Goal: Task Accomplishment & Management: Manage account settings

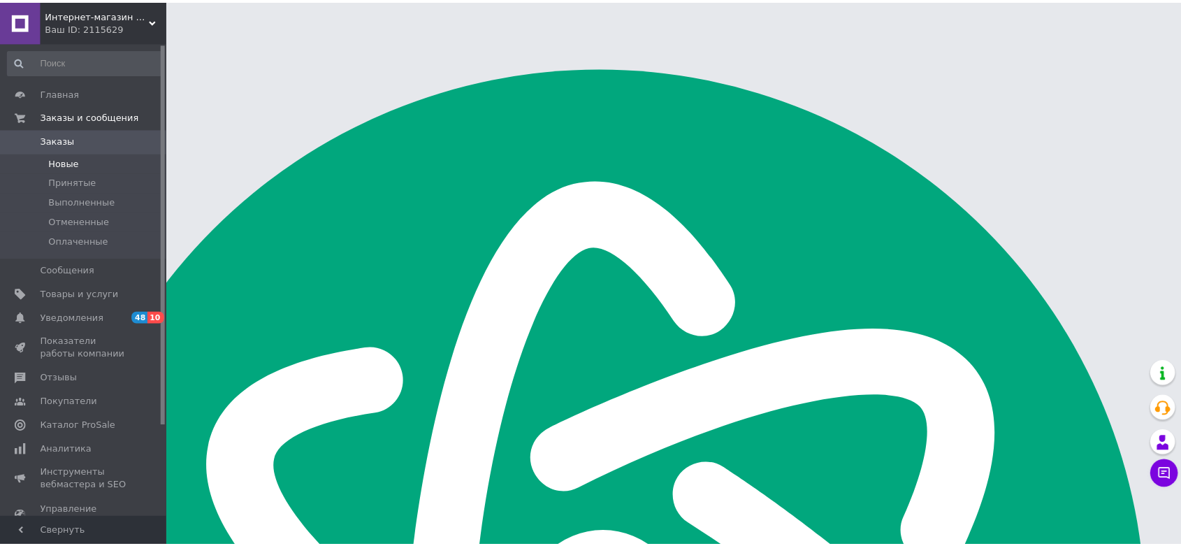
scroll to position [194, 0]
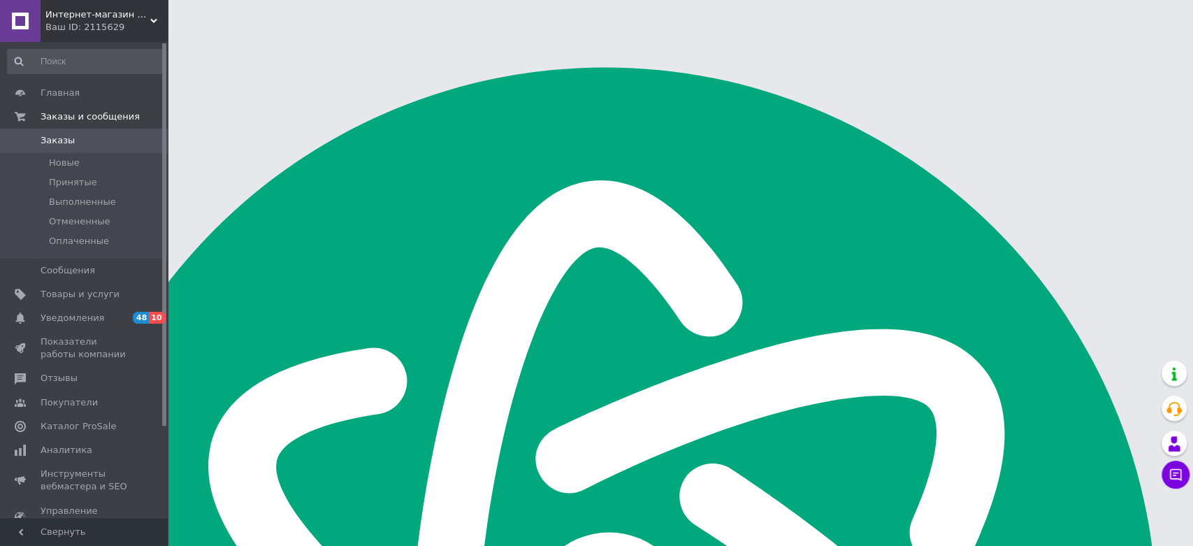
click at [149, 31] on div "Ваш ID: 2115629" at bounding box center [106, 27] width 122 height 13
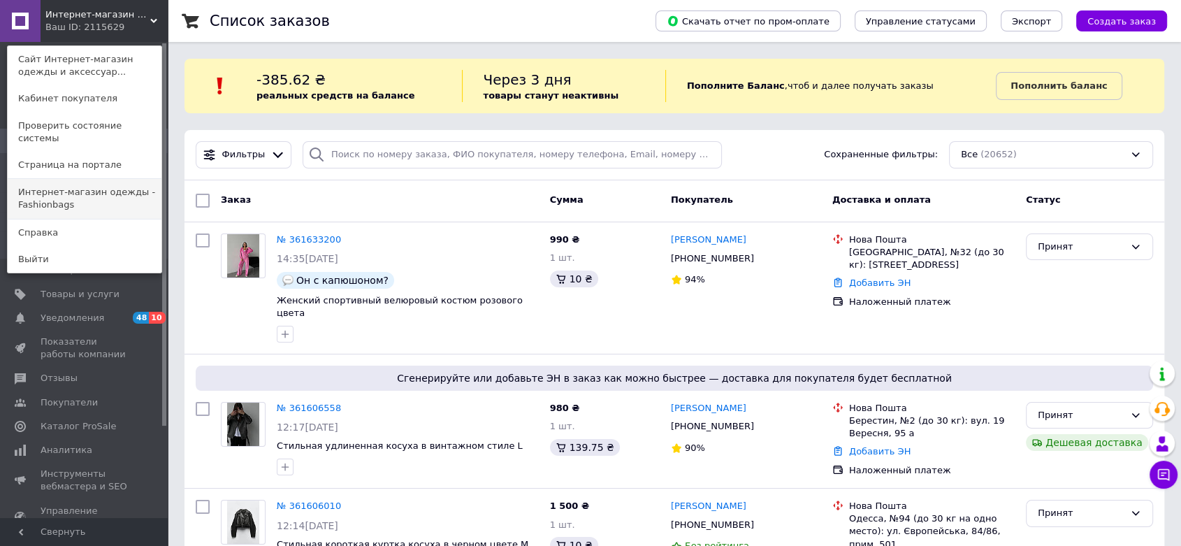
click at [95, 196] on link "Интернет-магазин одежды - Fashionbags" at bounding box center [85, 198] width 154 height 39
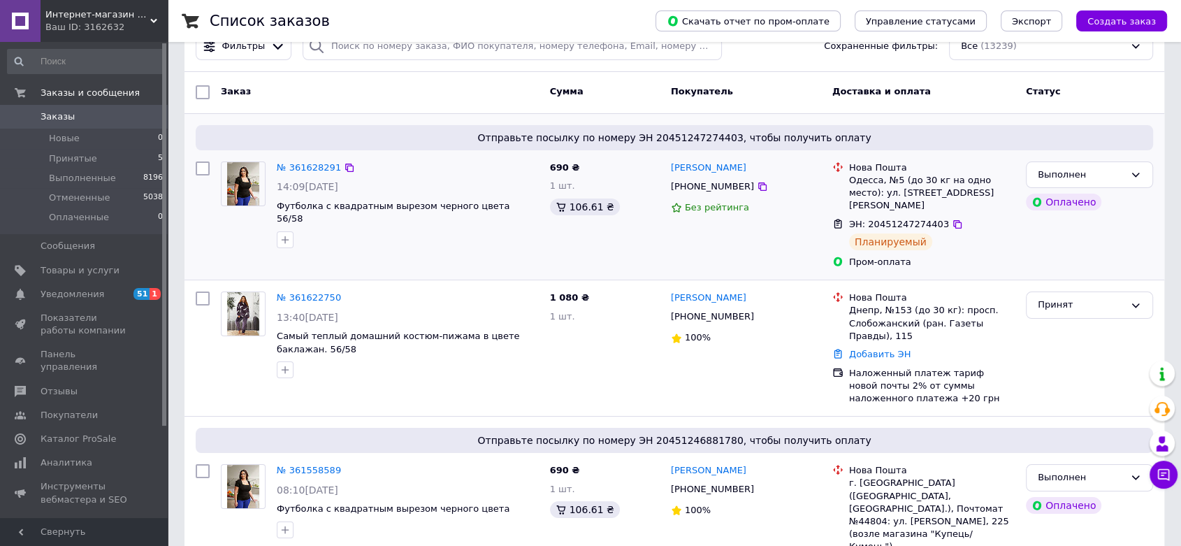
scroll to position [155, 0]
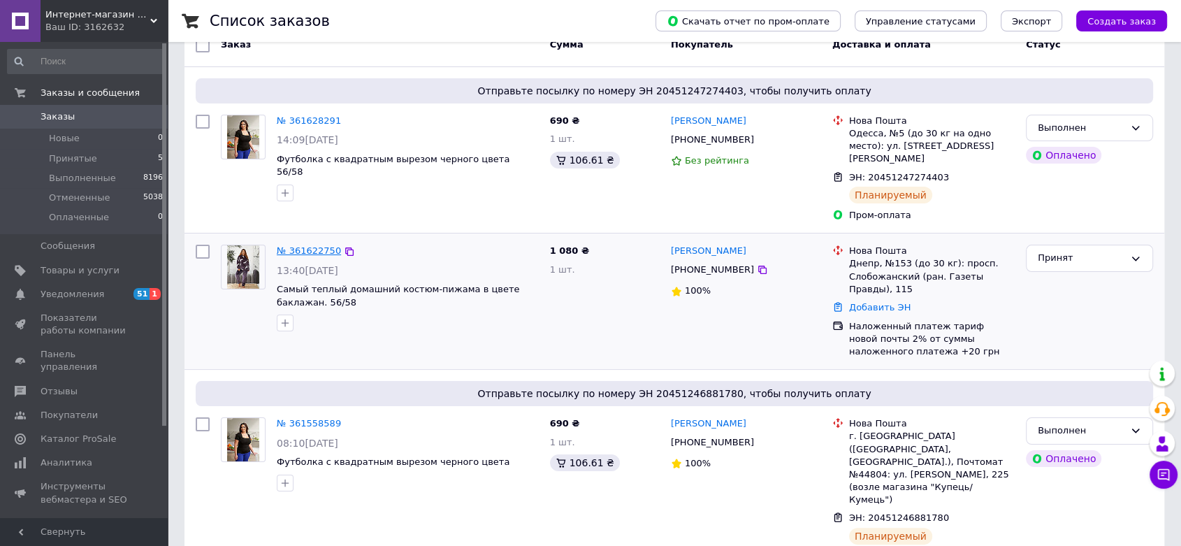
click at [296, 245] on link "№ 361622750" at bounding box center [309, 250] width 64 height 10
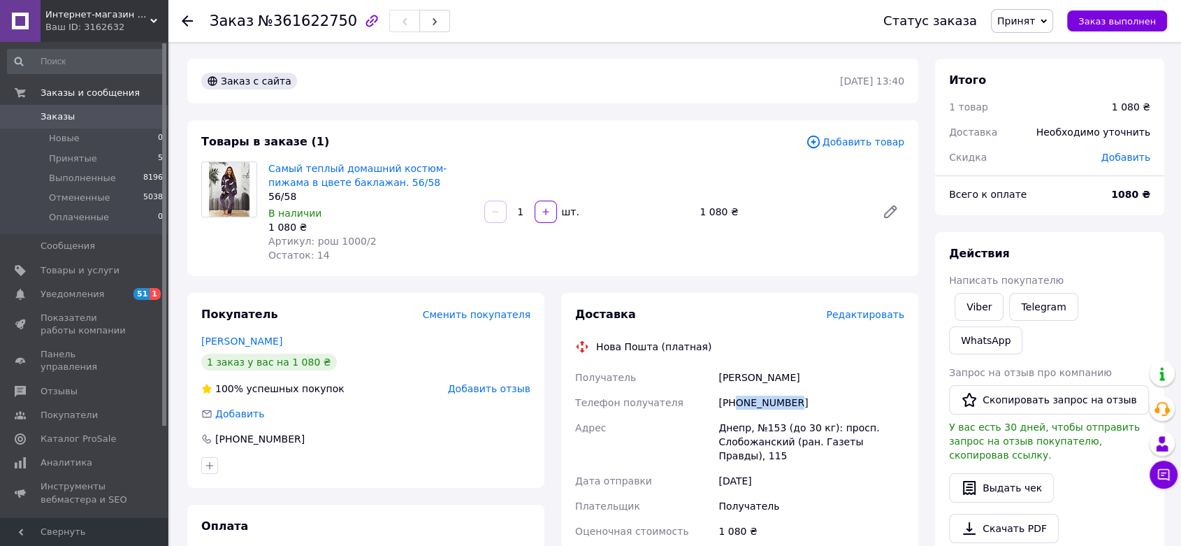
drag, startPoint x: 832, startPoint y: 408, endPoint x: 737, endPoint y: 401, distance: 95.3
type textarea "0962265608"
click at [736, 401] on div "+380962265608" at bounding box center [811, 402] width 191 height 25
copy div "0962265608"
click at [372, 173] on link "Самый теплый домашний костюм-пижама в цвете баклажан. 56/58" at bounding box center [357, 175] width 178 height 25
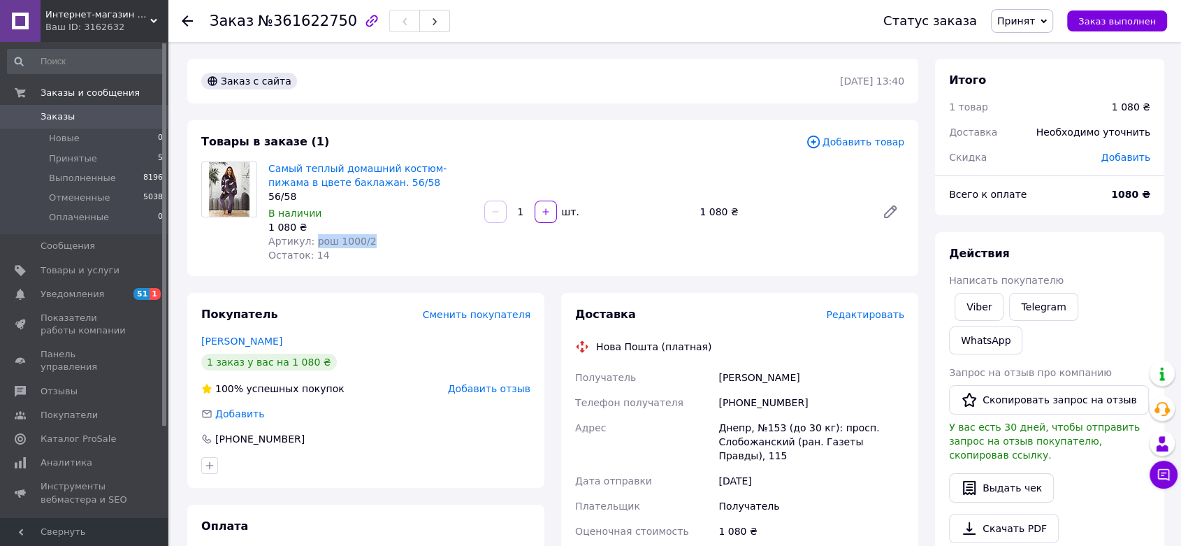
drag, startPoint x: 308, startPoint y: 240, endPoint x: 365, endPoint y: 238, distance: 56.7
click at [366, 237] on div "Артикул: рош 1000/2" at bounding box center [370, 241] width 205 height 14
copy span "рош 1000/2"
click at [889, 214] on icon at bounding box center [890, 211] width 11 height 11
drag, startPoint x: 809, startPoint y: 396, endPoint x: 735, endPoint y: 406, distance: 74.8
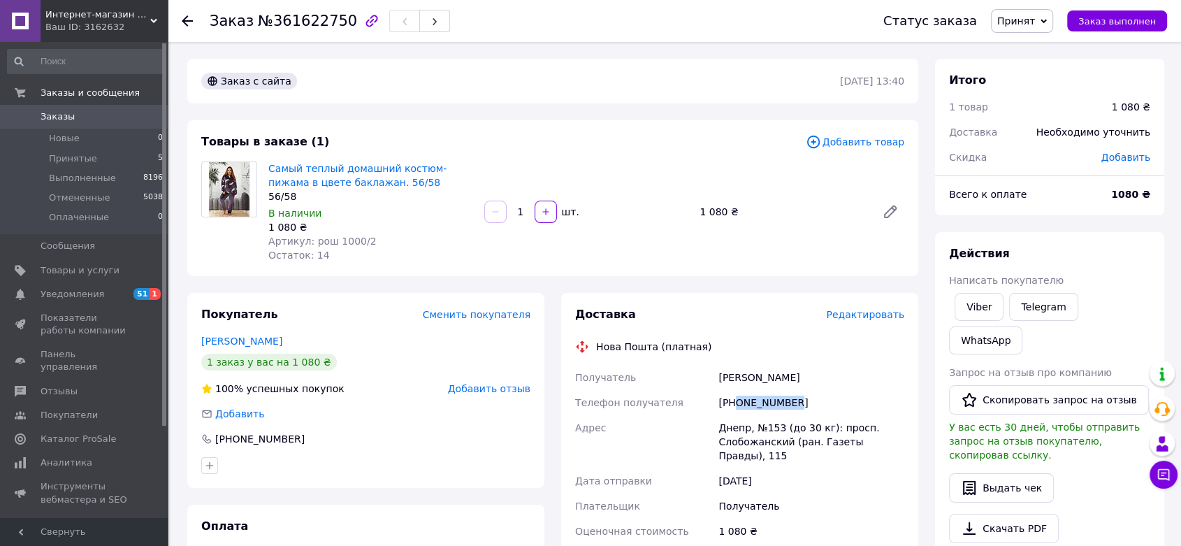
click at [734, 405] on div "[PHONE_NUMBER]" at bounding box center [811, 402] width 191 height 25
copy div "0962265608"
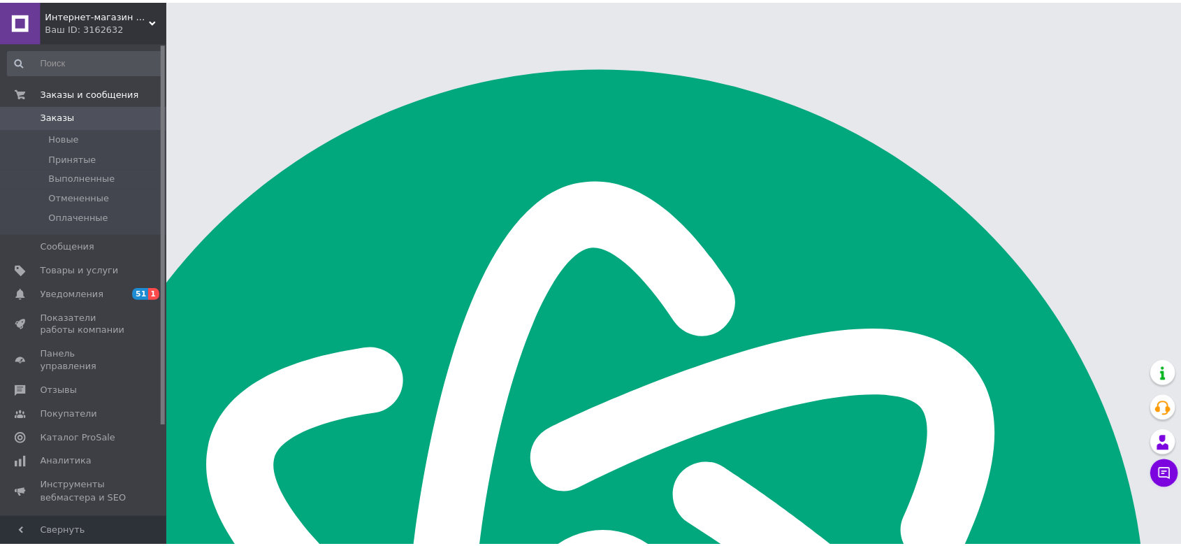
scroll to position [194, 0]
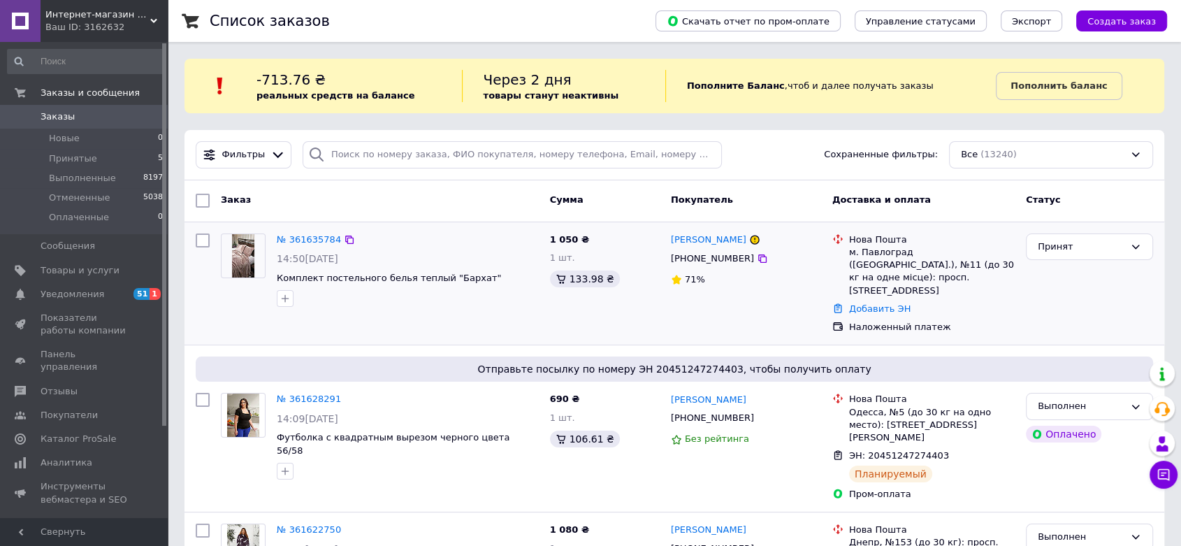
click at [305, 232] on div "№ 361635784" at bounding box center [308, 240] width 67 height 16
click at [308, 235] on link "№ 361635784" at bounding box center [309, 239] width 64 height 10
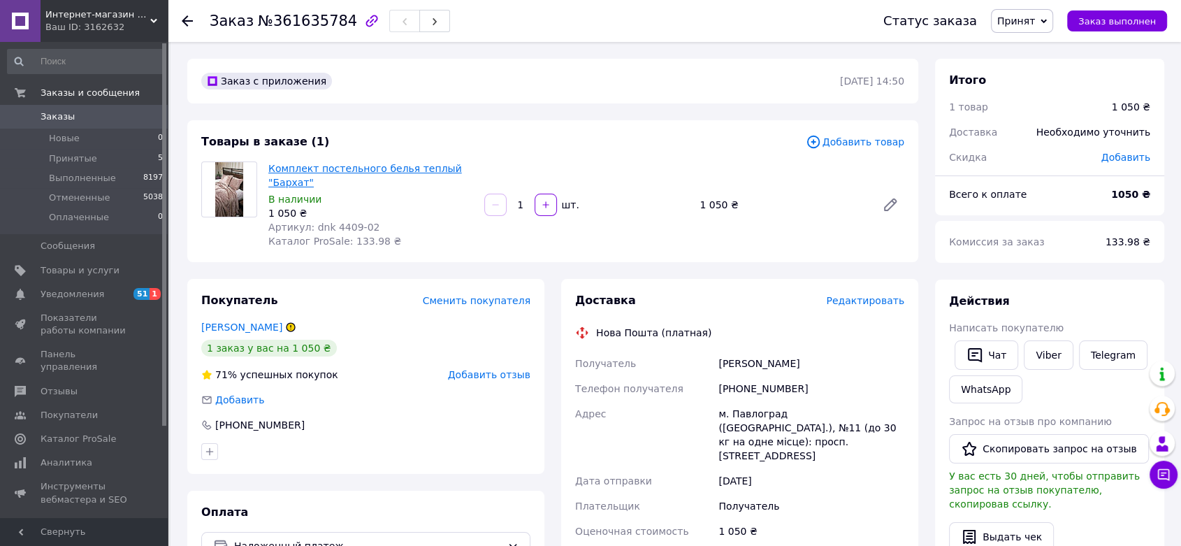
click at [379, 167] on link "Комплект постельного белья теплый "Бархат"" at bounding box center [365, 175] width 194 height 25
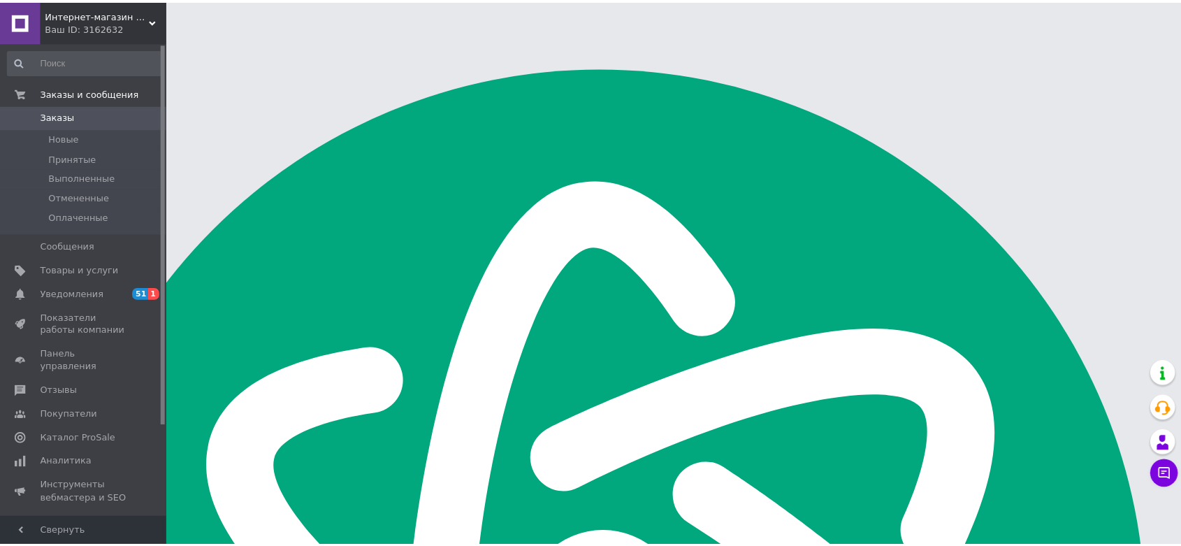
scroll to position [194, 0]
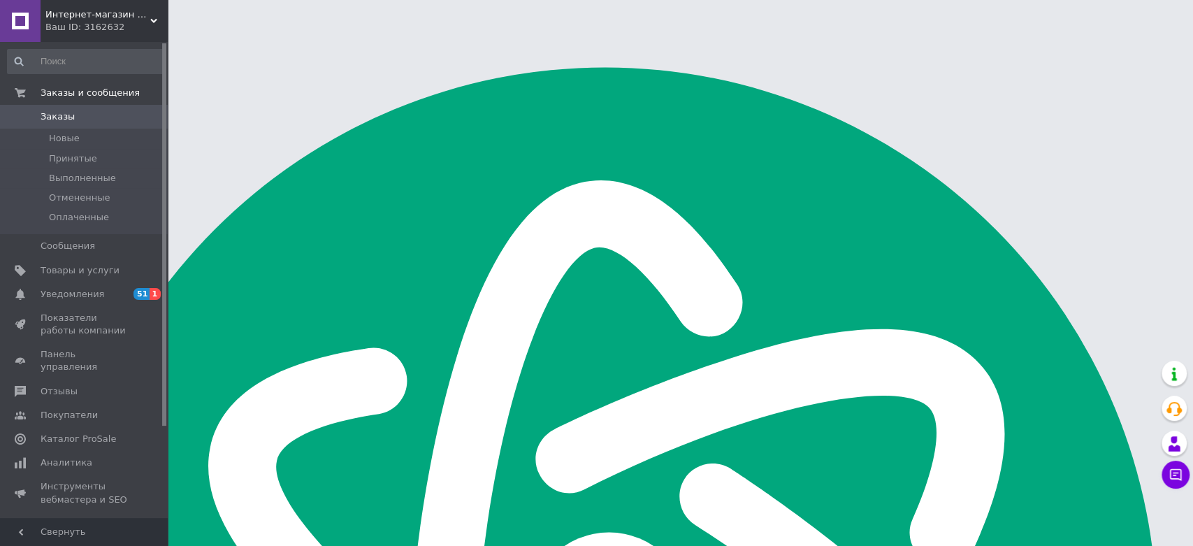
click at [151, 24] on div "Ваш ID: 3162632" at bounding box center [106, 27] width 122 height 13
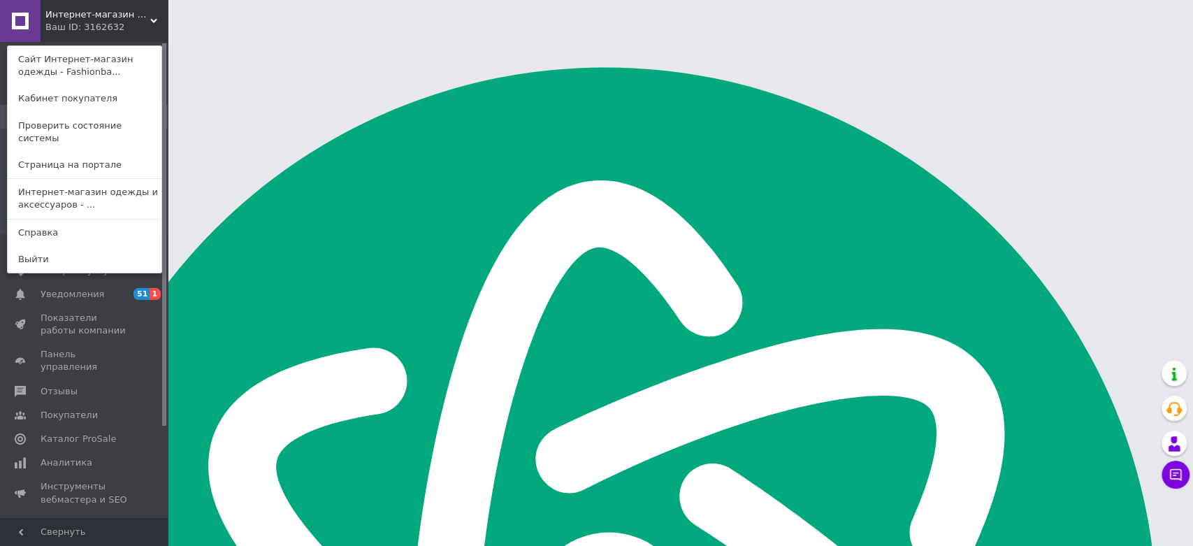
click at [106, 12] on span "Интернет-магазин одежды - Fashionbags" at bounding box center [97, 14] width 105 height 13
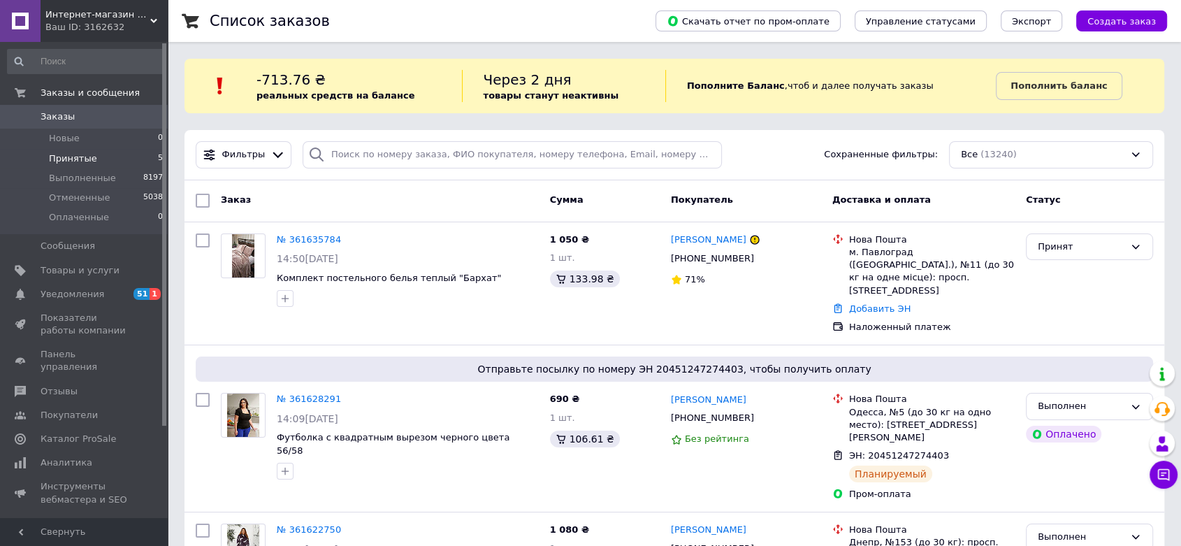
click at [85, 155] on span "Принятые" at bounding box center [73, 158] width 48 height 13
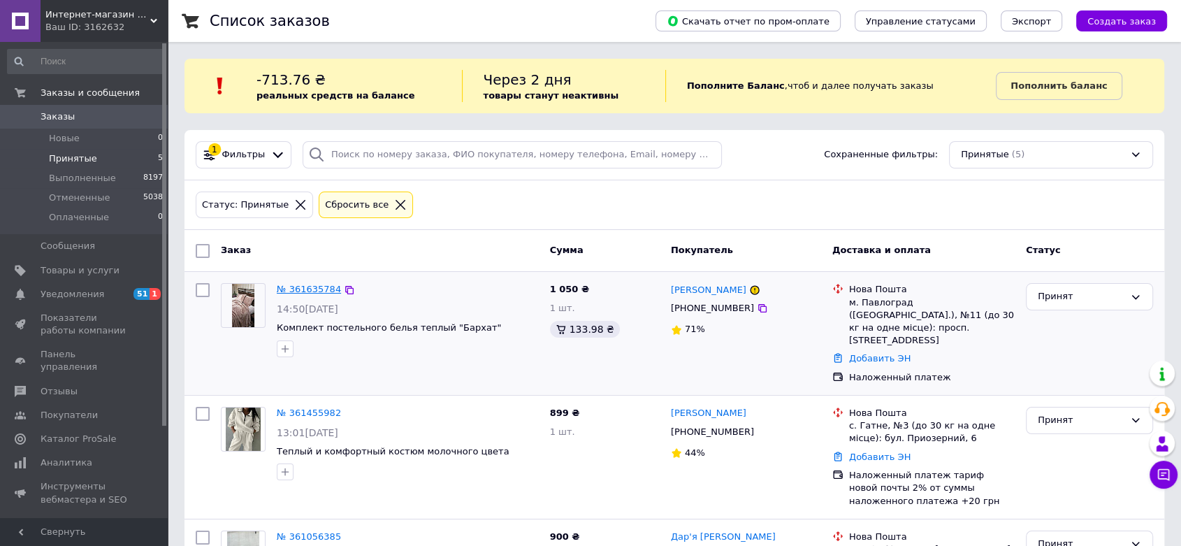
click at [287, 291] on link "№ 361635784" at bounding box center [309, 289] width 64 height 10
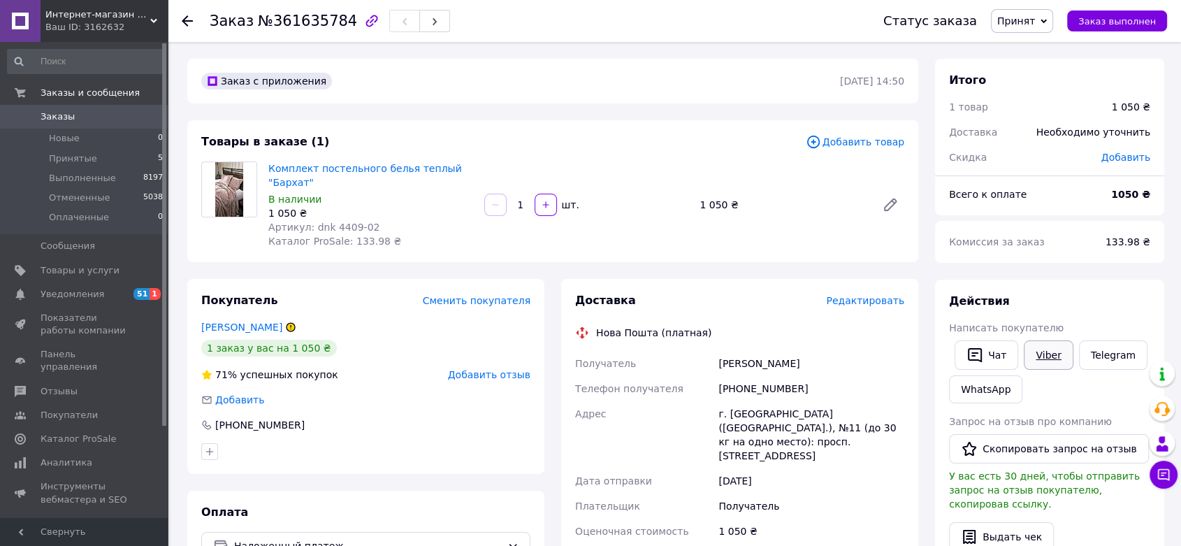
click at [1057, 358] on link "Viber" at bounding box center [1048, 354] width 49 height 29
click at [1045, 361] on link "Viber" at bounding box center [1048, 354] width 49 height 29
click at [352, 172] on link "Комплект постельного белья теплый "Бархат"" at bounding box center [365, 175] width 194 height 25
click at [62, 155] on span "Принятые" at bounding box center [73, 158] width 48 height 13
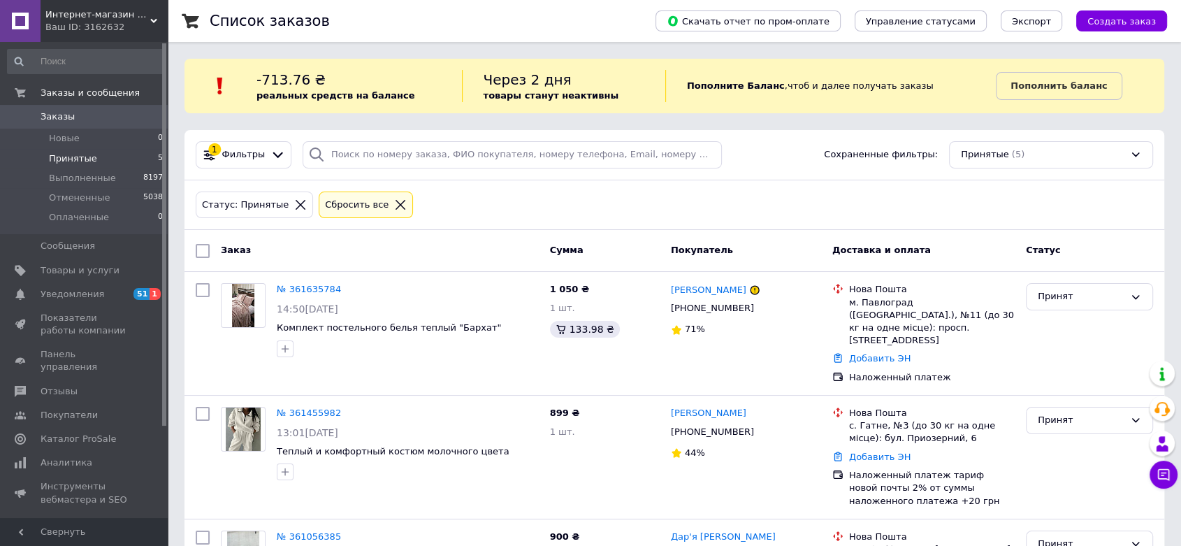
click at [150, 17] on icon at bounding box center [153, 20] width 7 height 7
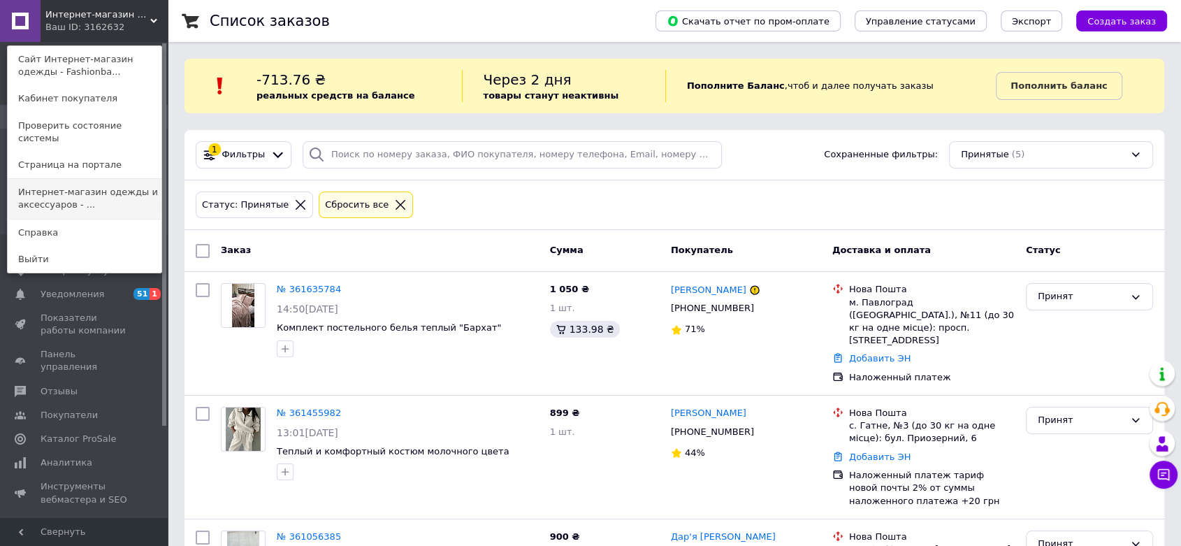
click at [75, 179] on link "Интернет-магазин одежды и аксессуаров - ..." at bounding box center [85, 198] width 154 height 39
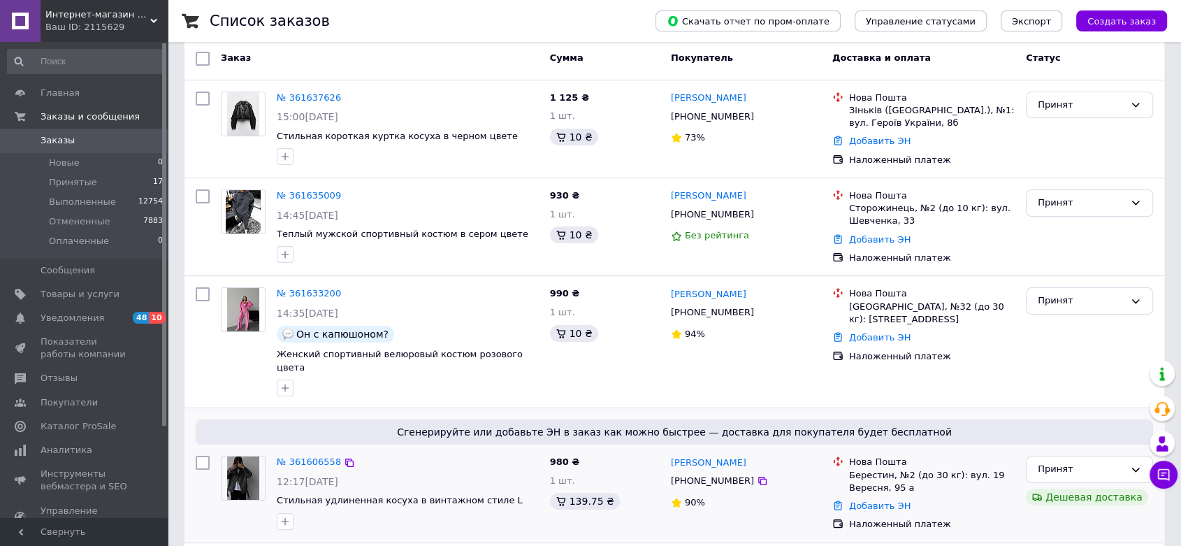
scroll to position [233, 0]
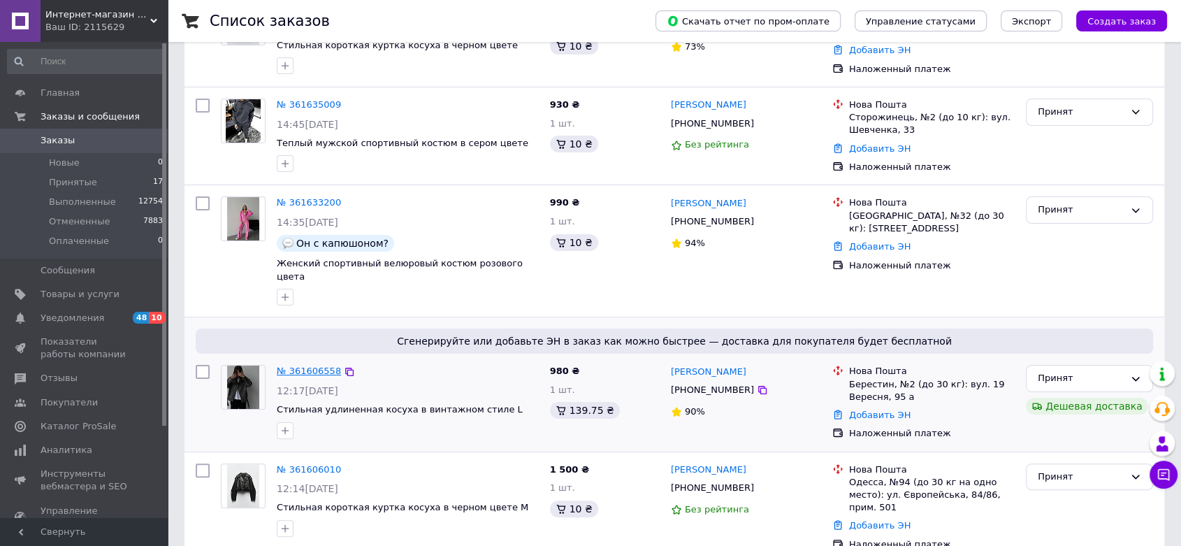
click at [285, 366] on link "№ 361606558" at bounding box center [309, 371] width 64 height 10
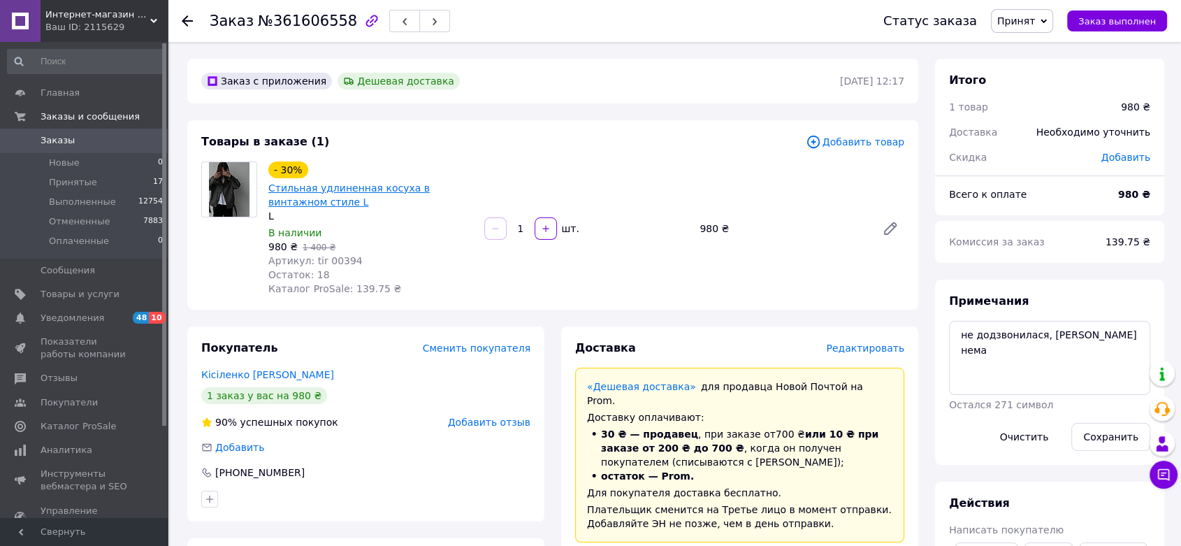
click at [398, 184] on link "Стильная удлиненная косуха в винтажном стиле L" at bounding box center [348, 194] width 161 height 25
click at [66, 176] on span "Принятые" at bounding box center [73, 182] width 48 height 13
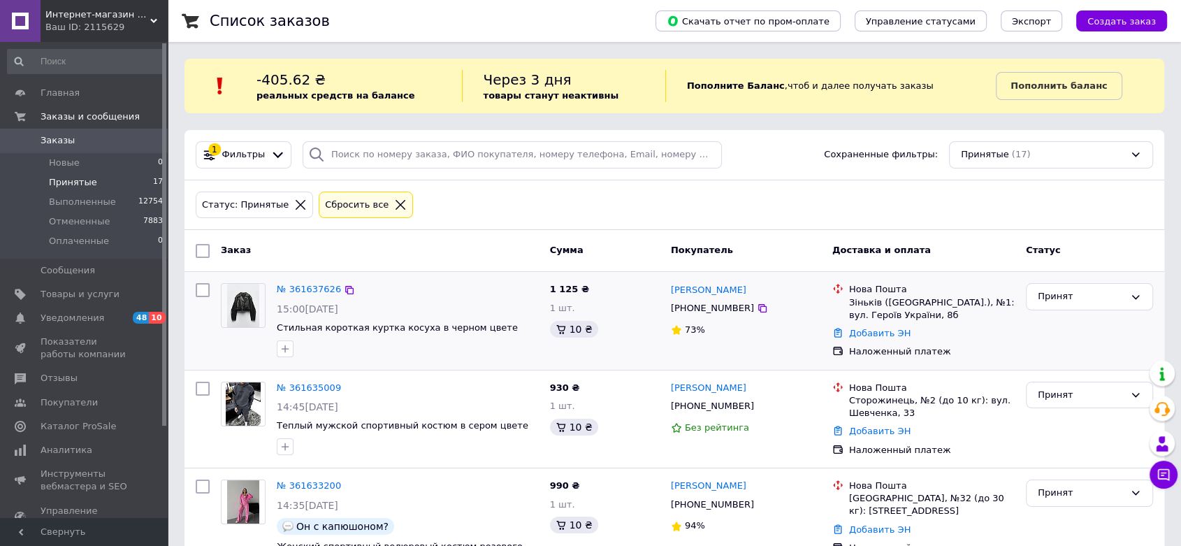
click at [311, 277] on div "№ 361637626 15:00[DATE] Стильная короткая куртка косуха в черном цвете 1 125 ₴ …" at bounding box center [675, 320] width 980 height 97
click at [315, 289] on link "№ 361637626" at bounding box center [309, 289] width 64 height 10
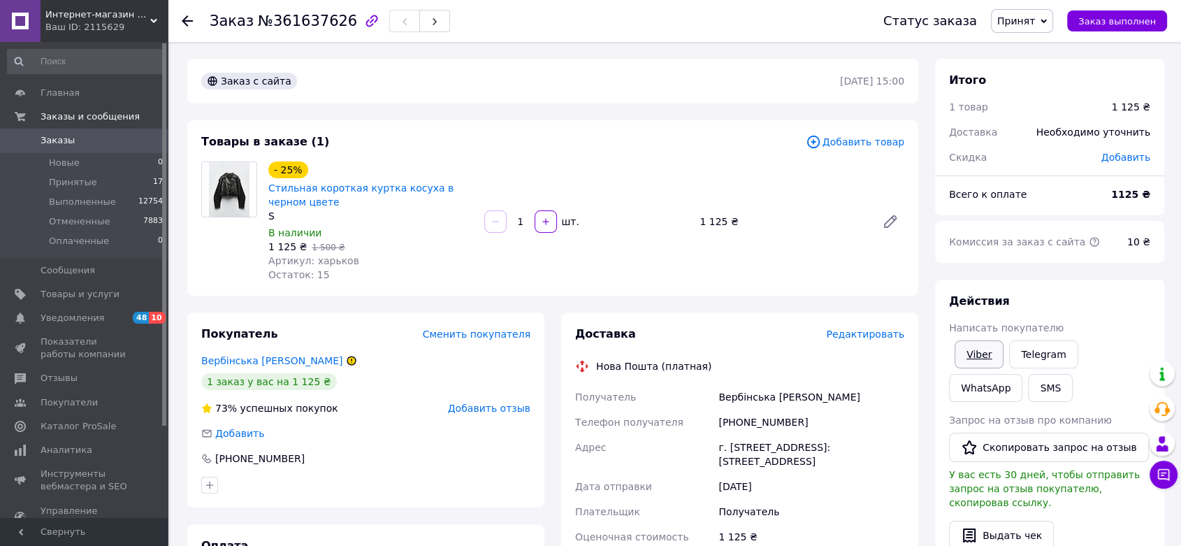
click at [974, 349] on link "Viber" at bounding box center [979, 354] width 49 height 28
click at [366, 189] on link "Стильная короткая куртка косуха в черном цвете" at bounding box center [360, 194] width 185 height 25
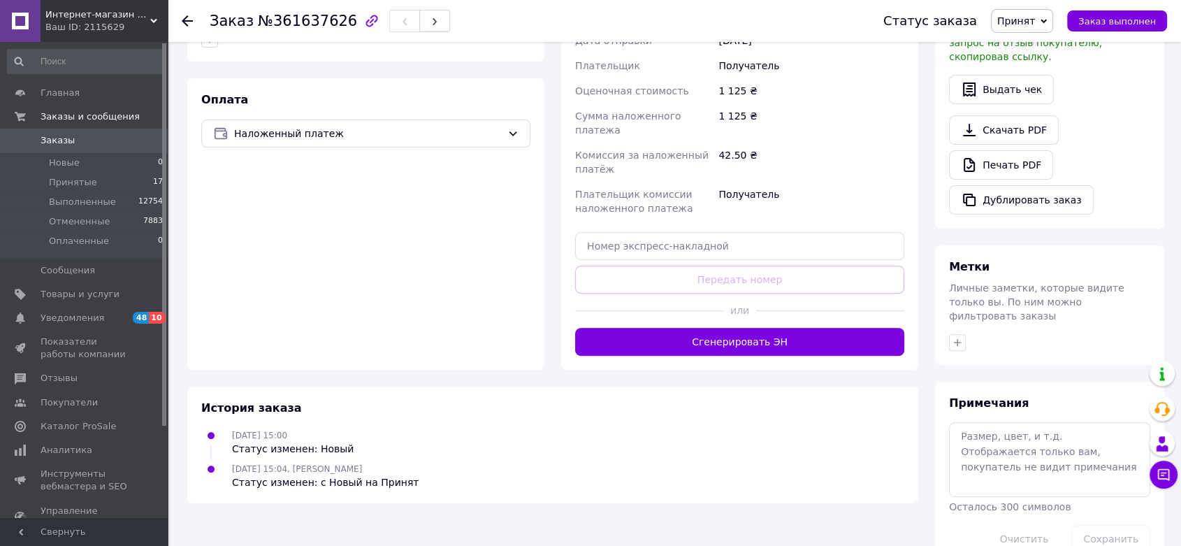
scroll to position [454, 0]
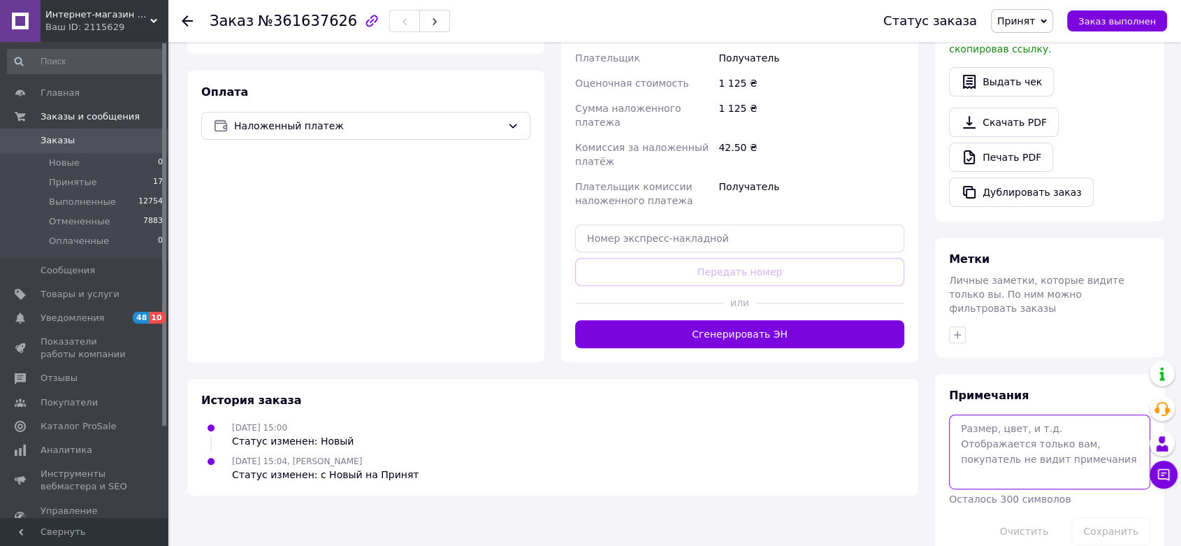
click at [1008, 420] on textarea at bounding box center [1049, 451] width 201 height 74
type textarea "кинула картку"
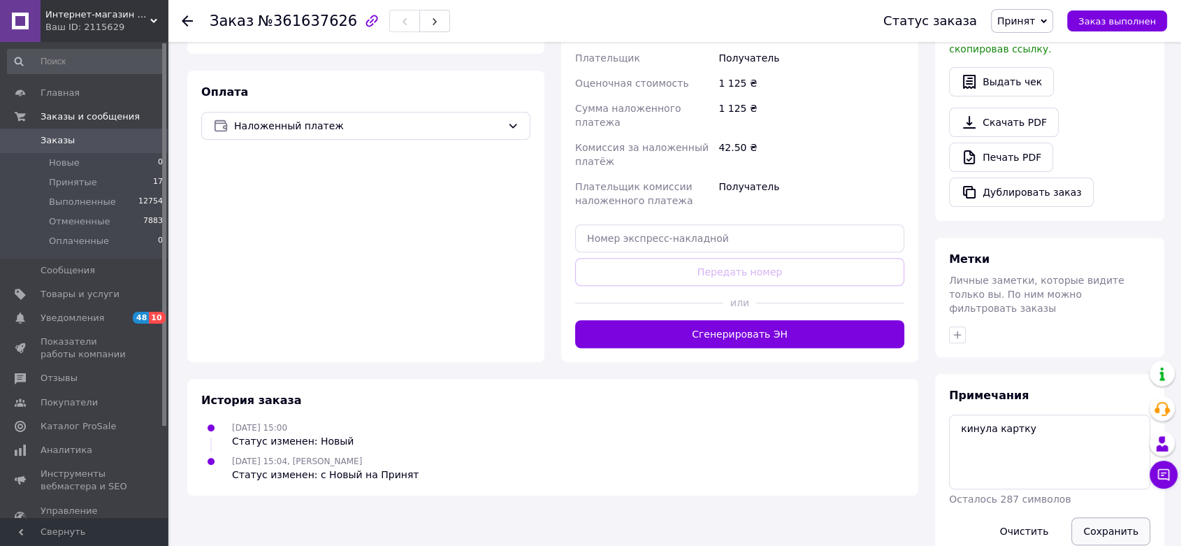
click at [1096, 517] on button "Сохранить" at bounding box center [1110, 531] width 79 height 28
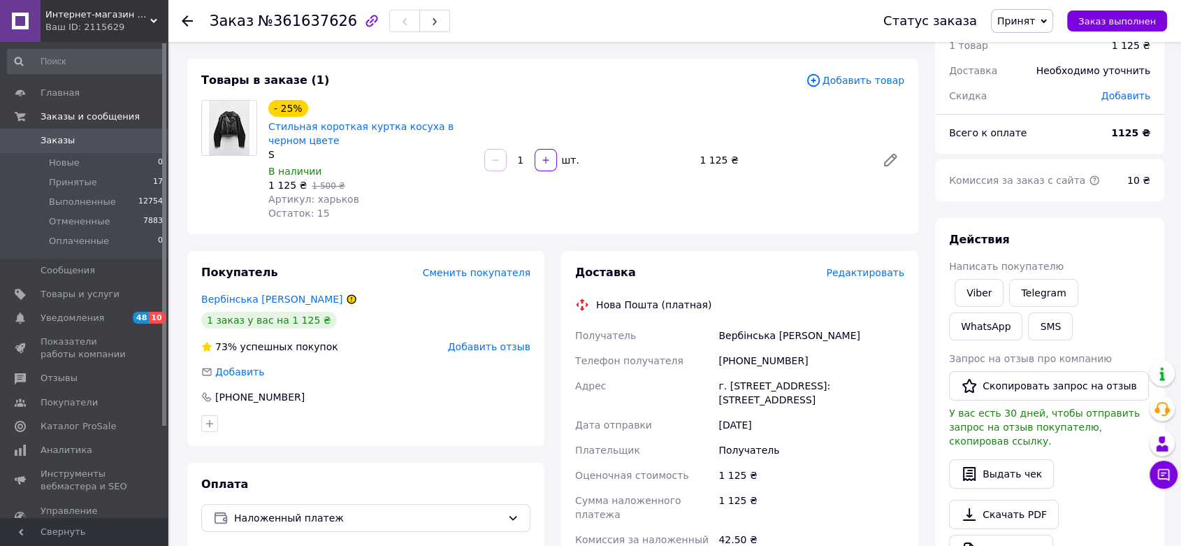
scroll to position [0, 0]
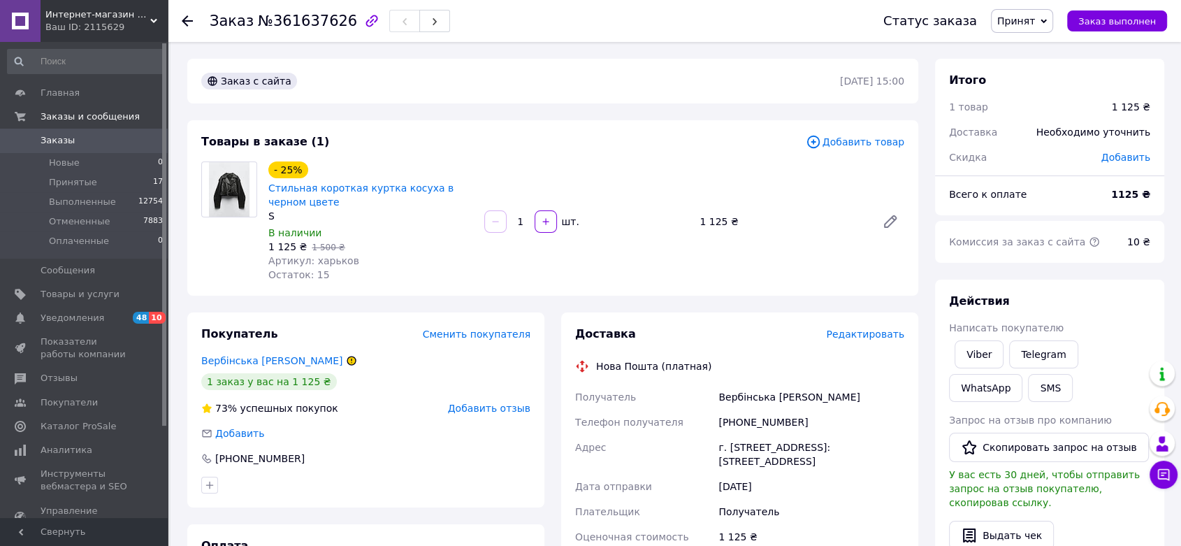
click at [139, 38] on div "Интернет-магазин одежды и аксессуаров - Barbaris Ваш ID: 2115629" at bounding box center [104, 21] width 127 height 42
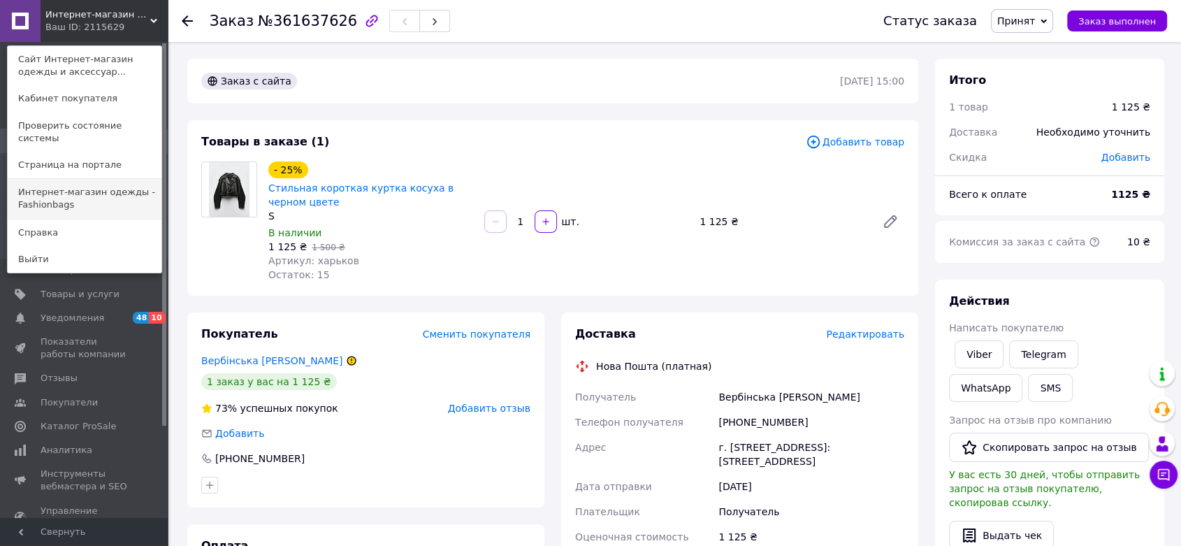
click at [110, 179] on link "Интернет-магазин одежды - Fashionbags" at bounding box center [85, 198] width 154 height 39
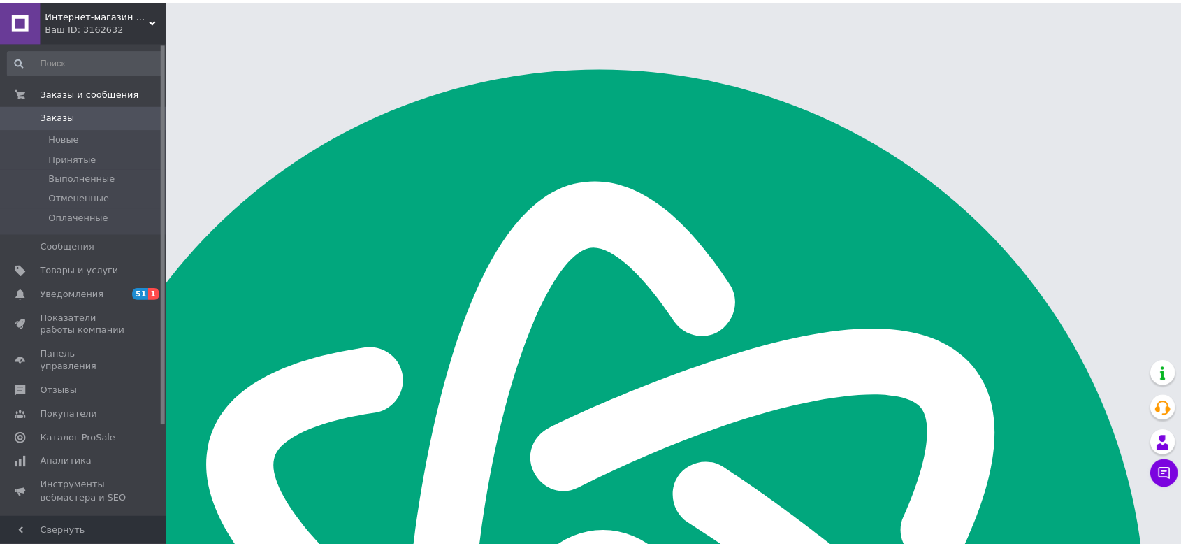
scroll to position [194, 0]
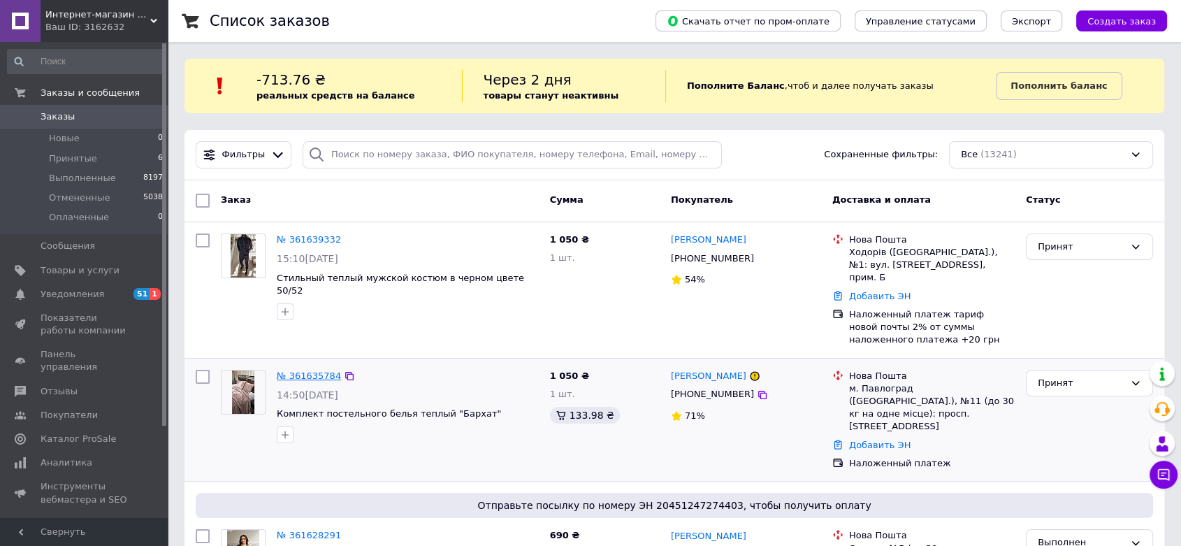
click at [312, 370] on link "№ 361635784" at bounding box center [309, 375] width 64 height 10
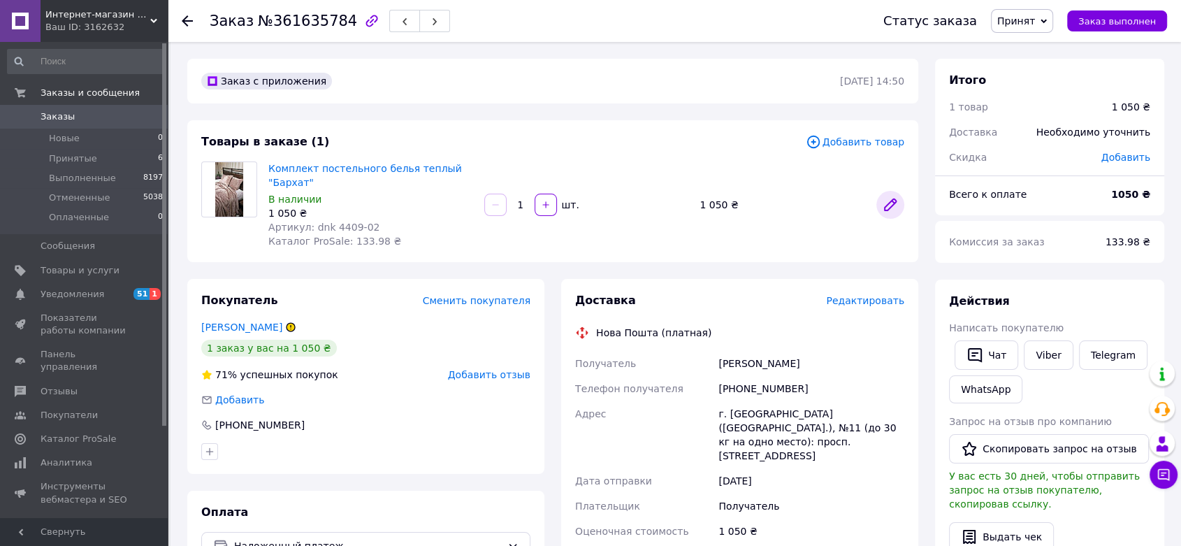
click at [895, 202] on icon at bounding box center [890, 204] width 11 height 11
click at [96, 106] on link "Заказы 0" at bounding box center [85, 117] width 171 height 24
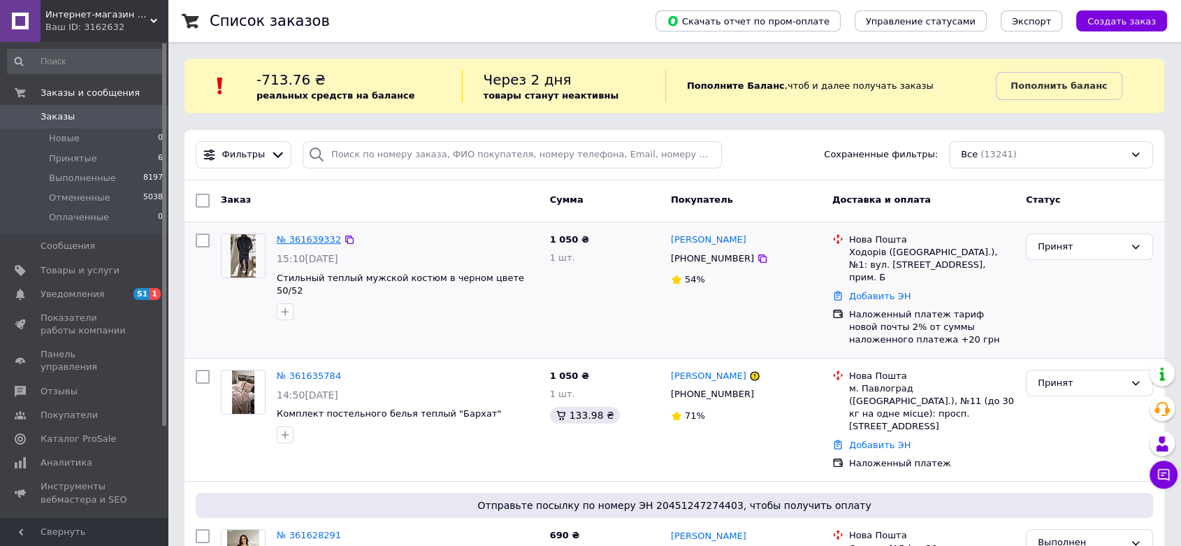
click at [300, 237] on link "№ 361639332" at bounding box center [309, 239] width 64 height 10
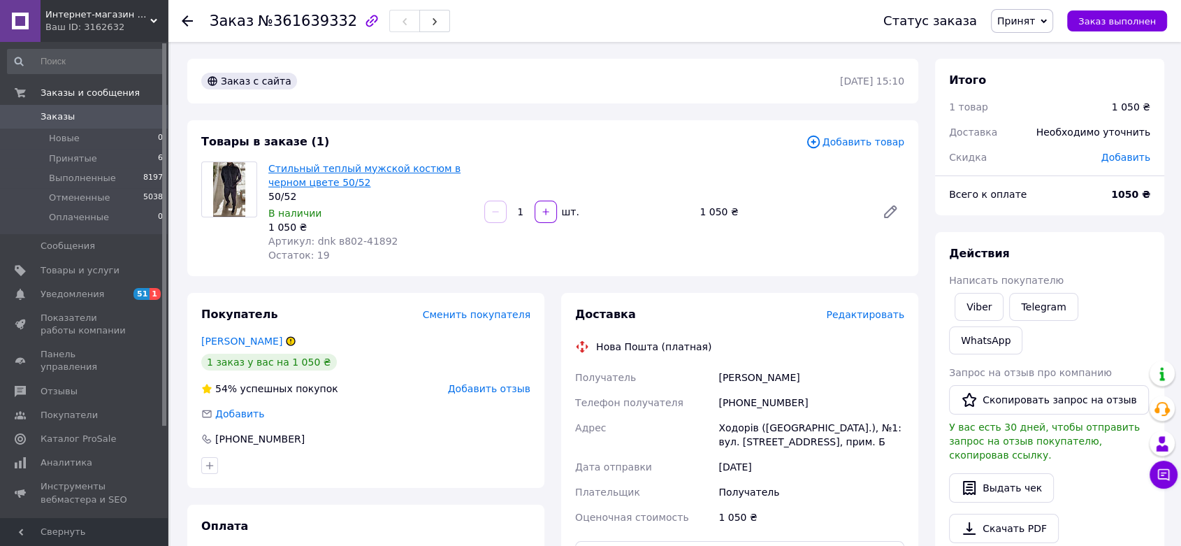
click at [359, 163] on link "Стильный теплый мужской костюм в черном цвете 50/52" at bounding box center [364, 175] width 192 height 25
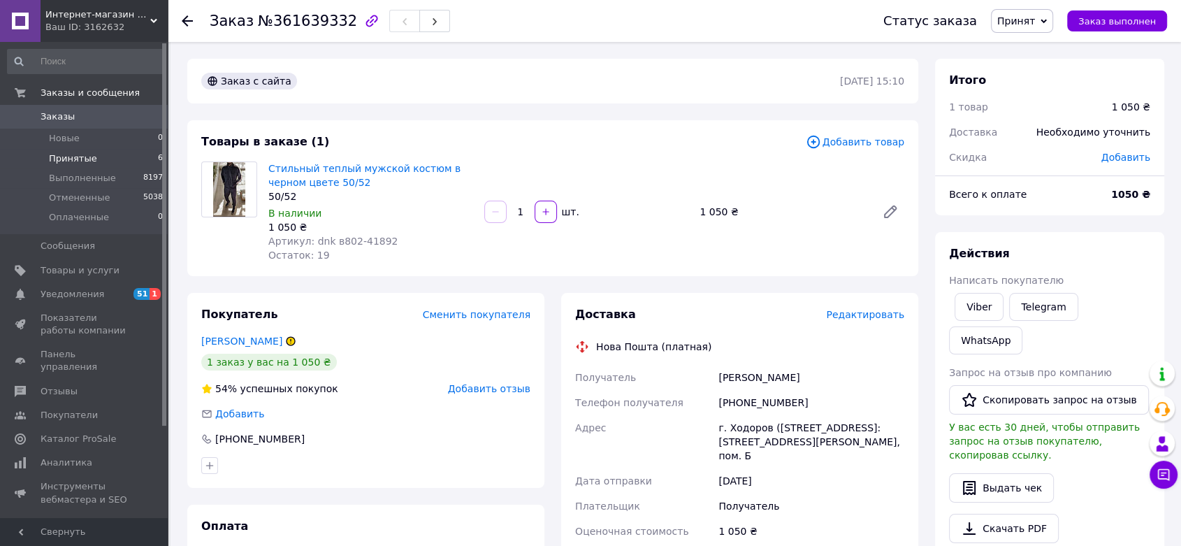
click at [89, 155] on span "Принятые" at bounding box center [73, 158] width 48 height 13
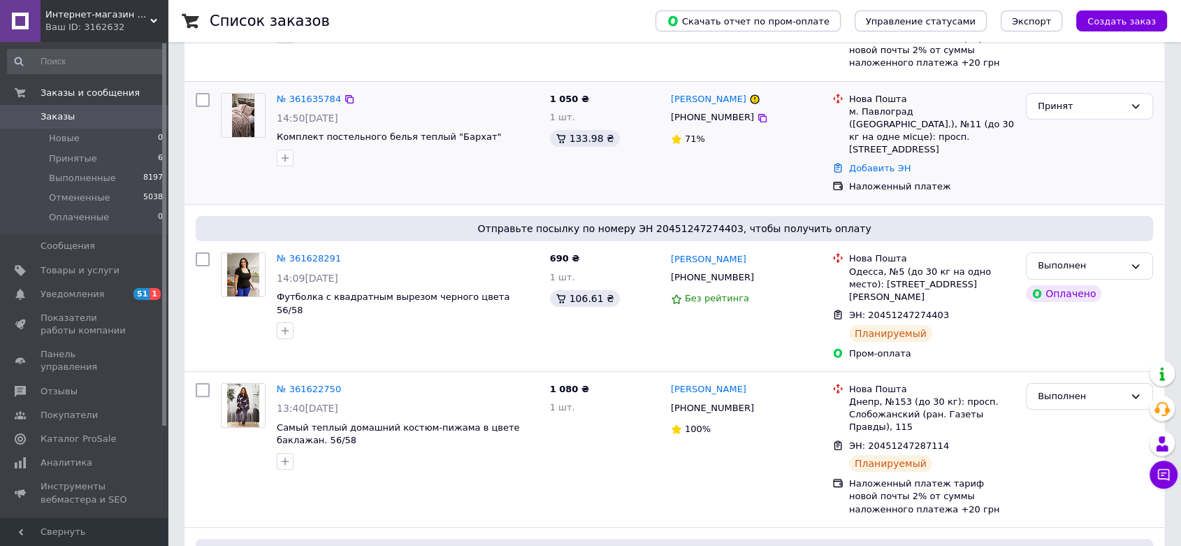
scroll to position [310, 0]
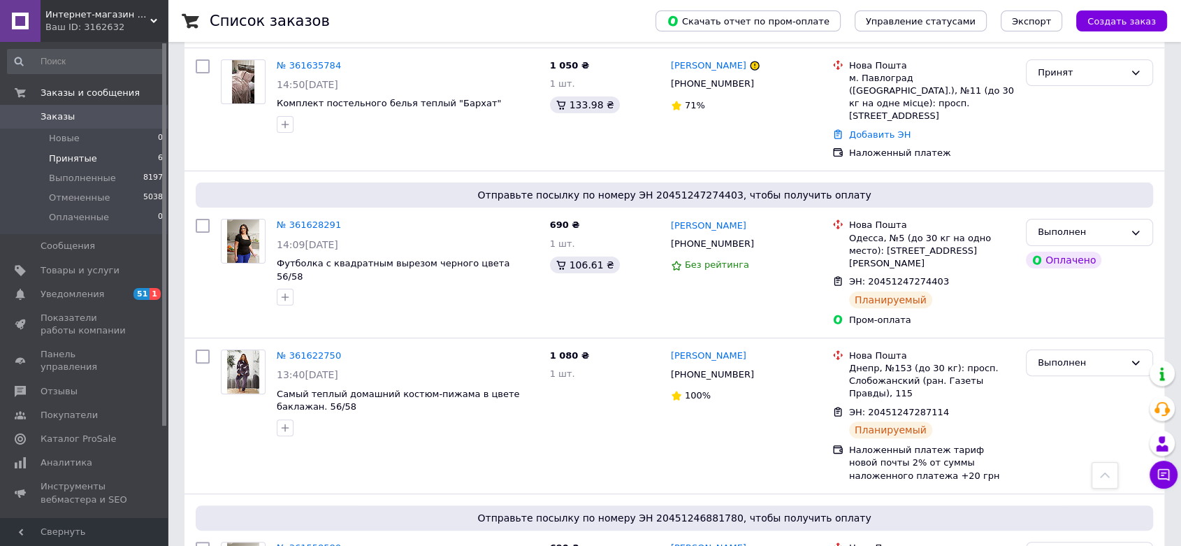
click at [79, 153] on span "Принятые" at bounding box center [73, 158] width 48 height 13
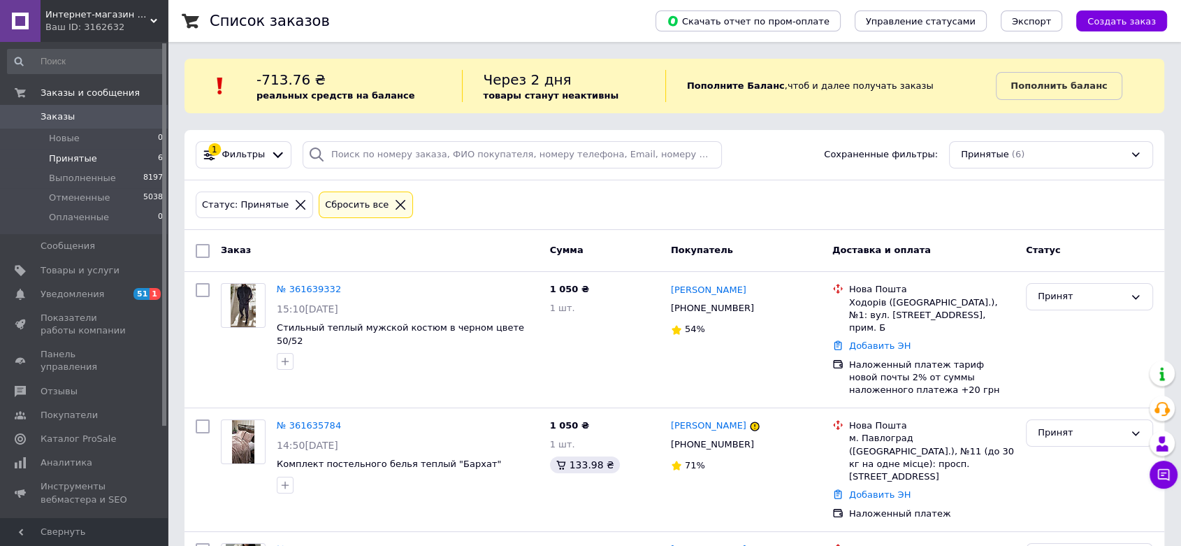
click at [134, 16] on span "Интернет-магазин одежды - Fashionbags" at bounding box center [97, 14] width 105 height 13
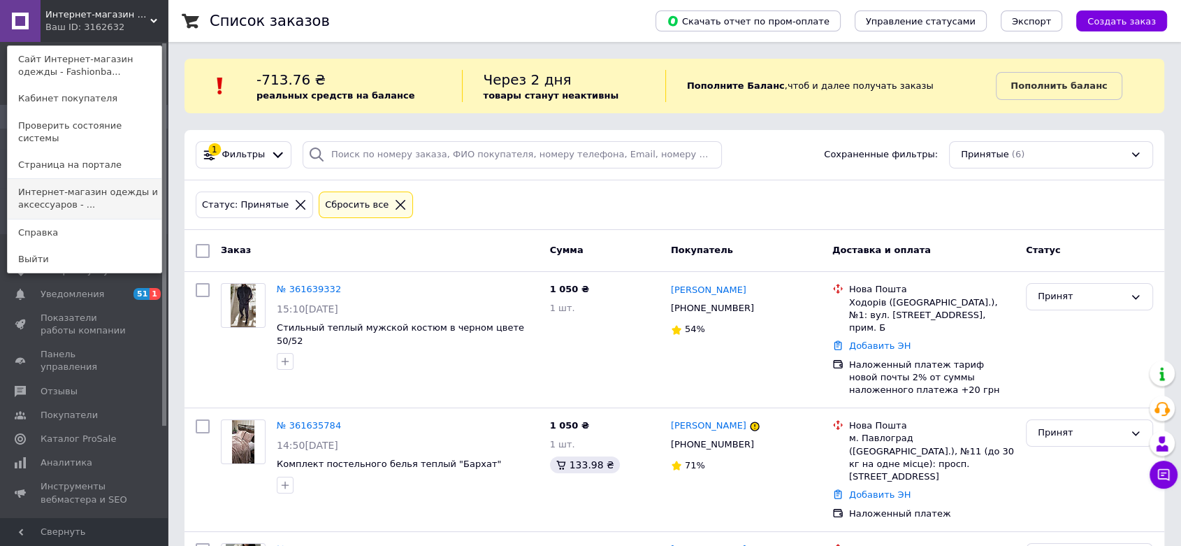
click at [84, 188] on link "Интернет-магазин одежды и аксессуаров - ..." at bounding box center [85, 198] width 154 height 39
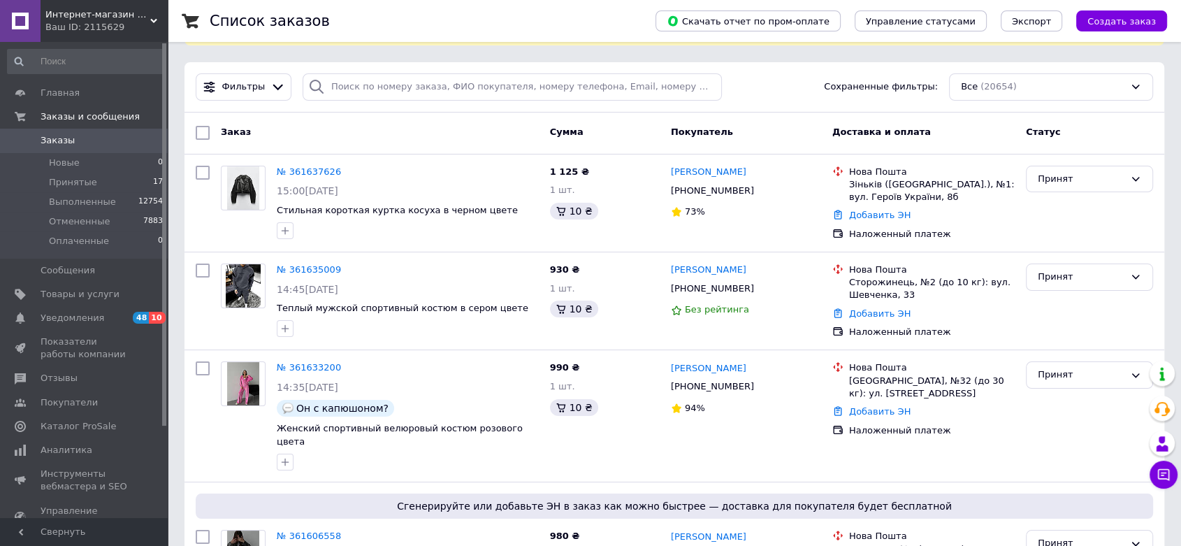
scroll to position [233, 0]
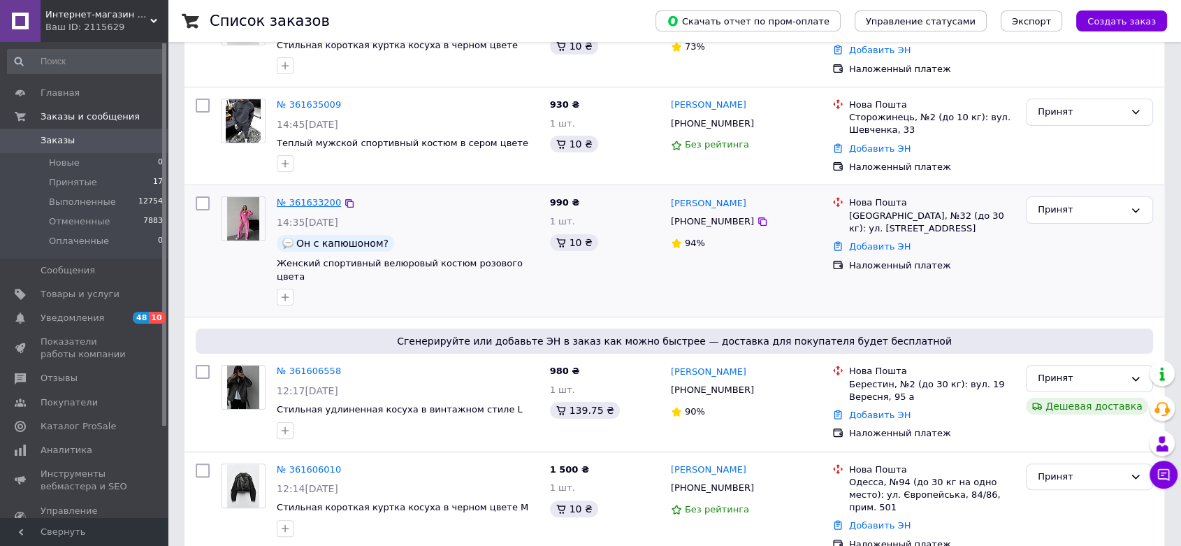
click at [319, 203] on link "№ 361633200" at bounding box center [309, 202] width 64 height 10
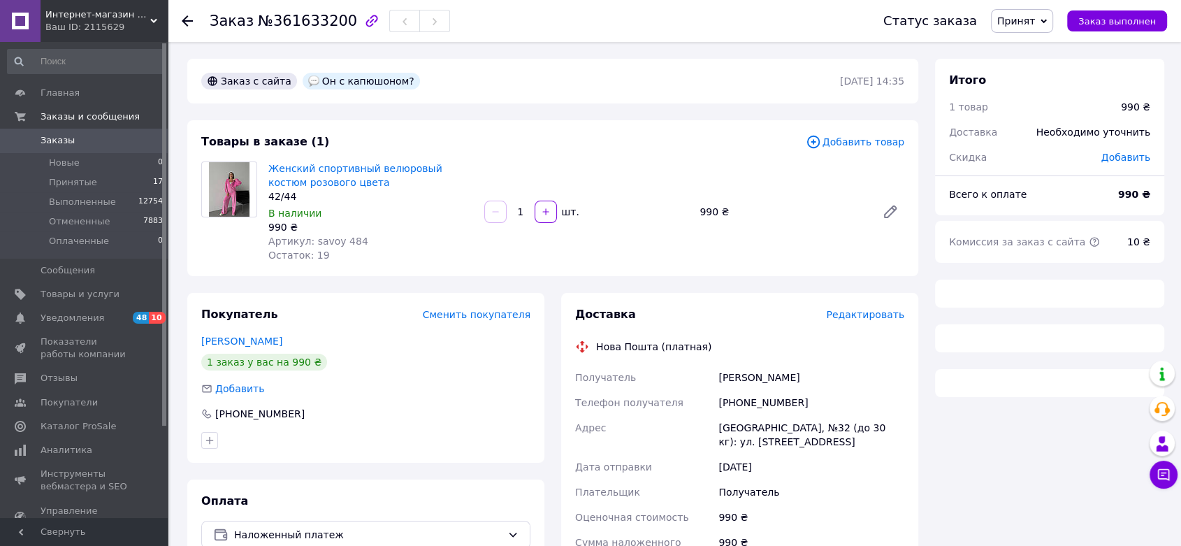
click at [347, 179] on span "Женский спортивный велюровый костюм розового цвета" at bounding box center [370, 175] width 205 height 28
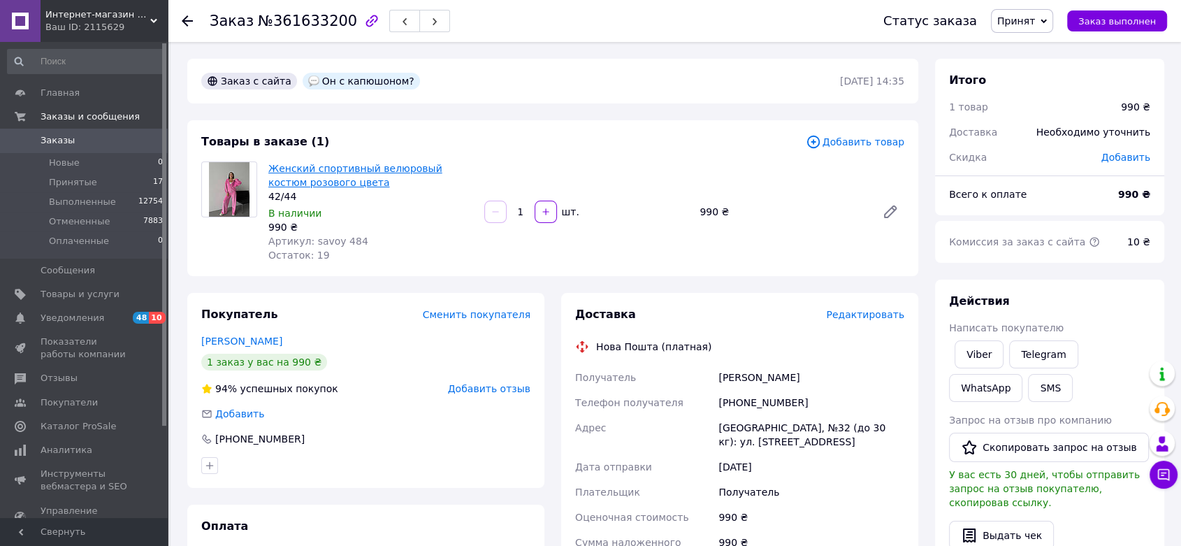
click at [352, 173] on link "Женский спортивный велюровый костюм розового цвета" at bounding box center [355, 175] width 174 height 25
click at [991, 359] on link "Viber" at bounding box center [979, 354] width 49 height 28
click at [971, 345] on link "Viber" at bounding box center [979, 354] width 49 height 28
click at [375, 163] on link "Женский спортивный велюровый костюм розового цвета" at bounding box center [355, 175] width 174 height 25
click at [115, 189] on li "Принятые 17" at bounding box center [85, 183] width 171 height 20
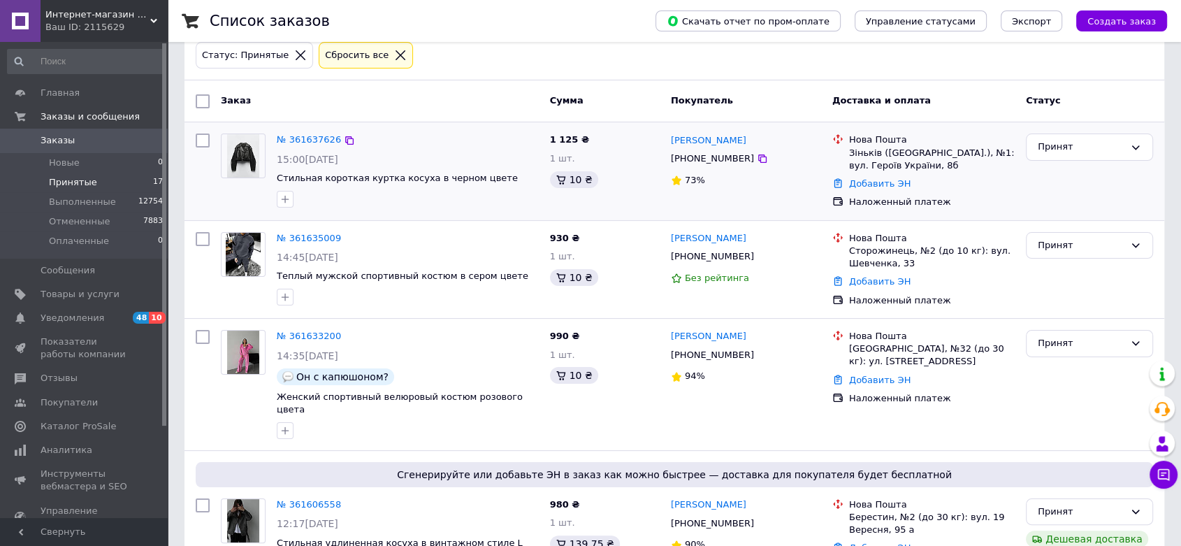
scroll to position [155, 0]
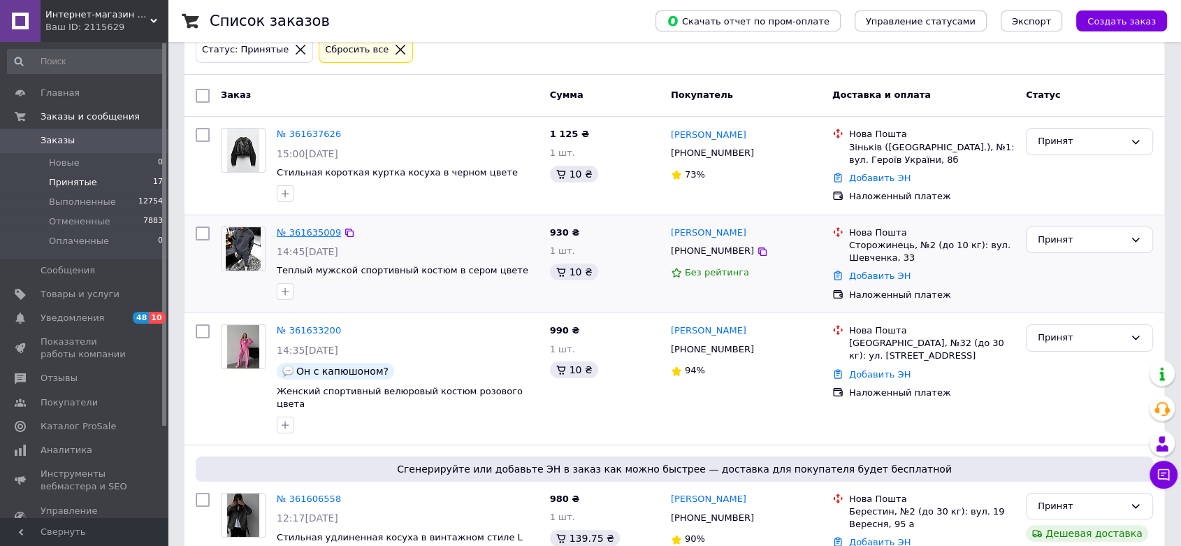
click at [292, 229] on link "№ 361635009" at bounding box center [309, 232] width 64 height 10
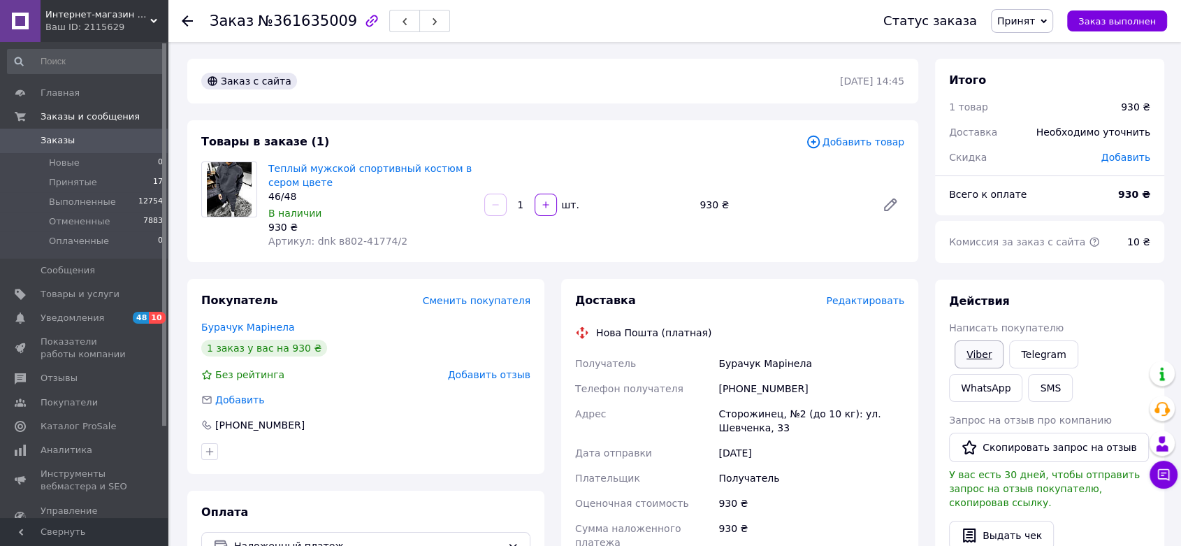
click at [983, 361] on link "Viber" at bounding box center [979, 354] width 49 height 28
click at [1022, 374] on link "WhatsApp" at bounding box center [985, 388] width 73 height 28
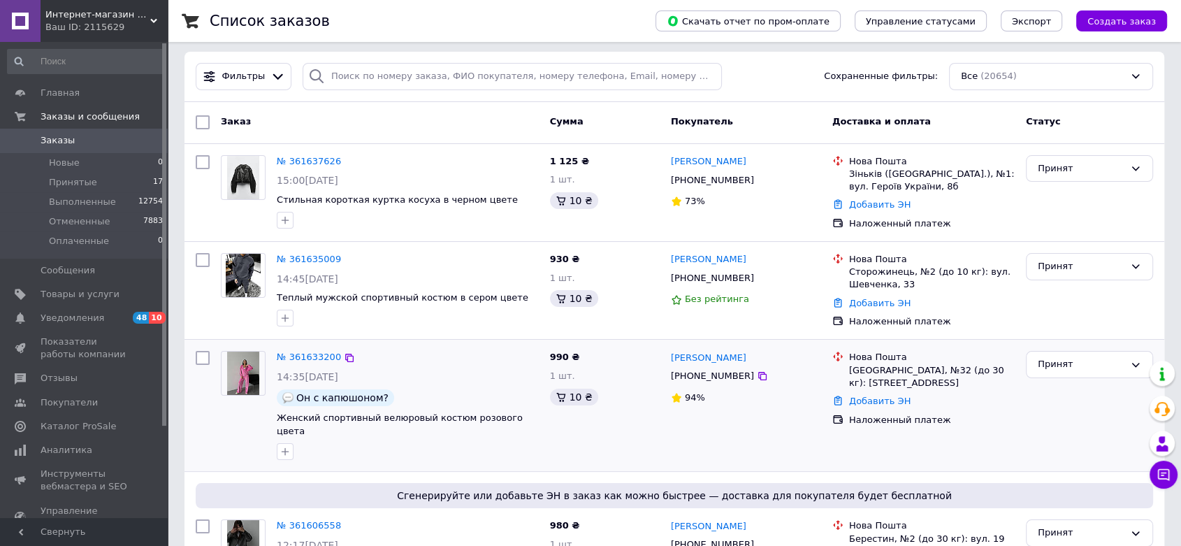
scroll to position [233, 0]
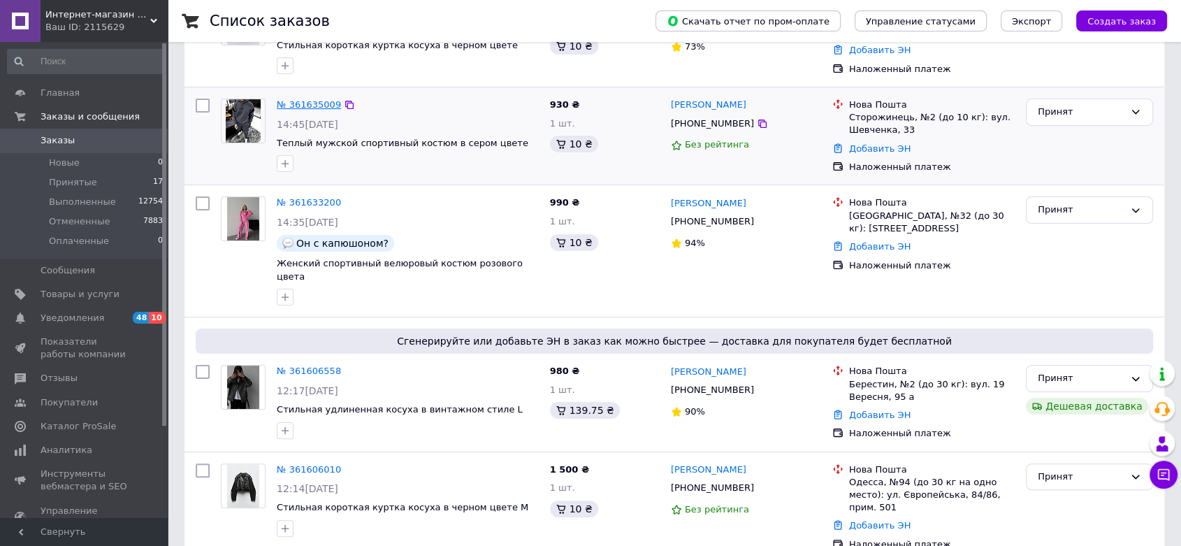
click at [284, 99] on link "№ 361635009" at bounding box center [309, 104] width 64 height 10
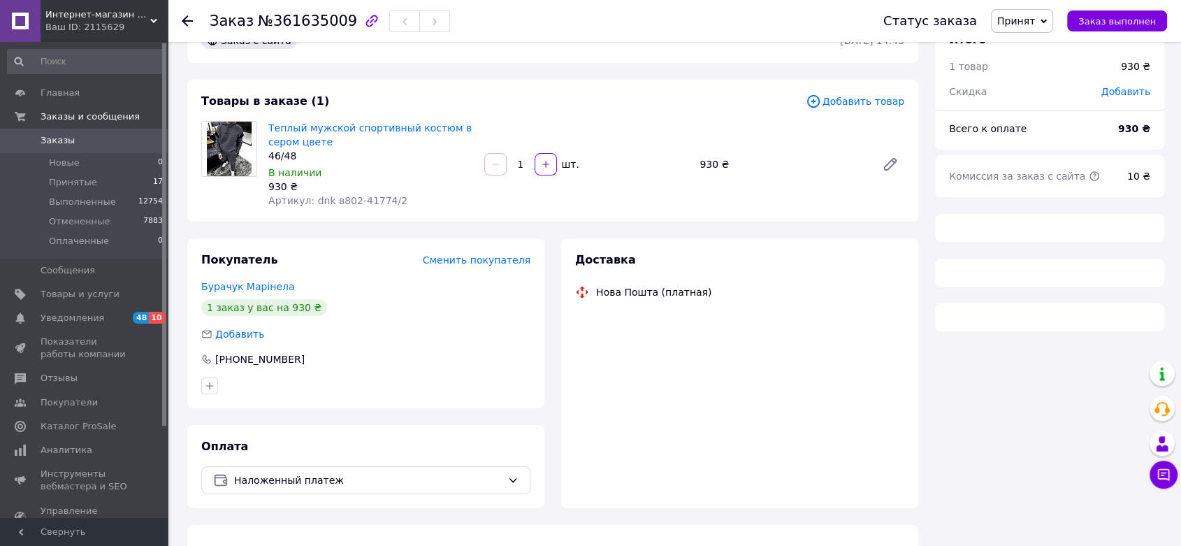
scroll to position [63, 0]
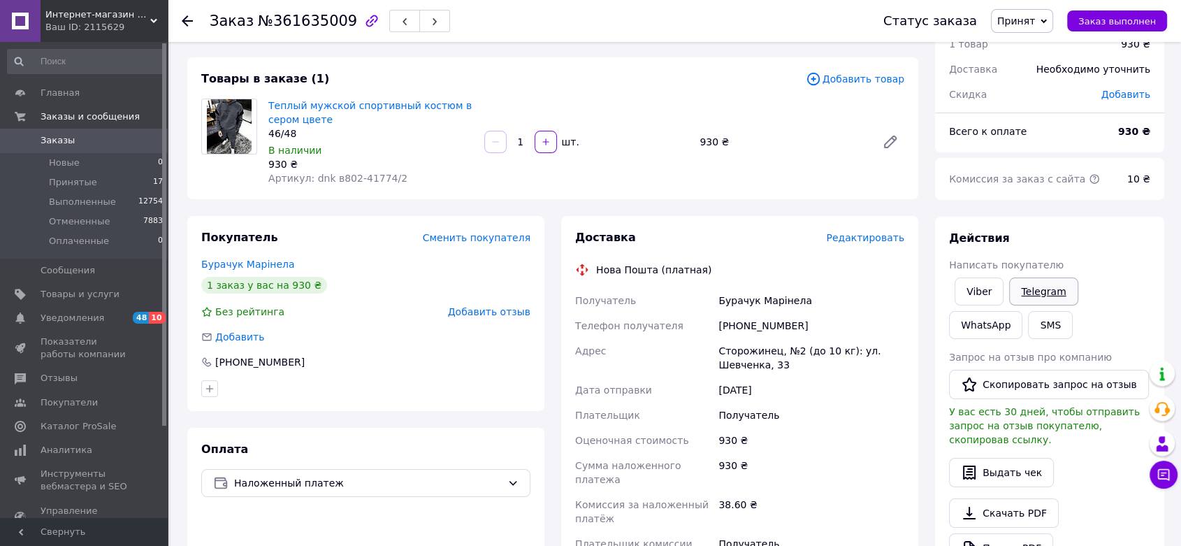
click at [1052, 289] on link "Telegram" at bounding box center [1043, 291] width 68 height 28
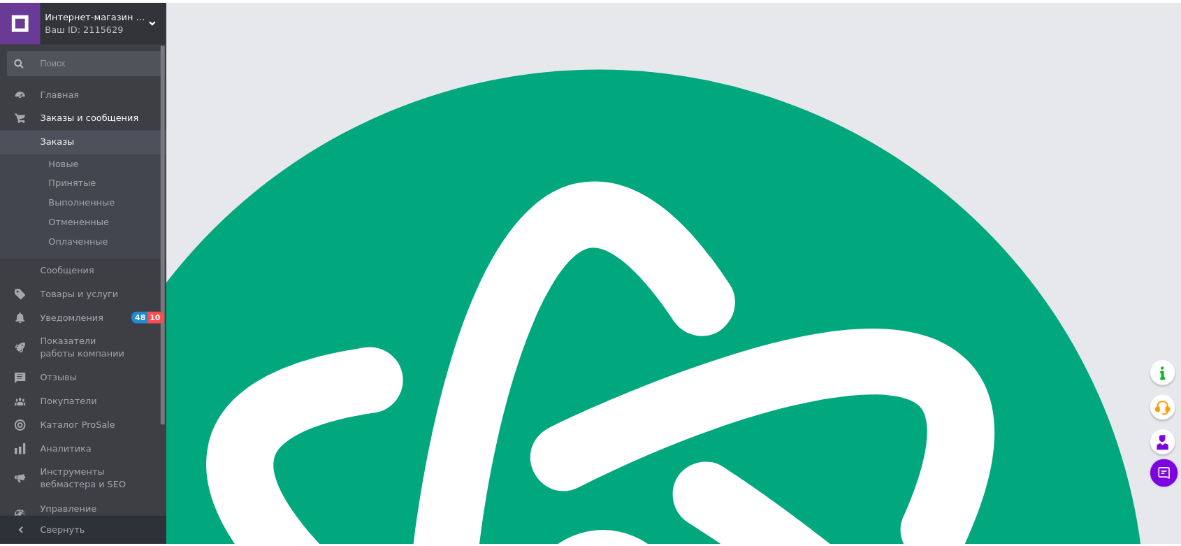
scroll to position [194, 0]
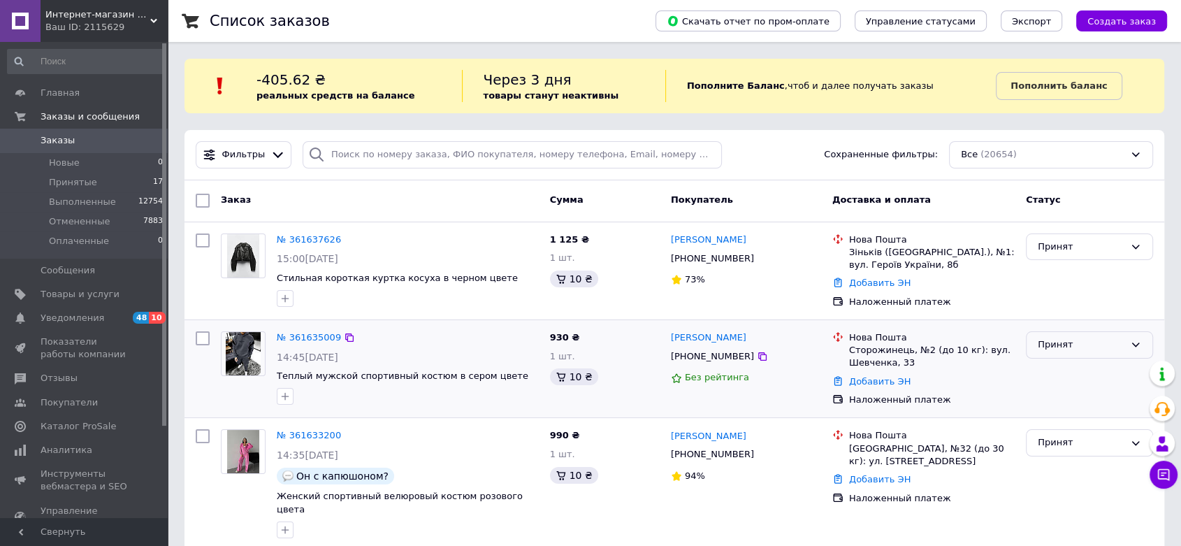
click at [1077, 342] on div "Принят" at bounding box center [1081, 345] width 87 height 15
click at [1055, 403] on li "Отменен" at bounding box center [1090, 399] width 126 height 26
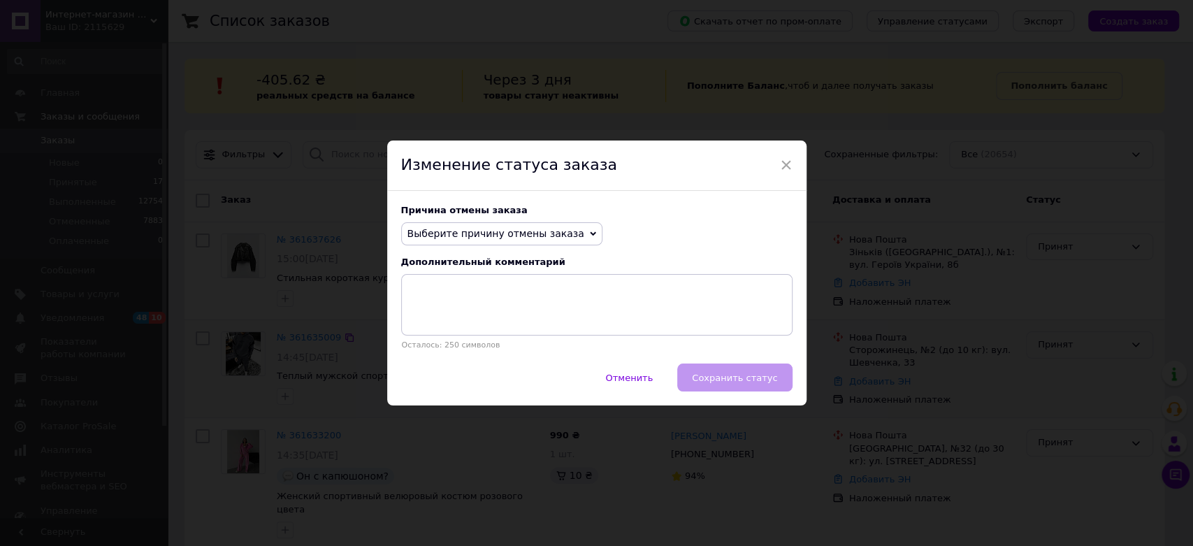
click at [526, 219] on div "Причина отмены заказа Выберите причину отмены заказа Нет в наличии Нет разновид…" at bounding box center [596, 277] width 419 height 173
click at [523, 242] on span "Выберите причину отмены заказа" at bounding box center [501, 234] width 201 height 24
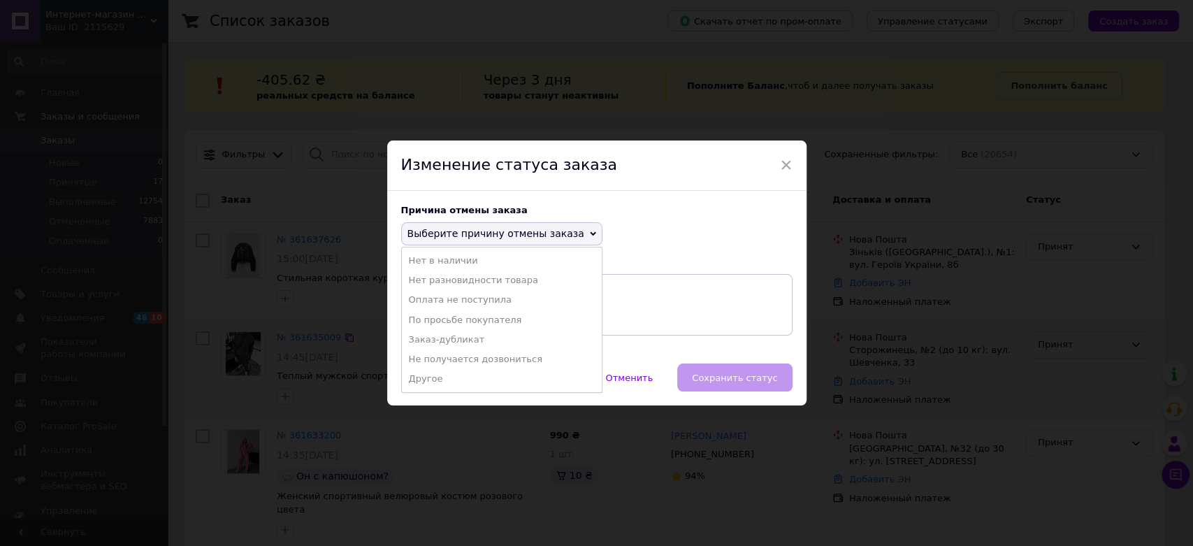
click at [509, 361] on li "Не получается дозвониться" at bounding box center [502, 359] width 200 height 20
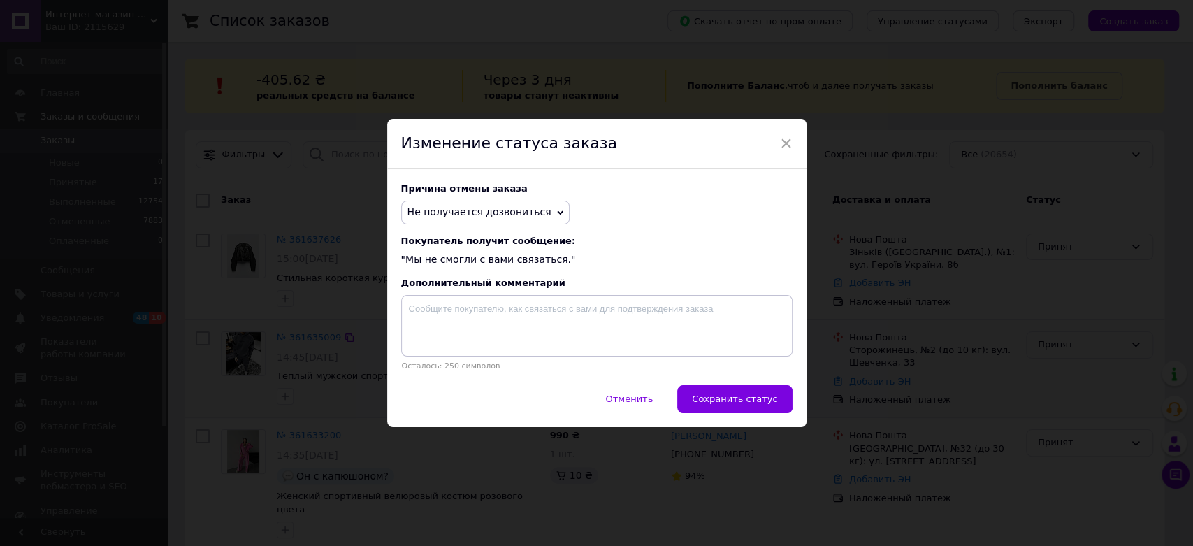
click at [716, 400] on span "Сохранить статус" at bounding box center [734, 398] width 85 height 10
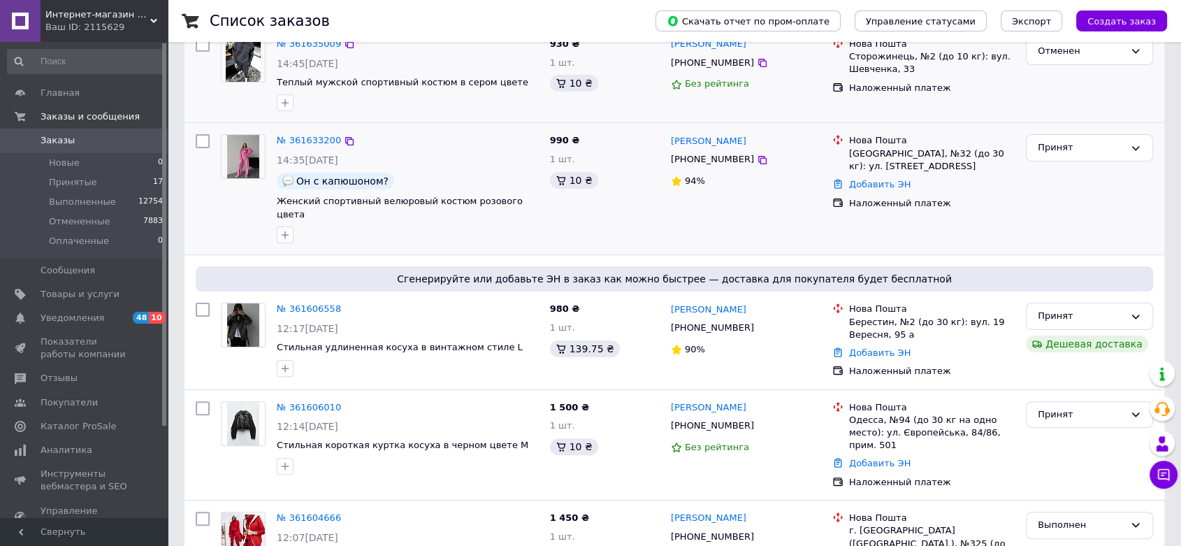
scroll to position [310, 0]
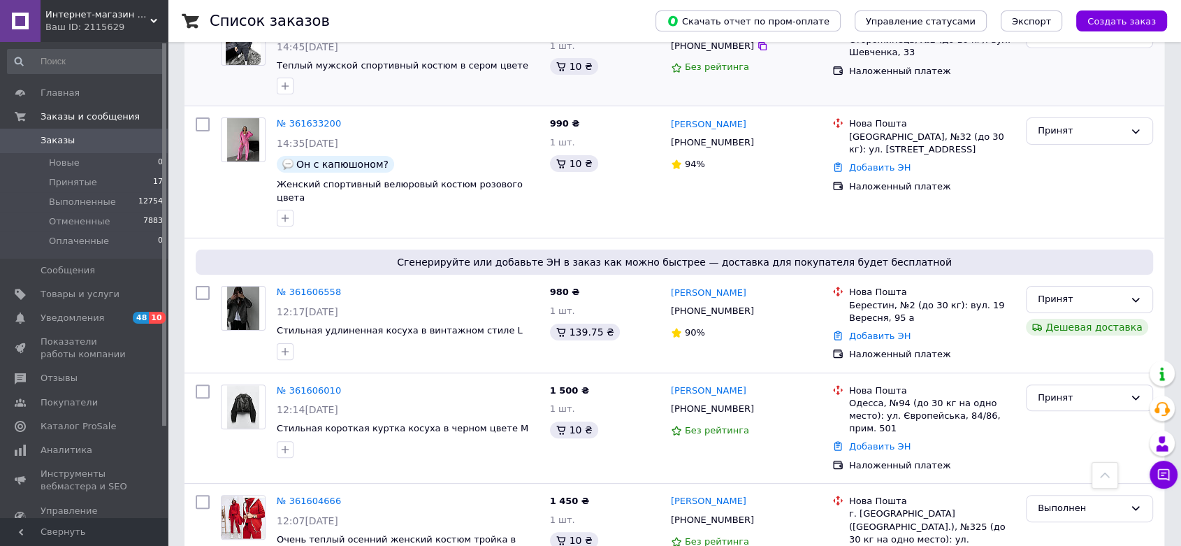
click at [317, 385] on link "№ 361606010" at bounding box center [309, 390] width 64 height 10
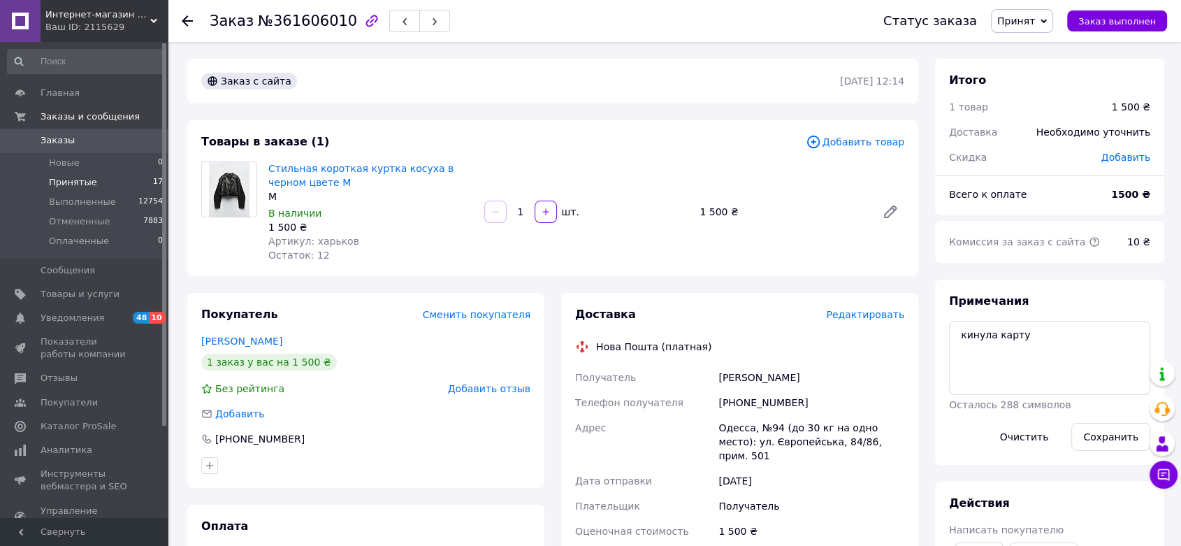
click at [102, 175] on li "Принятые 17" at bounding box center [85, 183] width 171 height 20
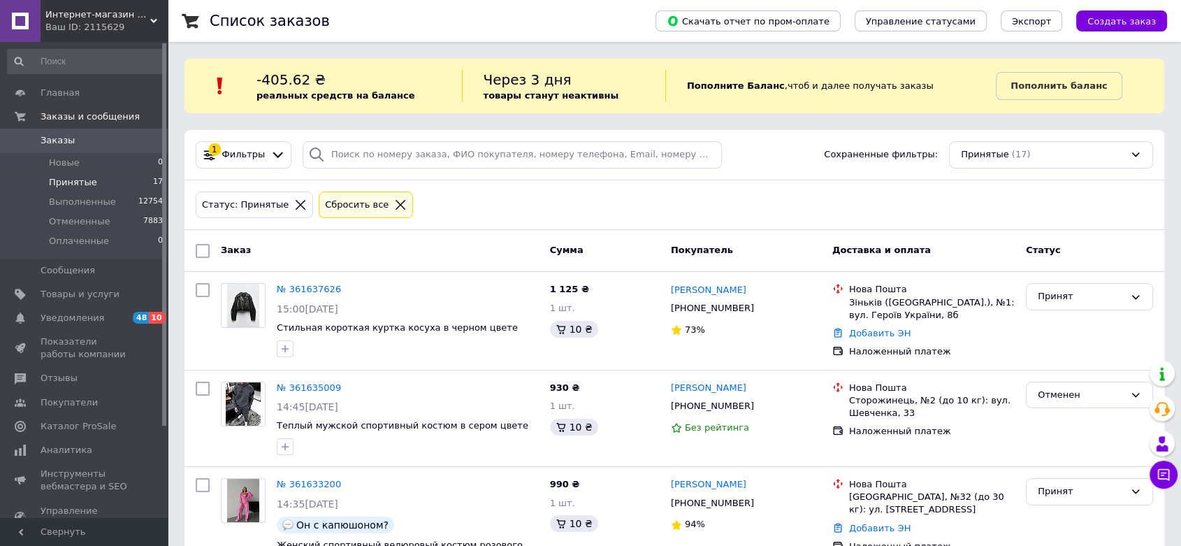
click at [47, 178] on li "Принятые 17" at bounding box center [85, 183] width 171 height 20
click at [99, 131] on link "Заказы 0" at bounding box center [85, 141] width 171 height 24
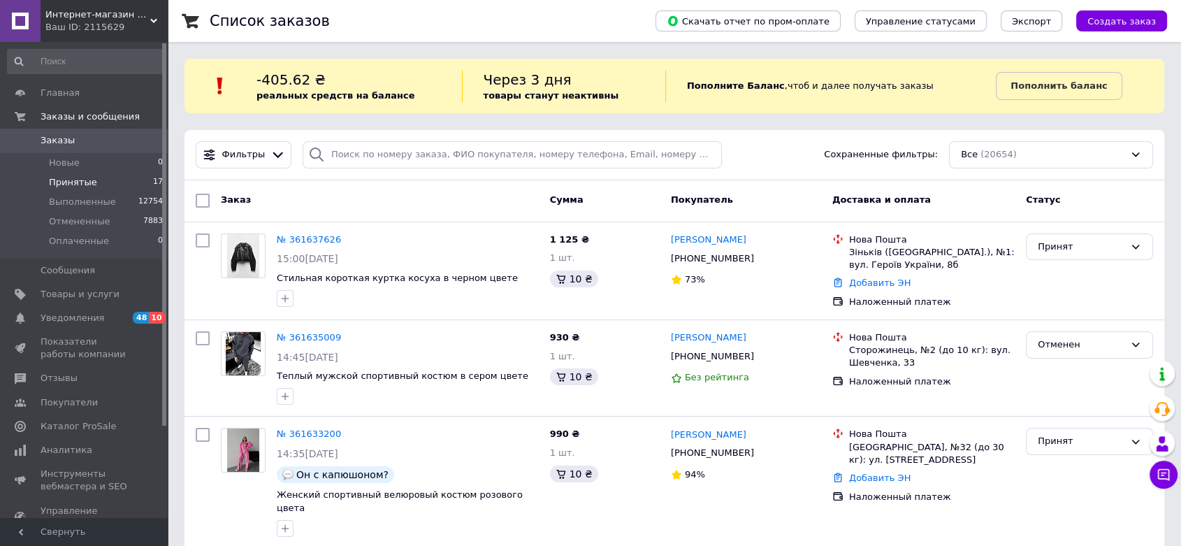
click at [106, 185] on li "Принятые 17" at bounding box center [85, 183] width 171 height 20
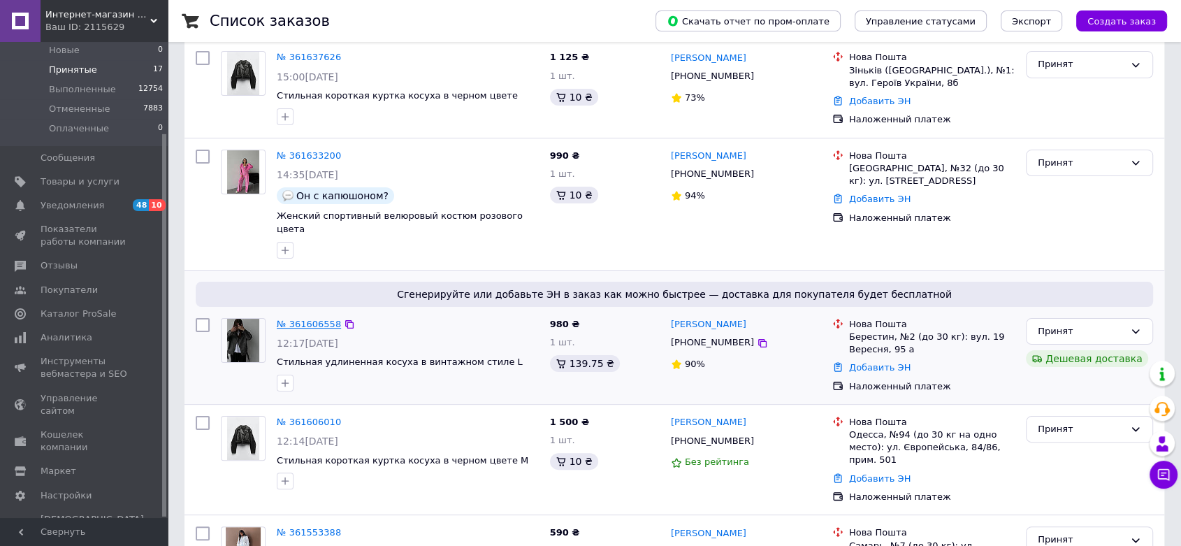
scroll to position [233, 0]
click at [296, 318] on link "№ 361606558" at bounding box center [309, 323] width 64 height 10
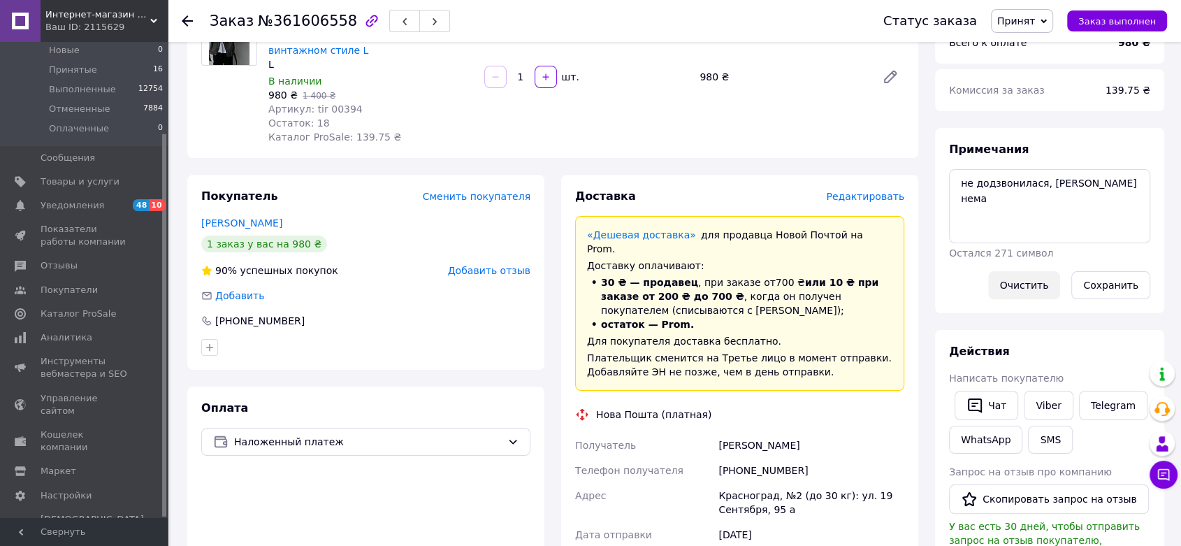
scroll to position [155, 0]
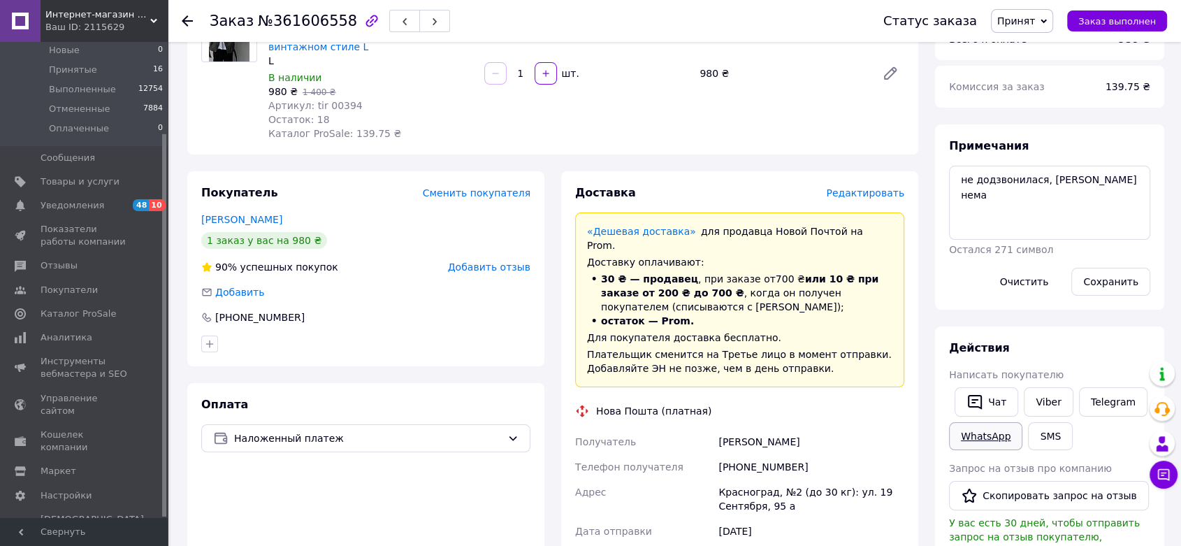
click at [1003, 434] on link "WhatsApp" at bounding box center [985, 436] width 73 height 28
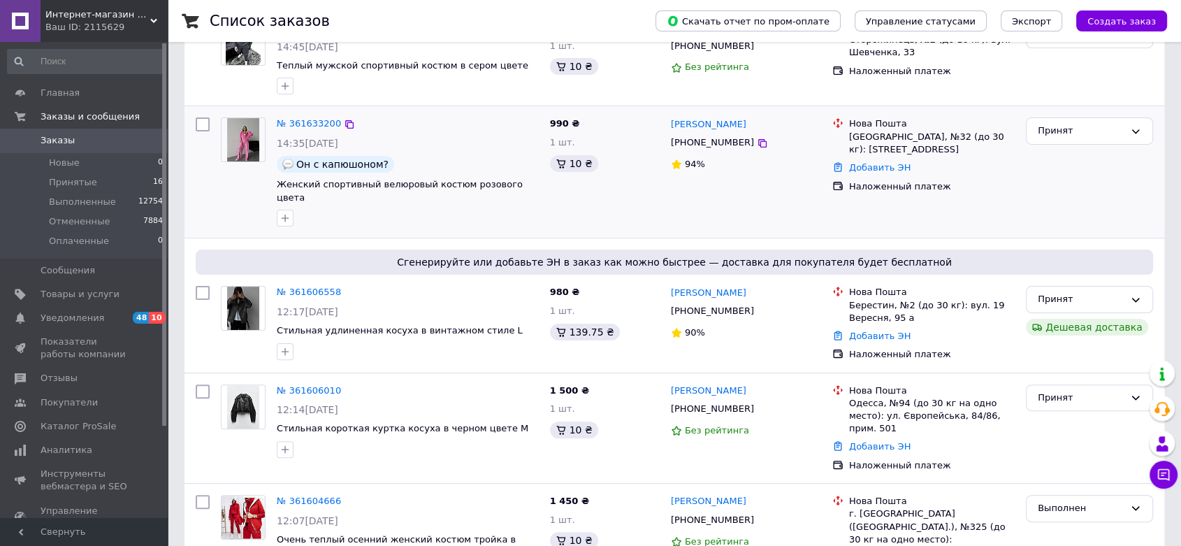
scroll to position [388, 0]
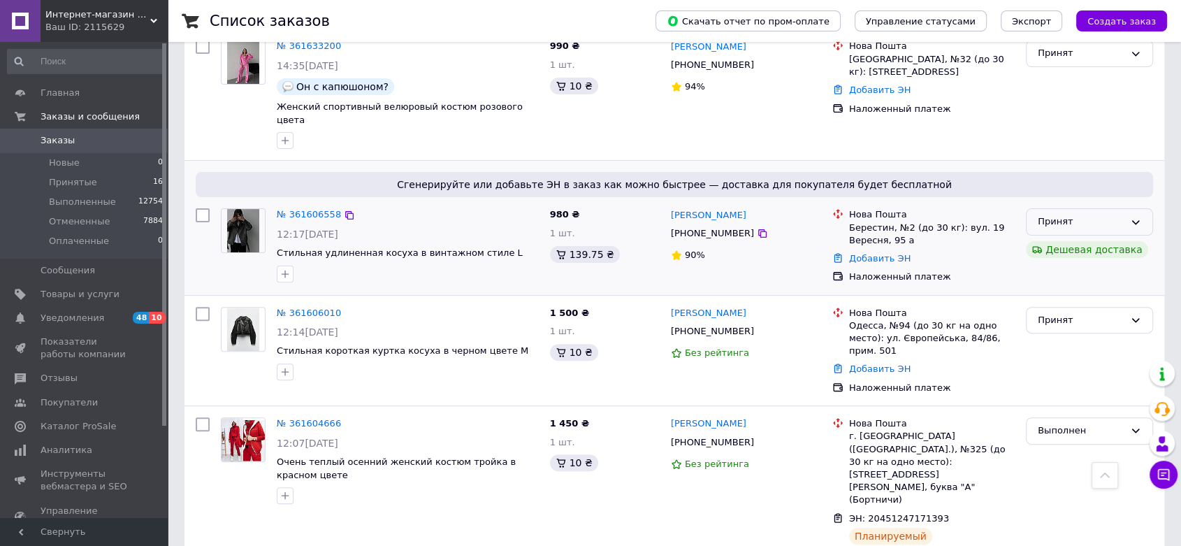
click at [1081, 215] on div "Принят" at bounding box center [1081, 222] width 87 height 15
click at [1060, 264] on li "Отменен" at bounding box center [1090, 277] width 126 height 26
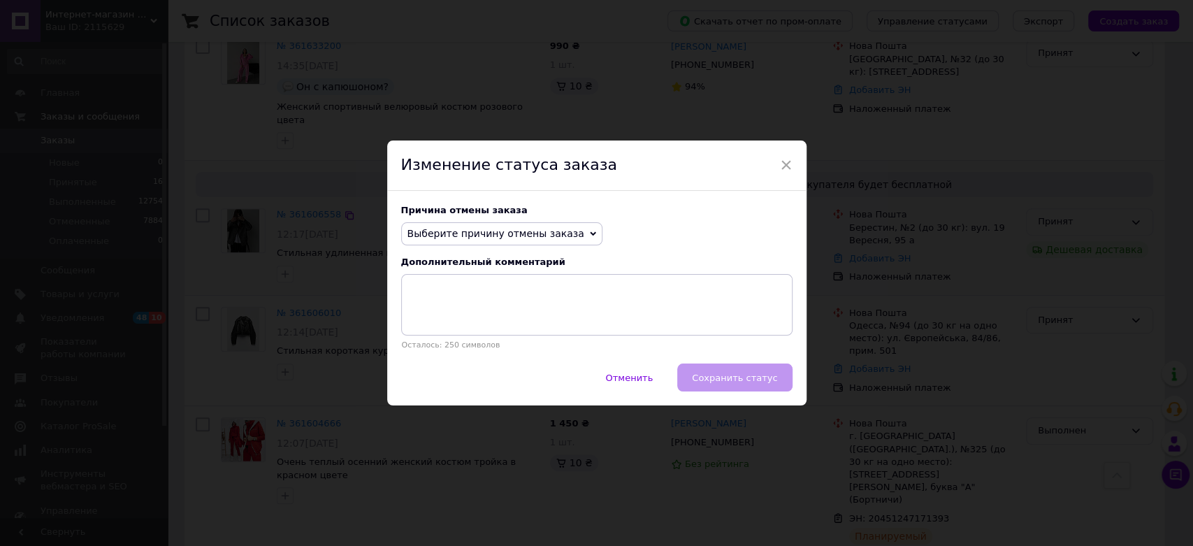
click at [537, 235] on span "Выберите причину отмены заказа" at bounding box center [495, 233] width 177 height 11
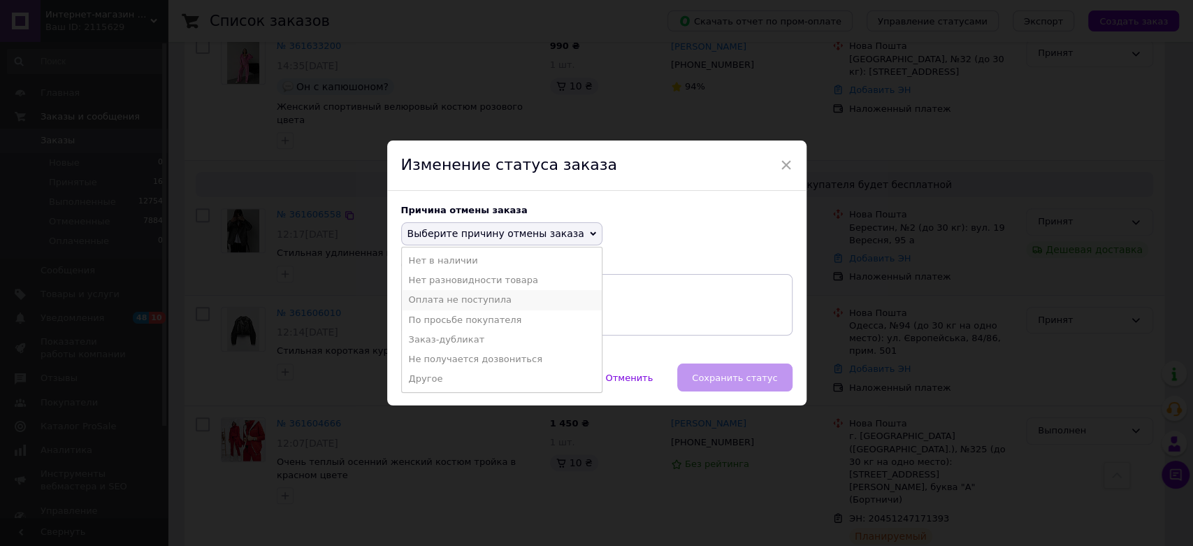
click at [530, 302] on li "Оплата не поступила" at bounding box center [502, 300] width 200 height 20
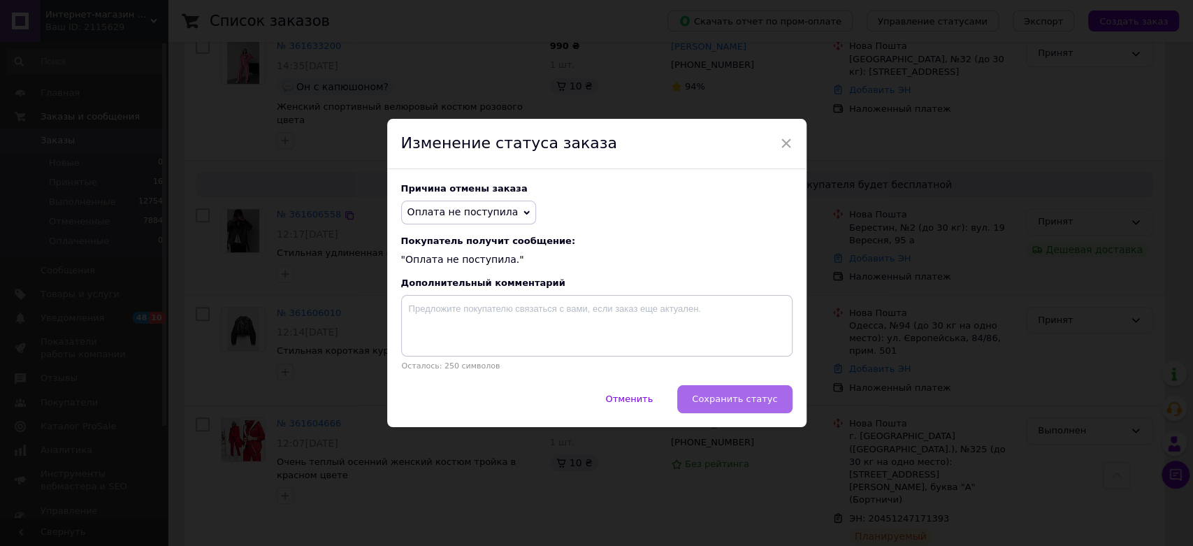
click at [726, 393] on button "Сохранить статус" at bounding box center [734, 399] width 115 height 28
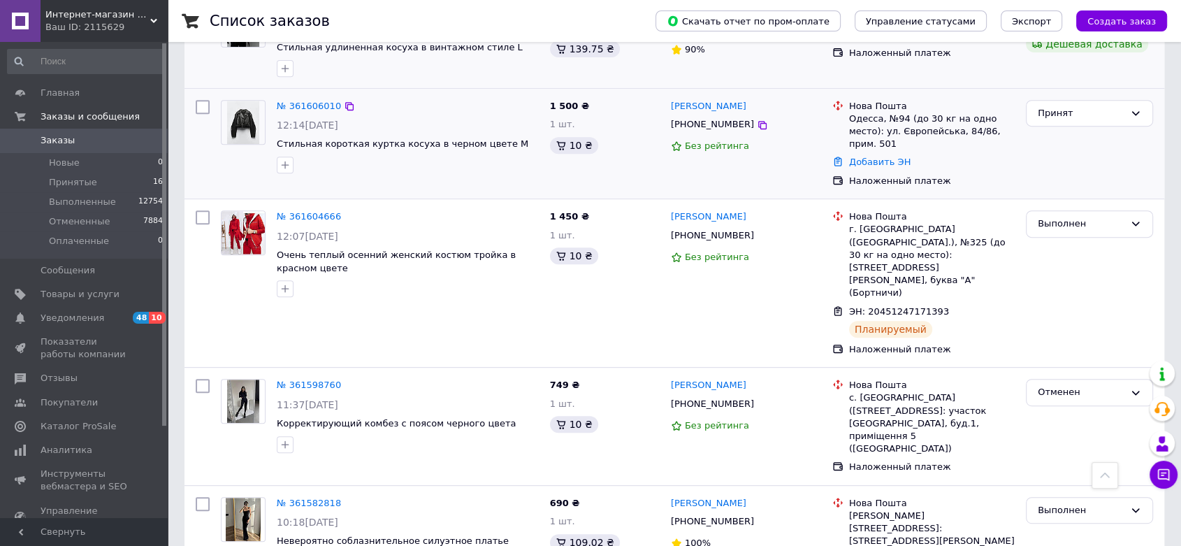
scroll to position [621, 0]
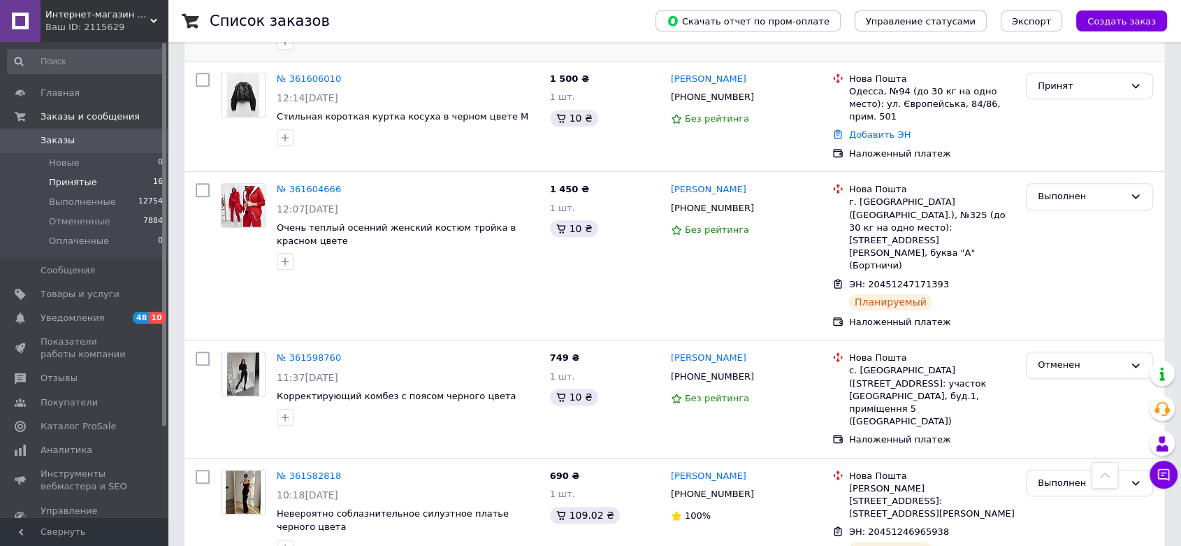
click at [129, 176] on li "Принятые 16" at bounding box center [85, 183] width 171 height 20
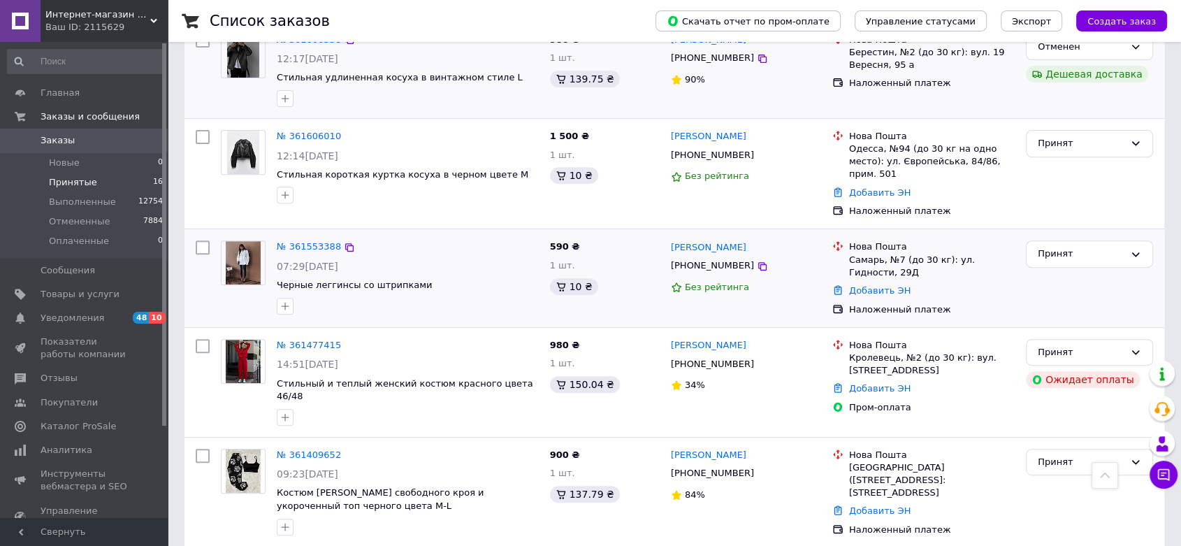
scroll to position [543, 0]
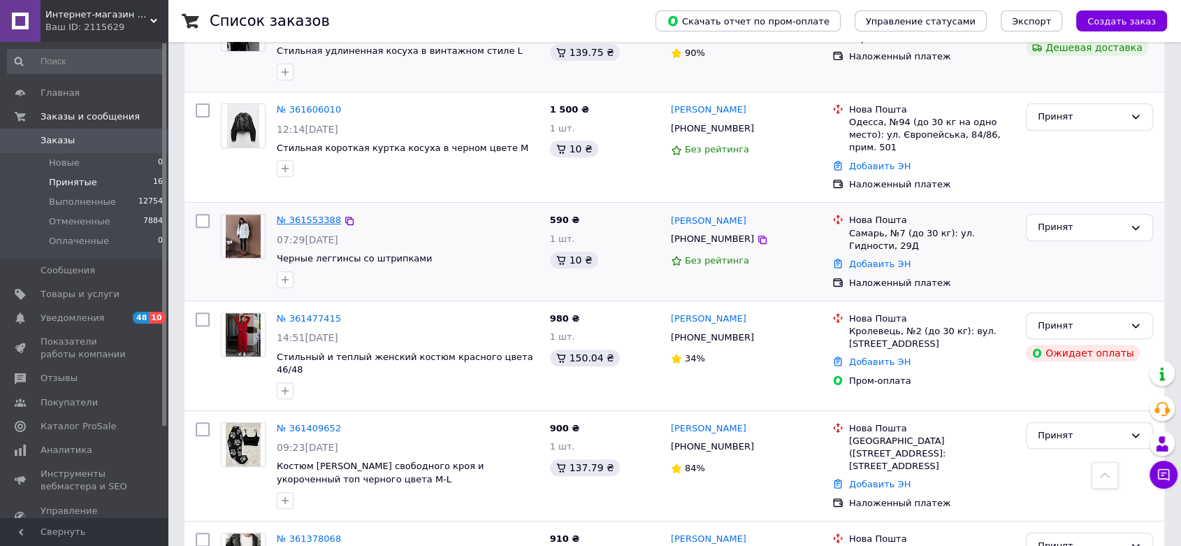
click at [297, 215] on link "№ 361553388" at bounding box center [309, 220] width 64 height 10
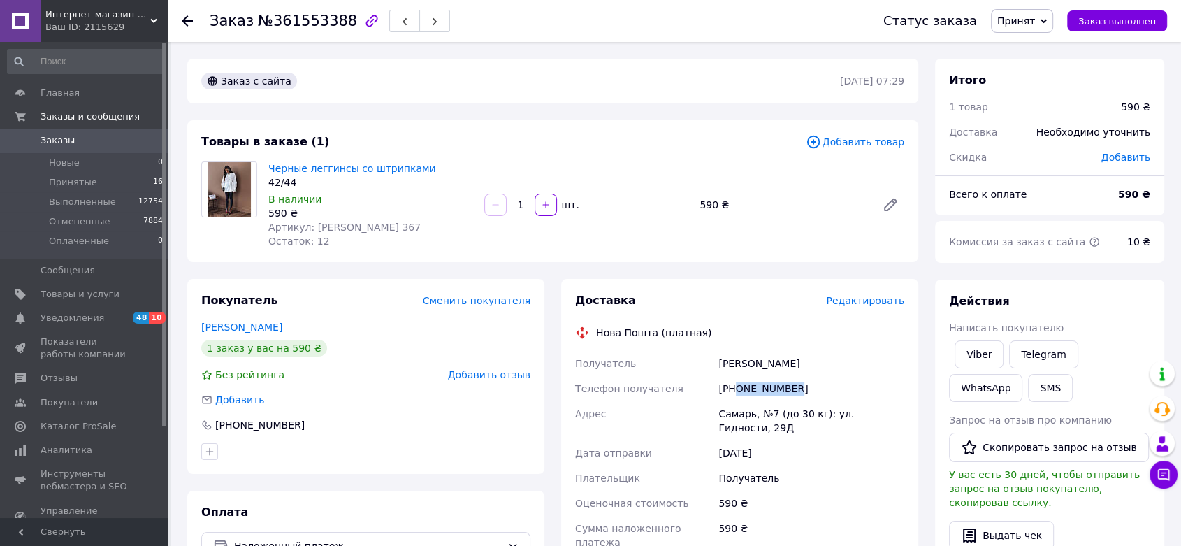
drag, startPoint x: 799, startPoint y: 391, endPoint x: 736, endPoint y: 391, distance: 62.9
type textarea "0930431773"
click at [736, 391] on div "[PHONE_NUMBER]" at bounding box center [811, 388] width 191 height 25
copy div "0930431773"
click at [963, 353] on link "Viber" at bounding box center [979, 354] width 49 height 28
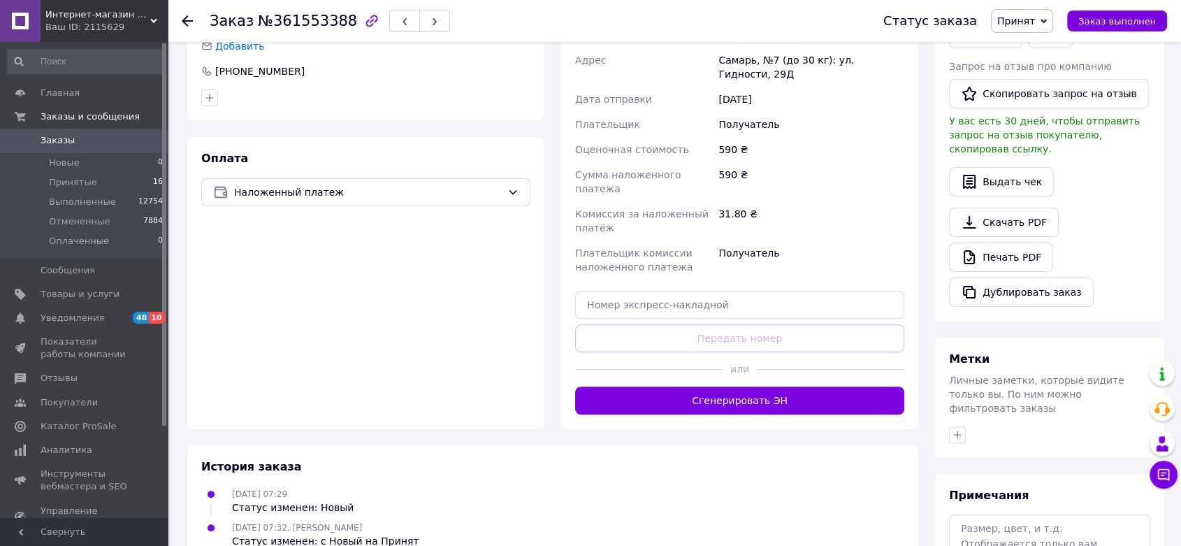
scroll to position [454, 0]
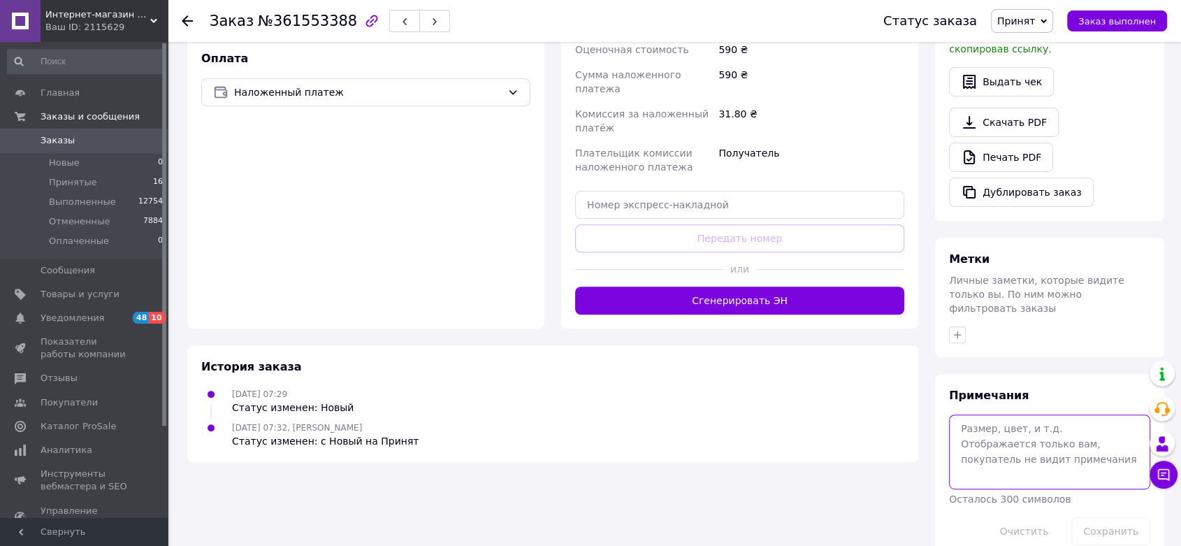
click at [1023, 414] on textarea at bounding box center [1049, 451] width 201 height 74
type textarea "и"
type textarea "кинула картку"
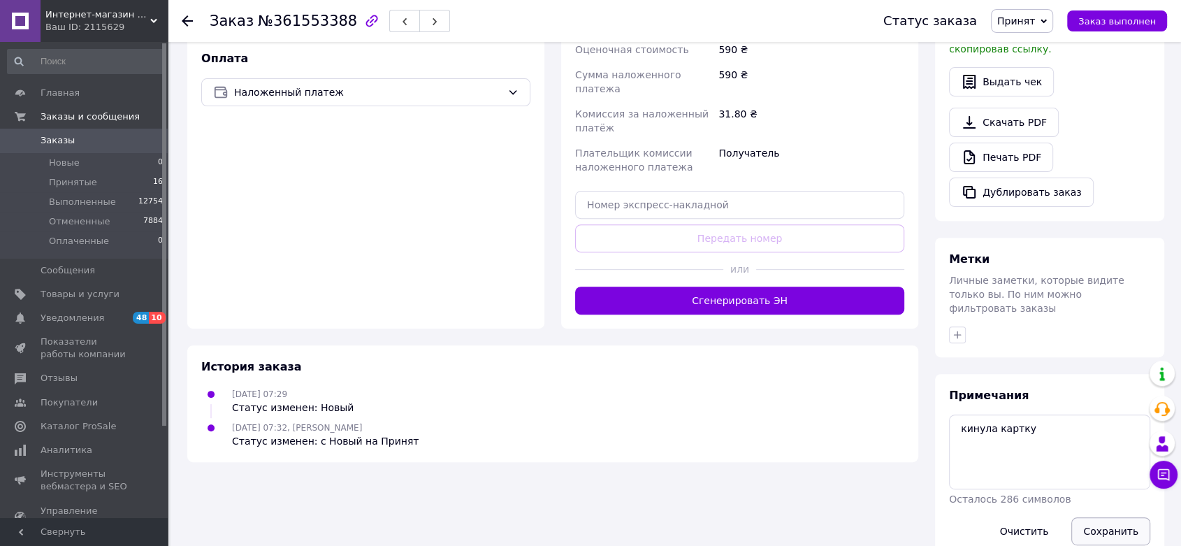
click at [1114, 517] on button "Сохранить" at bounding box center [1110, 531] width 79 height 28
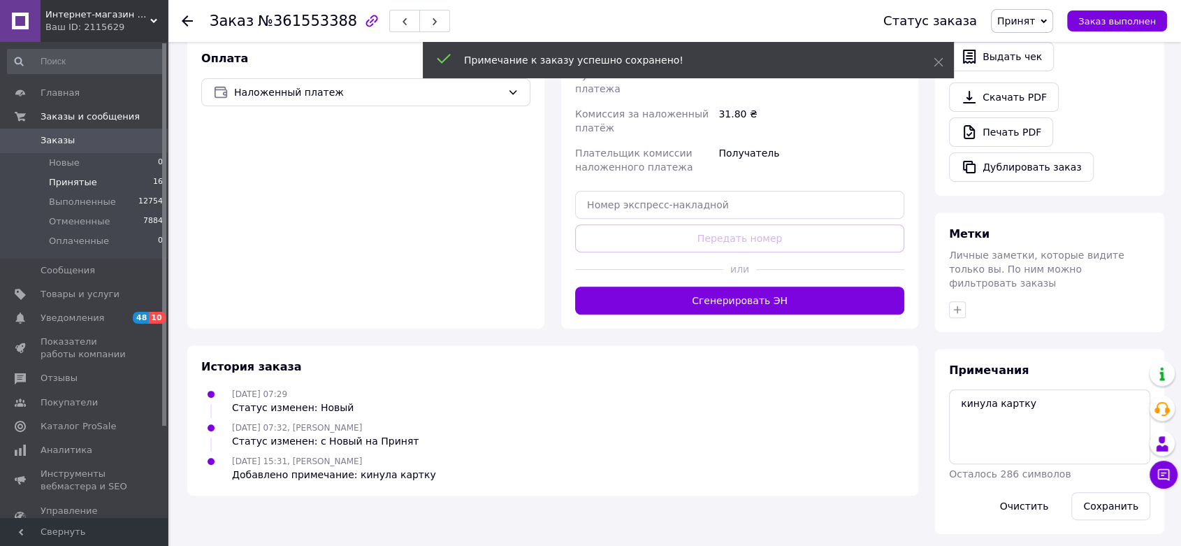
scroll to position [428, 0]
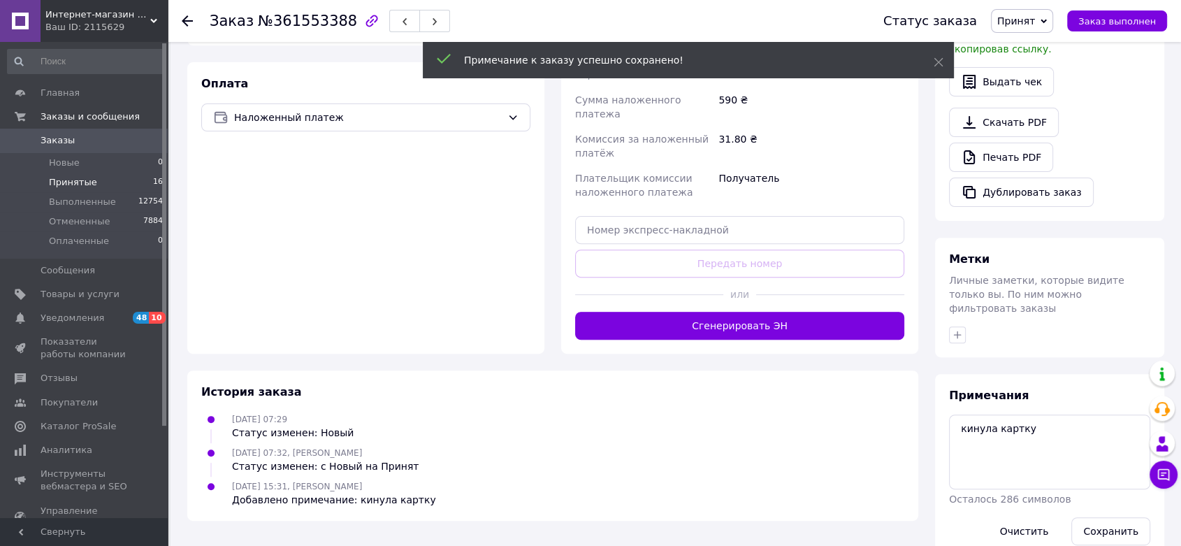
click at [80, 184] on span "Принятые" at bounding box center [73, 182] width 48 height 13
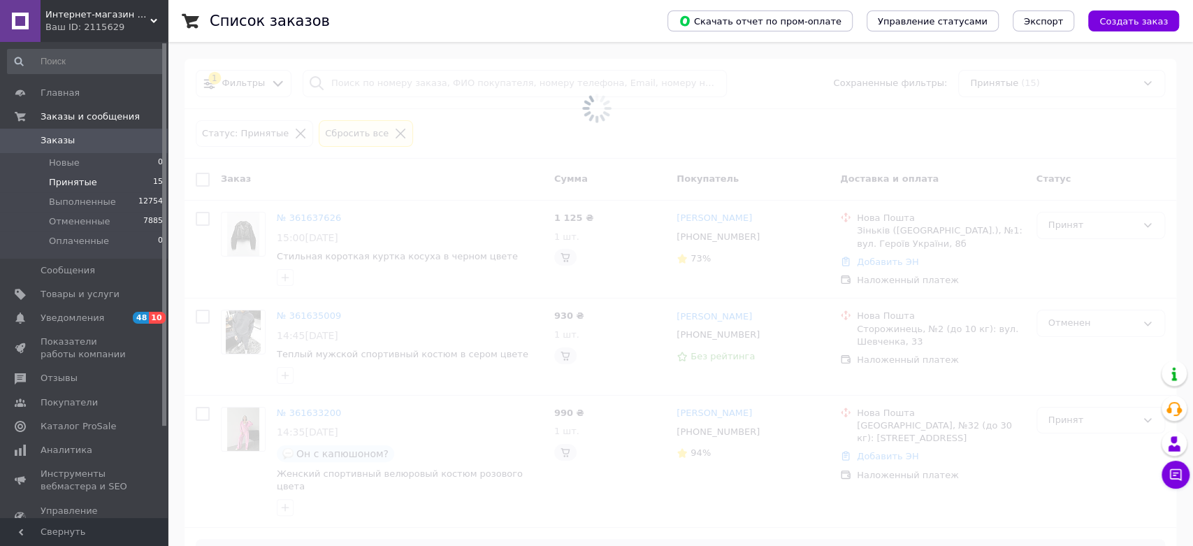
click at [80, 182] on span "Принятые" at bounding box center [73, 182] width 48 height 13
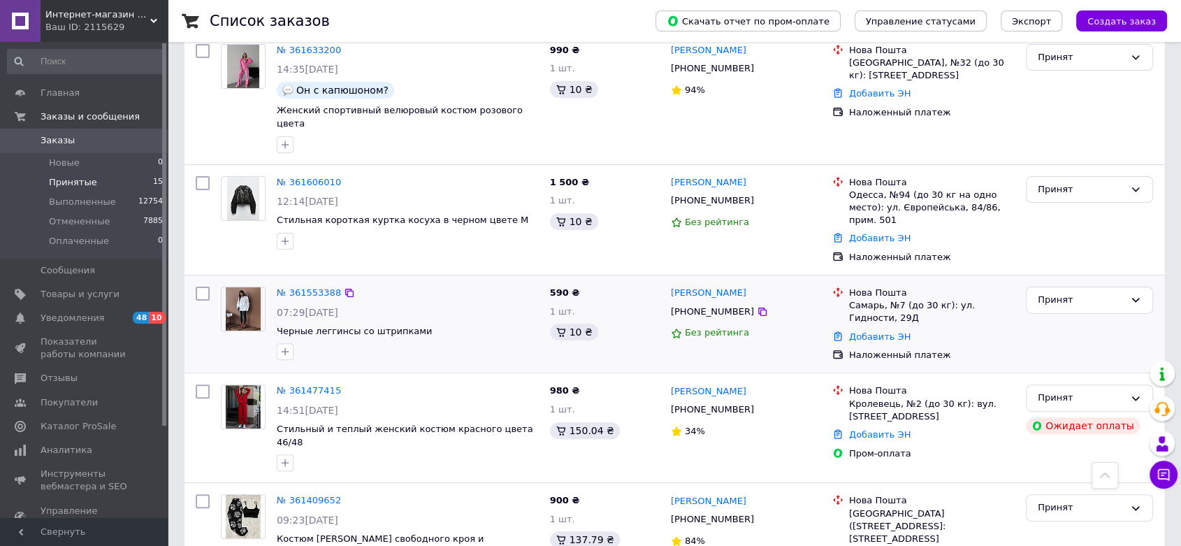
scroll to position [388, 0]
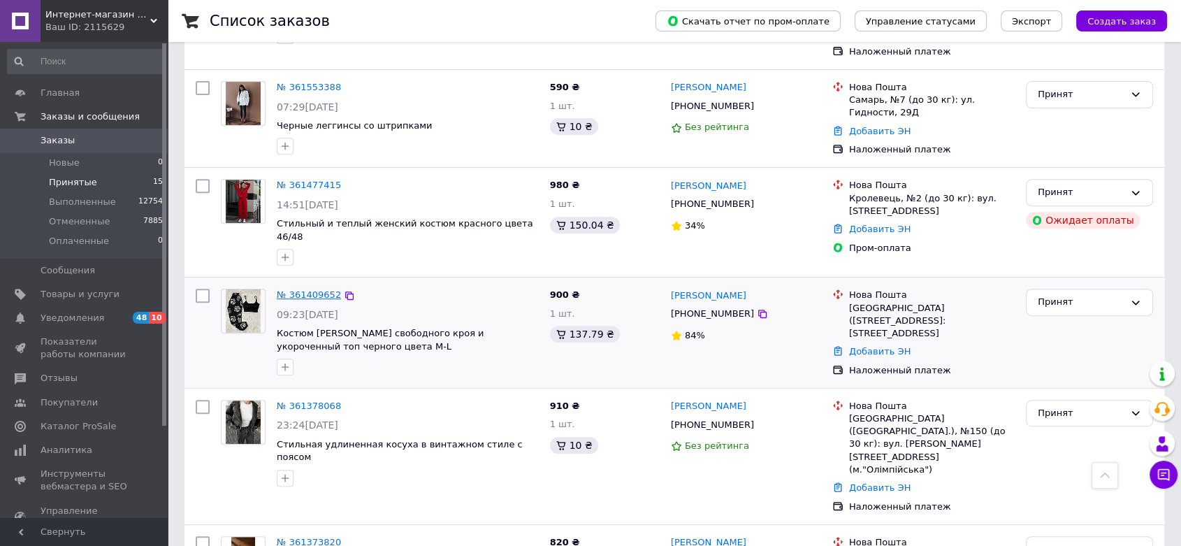
click at [311, 289] on link "№ 361409652" at bounding box center [309, 294] width 64 height 10
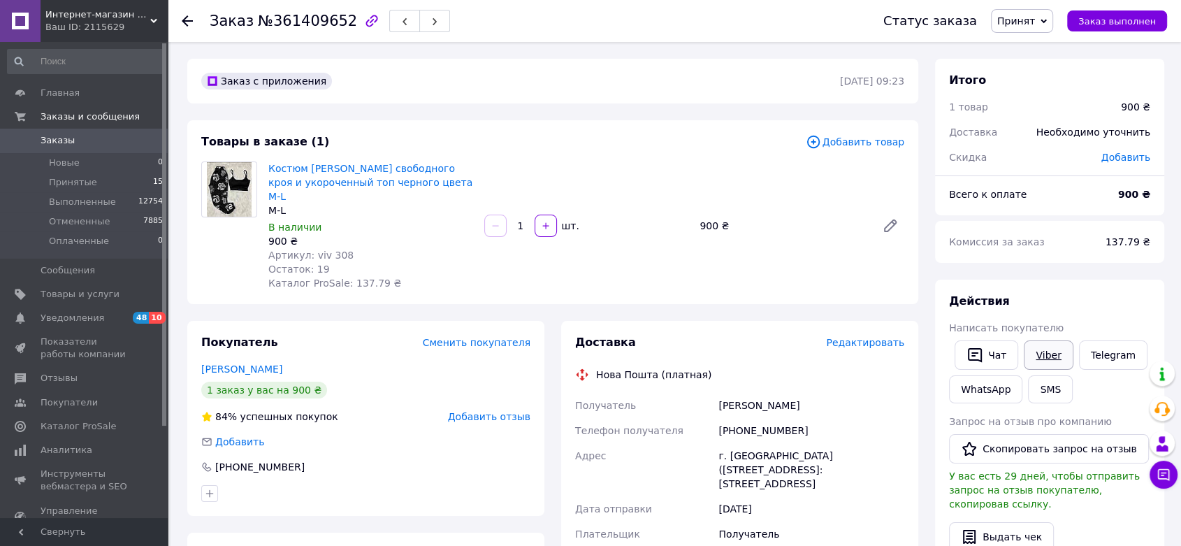
click at [1061, 350] on link "Viber" at bounding box center [1048, 354] width 49 height 29
click at [1008, 356] on button "Чат" at bounding box center [987, 354] width 64 height 29
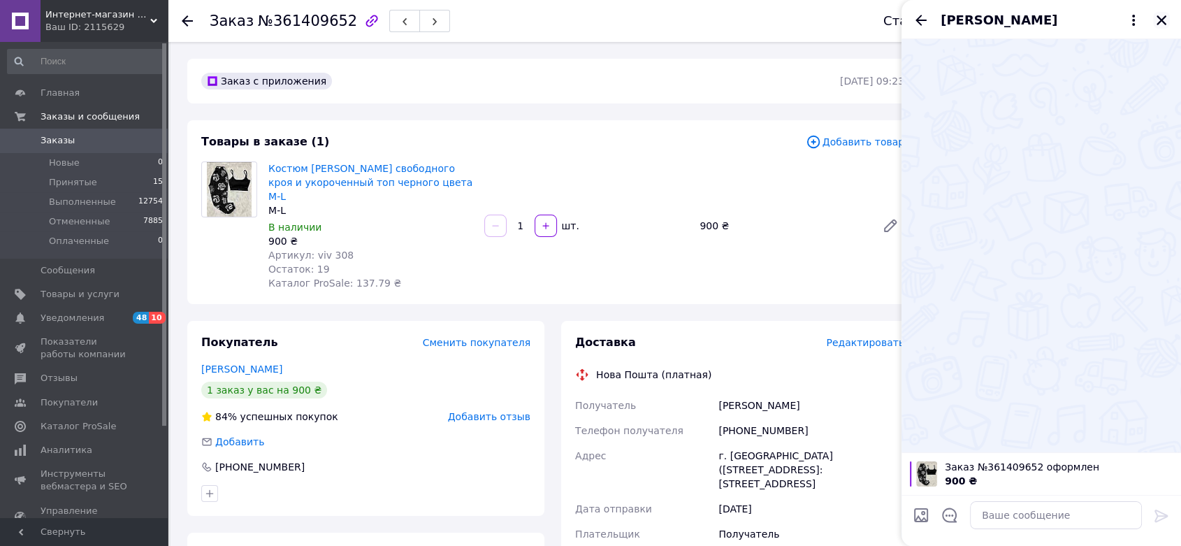
click at [1162, 23] on icon "Закрыть" at bounding box center [1161, 20] width 13 height 13
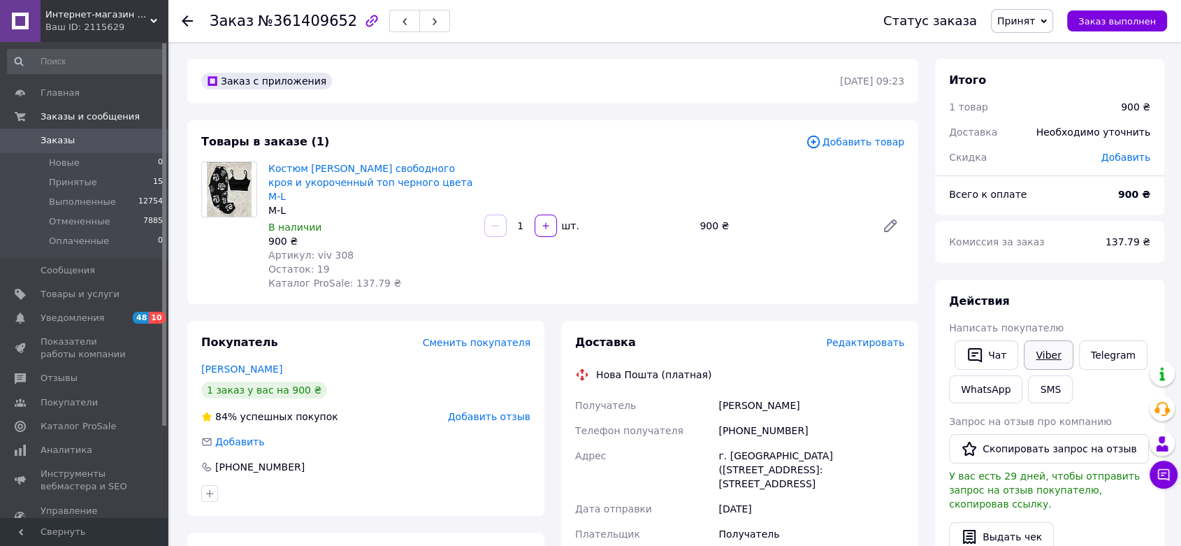
click at [1043, 356] on link "Viber" at bounding box center [1048, 354] width 49 height 29
click at [366, 183] on link "Костюм джоггера свободного кроя и укороченный топ черного цвета M-L" at bounding box center [370, 182] width 204 height 39
click at [1020, 26] on span "Принят" at bounding box center [1016, 20] width 38 height 11
click at [1025, 68] on li "Отменен" at bounding box center [1029, 69] width 74 height 21
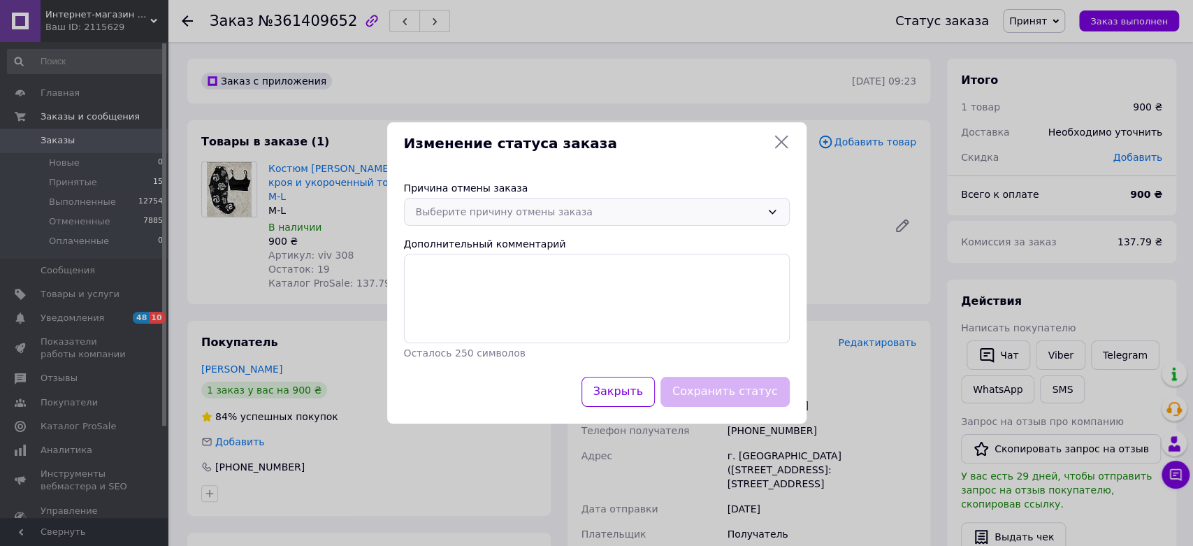
click at [581, 212] on div "Выберите причину отмены заказа" at bounding box center [588, 211] width 345 height 15
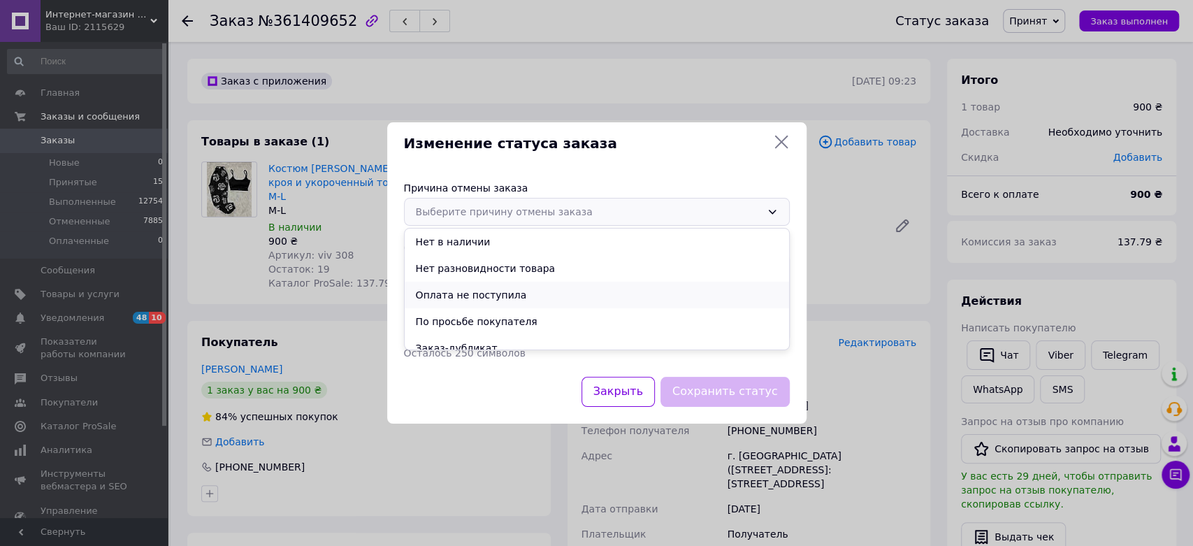
click at [546, 297] on li "Оплата не поступила" at bounding box center [597, 295] width 384 height 27
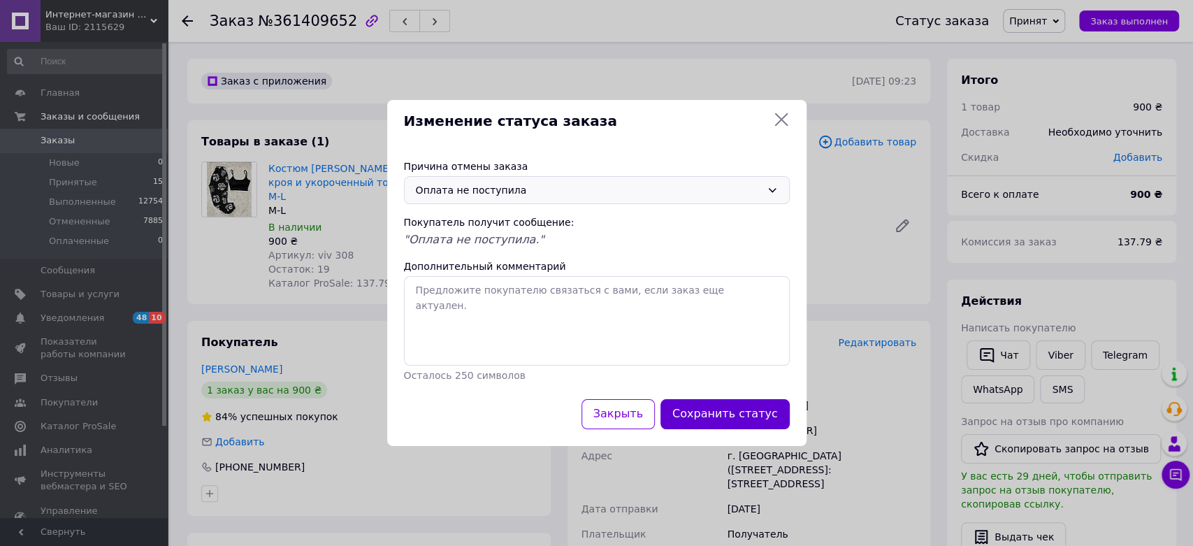
click at [716, 414] on button "Сохранить статус" at bounding box center [724, 414] width 129 height 30
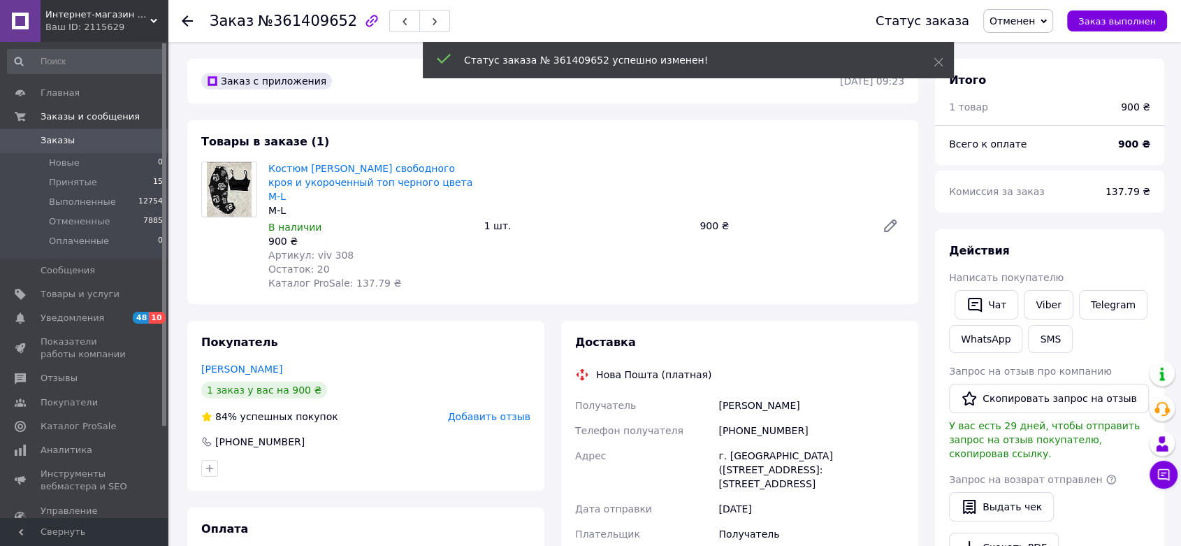
click at [95, 150] on link "Заказы 0" at bounding box center [85, 141] width 171 height 24
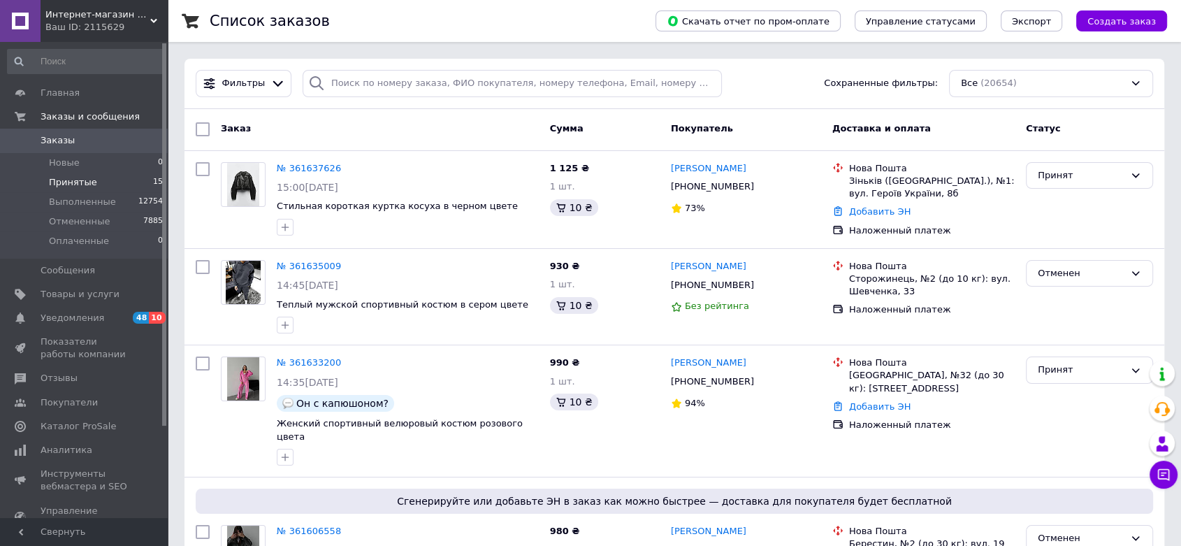
click at [93, 182] on li "Принятые 15" at bounding box center [85, 183] width 171 height 20
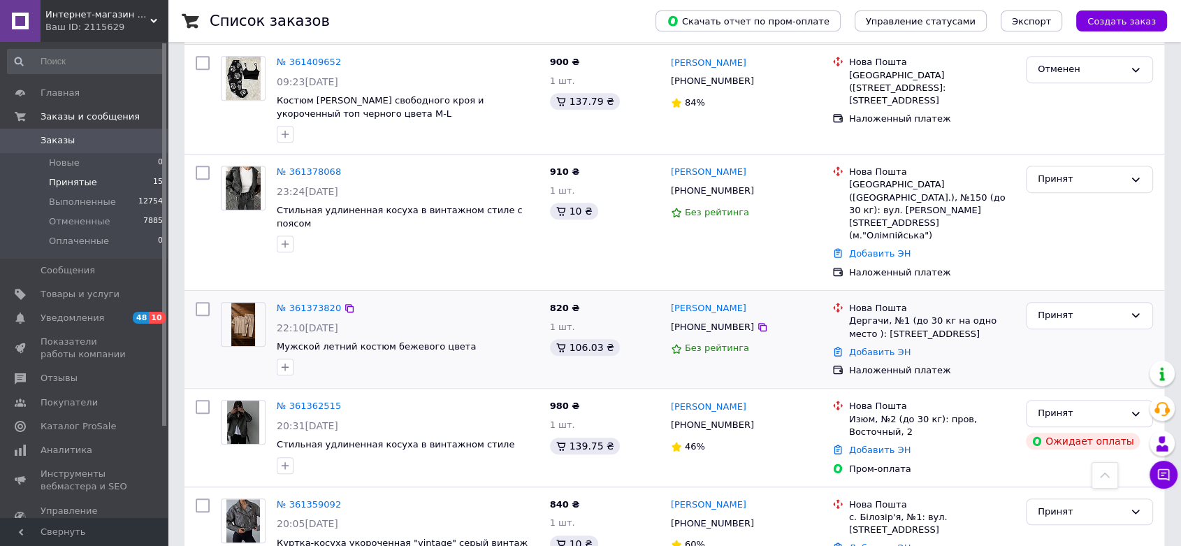
scroll to position [776, 0]
click at [312, 302] on link "№ 361373820" at bounding box center [309, 307] width 64 height 10
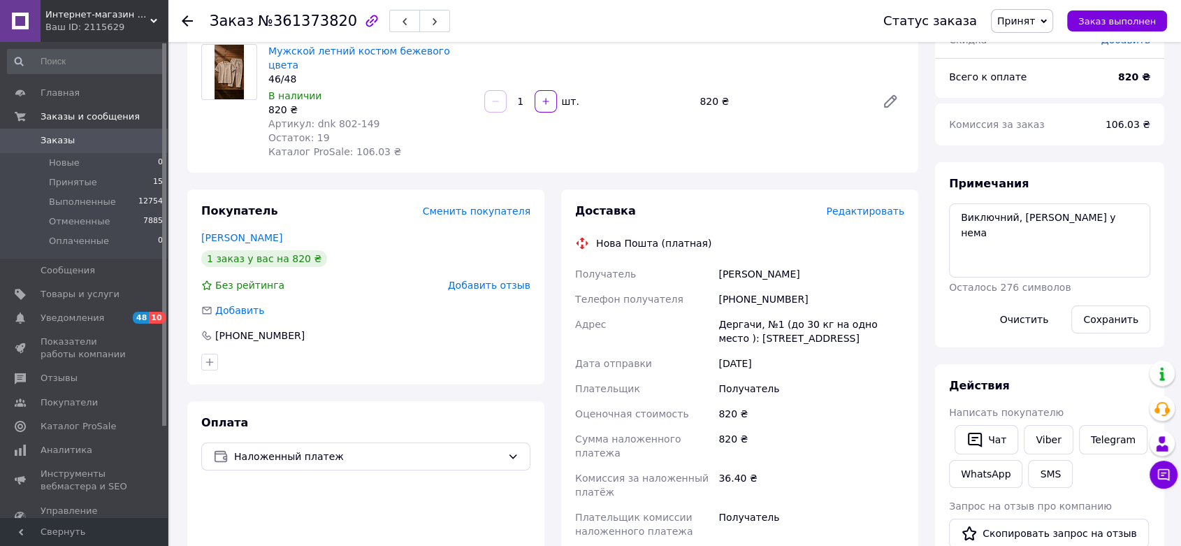
scroll to position [233, 0]
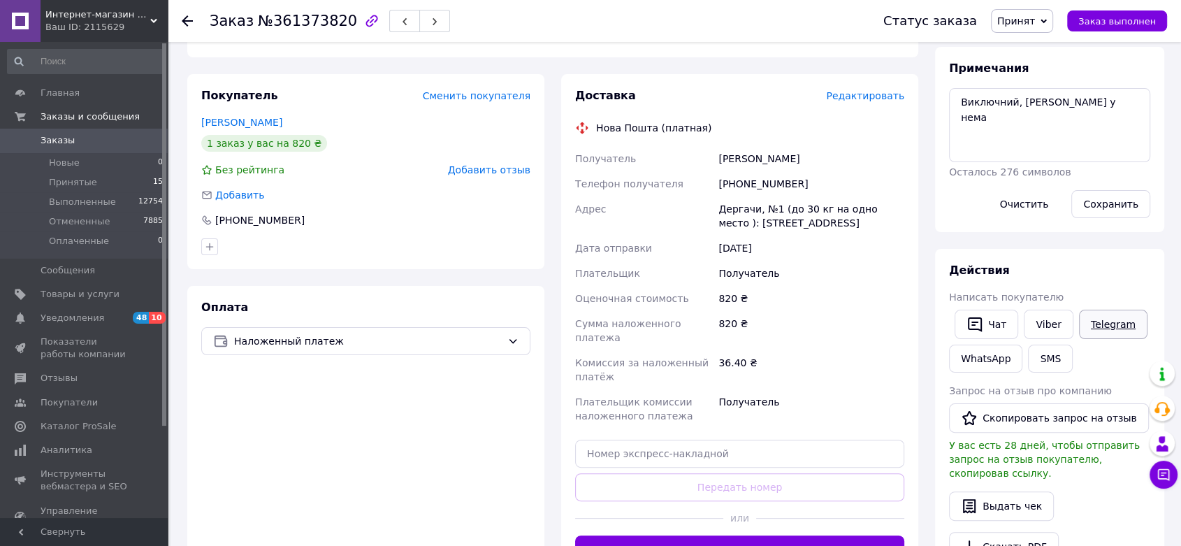
click at [1104, 324] on link "Telegram" at bounding box center [1113, 324] width 68 height 29
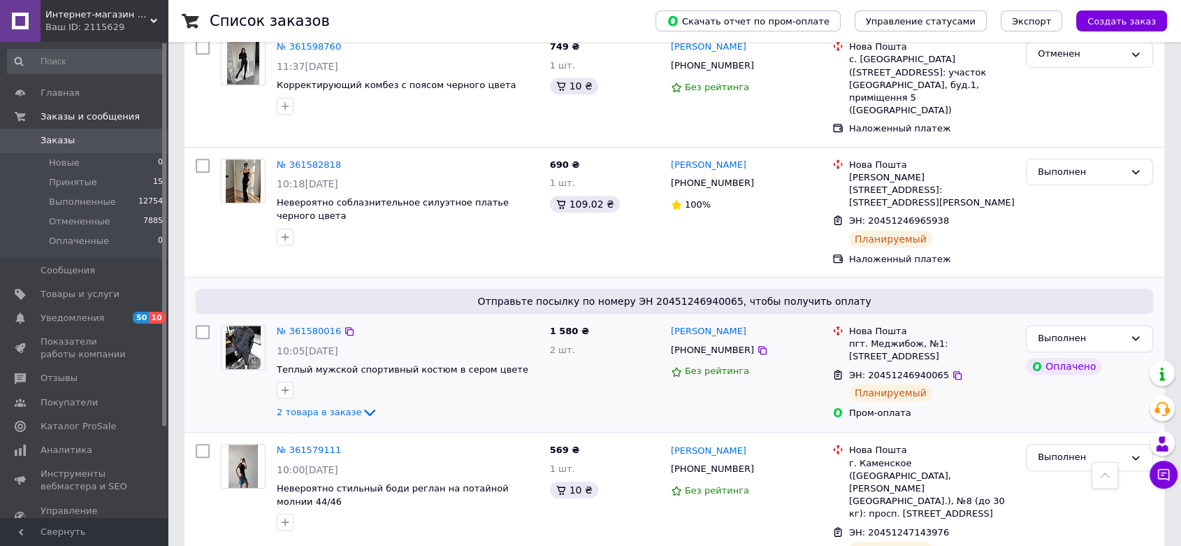
scroll to position [854, 0]
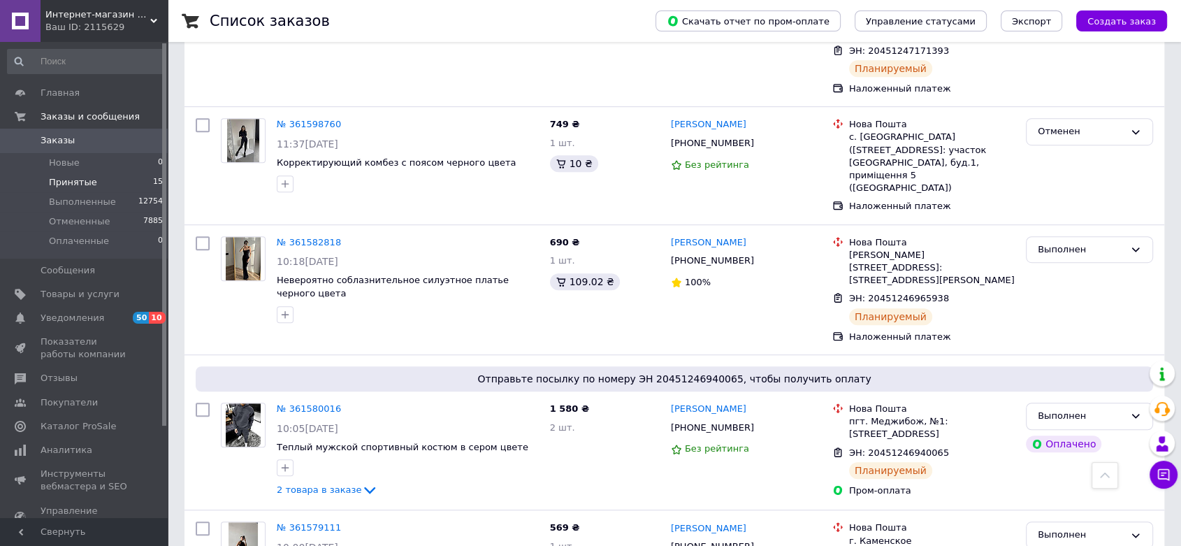
drag, startPoint x: 103, startPoint y: 194, endPoint x: 103, endPoint y: 186, distance: 8.4
click at [104, 194] on li "Выполненные 12754" at bounding box center [85, 202] width 171 height 20
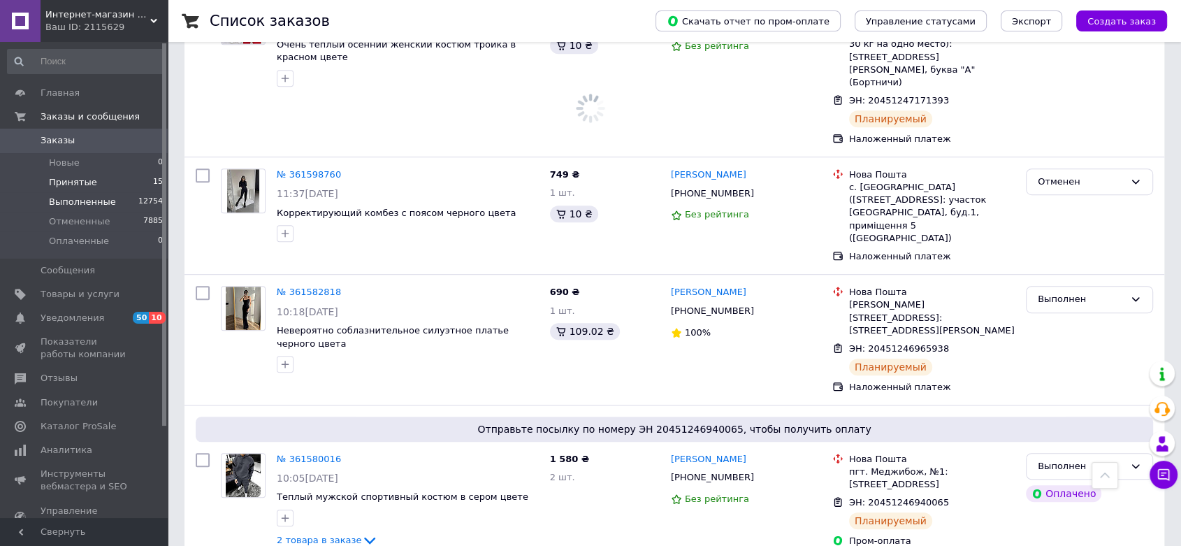
scroll to position [904, 0]
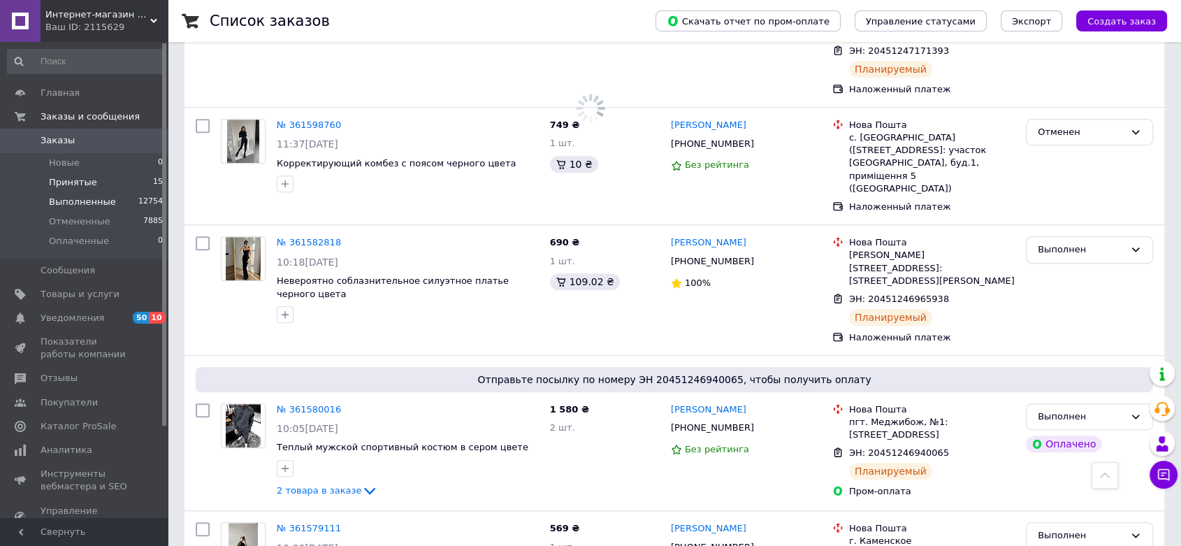
click at [103, 182] on li "Принятые 15" at bounding box center [85, 183] width 171 height 20
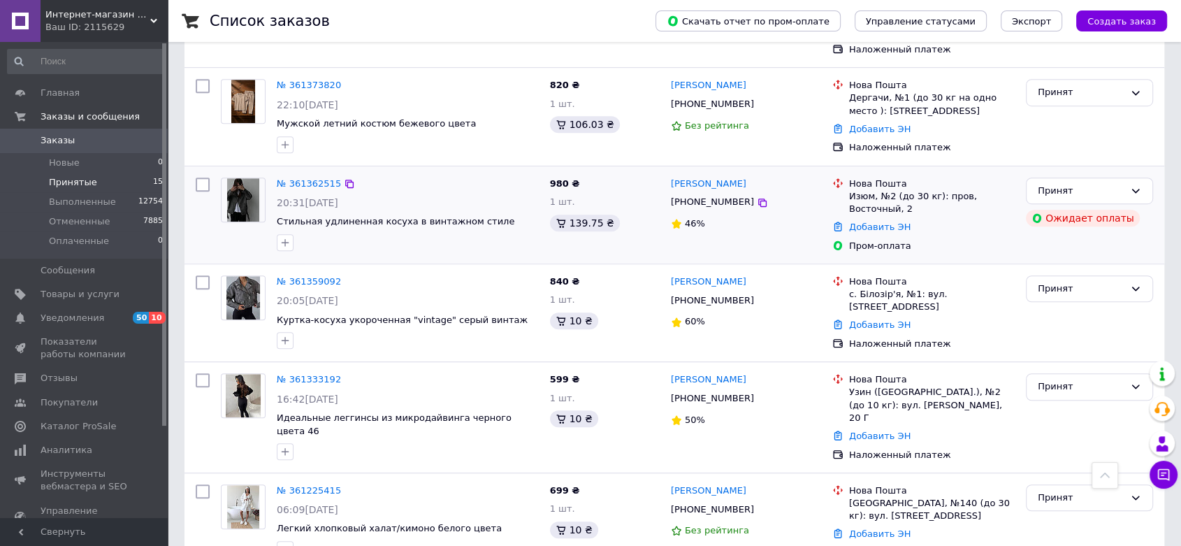
scroll to position [932, 0]
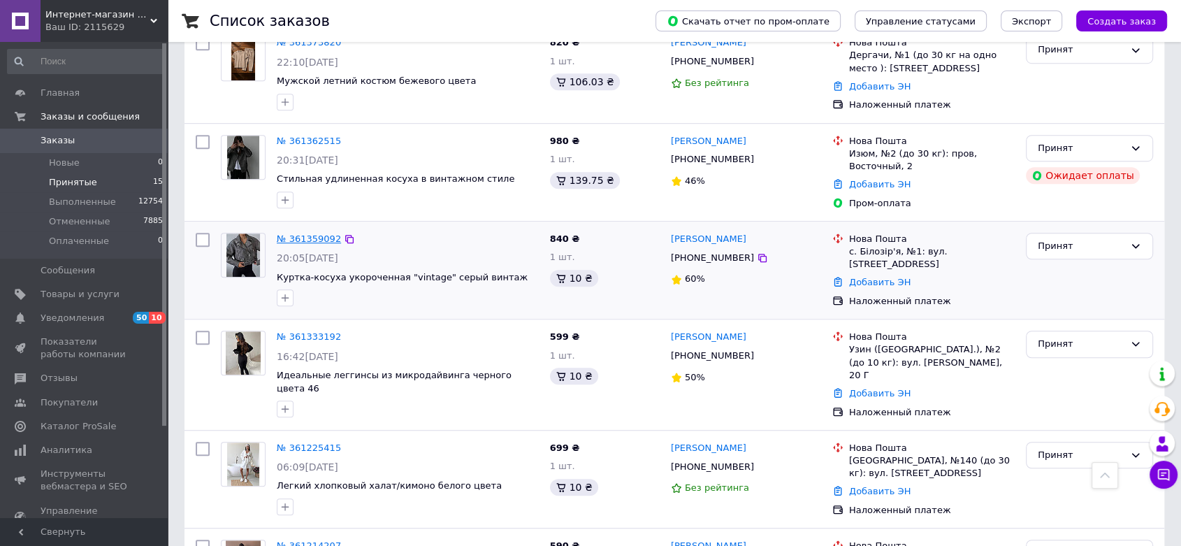
click at [295, 233] on link "№ 361359092" at bounding box center [309, 238] width 64 height 10
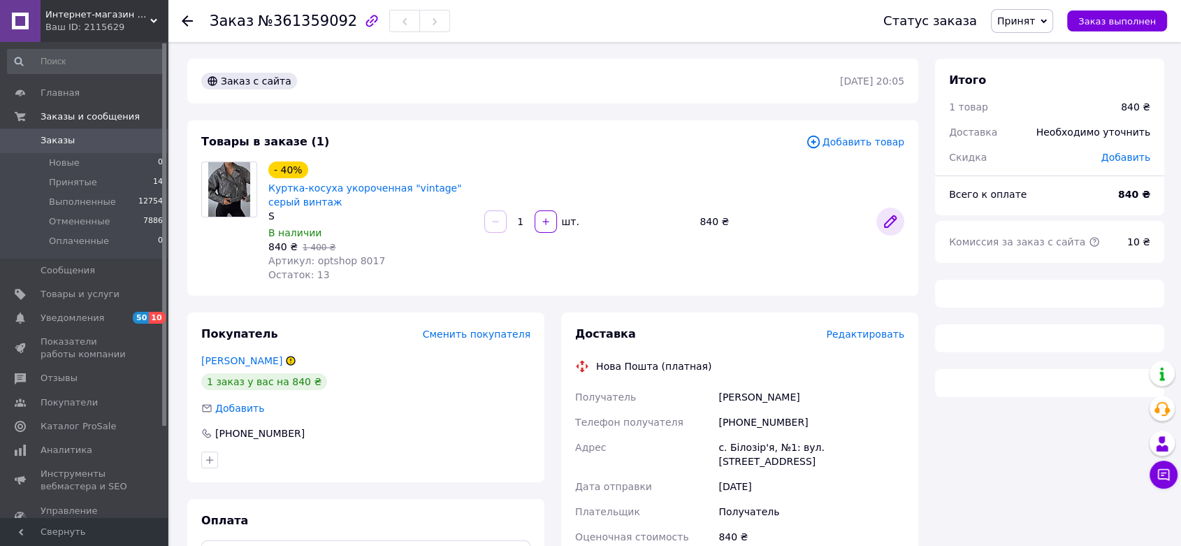
click at [884, 222] on icon at bounding box center [890, 221] width 17 height 17
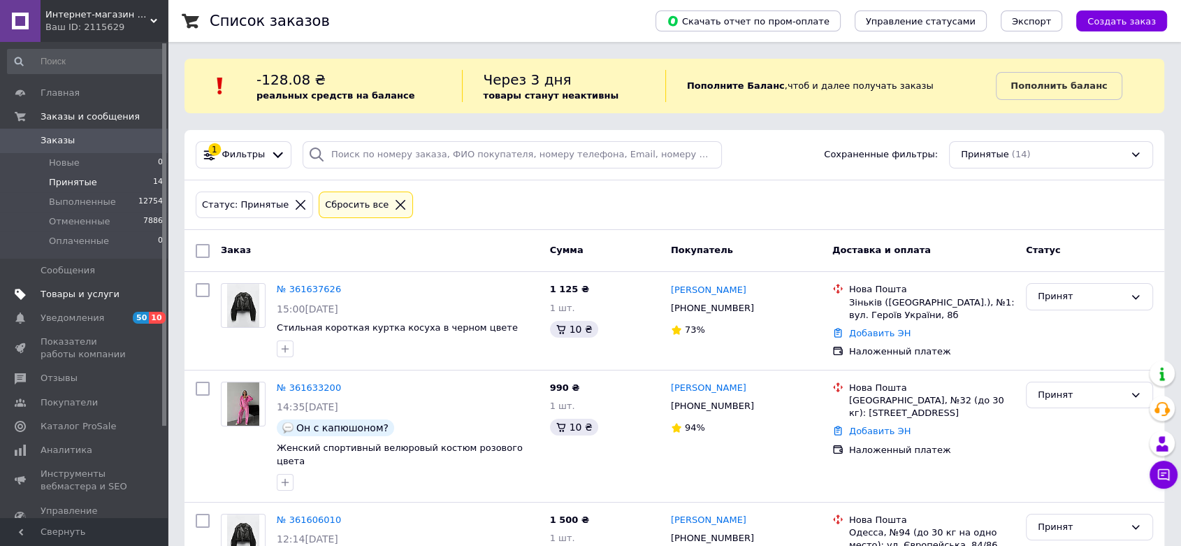
click at [68, 285] on link "Товары и услуги" at bounding box center [85, 294] width 171 height 24
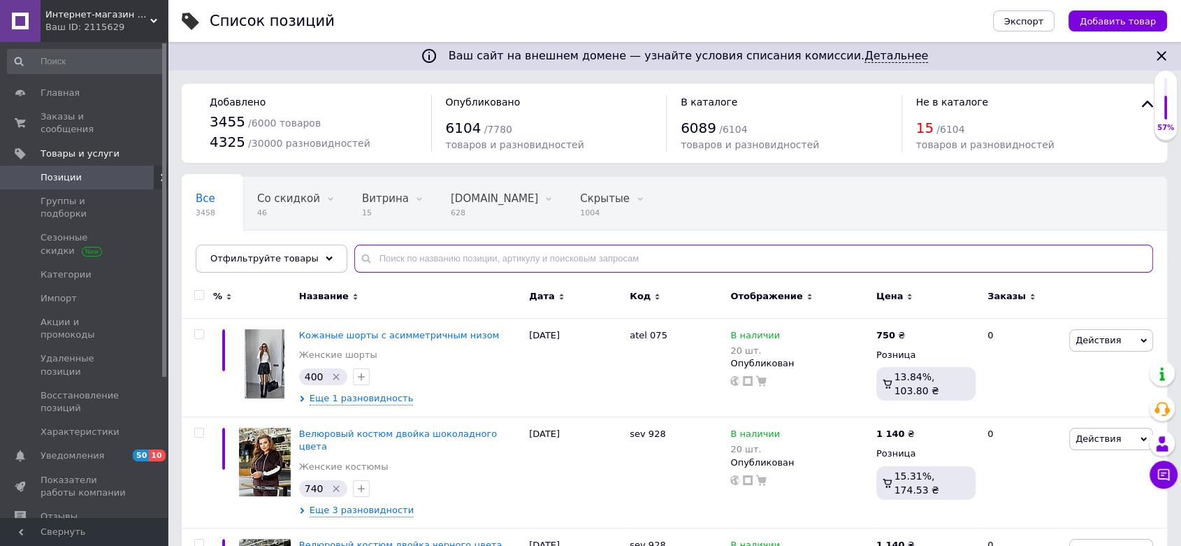
click at [412, 266] on input "text" at bounding box center [753, 259] width 799 height 28
type input "косуха"
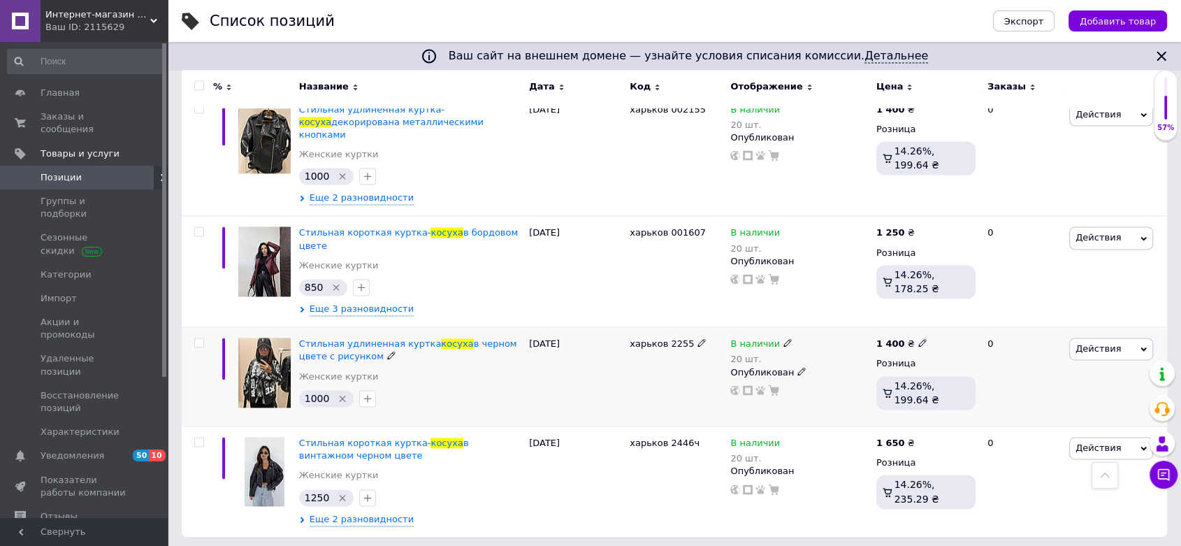
scroll to position [1955, 0]
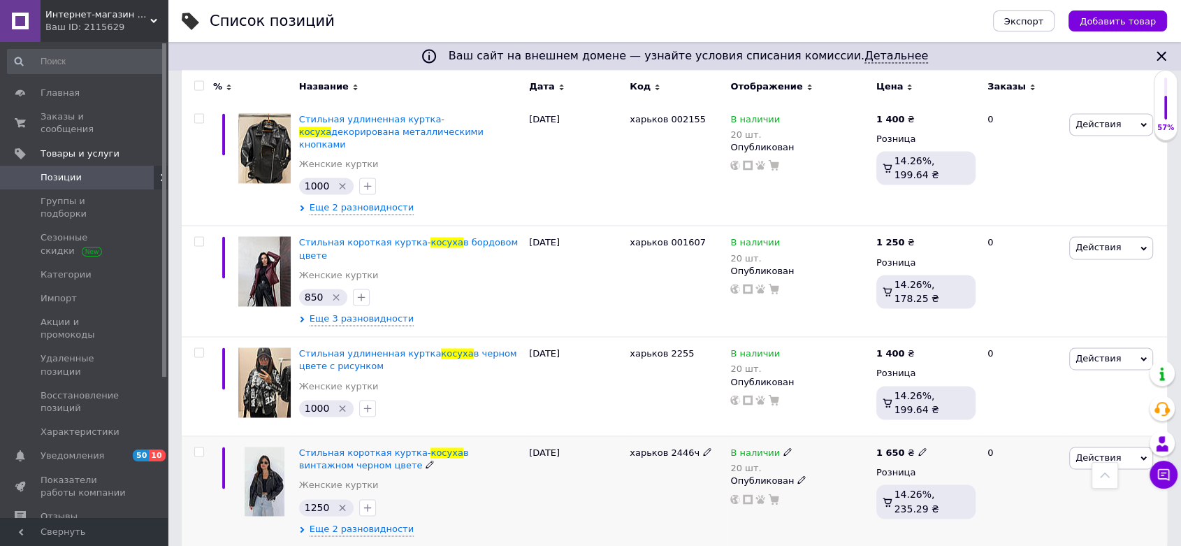
click at [1101, 452] on span "Действия" at bounding box center [1098, 457] width 45 height 10
click at [1080, 475] on li "Редактировать" at bounding box center [1053, 485] width 198 height 20
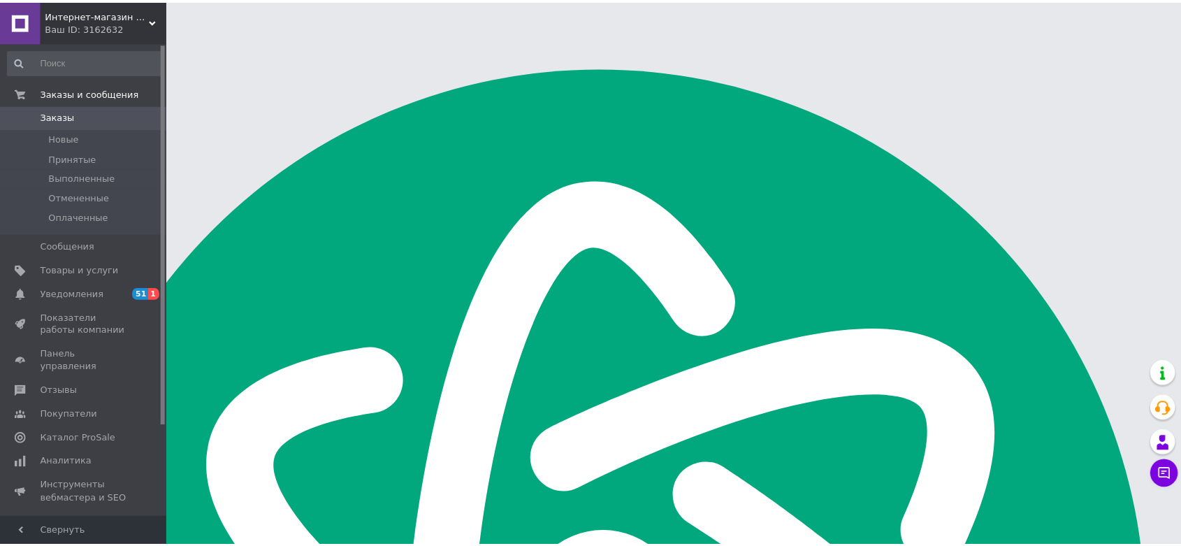
scroll to position [194, 0]
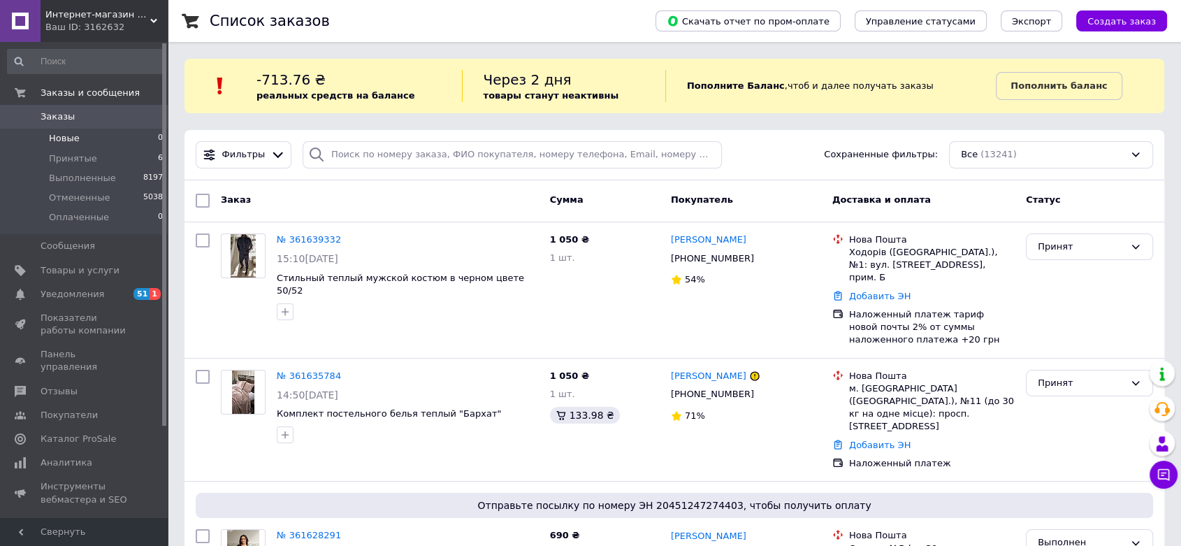
click at [83, 144] on li "Новые 0" at bounding box center [85, 139] width 171 height 20
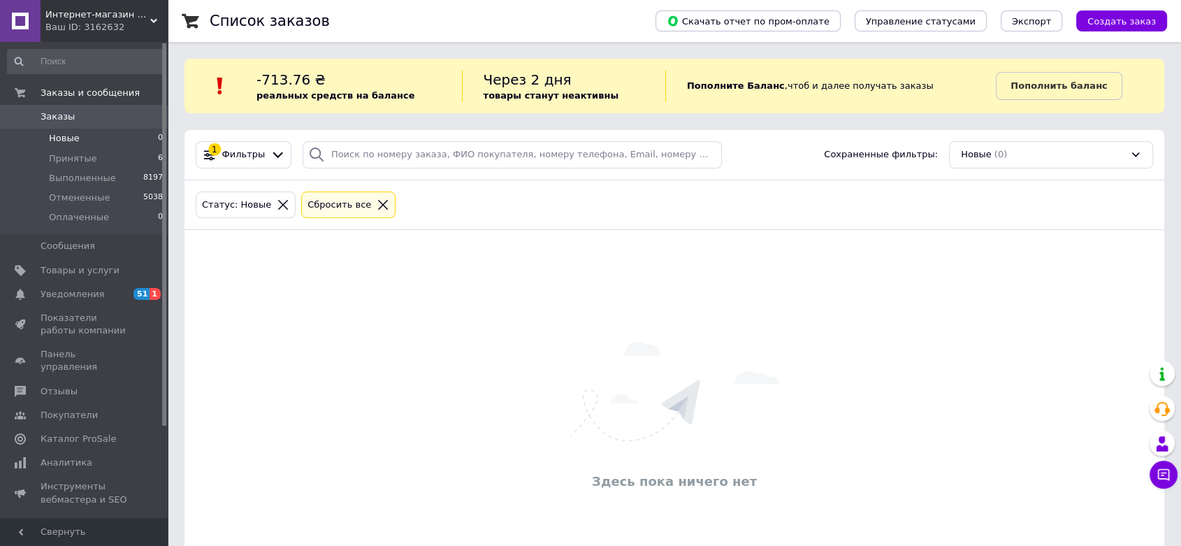
click at [99, 119] on span "Заказы" at bounding box center [85, 116] width 89 height 13
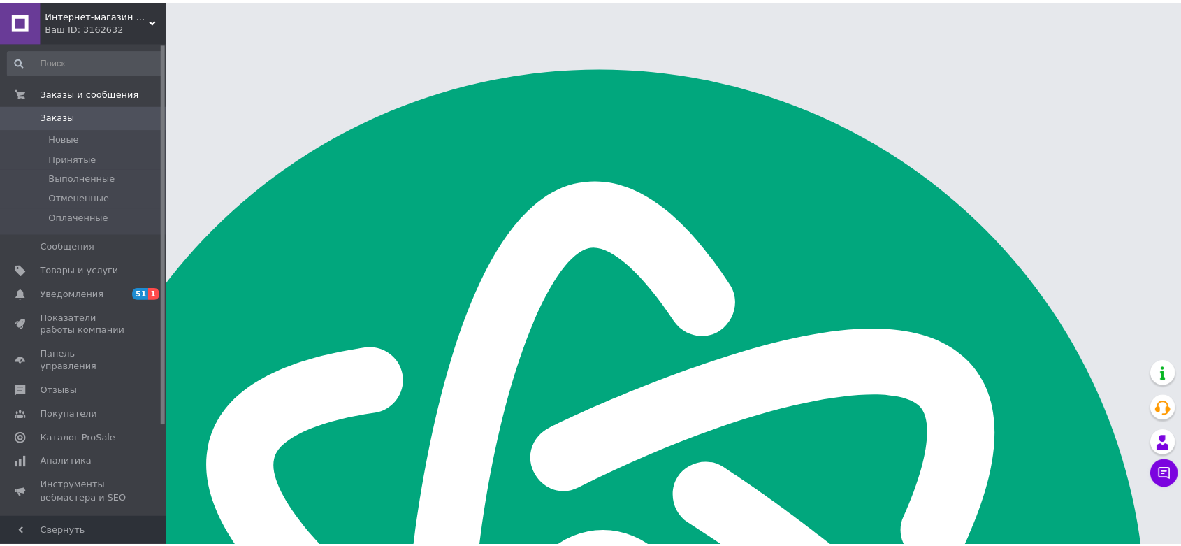
scroll to position [194, 0]
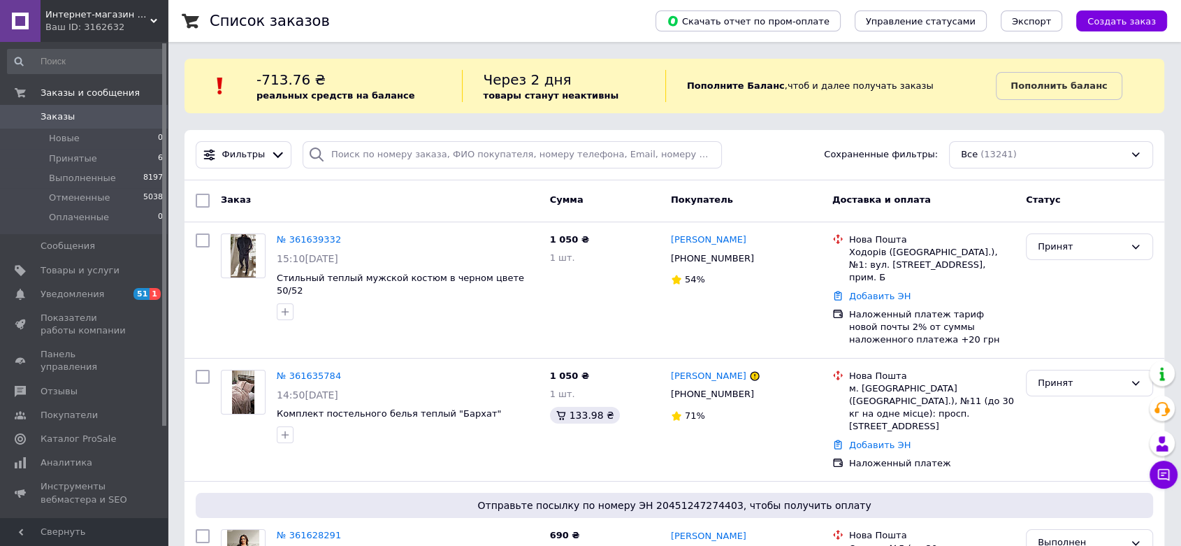
click at [144, 12] on span "Интернет-магазин одежды - Fashionbags" at bounding box center [97, 14] width 105 height 13
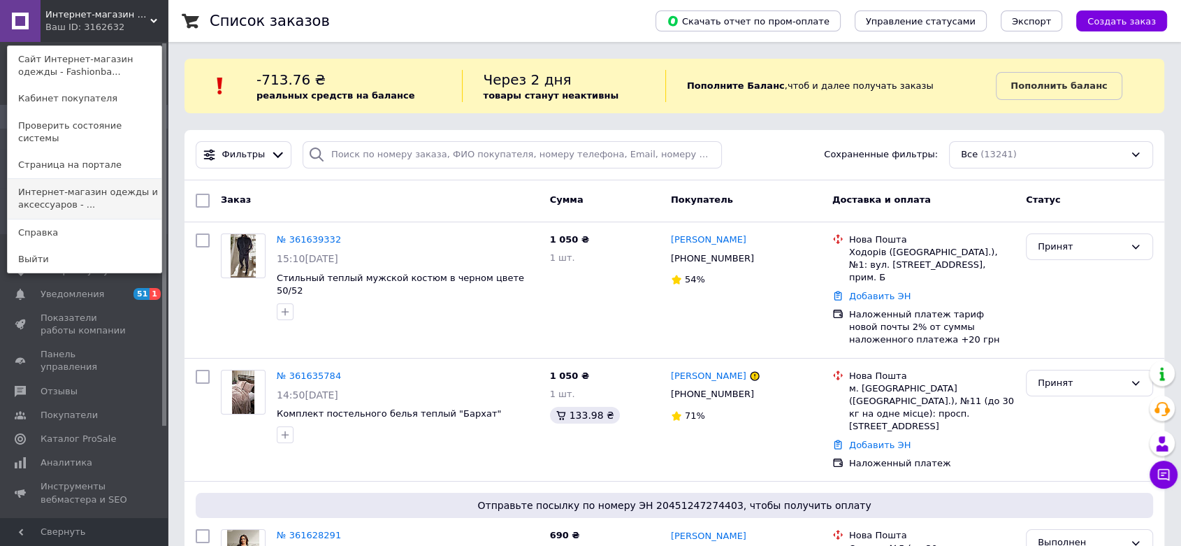
click at [71, 191] on link "Интернет-магазин одежды и аксессуаров - ..." at bounding box center [85, 198] width 154 height 39
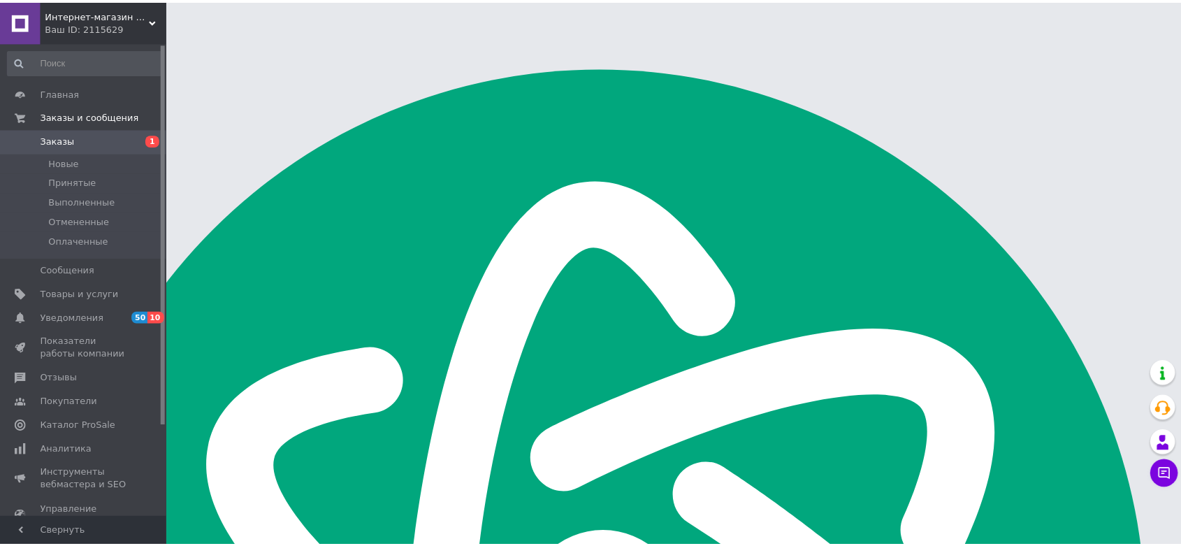
scroll to position [194, 0]
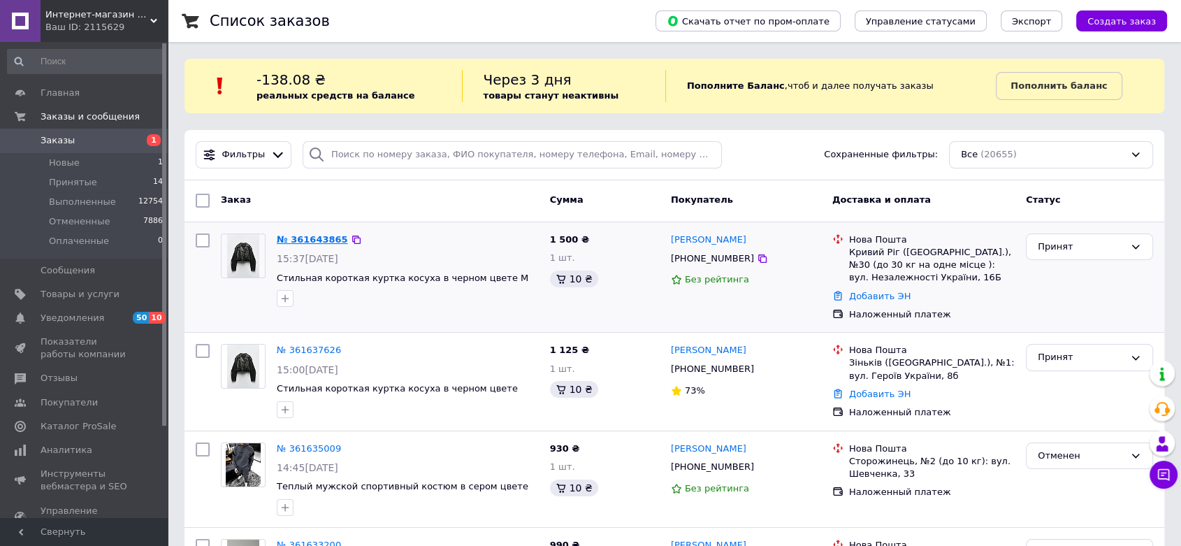
click at [330, 240] on link "№ 361643865" at bounding box center [312, 239] width 71 height 10
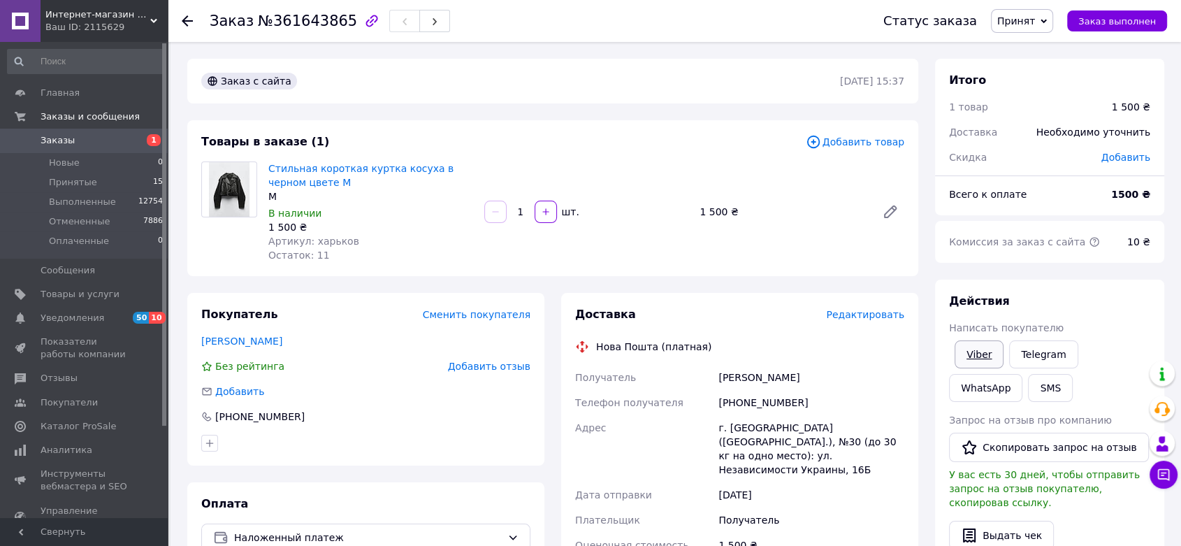
click at [975, 356] on link "Viber" at bounding box center [979, 354] width 49 height 28
click at [90, 140] on span "Заказы" at bounding box center [85, 140] width 89 height 13
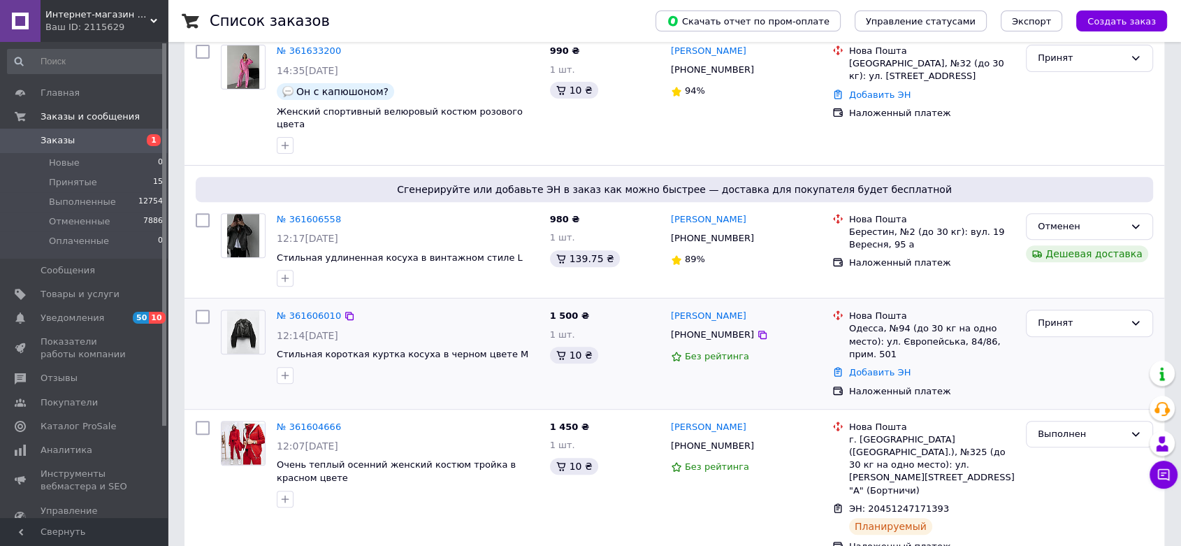
scroll to position [543, 0]
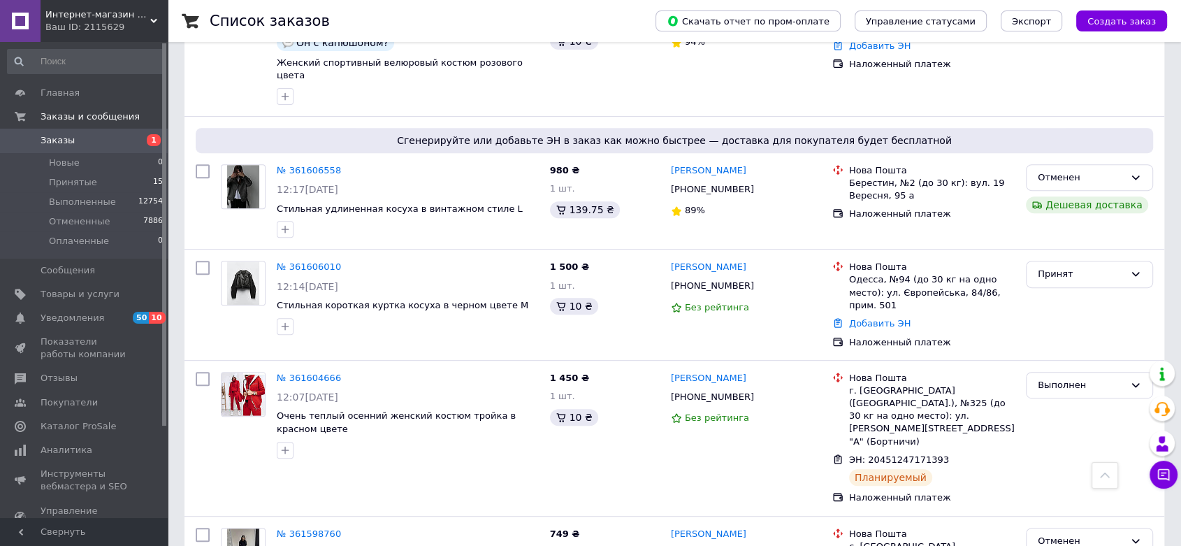
click at [89, 137] on span "Заказы" at bounding box center [85, 140] width 89 height 13
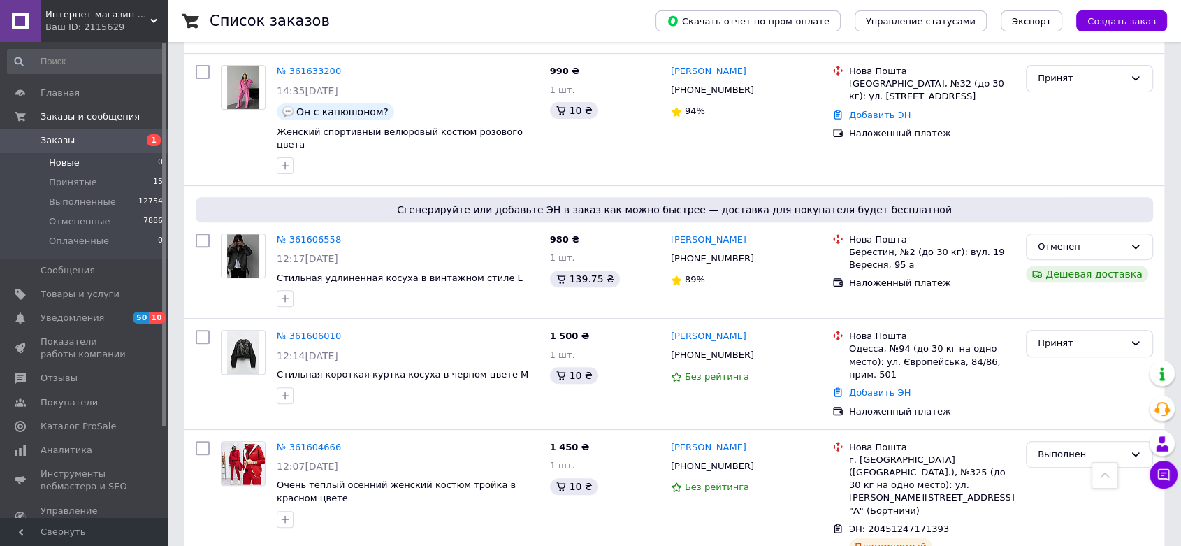
scroll to position [465, 0]
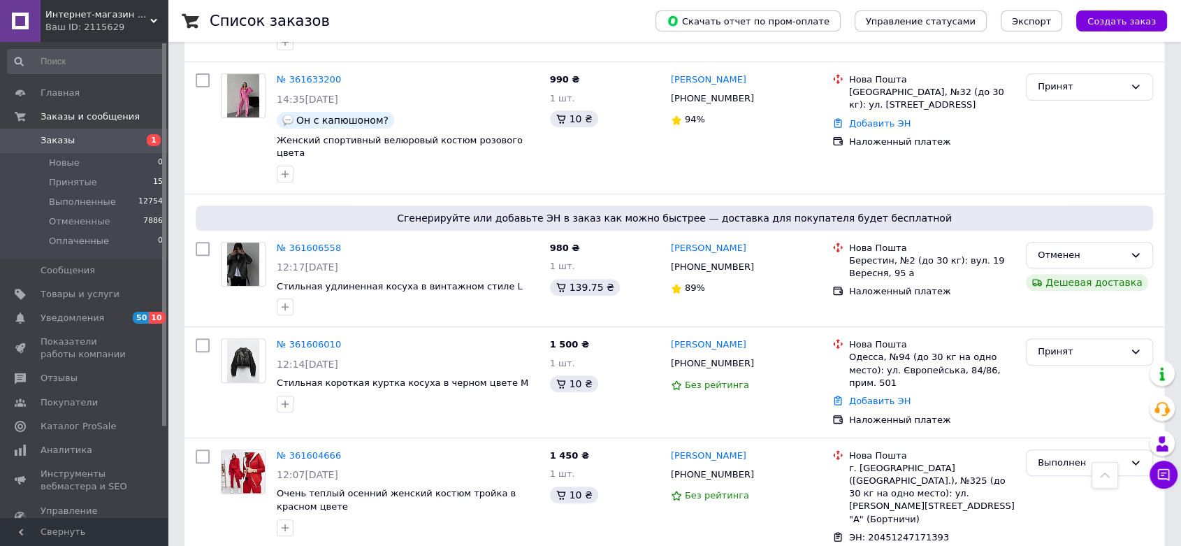
click at [106, 138] on span "Заказы" at bounding box center [85, 140] width 89 height 13
click at [96, 134] on span "Заказы" at bounding box center [85, 140] width 89 height 13
click at [96, 138] on span "Заказы" at bounding box center [85, 140] width 89 height 13
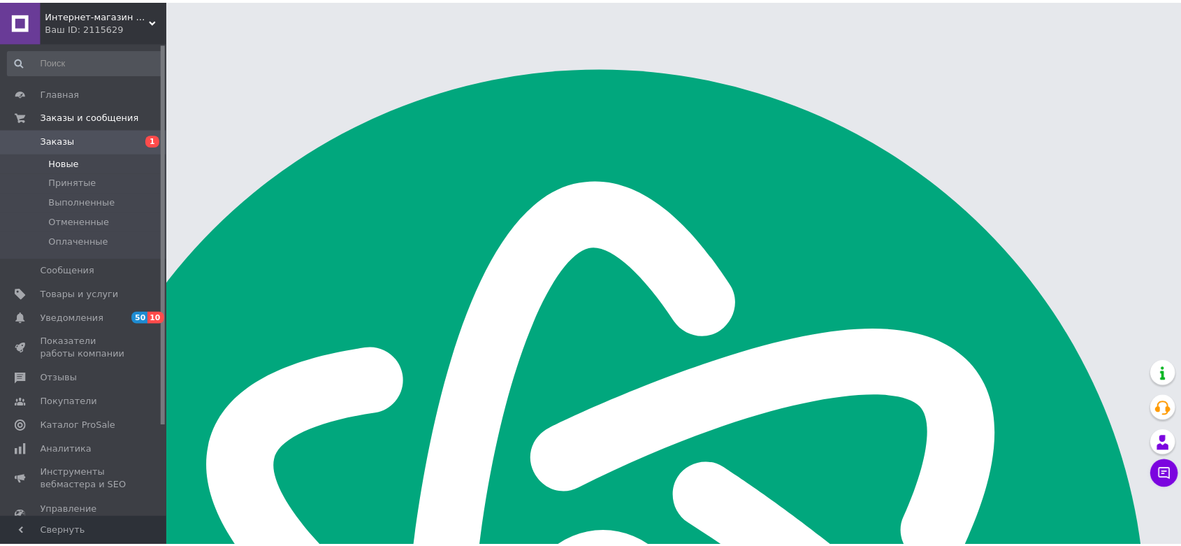
scroll to position [194, 0]
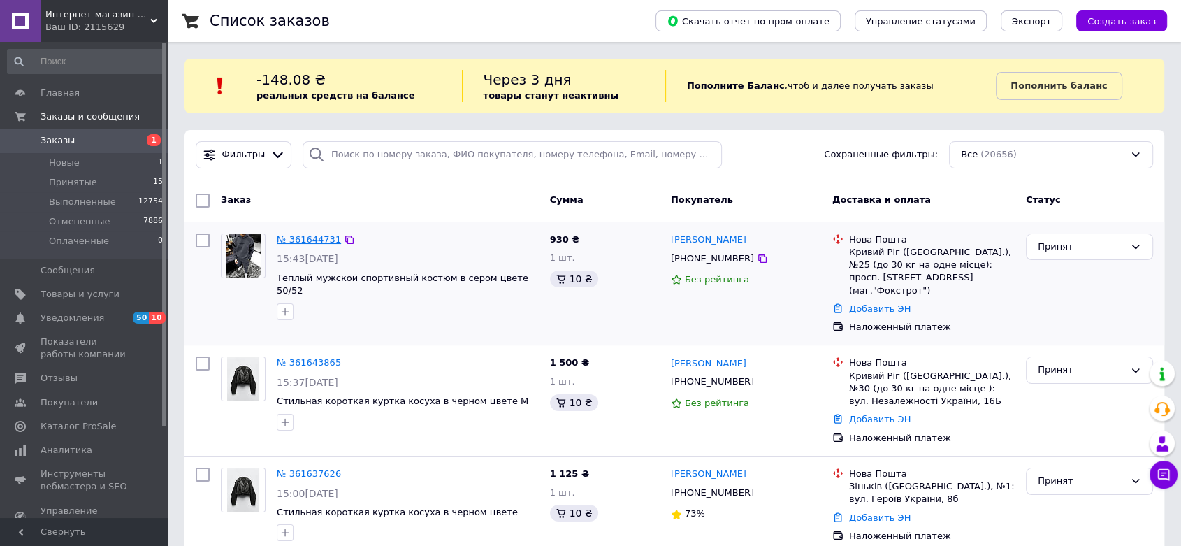
click at [298, 239] on link "№ 361644731" at bounding box center [309, 239] width 64 height 10
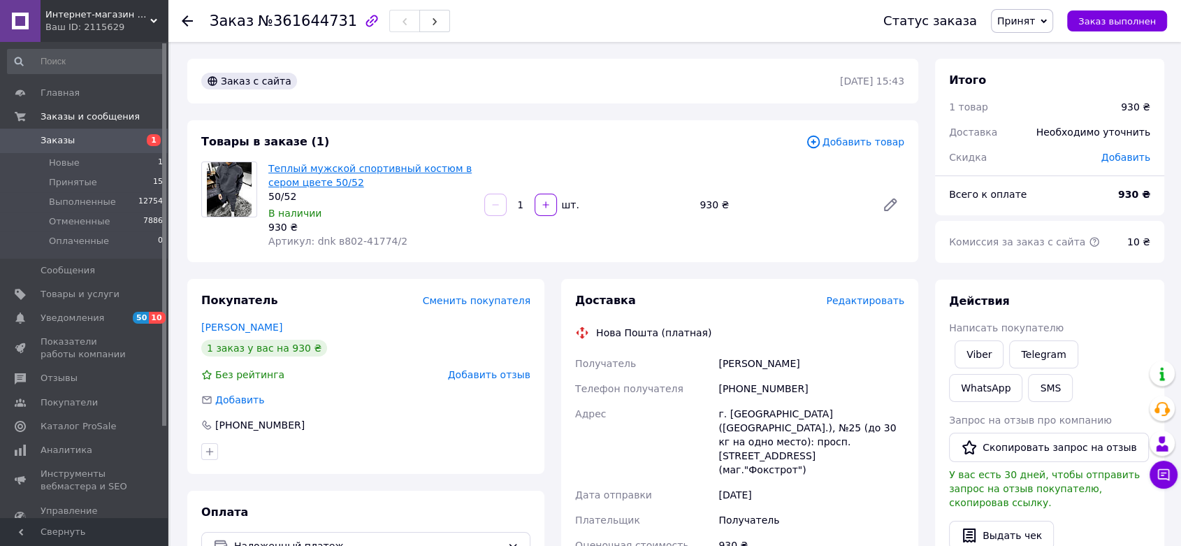
click at [375, 163] on link "Теплый мужской спортивный костюм в сером цвете 50/52" at bounding box center [369, 175] width 203 height 25
drag, startPoint x: 313, startPoint y: 240, endPoint x: 413, endPoint y: 240, distance: 99.9
type textarea "dnk в802-41774/2"
click at [413, 240] on div "Артикул: dnk в802-41774/2" at bounding box center [370, 241] width 205 height 14
copy span "dnk в802-41774/2"
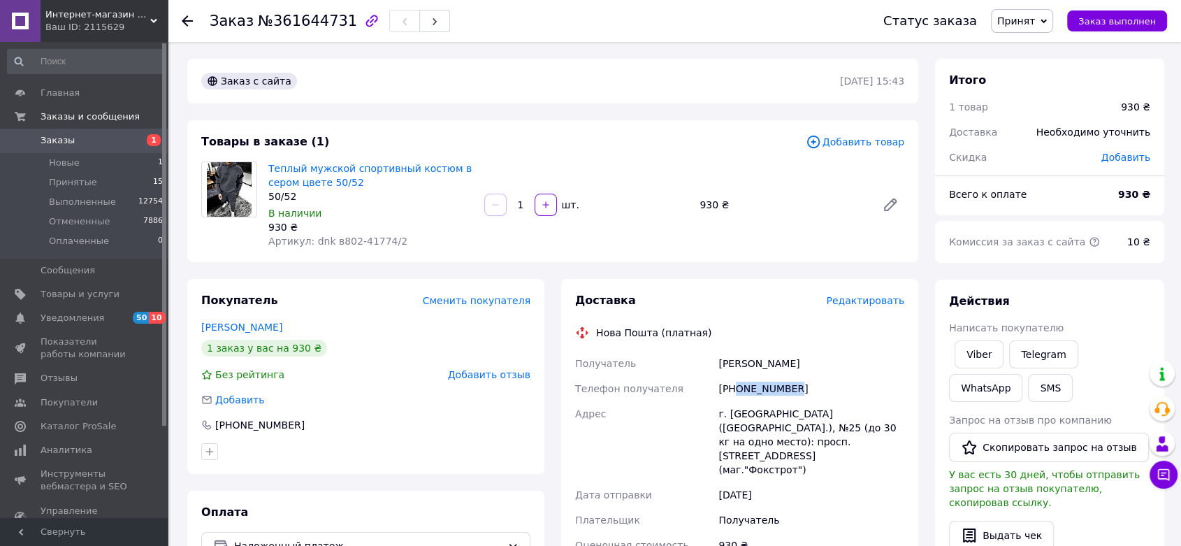
drag, startPoint x: 811, startPoint y: 390, endPoint x: 735, endPoint y: 391, distance: 76.9
click at [734, 391] on div "+380988901930" at bounding box center [811, 388] width 191 height 25
copy div "0988901930"
drag, startPoint x: 1041, startPoint y: 15, endPoint x: 1043, endPoint y: 47, distance: 31.5
click at [1035, 16] on span "Принят" at bounding box center [1016, 20] width 38 height 11
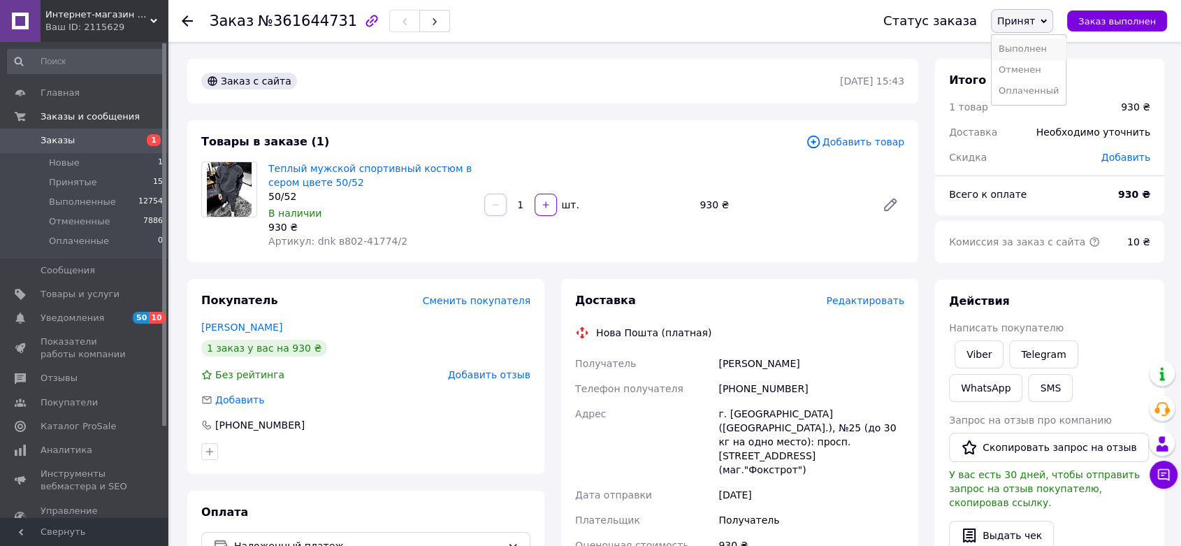
click at [1044, 50] on li "Выполнен" at bounding box center [1029, 48] width 74 height 21
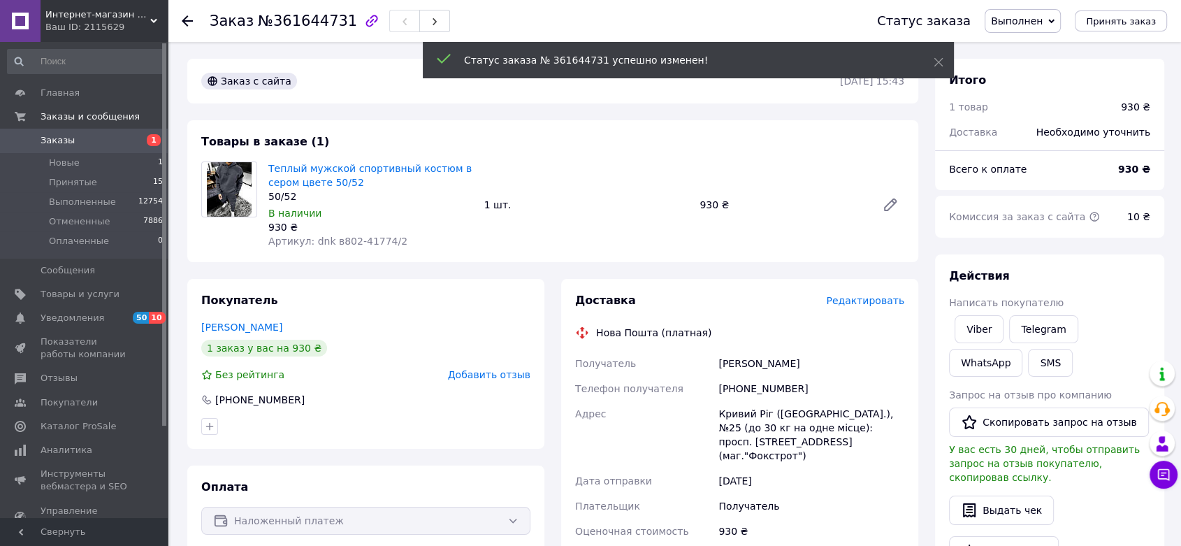
click at [120, 142] on span "Заказы" at bounding box center [85, 140] width 89 height 13
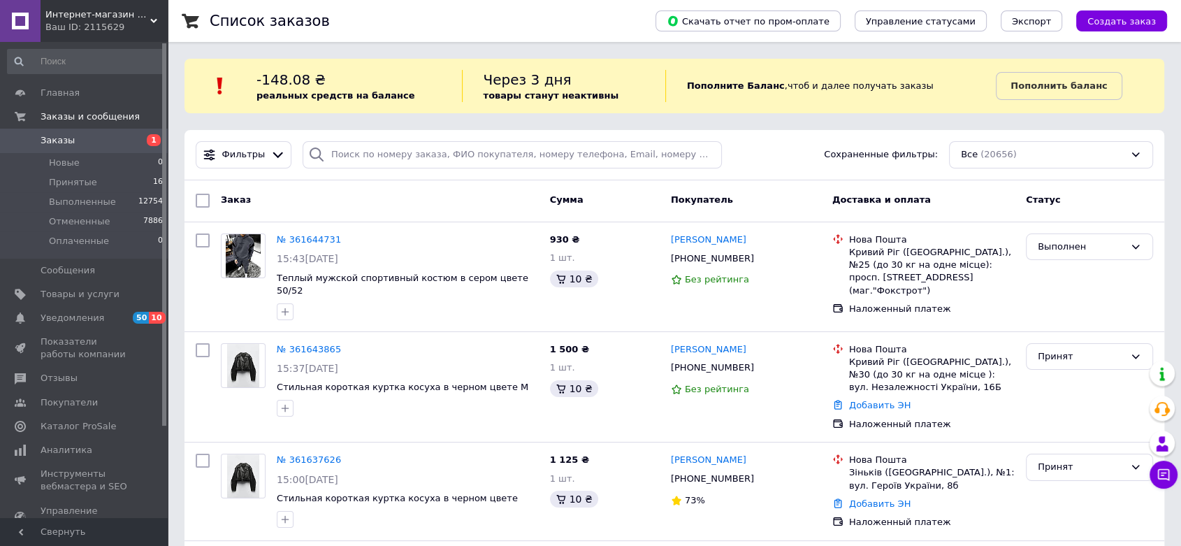
click at [144, 24] on div "Ваш ID: 2115629" at bounding box center [106, 27] width 122 height 13
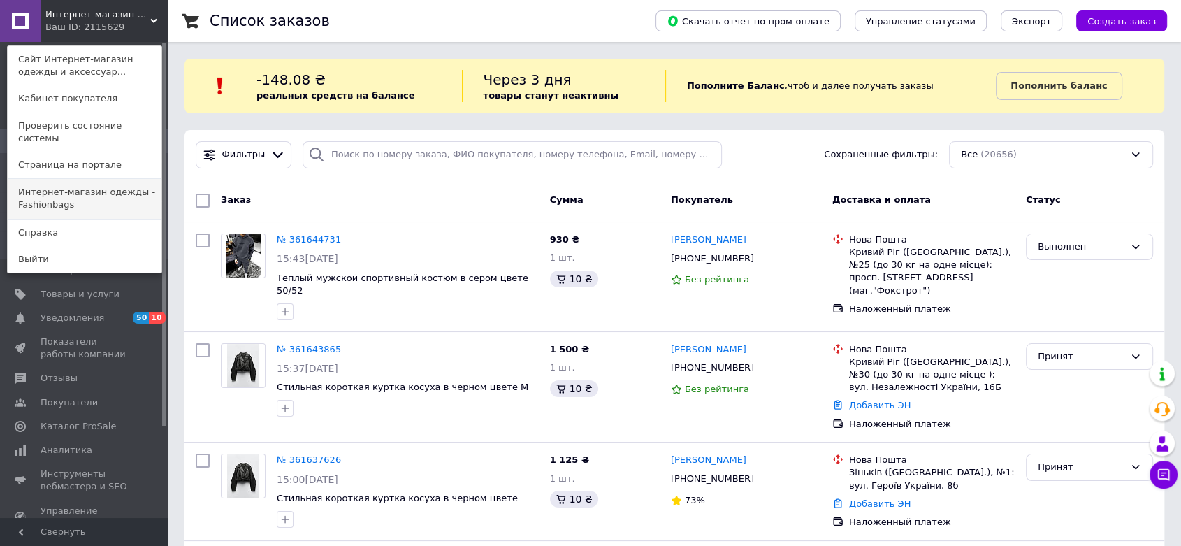
click at [85, 186] on link "Интернет-магазин одежды - Fashionbags" at bounding box center [85, 198] width 154 height 39
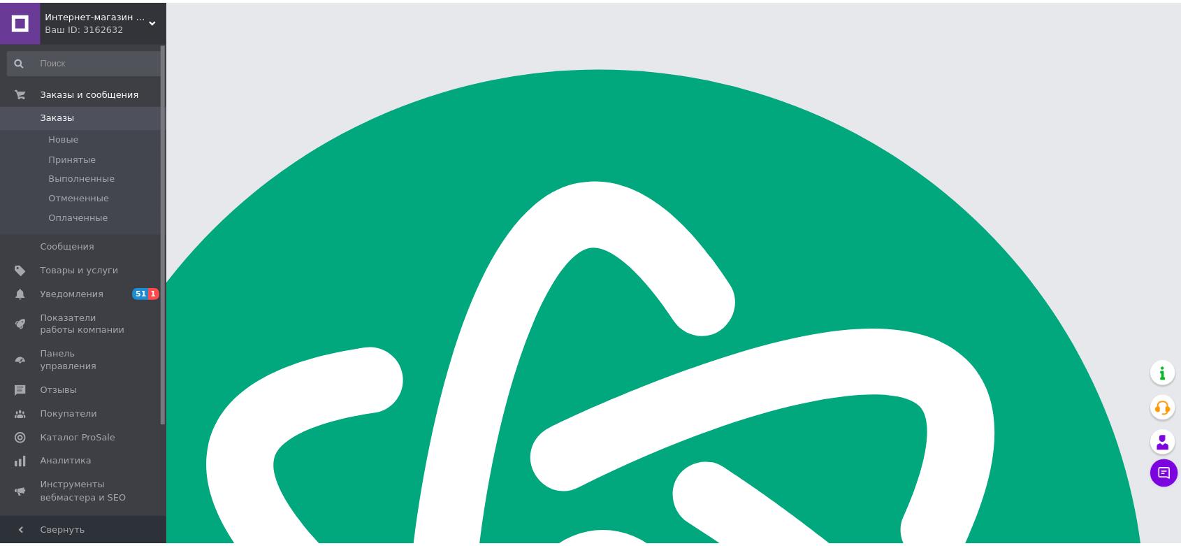
scroll to position [194, 0]
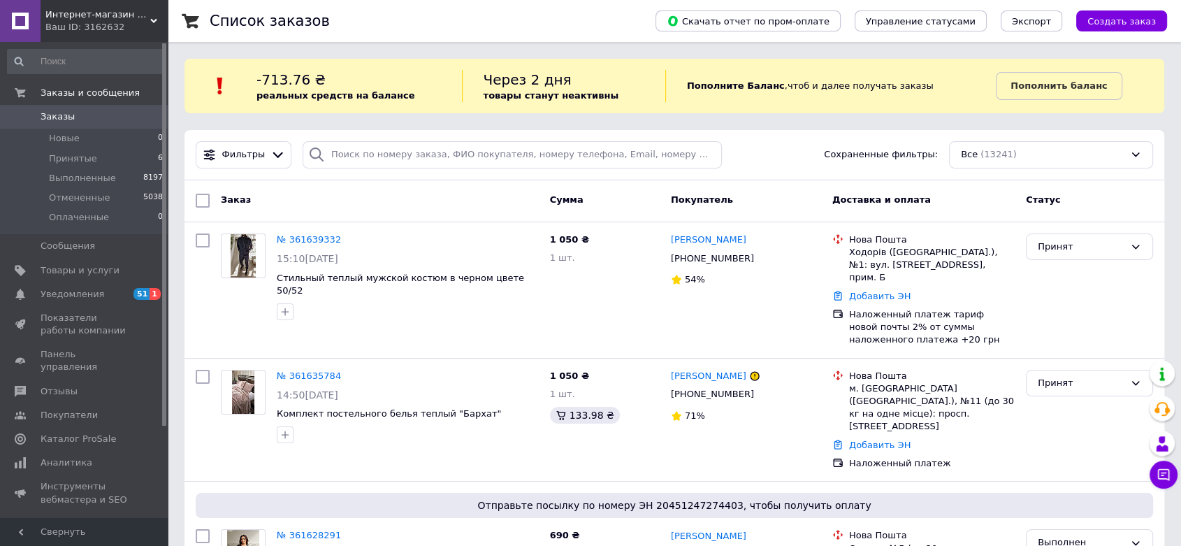
click at [129, 15] on span "Интернет-магазин одежды - Fashionbags" at bounding box center [97, 14] width 105 height 13
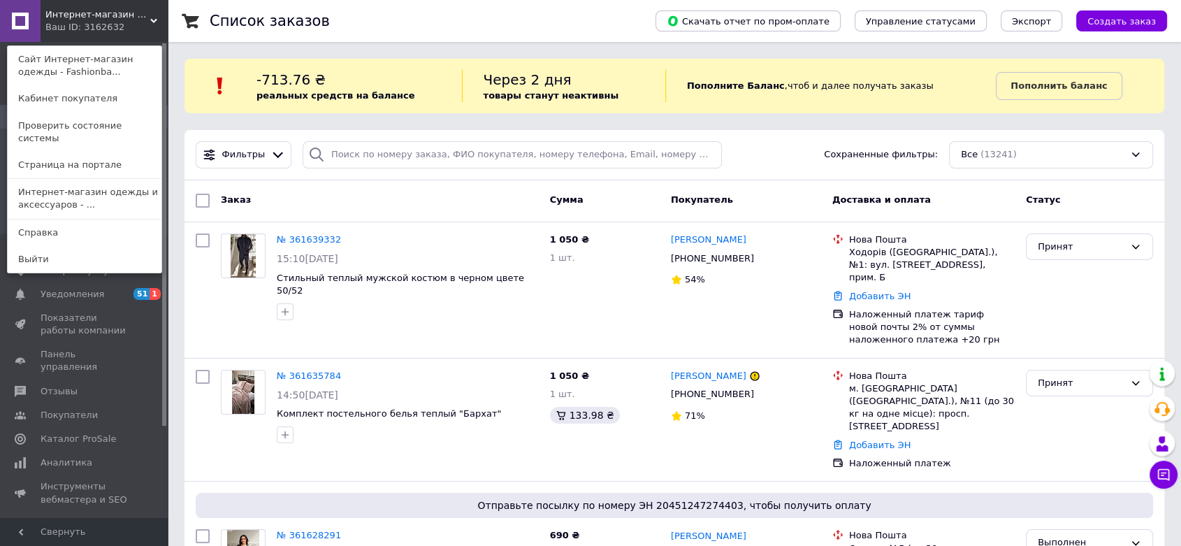
click at [113, 183] on link "Интернет-магазин одежды и аксессуаров - ..." at bounding box center [85, 198] width 154 height 39
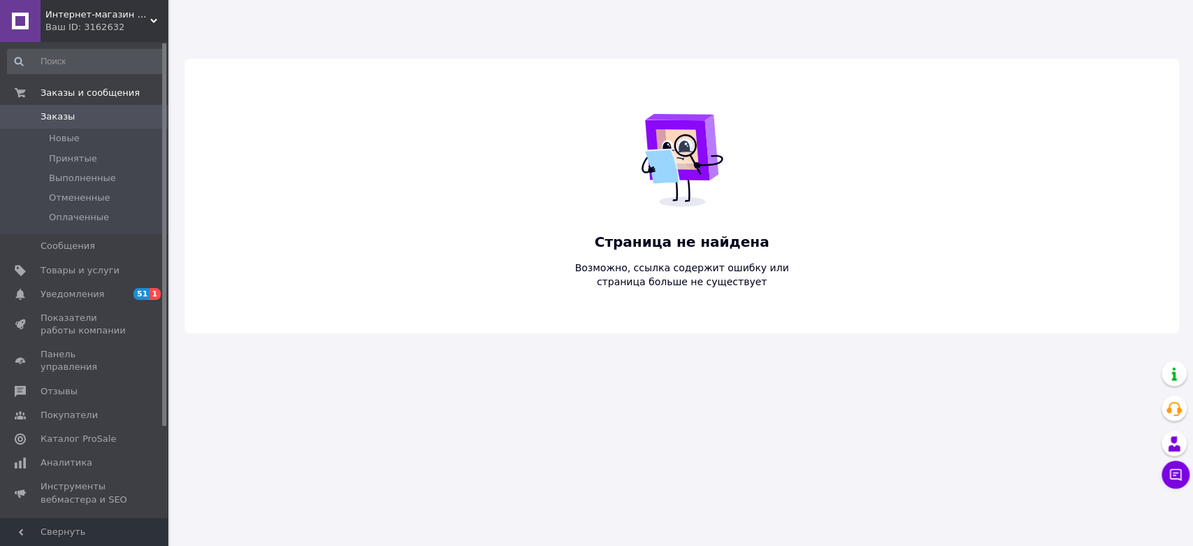
scroll to position [194, 0]
type textarea "о"
click at [130, 11] on span "Интернет-магазин одежды - Fashionbags" at bounding box center [97, 14] width 105 height 13
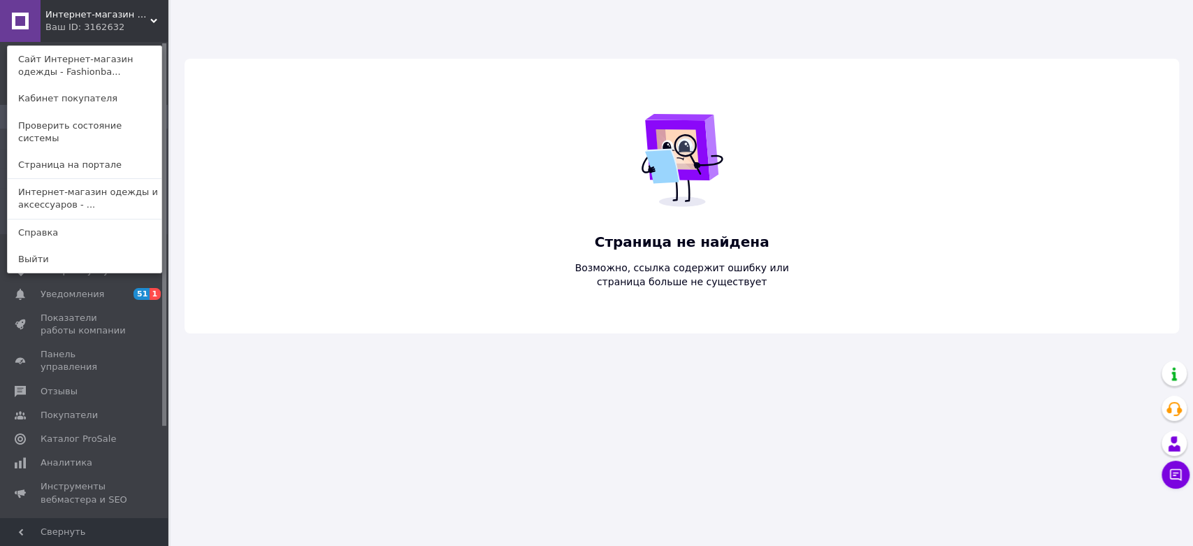
click at [124, 187] on link "Интернет-магазин одежды и аксессуаров - ..." at bounding box center [85, 198] width 154 height 39
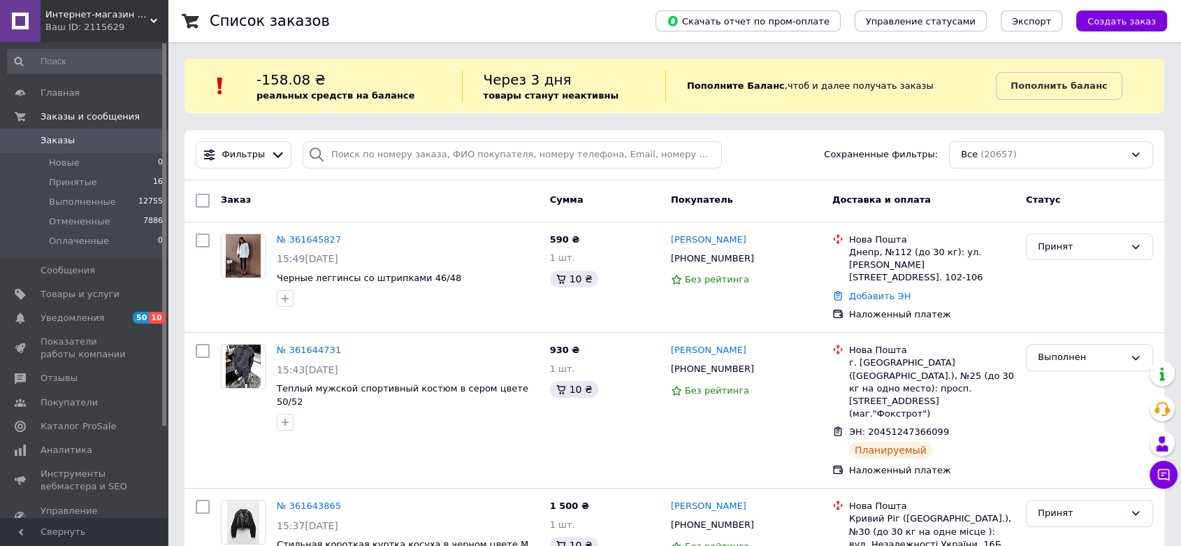
scroll to position [194, 0]
click at [310, 239] on link "№ 361645827" at bounding box center [309, 239] width 64 height 10
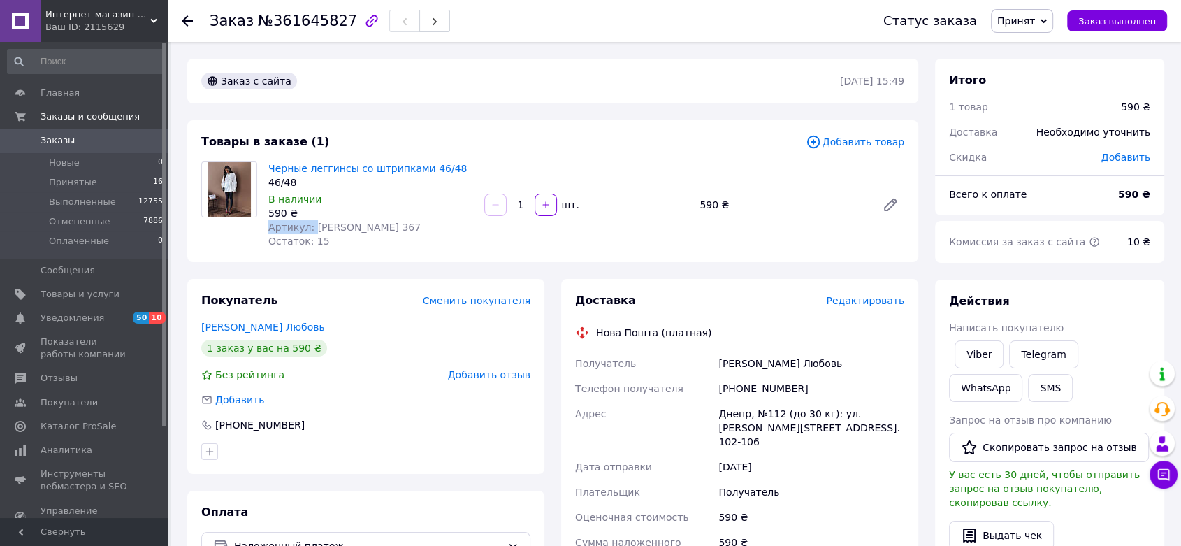
drag, startPoint x: 311, startPoint y: 229, endPoint x: 379, endPoint y: 219, distance: 69.1
type textarea "Артикул:"
click at [379, 220] on div "Артикул: [PERSON_NAME] 367" at bounding box center [370, 227] width 205 height 14
click at [362, 228] on div "Артикул: [PERSON_NAME] 367" at bounding box center [370, 227] width 205 height 14
drag, startPoint x: 310, startPoint y: 226, endPoint x: 378, endPoint y: 223, distance: 68.6
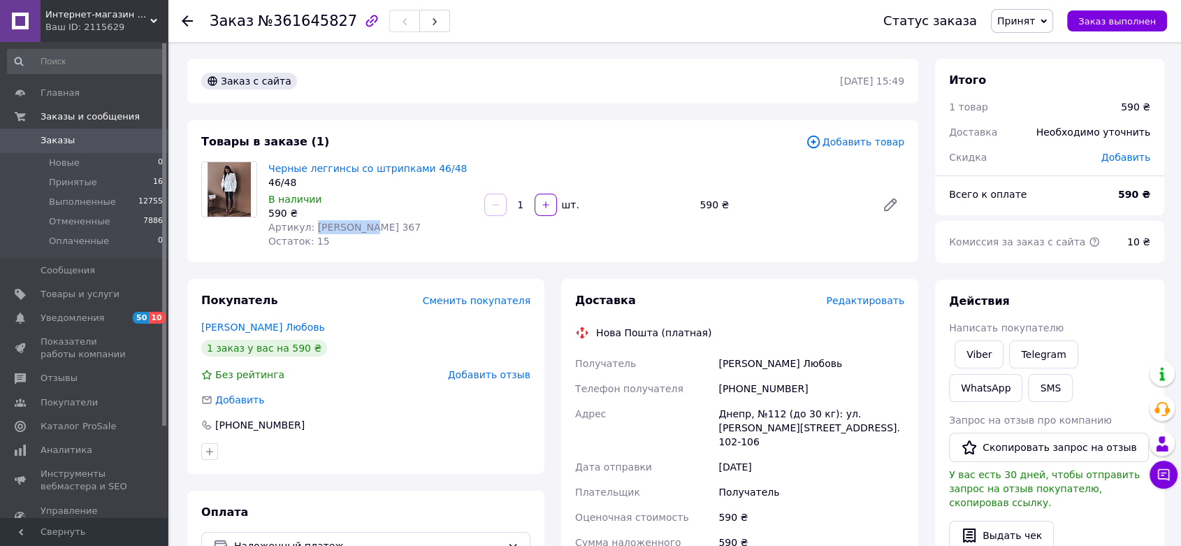
click at [378, 223] on div "Артикул: [PERSON_NAME] 367" at bounding box center [370, 227] width 205 height 14
copy span "brenda 367"
click at [879, 203] on link at bounding box center [890, 205] width 28 height 28
drag, startPoint x: 810, startPoint y: 397, endPoint x: 736, endPoint y: 390, distance: 74.4
click at [736, 390] on div "[PHONE_NUMBER]" at bounding box center [811, 388] width 191 height 25
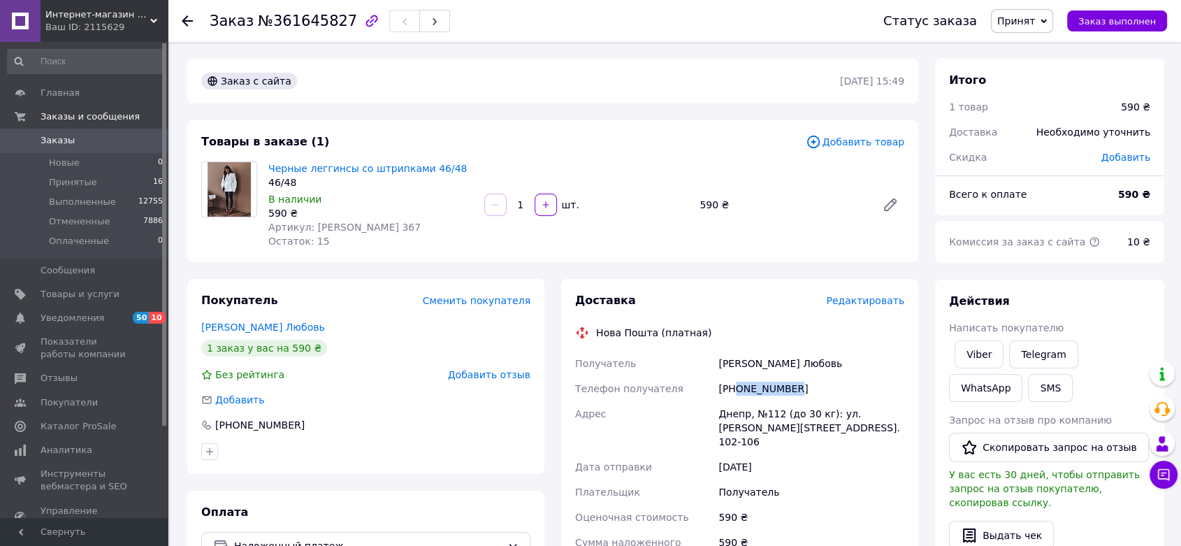
copy div "0664523811"
click at [331, 163] on link "Черные леггинсы со штрипками 46/48" at bounding box center [367, 168] width 198 height 11
click at [382, 170] on link "Черные леггинсы со штрипками 46/48" at bounding box center [367, 168] width 198 height 11
click at [1032, 16] on span "Принят" at bounding box center [1016, 20] width 38 height 11
click at [1029, 41] on li "Выполнен" at bounding box center [1029, 48] width 74 height 21
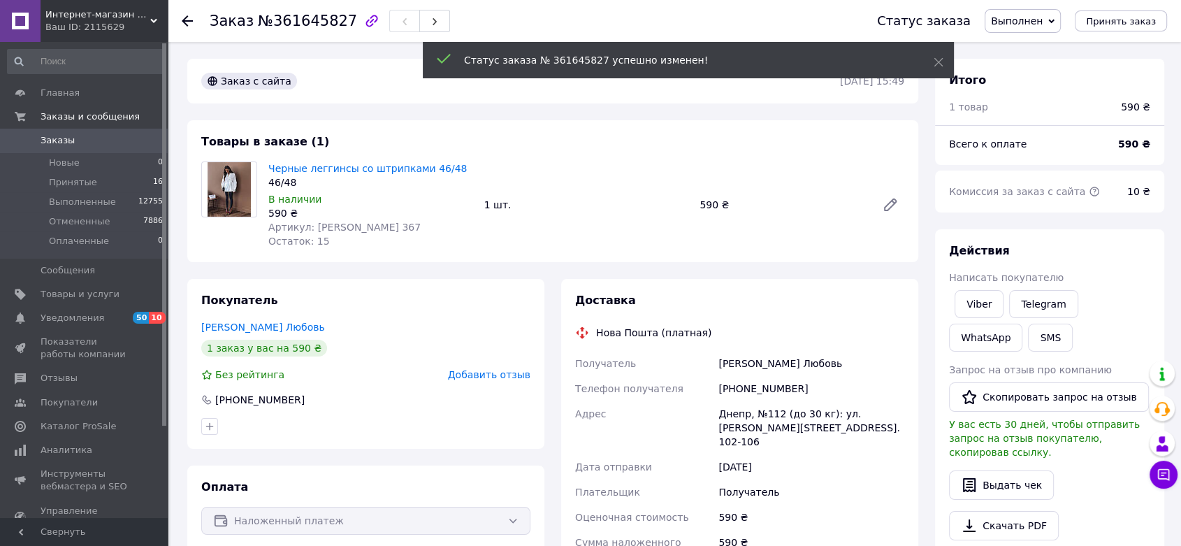
click at [66, 139] on span "Заказы" at bounding box center [58, 140] width 34 height 13
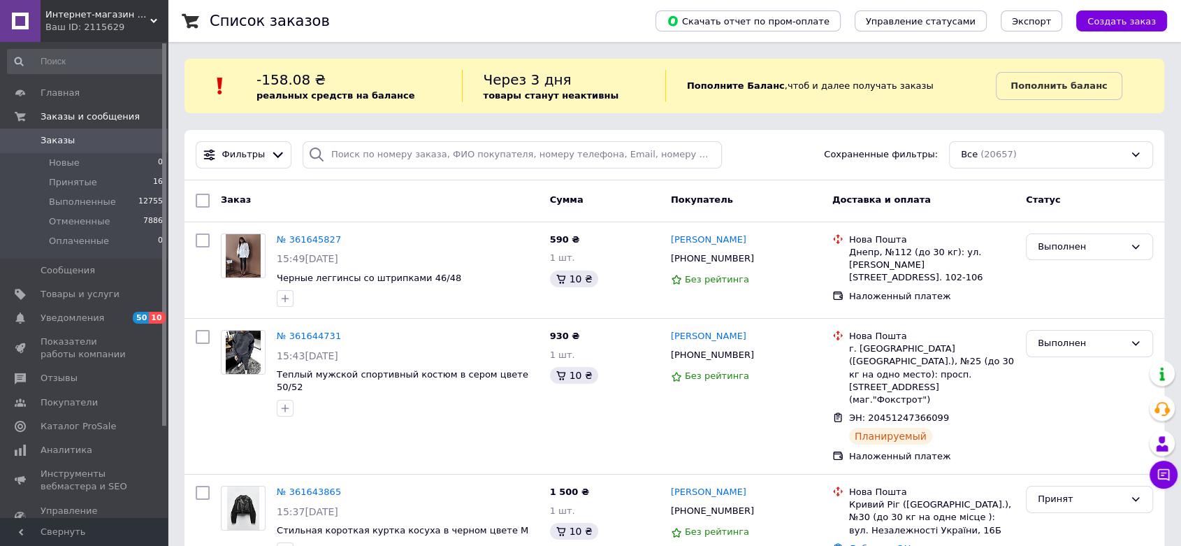
click at [89, 146] on span "Заказы" at bounding box center [85, 140] width 89 height 13
type textarea "я"
click at [73, 176] on span "Принятые" at bounding box center [73, 182] width 48 height 13
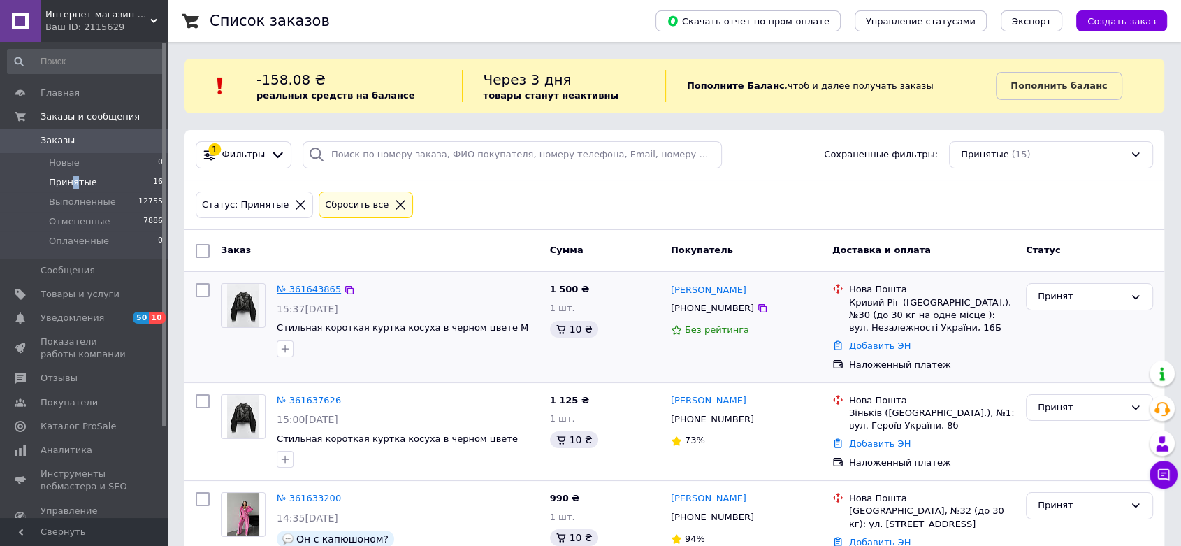
click at [315, 287] on link "№ 361643865" at bounding box center [309, 289] width 64 height 10
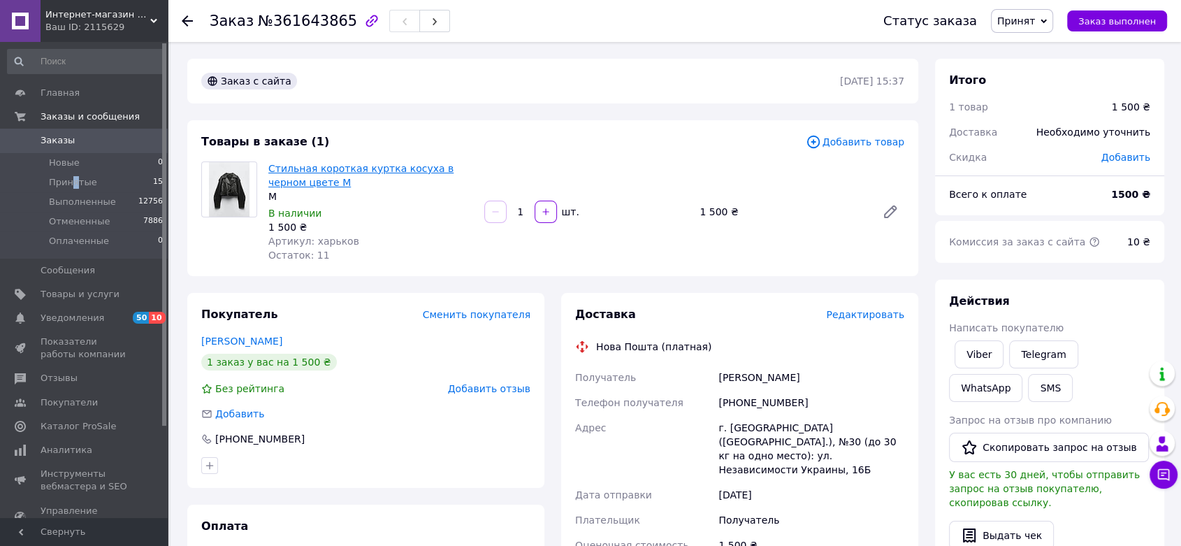
click at [398, 171] on link "Стильная короткая куртка косуха в черном цвете M" at bounding box center [360, 175] width 185 height 25
click at [1039, 30] on span "Принят" at bounding box center [1022, 21] width 62 height 24
click at [1035, 49] on li "Выполнен" at bounding box center [1029, 48] width 74 height 21
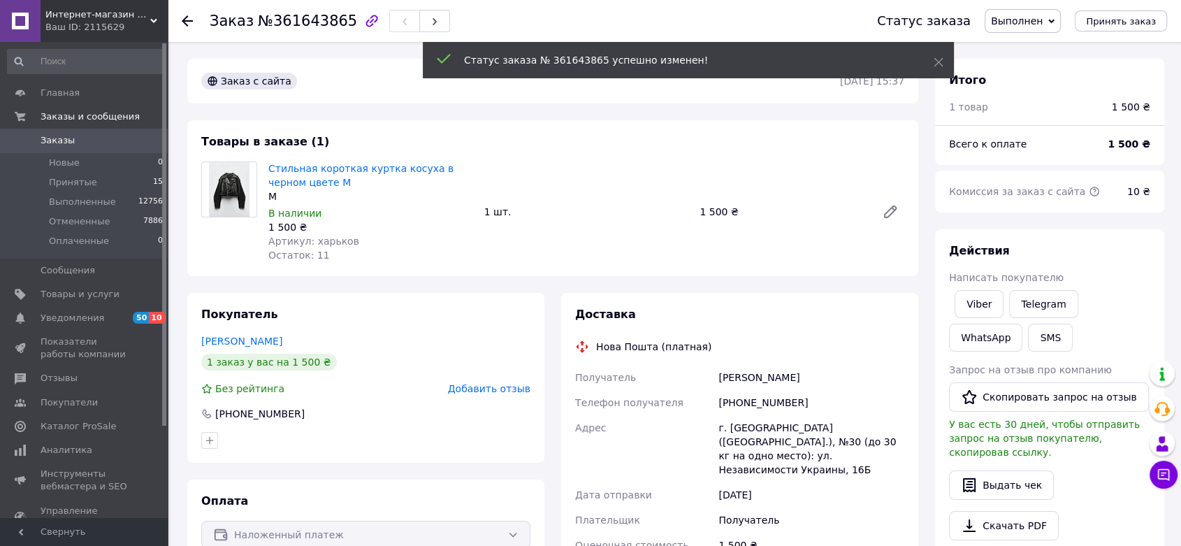
click at [78, 138] on span "Заказы" at bounding box center [85, 140] width 89 height 13
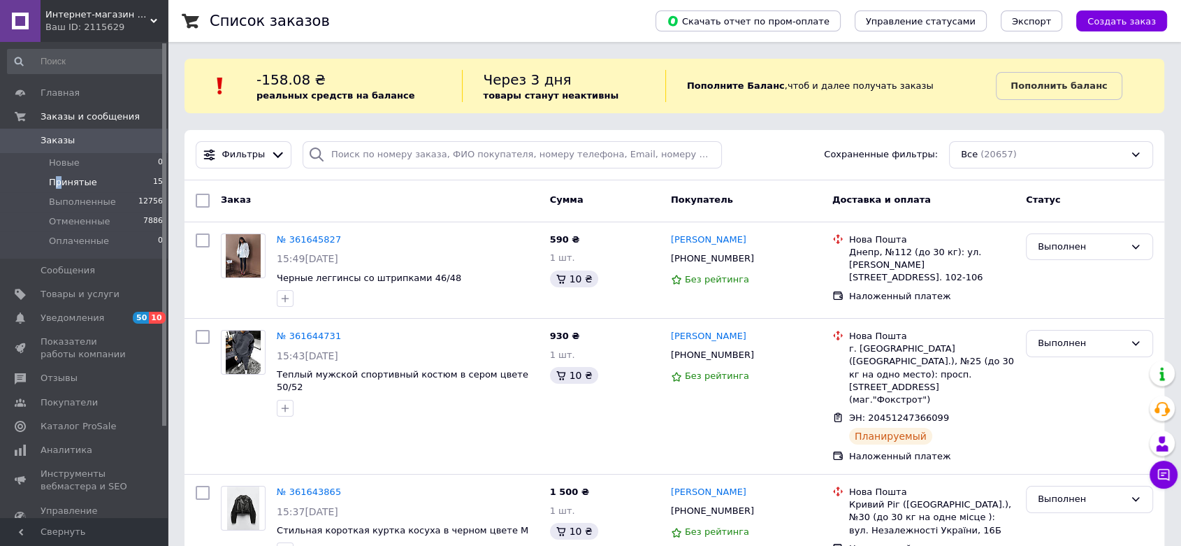
click at [58, 187] on span "Принятые" at bounding box center [73, 182] width 48 height 13
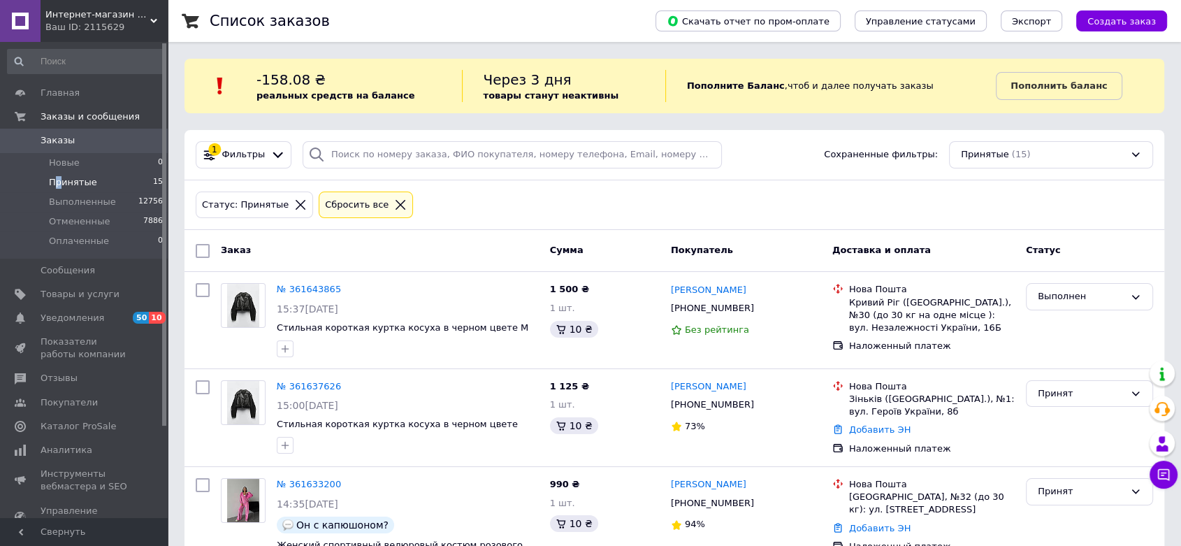
drag, startPoint x: 132, startPoint y: 9, endPoint x: 131, endPoint y: 17, distance: 8.5
click at [133, 10] on span "Интернет-магазин одежды и аксессуаров - Barbaris" at bounding box center [97, 14] width 105 height 13
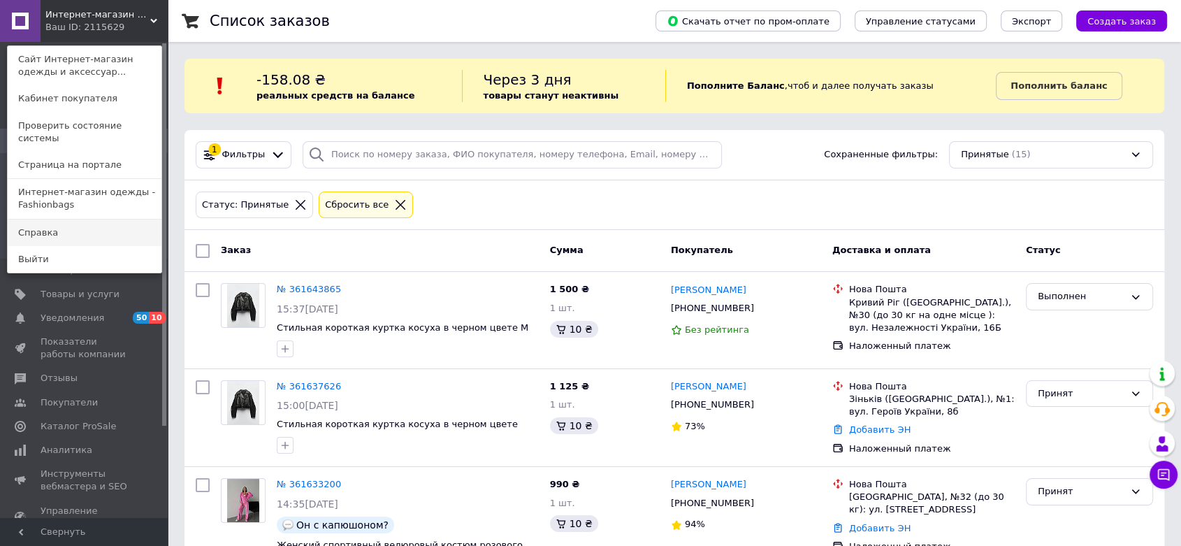
click at [64, 219] on link "Справка" at bounding box center [85, 232] width 154 height 27
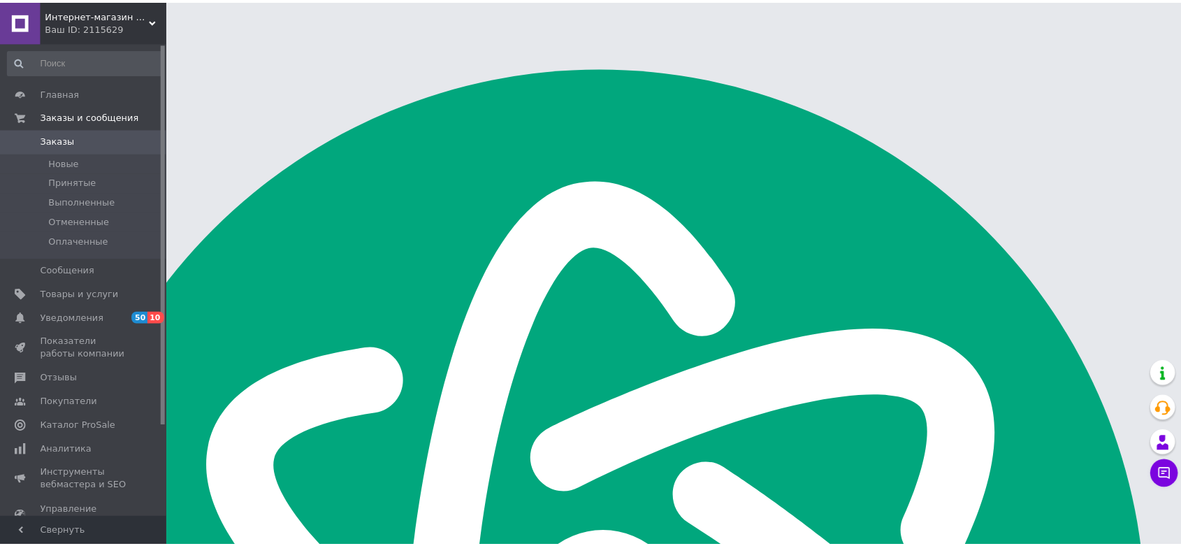
scroll to position [194, 0]
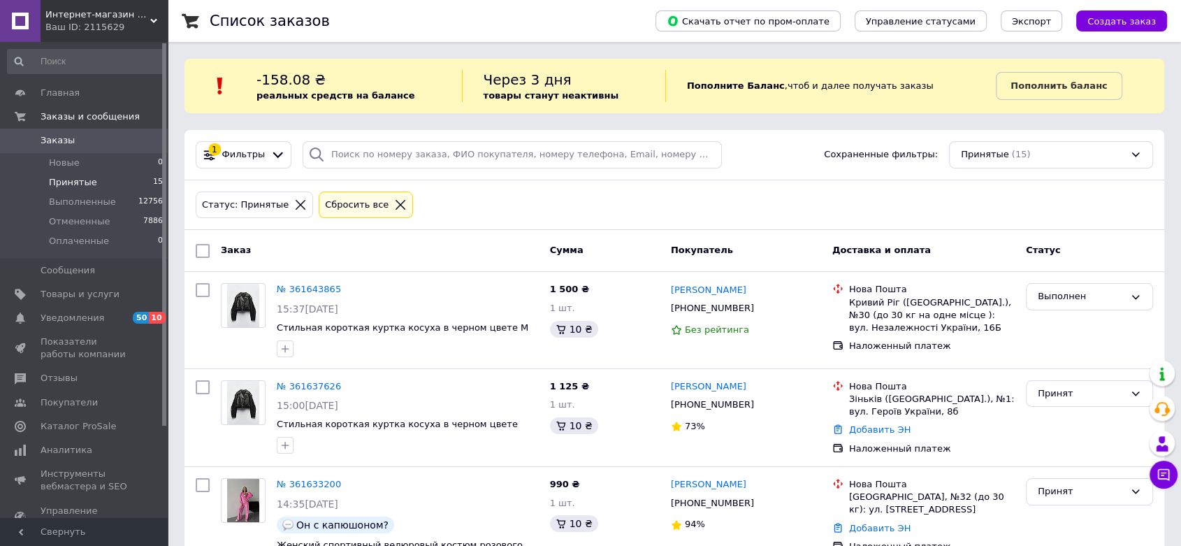
click at [147, 15] on span "Интернет-магазин одежды и аксессуаров - Barbaris" at bounding box center [97, 14] width 105 height 13
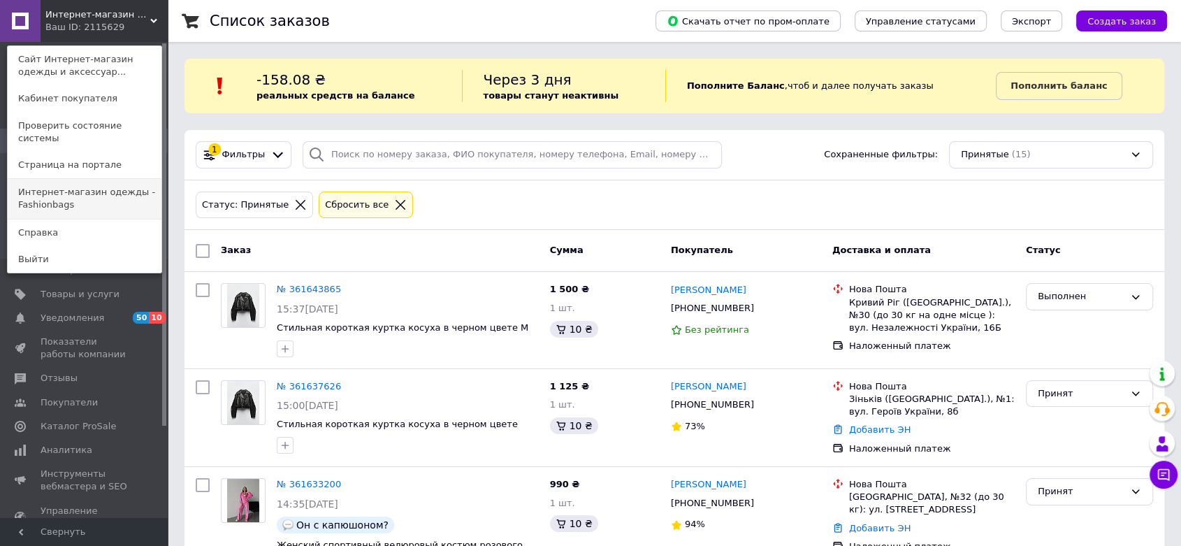
click at [106, 192] on link "Интернет-магазин одежды - Fashionbags" at bounding box center [85, 198] width 154 height 39
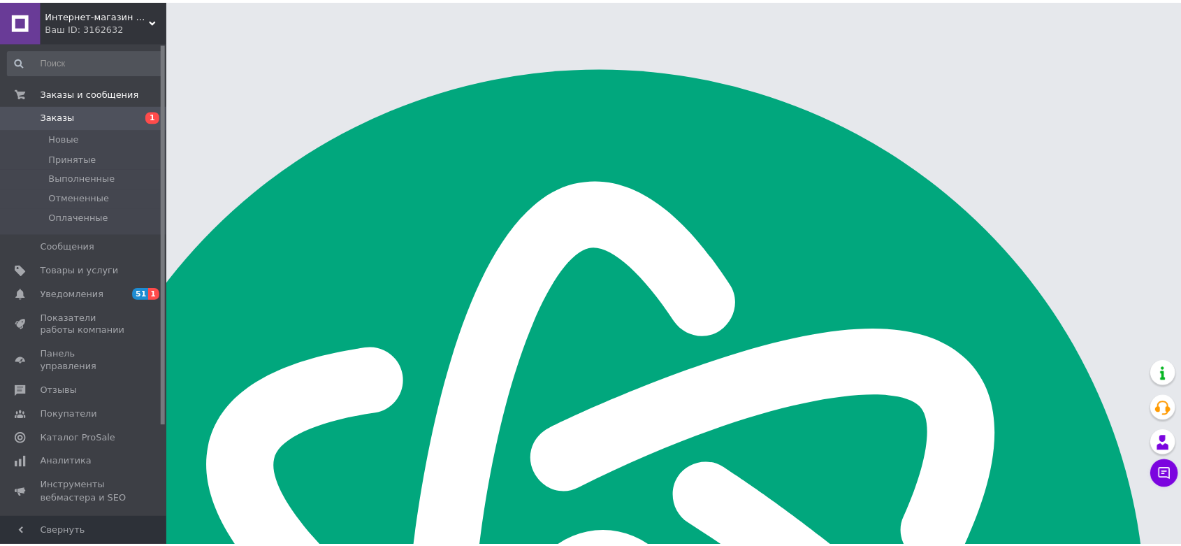
scroll to position [194, 0]
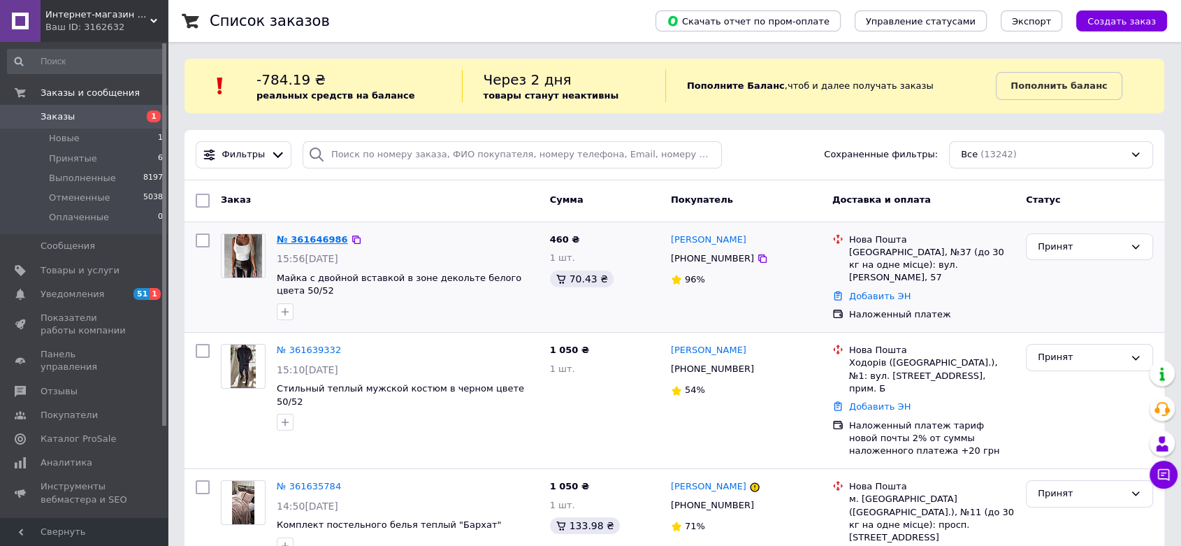
click at [296, 239] on link "№ 361646986" at bounding box center [312, 239] width 71 height 10
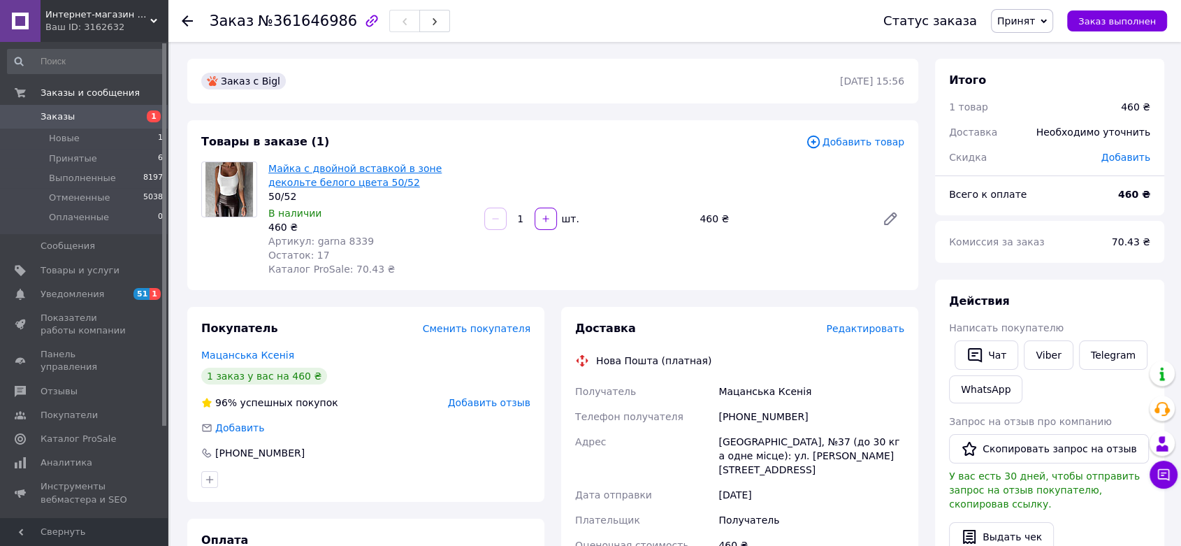
click at [338, 164] on link "Майка с двойной вставкой в ​​зоне декольте белого цвета 50/52" at bounding box center [354, 175] width 173 height 25
click at [1053, 22] on span "Принят" at bounding box center [1022, 21] width 62 height 24
click at [1049, 49] on li "Выполнен" at bounding box center [1029, 48] width 74 height 21
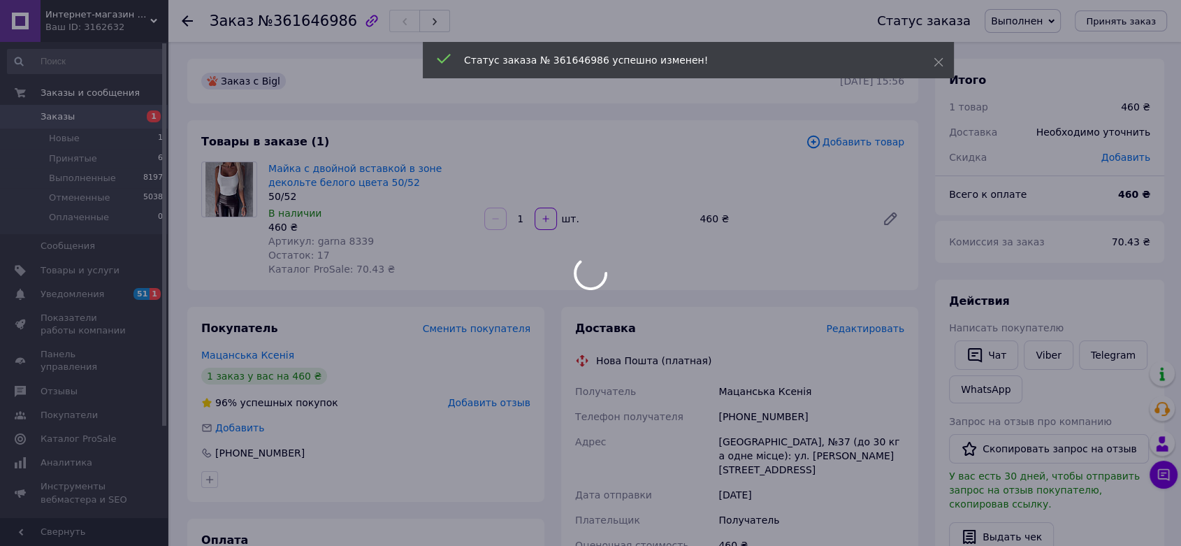
click at [94, 112] on div at bounding box center [590, 273] width 1181 height 546
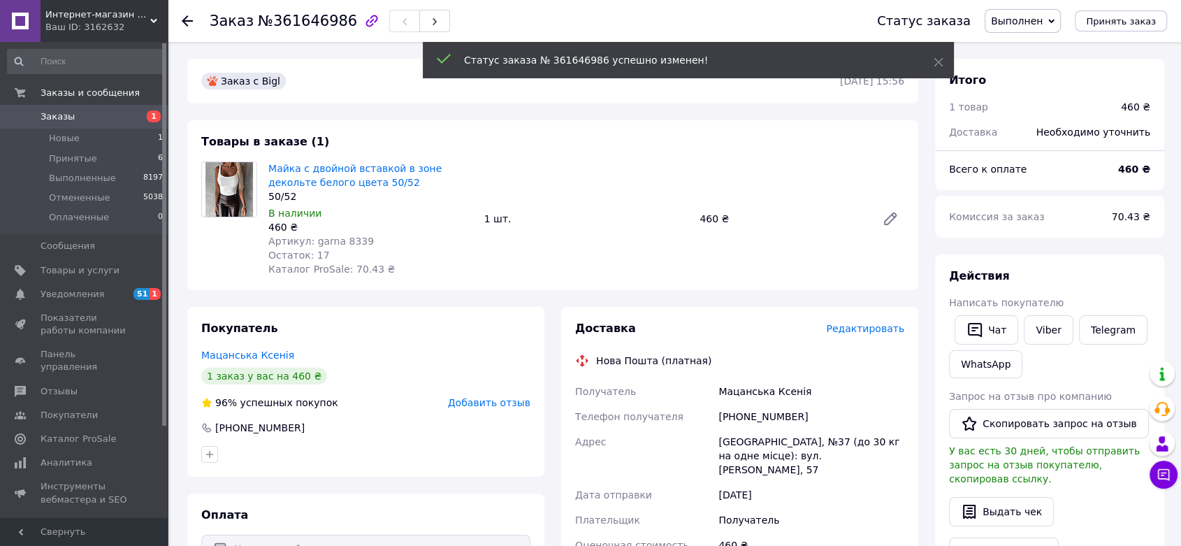
click at [96, 112] on span "Заказы" at bounding box center [85, 116] width 89 height 13
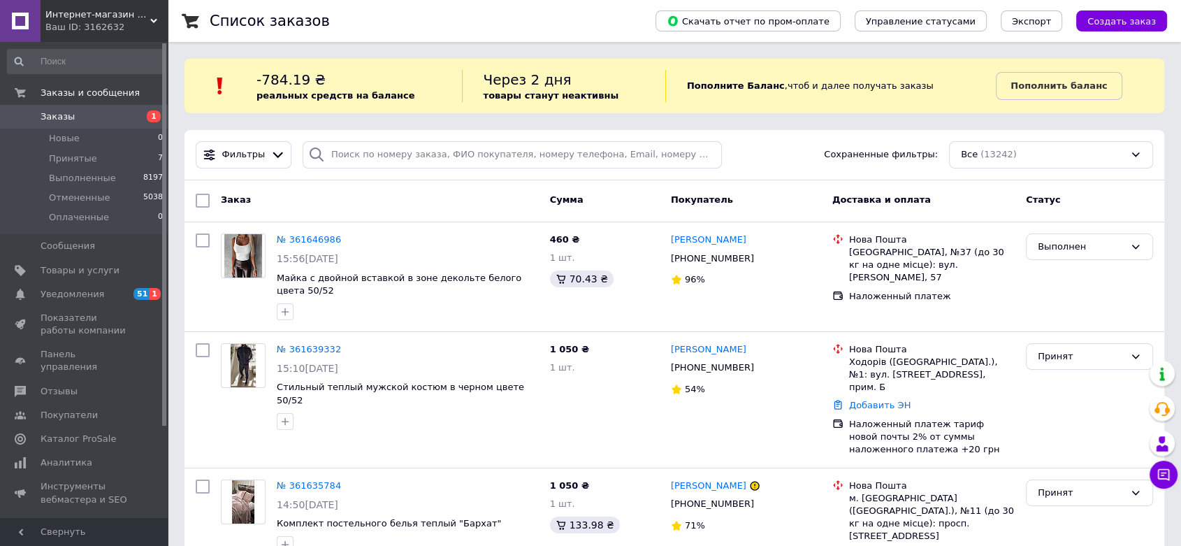
click at [118, 20] on span "Интернет-магазин одежды - Fashionbags" at bounding box center [97, 14] width 105 height 13
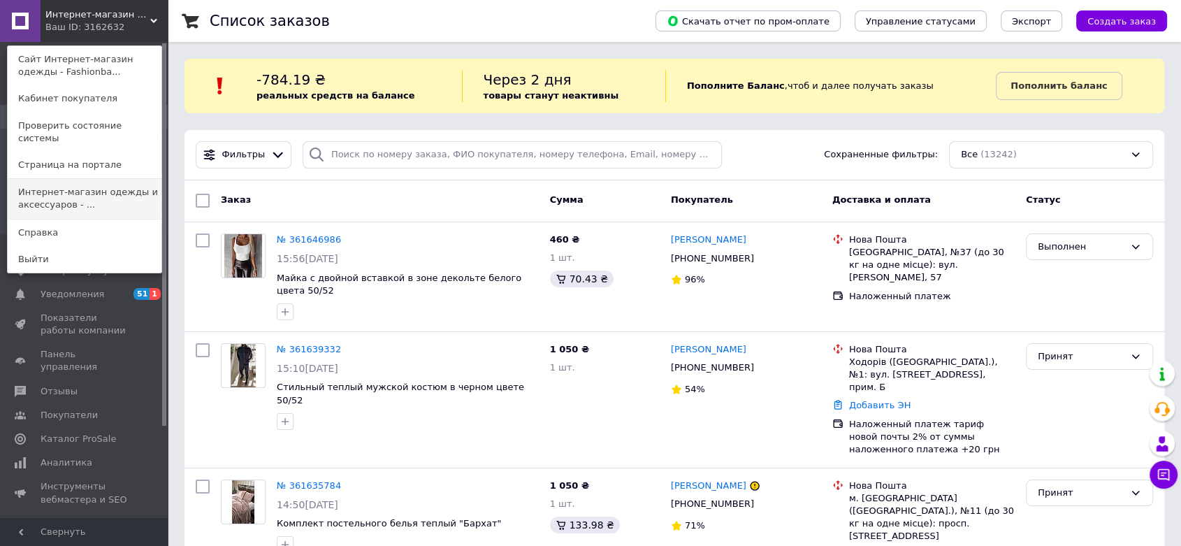
click at [120, 182] on link "Интернет-магазин одежды и аксессуаров - ..." at bounding box center [85, 198] width 154 height 39
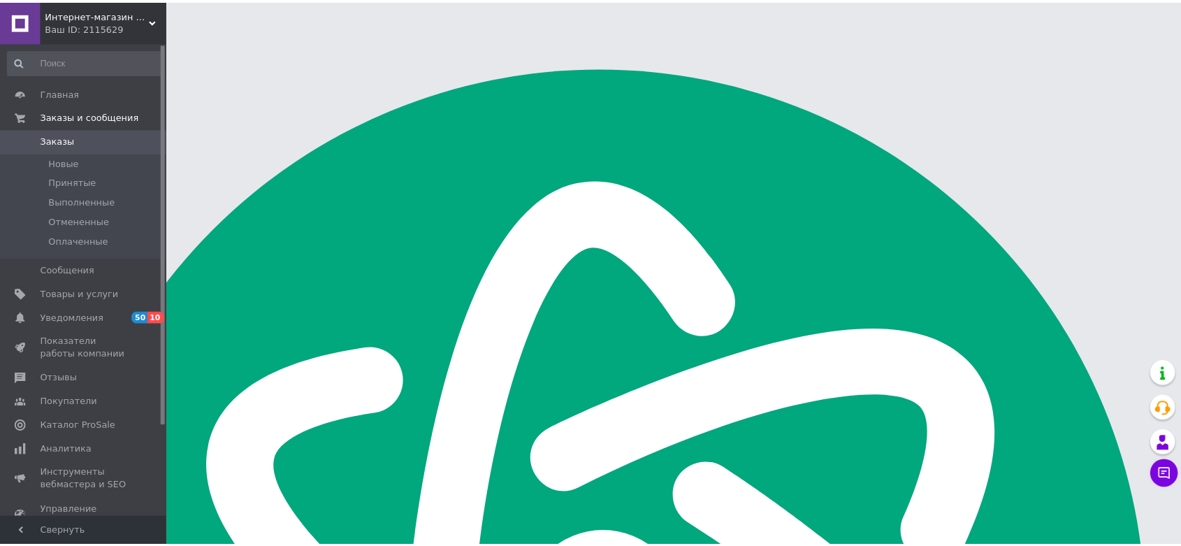
scroll to position [194, 0]
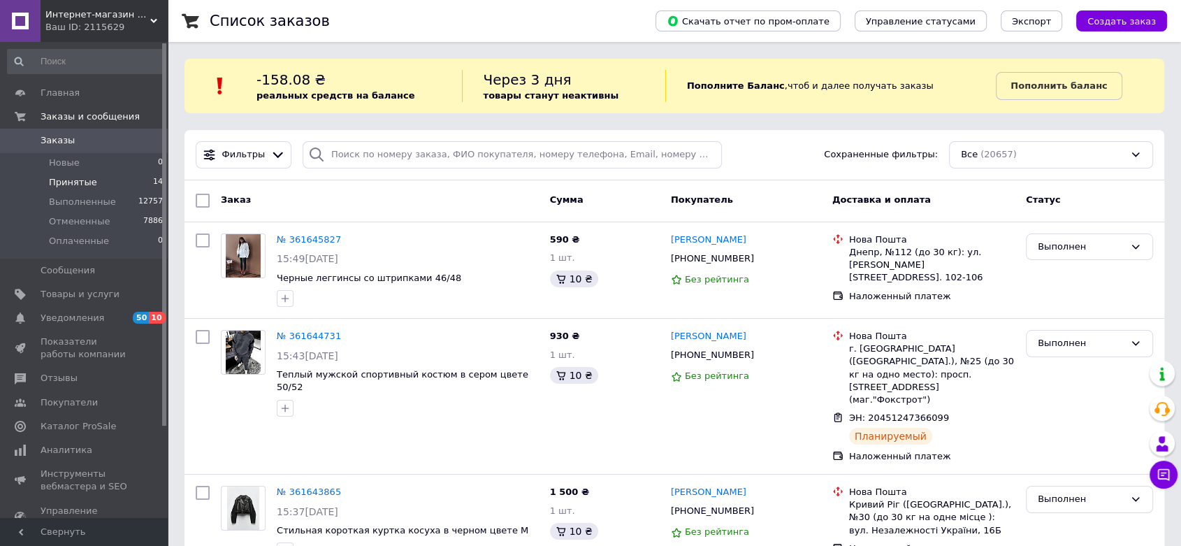
click at [128, 184] on li "Принятые 14" at bounding box center [85, 183] width 171 height 20
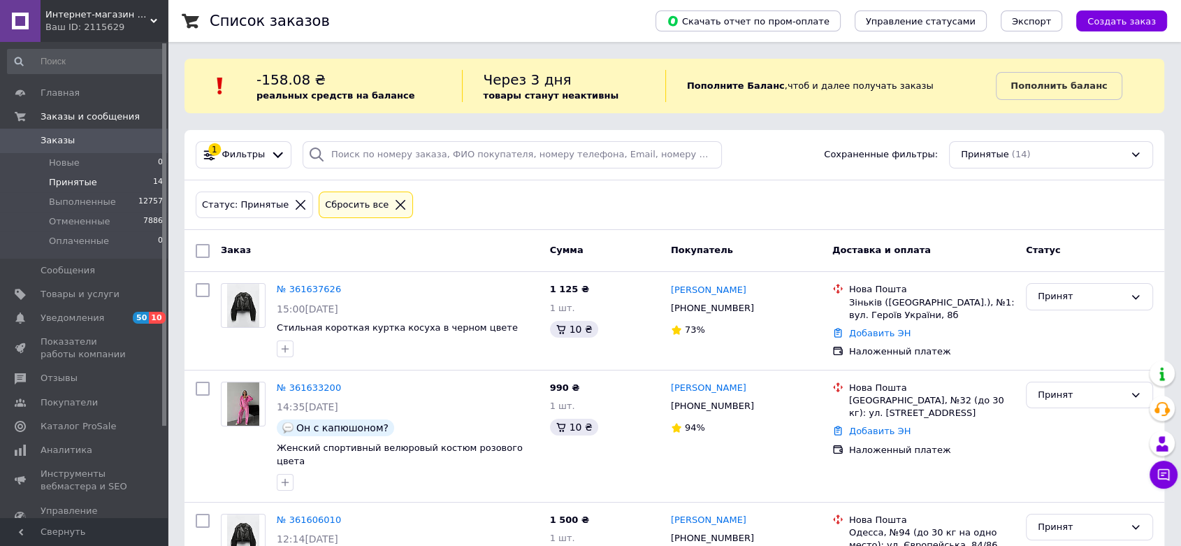
drag, startPoint x: 147, startPoint y: 36, endPoint x: 143, endPoint y: 43, distance: 7.8
click at [147, 35] on div "Интернет-магазин одежды и аксессуаров - Barbaris Ваш ID: 2115629" at bounding box center [104, 21] width 127 height 42
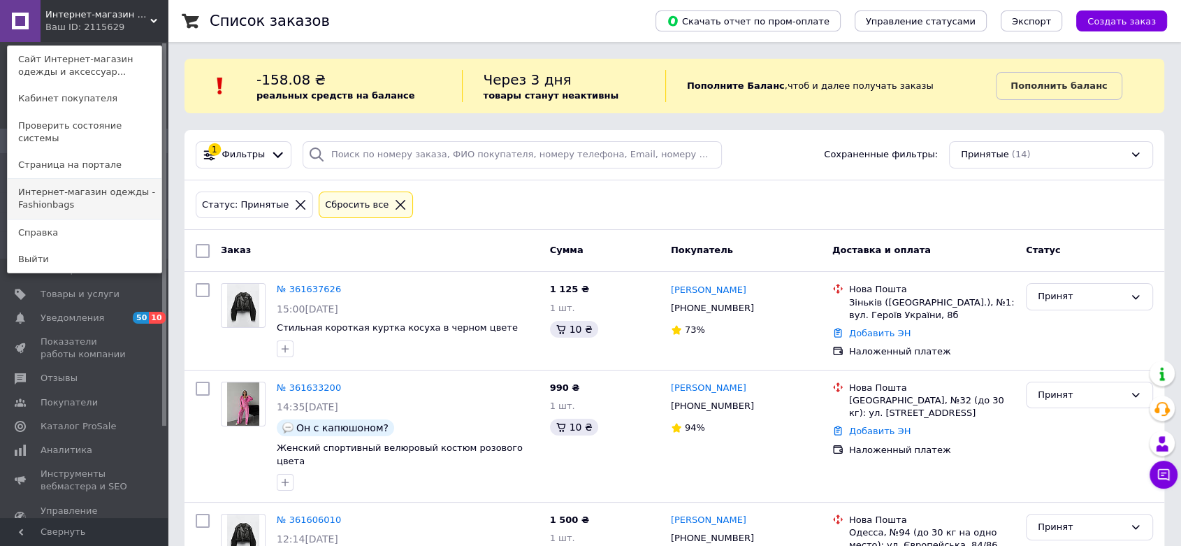
click at [80, 179] on link "Интернет-магазин одежды - Fashionbags" at bounding box center [85, 198] width 154 height 39
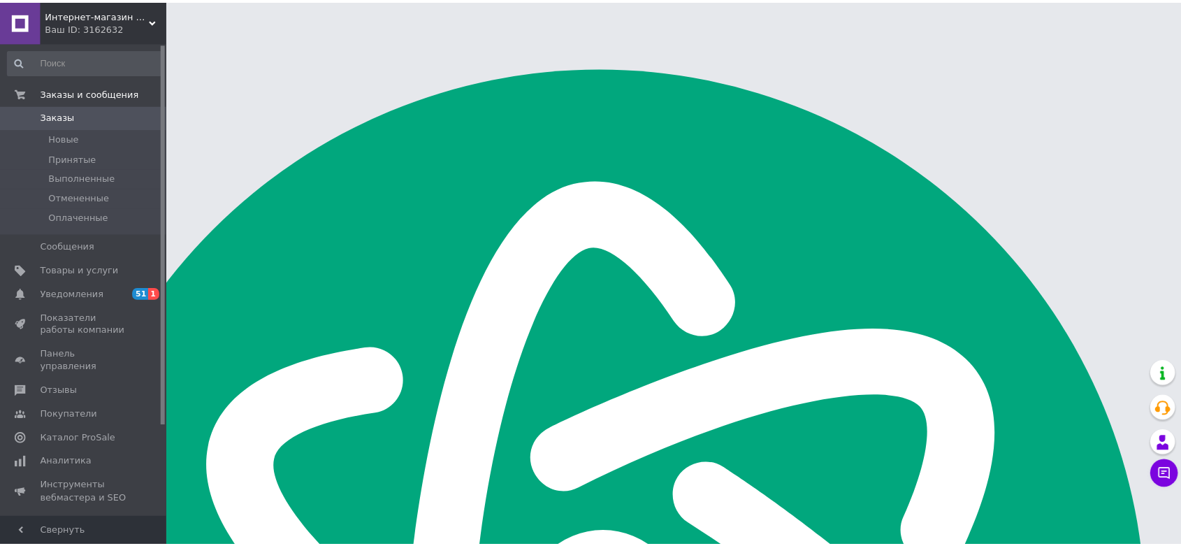
scroll to position [194, 0]
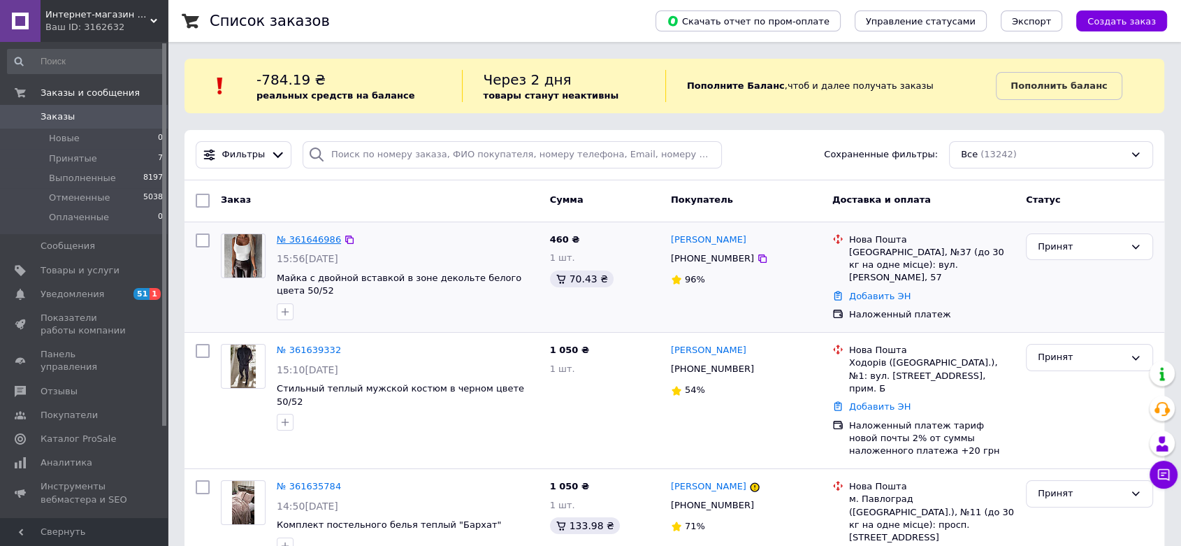
click at [296, 234] on link "№ 361646986" at bounding box center [309, 239] width 64 height 10
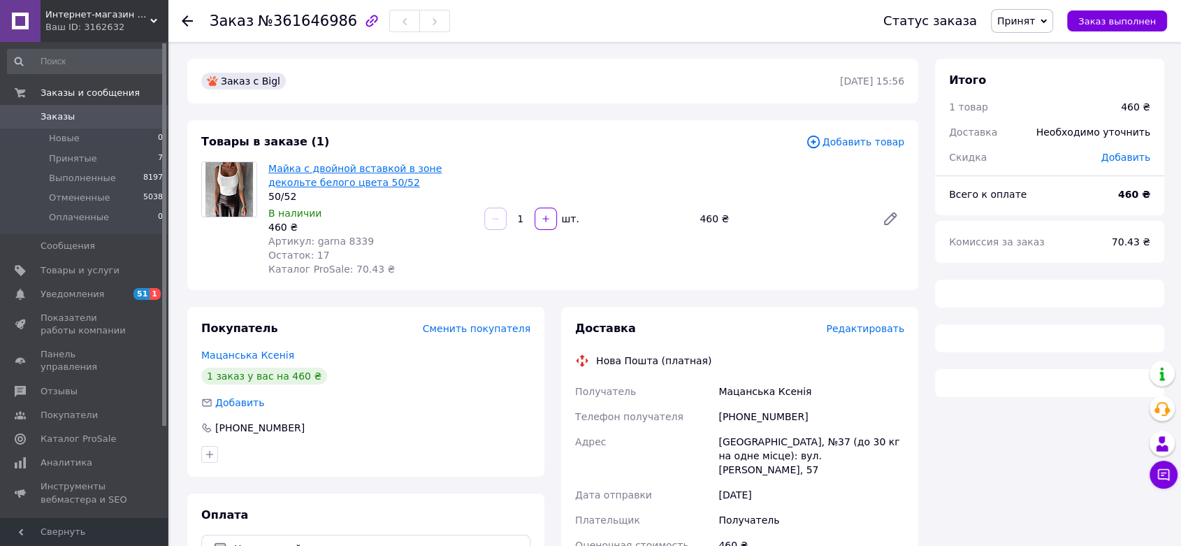
click at [393, 171] on link "Майка с двойной вставкой в ​​зоне декольте белого цвета 50/52" at bounding box center [354, 175] width 173 height 25
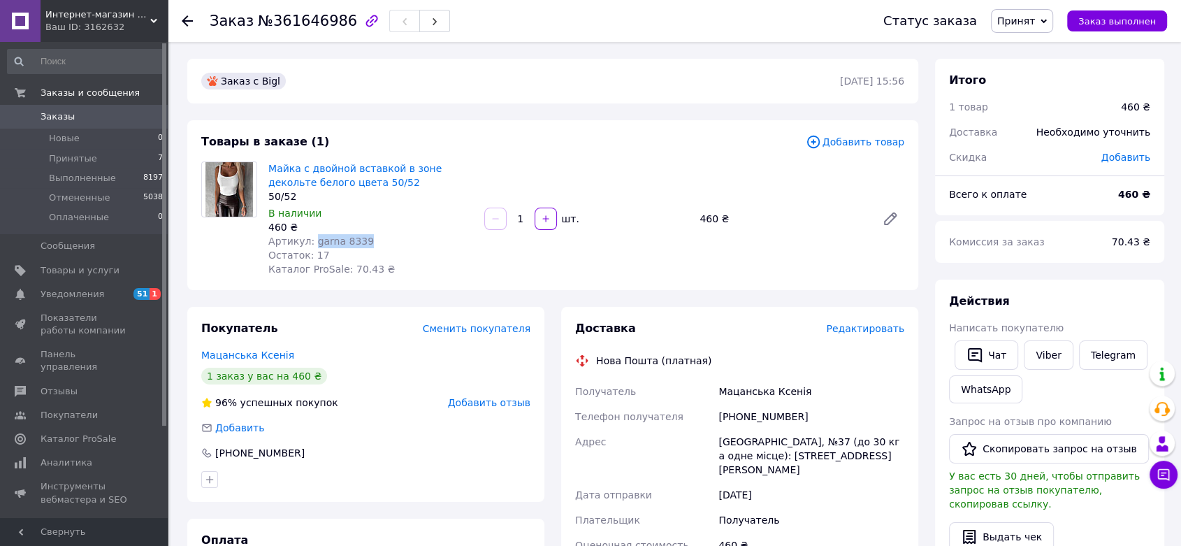
drag, startPoint x: 314, startPoint y: 242, endPoint x: 370, endPoint y: 236, distance: 56.9
type textarea "garna 8339"
click at [370, 236] on div "Артикул: garna 8339" at bounding box center [370, 241] width 205 height 14
copy span "garna 8339"
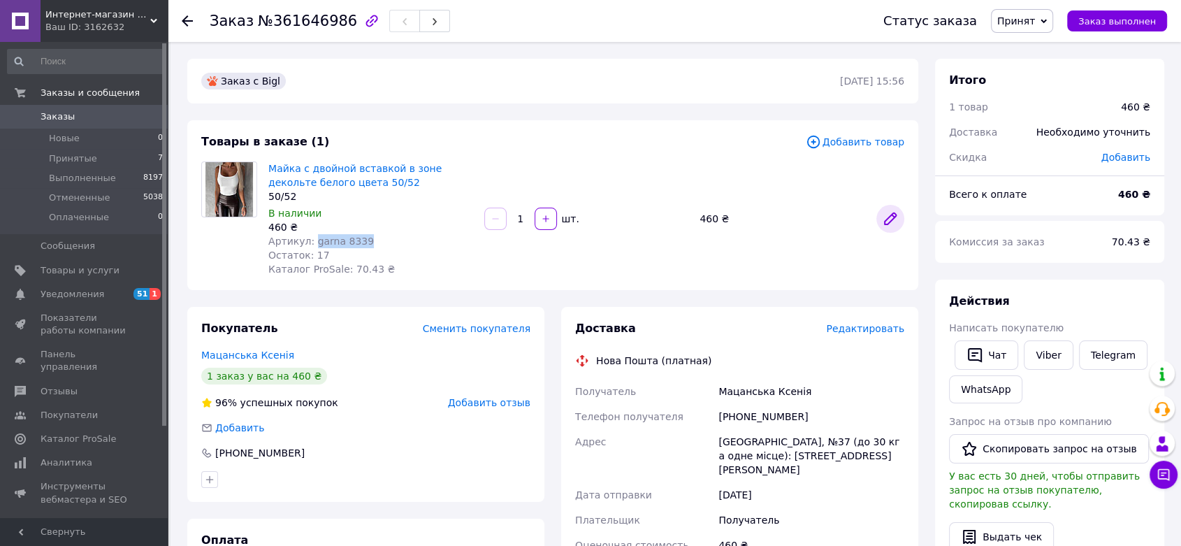
click at [896, 212] on icon at bounding box center [890, 218] width 17 height 17
drag, startPoint x: 833, startPoint y: 416, endPoint x: 737, endPoint y: 414, distance: 95.8
click at [737, 414] on div "[PHONE_NUMBER]" at bounding box center [811, 416] width 191 height 25
copy div "0985443359"
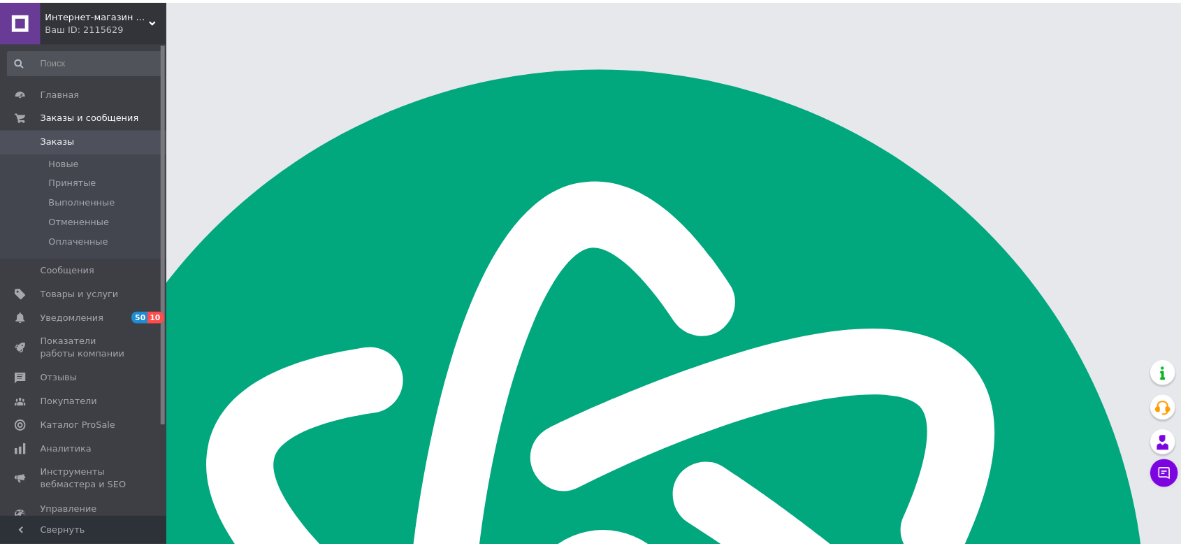
scroll to position [194, 0]
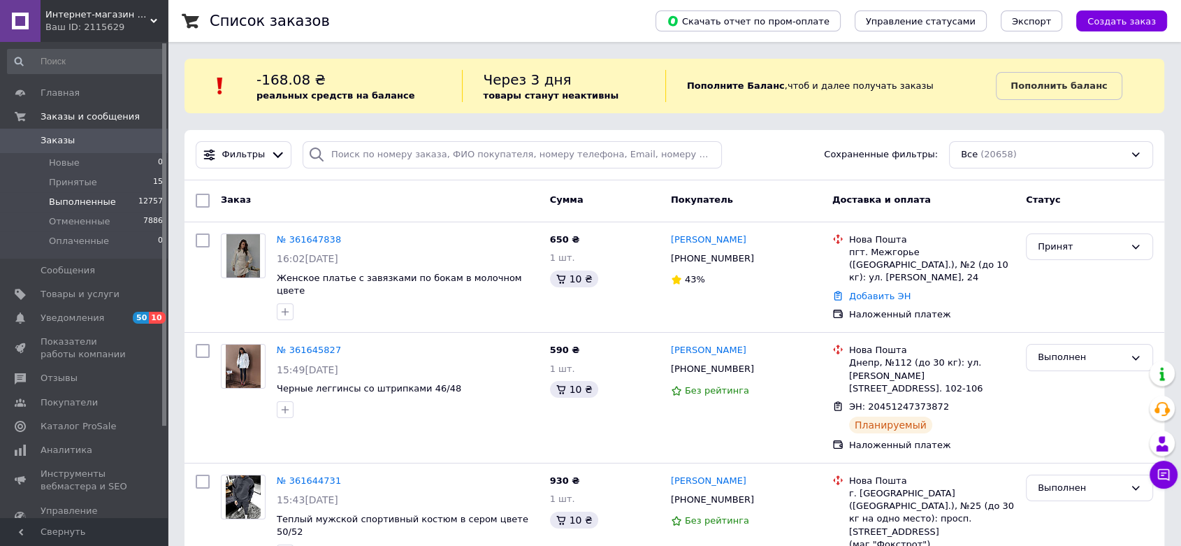
click at [122, 196] on li "Выполненные 12757" at bounding box center [85, 202] width 171 height 20
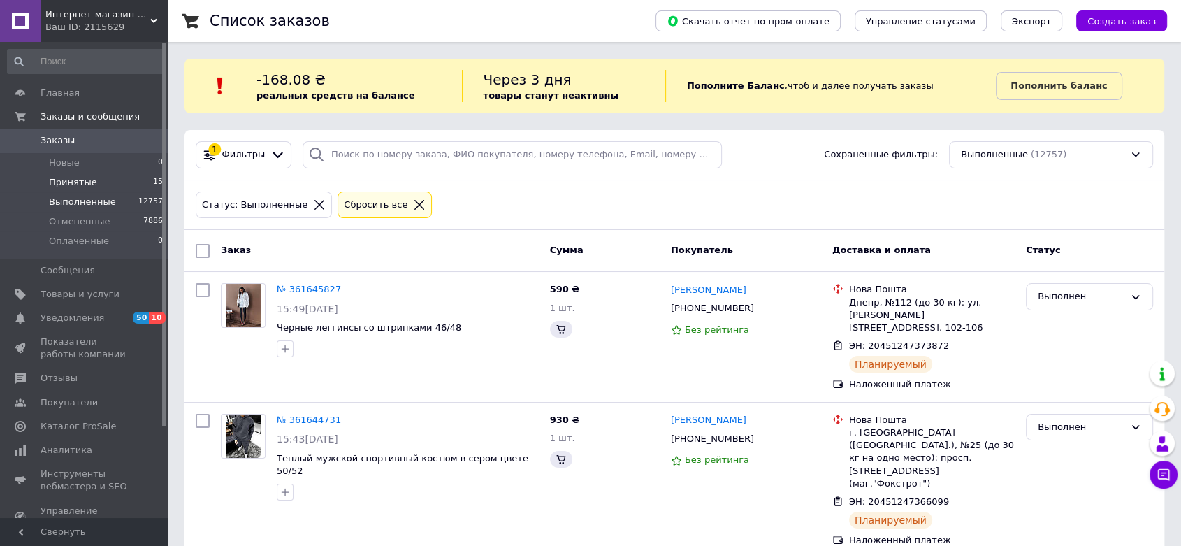
click at [124, 181] on li "Принятые 15" at bounding box center [85, 183] width 171 height 20
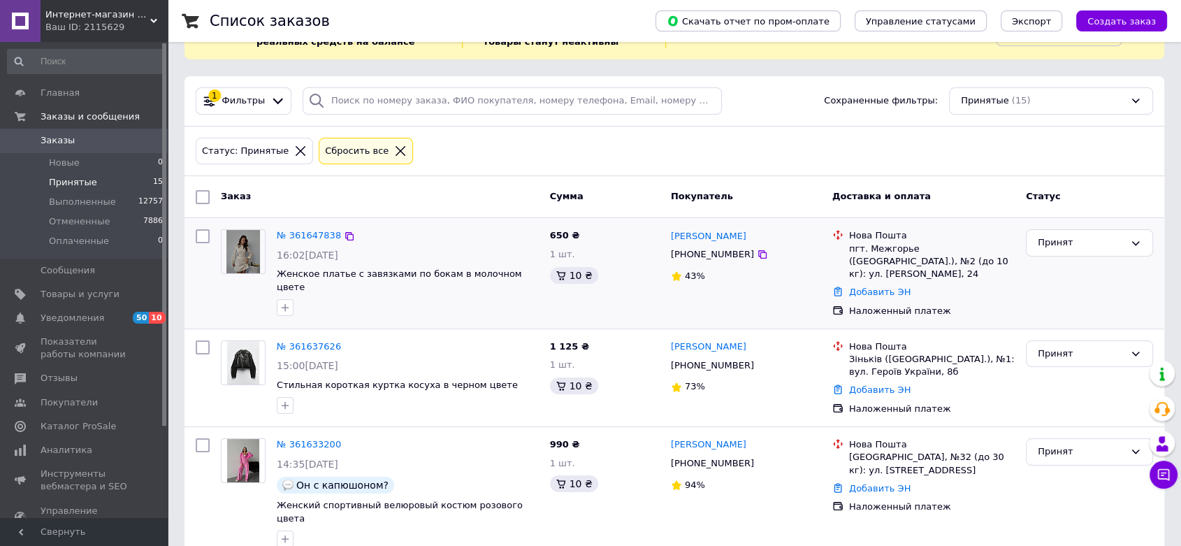
scroll to position [310, 0]
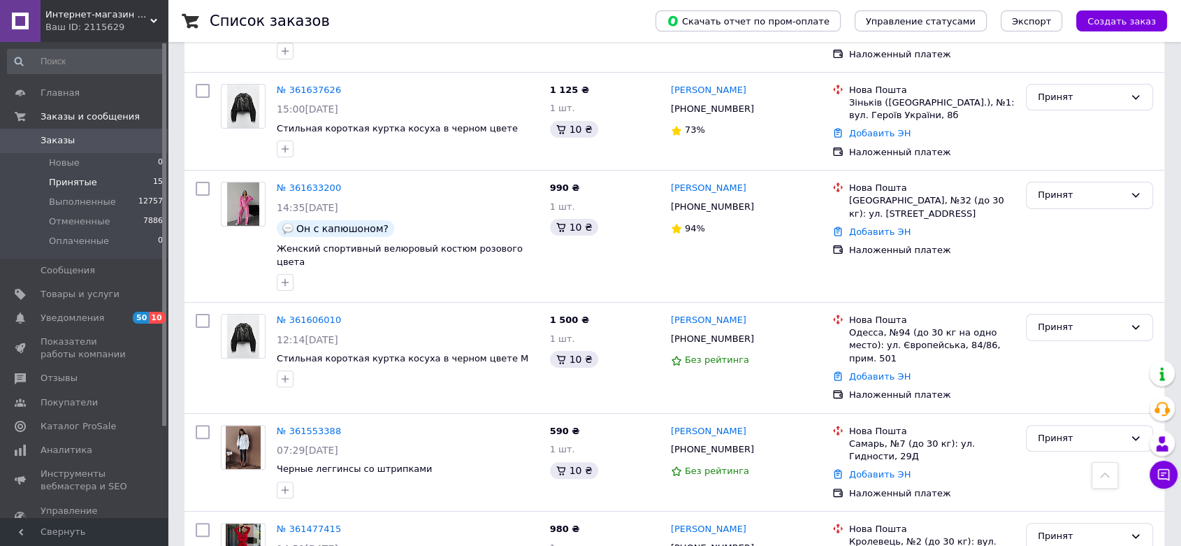
click at [314, 182] on link "№ 361633200" at bounding box center [309, 187] width 64 height 10
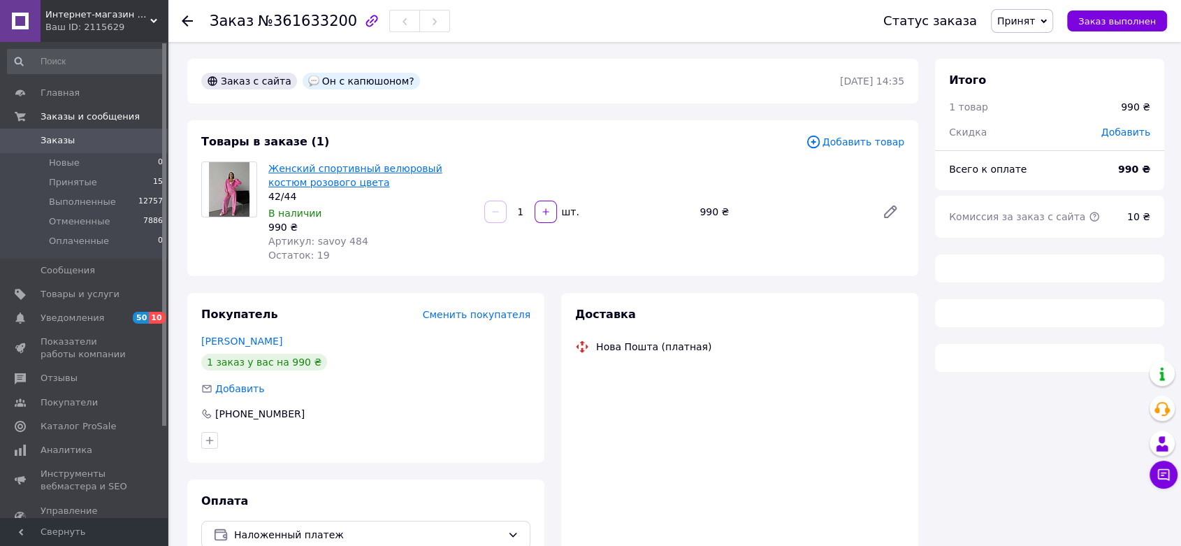
click at [344, 168] on link "Женский спортивный велюровый костюм розового цвета" at bounding box center [355, 175] width 174 height 25
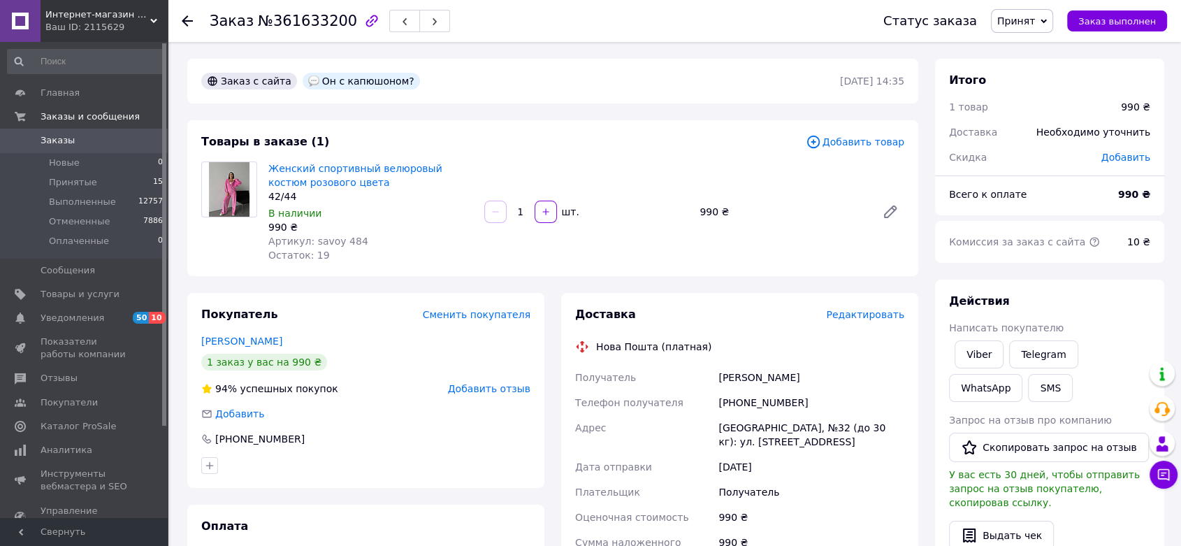
click at [92, 146] on span "Заказы" at bounding box center [85, 140] width 89 height 13
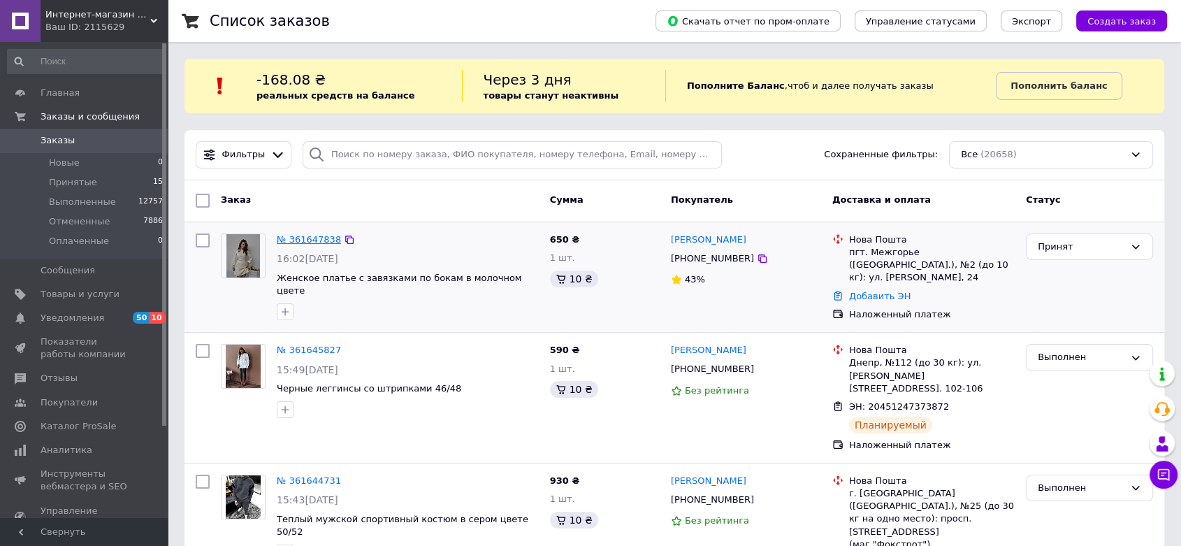
click at [296, 238] on link "№ 361647838" at bounding box center [309, 239] width 64 height 10
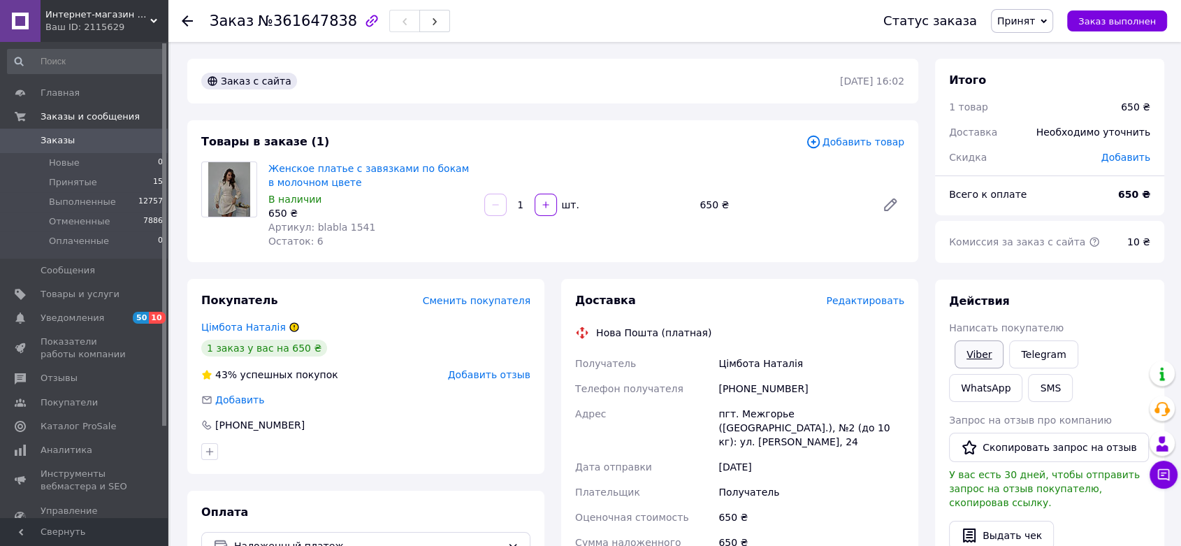
click at [978, 362] on link "Viber" at bounding box center [979, 354] width 49 height 28
click at [351, 168] on link "Женское платье с завязками по бокам в молочном цвете" at bounding box center [368, 175] width 201 height 25
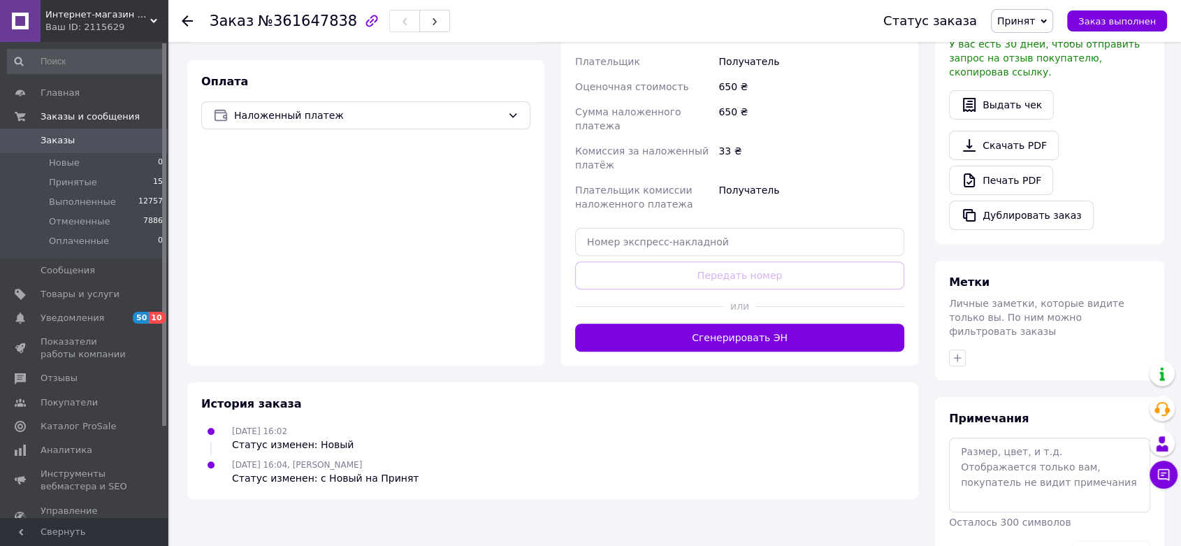
scroll to position [454, 0]
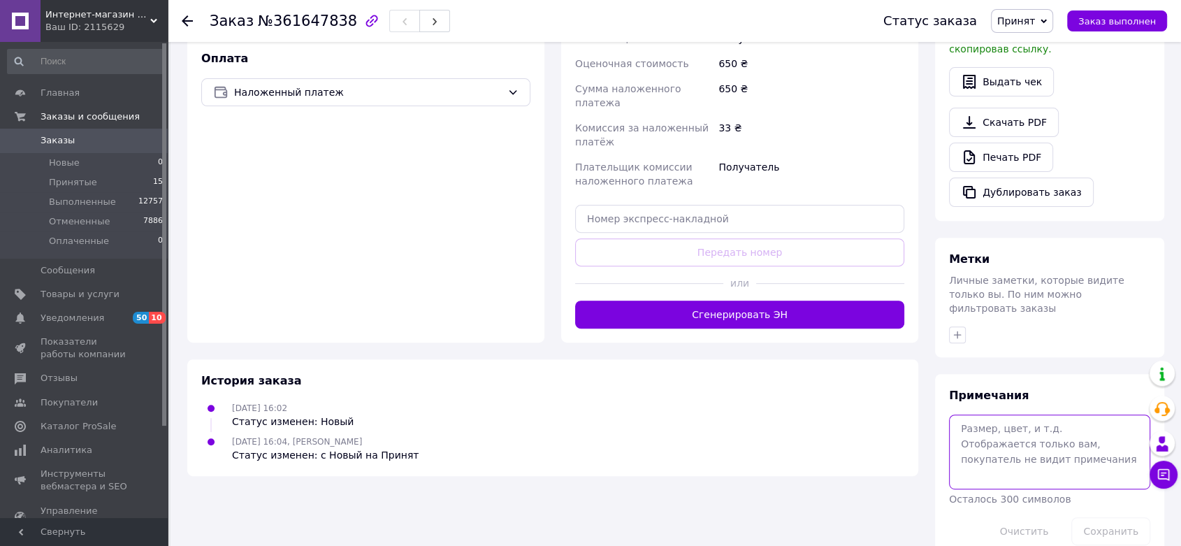
click at [1029, 440] on textarea at bounding box center [1049, 451] width 201 height 74
type textarea "кинула картку"
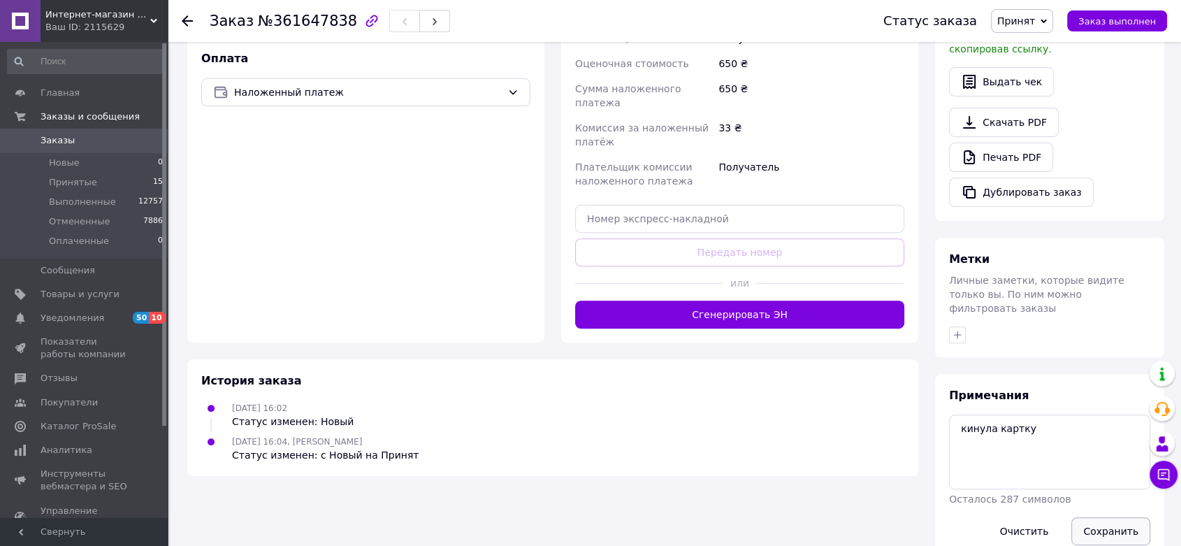
click at [1094, 517] on button "Сохранить" at bounding box center [1110, 531] width 79 height 28
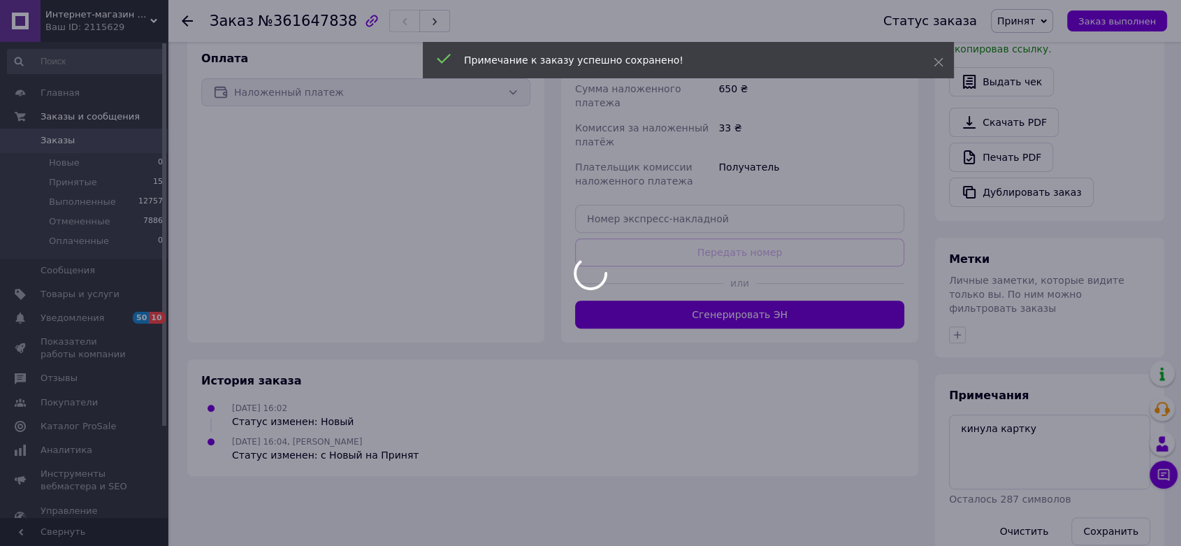
scroll to position [428, 0]
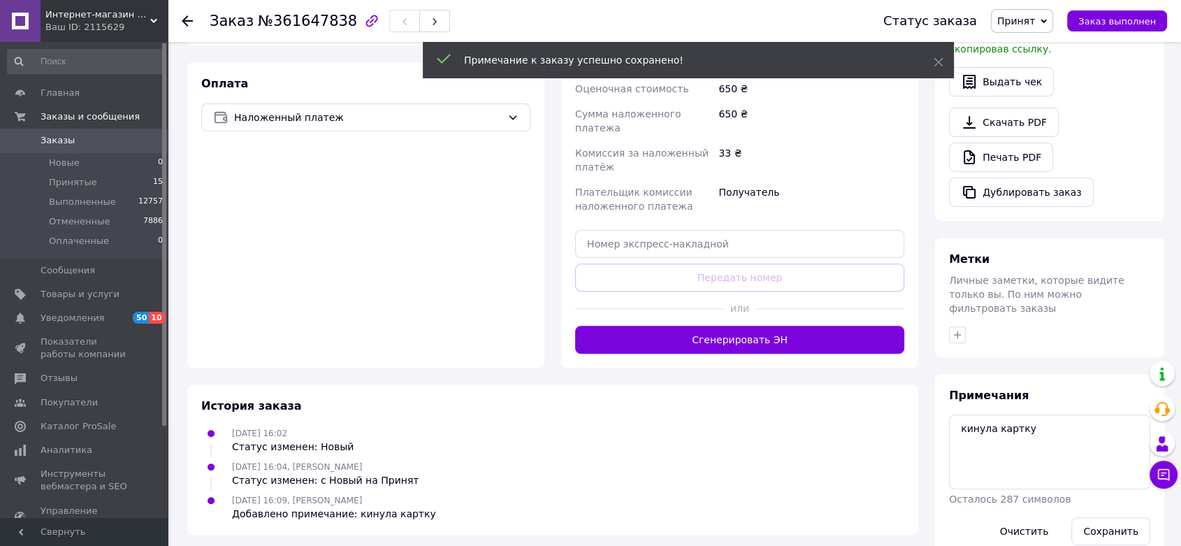
click at [78, 146] on span "Заказы" at bounding box center [85, 140] width 89 height 13
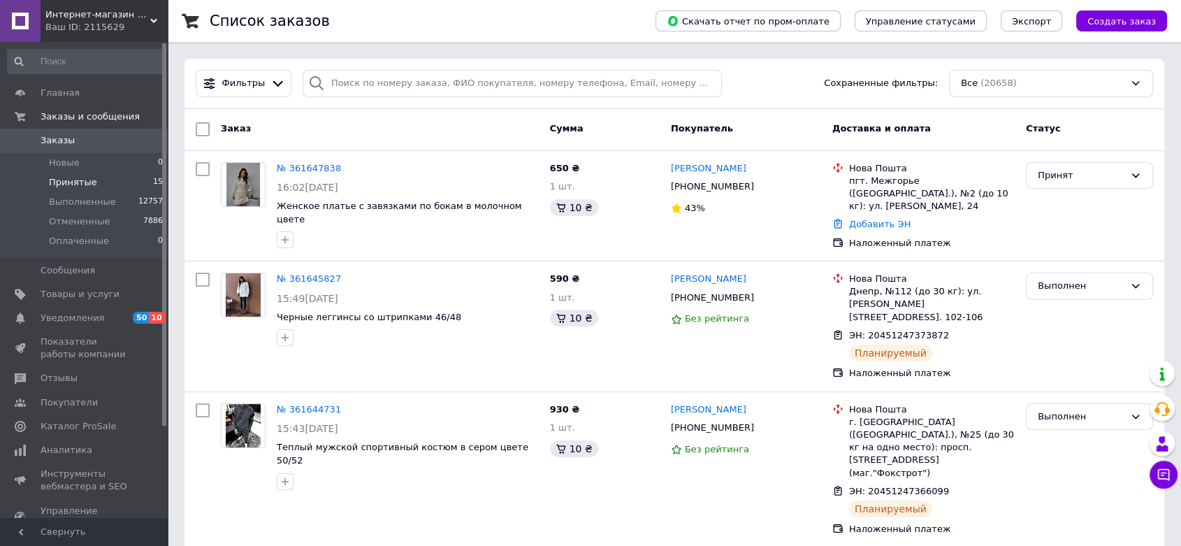
click at [77, 182] on span "Принятые" at bounding box center [73, 182] width 48 height 13
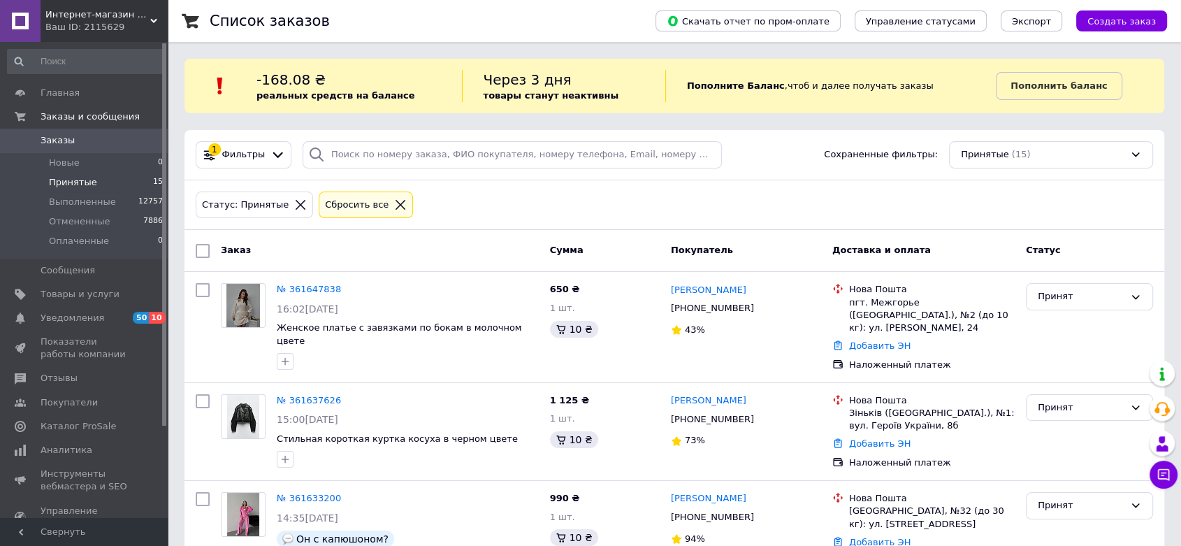
click at [135, 10] on span "Интернет-магазин одежды и аксессуаров - Barbaris" at bounding box center [97, 14] width 105 height 13
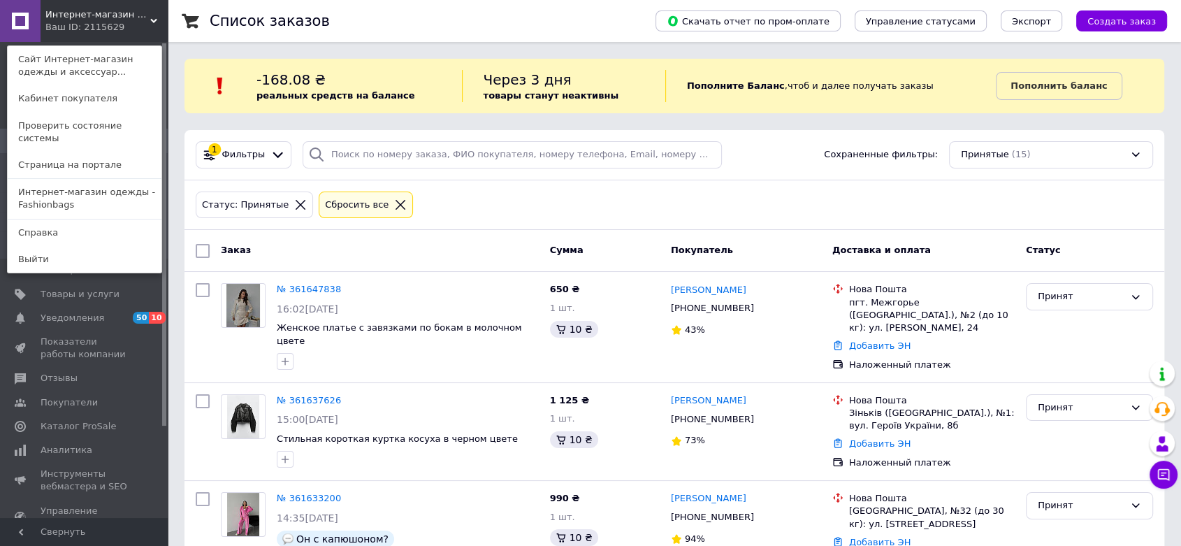
click at [73, 179] on link "Интернет-магазин одежды - Fashionbags" at bounding box center [85, 198] width 154 height 39
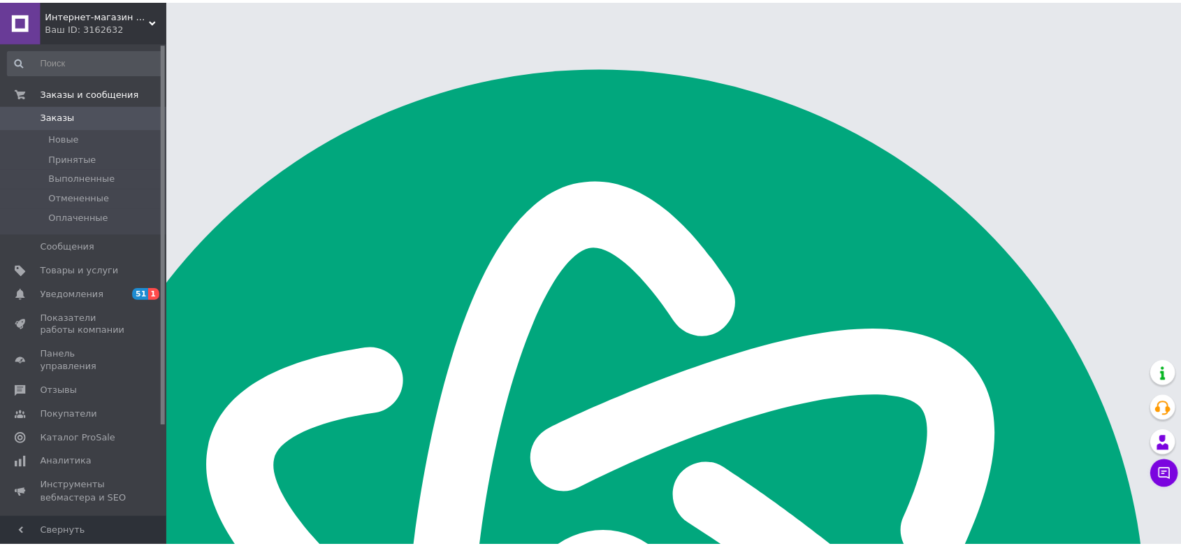
scroll to position [194, 0]
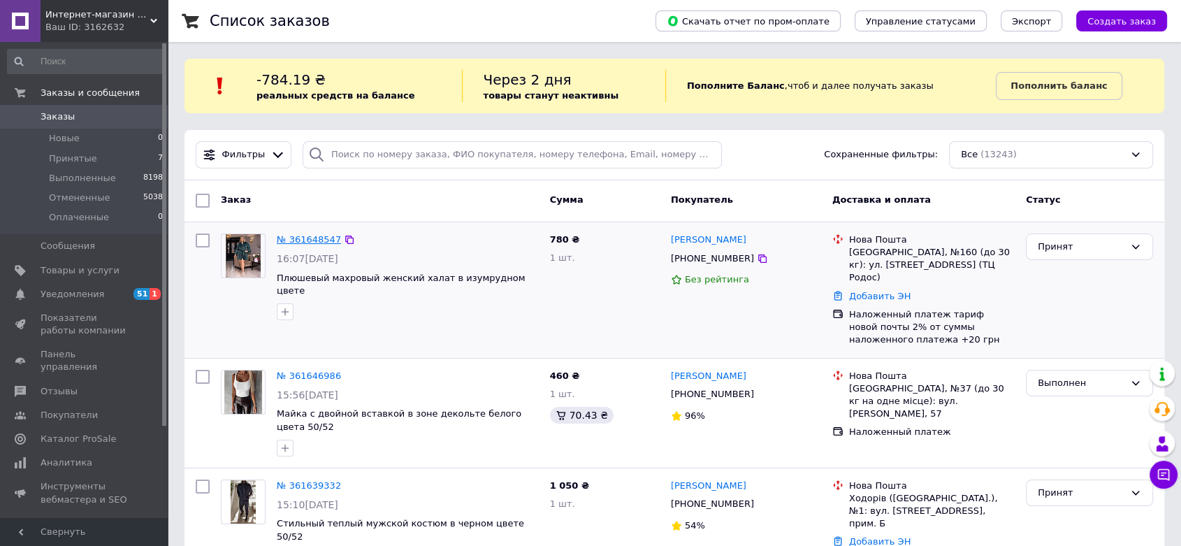
click at [297, 234] on link "№ 361648547" at bounding box center [309, 239] width 64 height 10
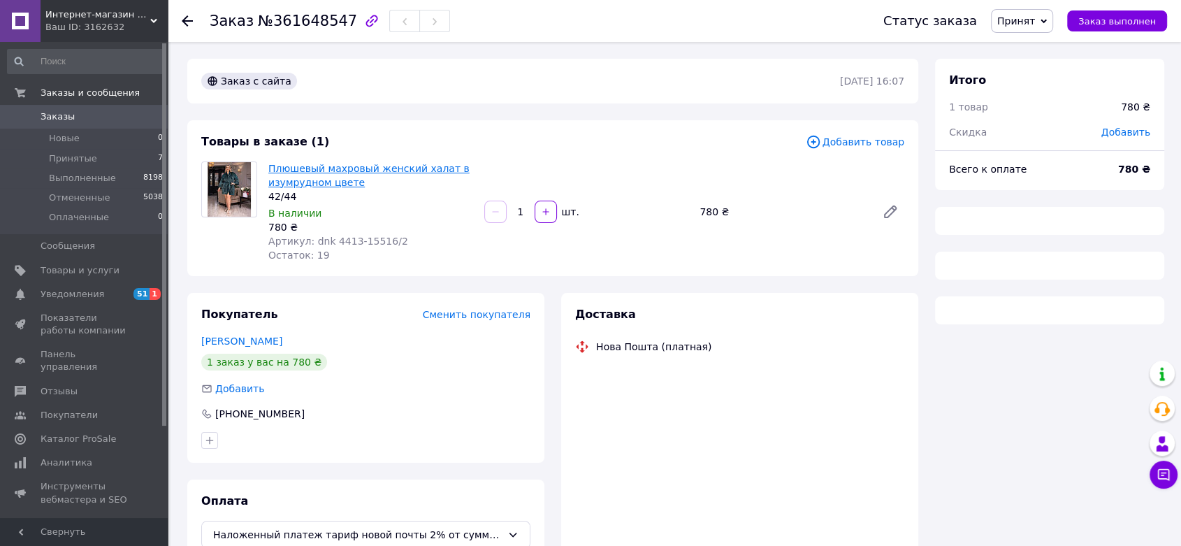
click at [362, 169] on link "Плюшевый махровый женский халат в изумрудном цвете" at bounding box center [368, 175] width 201 height 25
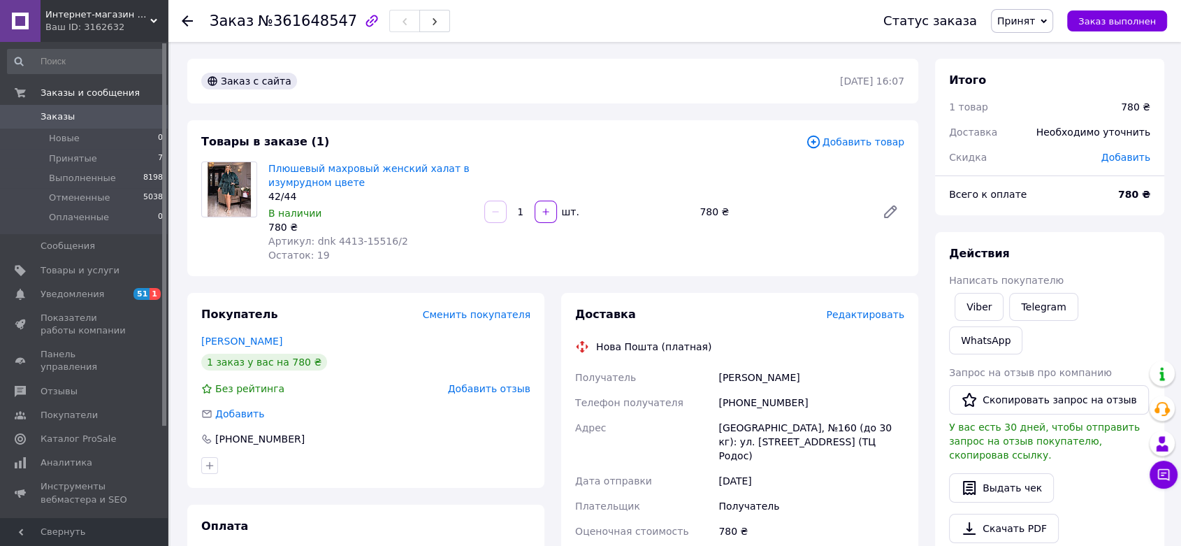
click at [89, 121] on span "Заказы" at bounding box center [85, 116] width 89 height 13
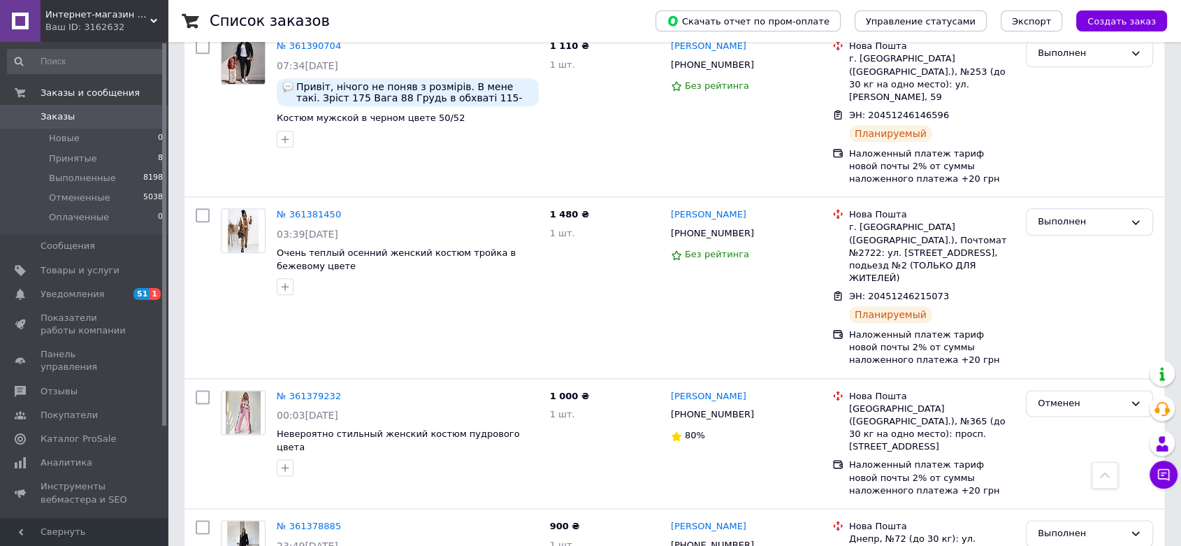
scroll to position [1941, 0]
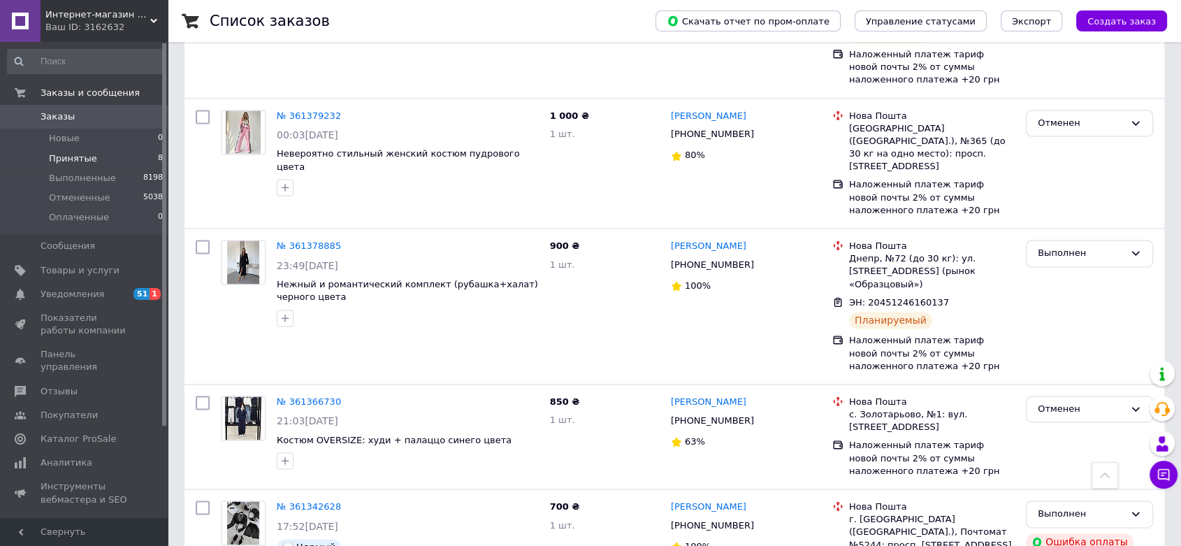
click at [113, 161] on li "Принятые 8" at bounding box center [85, 159] width 171 height 20
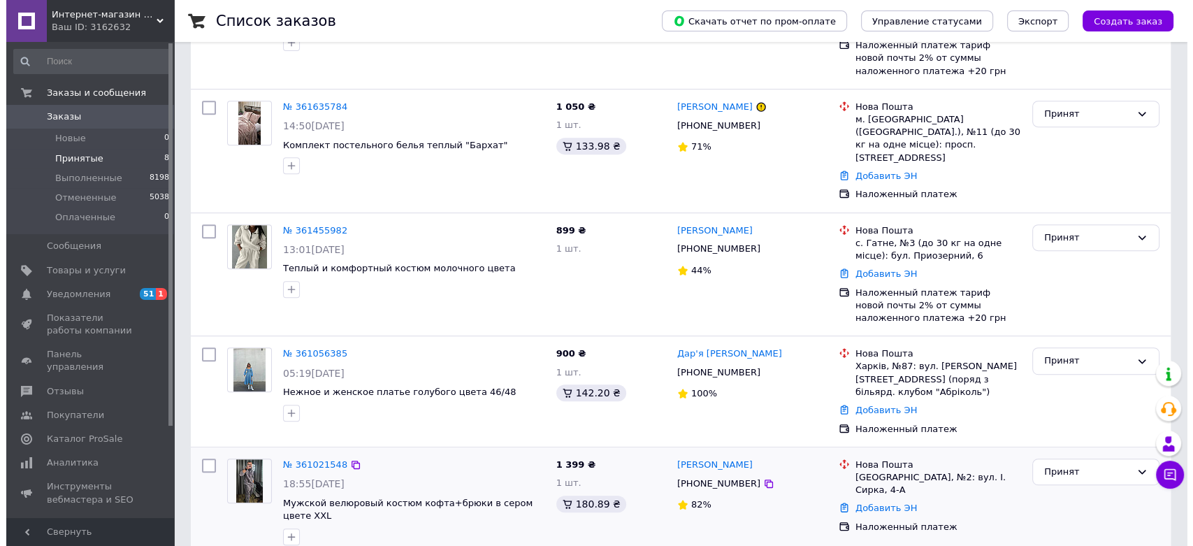
scroll to position [650, 0]
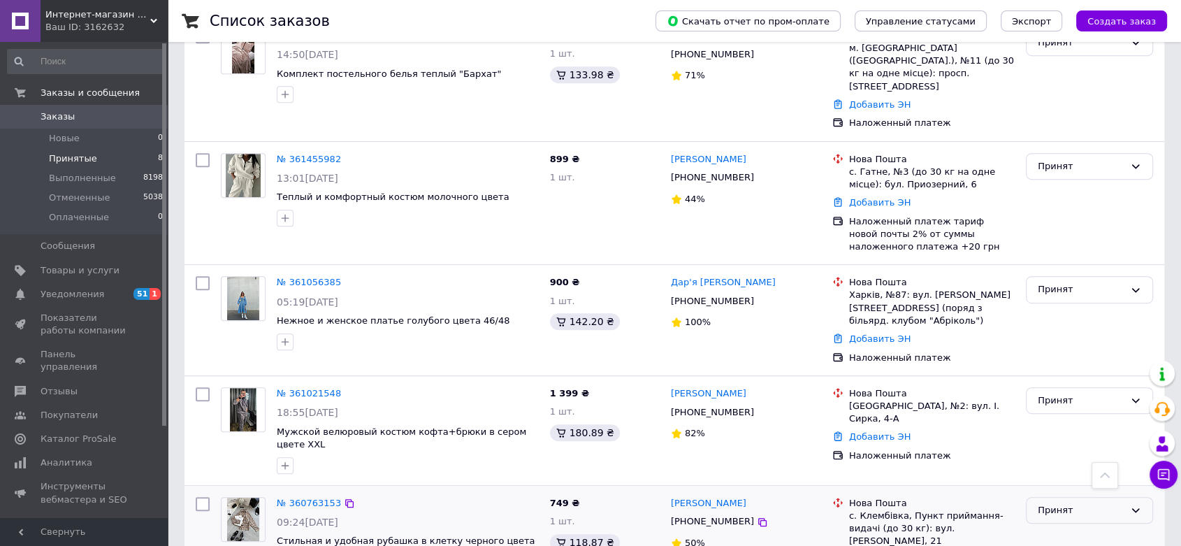
click at [1073, 503] on div "Принят" at bounding box center [1081, 510] width 87 height 15
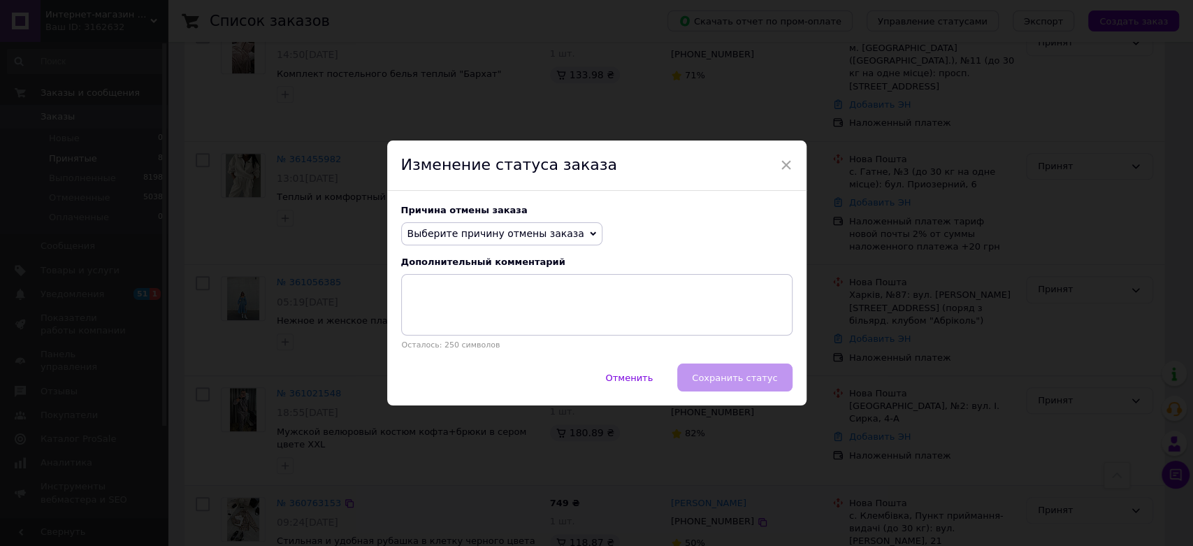
click at [503, 228] on span "Выберите причину отмены заказа" at bounding box center [495, 233] width 177 height 11
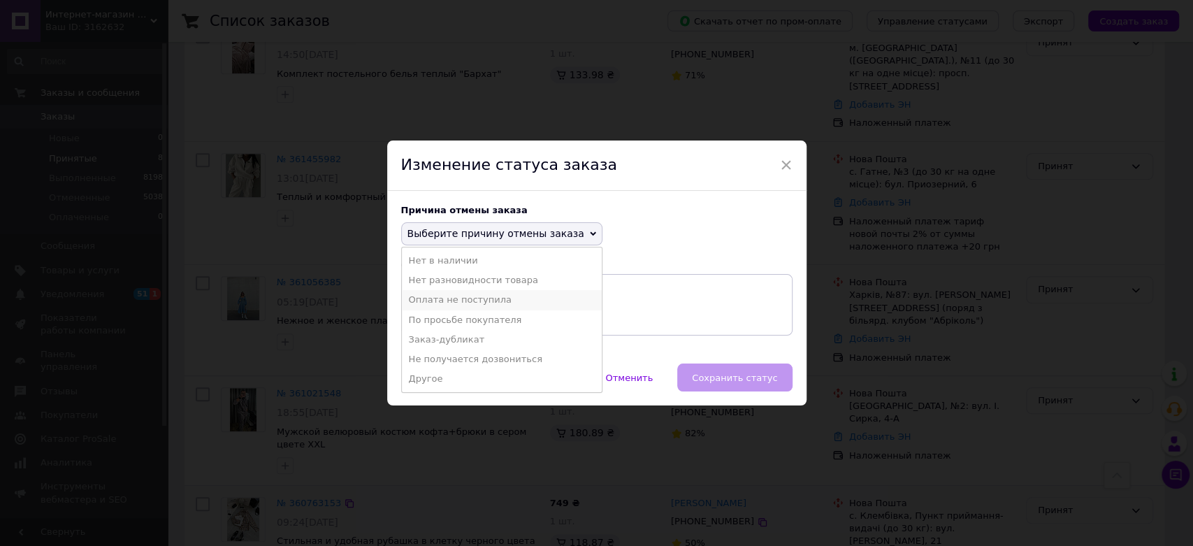
click at [490, 303] on li "Оплата не поступила" at bounding box center [502, 300] width 200 height 20
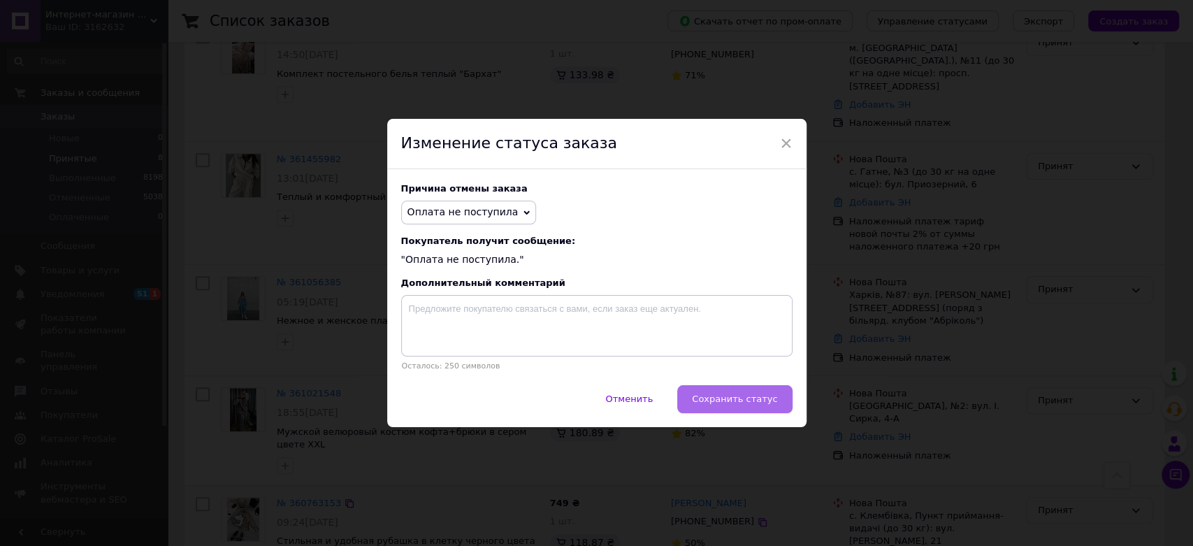
click at [717, 398] on span "Сохранить статус" at bounding box center [734, 398] width 85 height 10
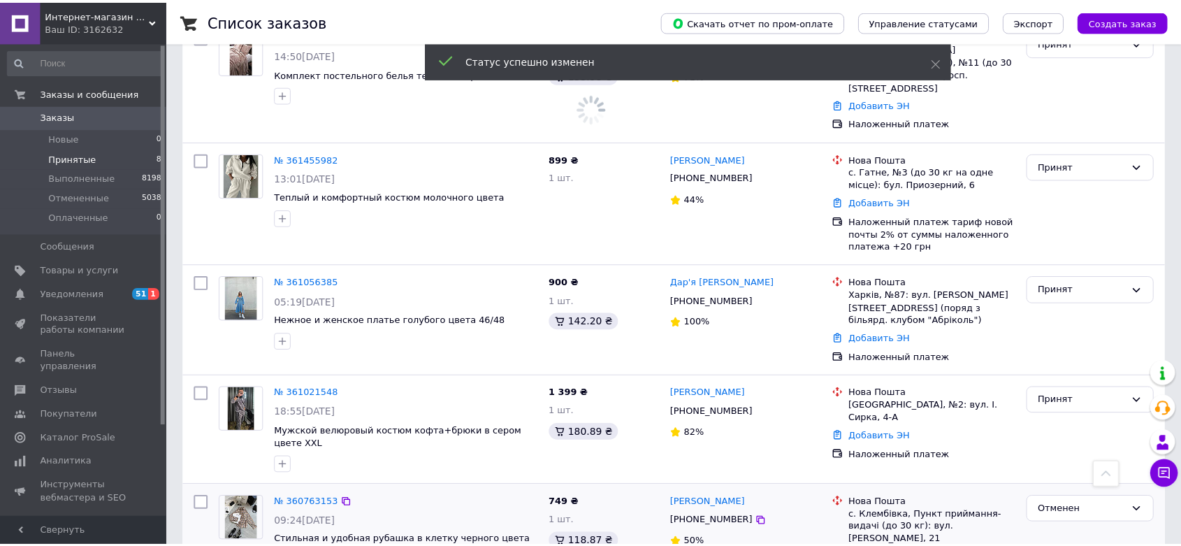
scroll to position [637, 0]
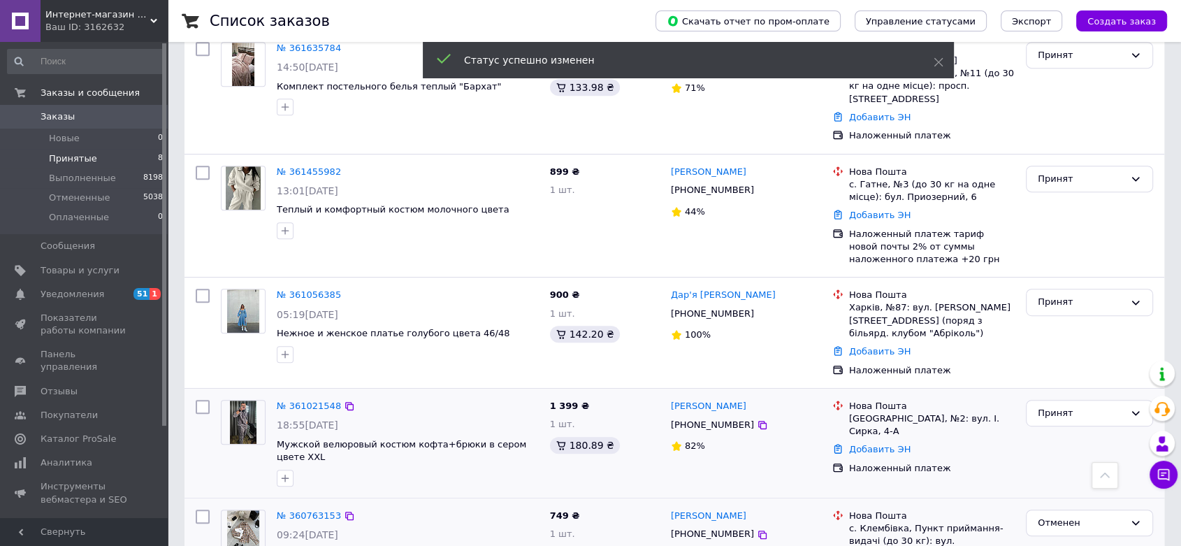
click at [1071, 394] on div "Принят" at bounding box center [1089, 443] width 138 height 98
click at [1066, 406] on div "Принят" at bounding box center [1081, 413] width 87 height 15
click at [1059, 455] on li "Отменен" at bounding box center [1090, 468] width 126 height 26
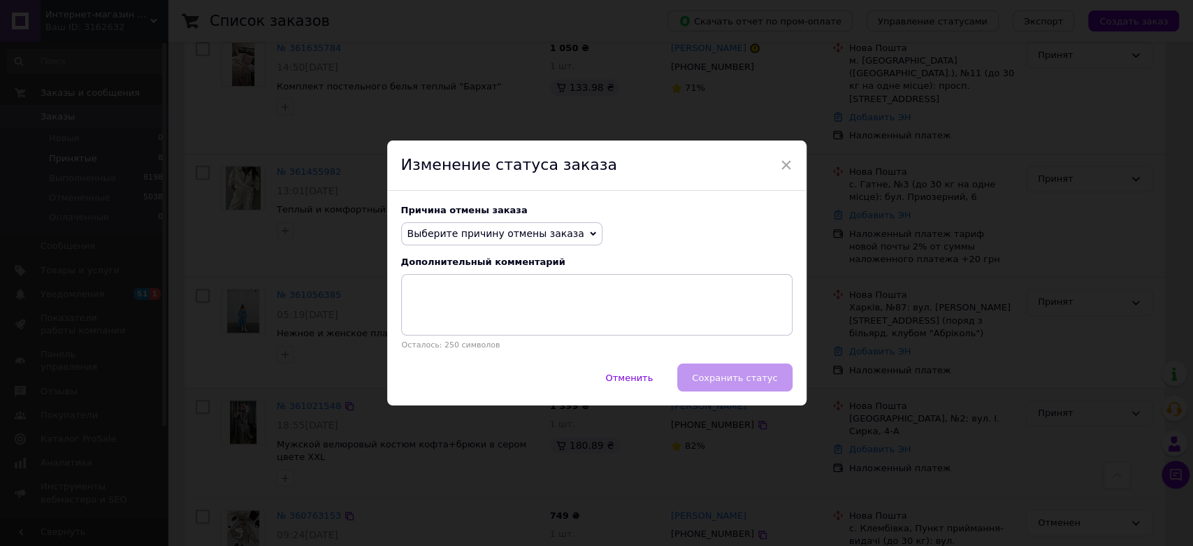
click at [520, 244] on span "Выберите причину отмены заказа" at bounding box center [501, 234] width 201 height 24
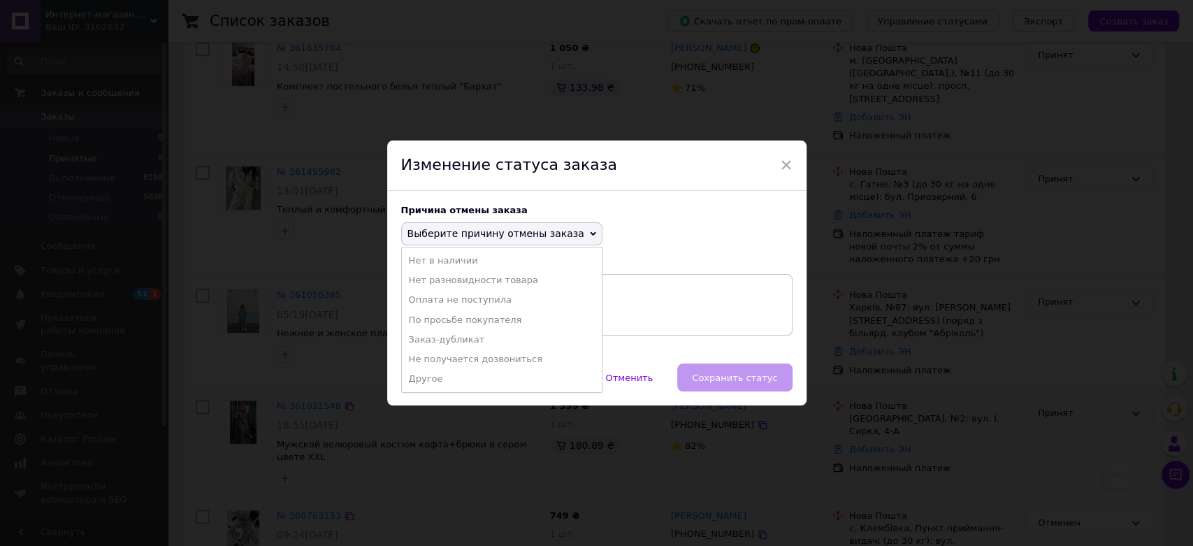
click at [521, 300] on li "Оплата не поступила" at bounding box center [502, 300] width 200 height 20
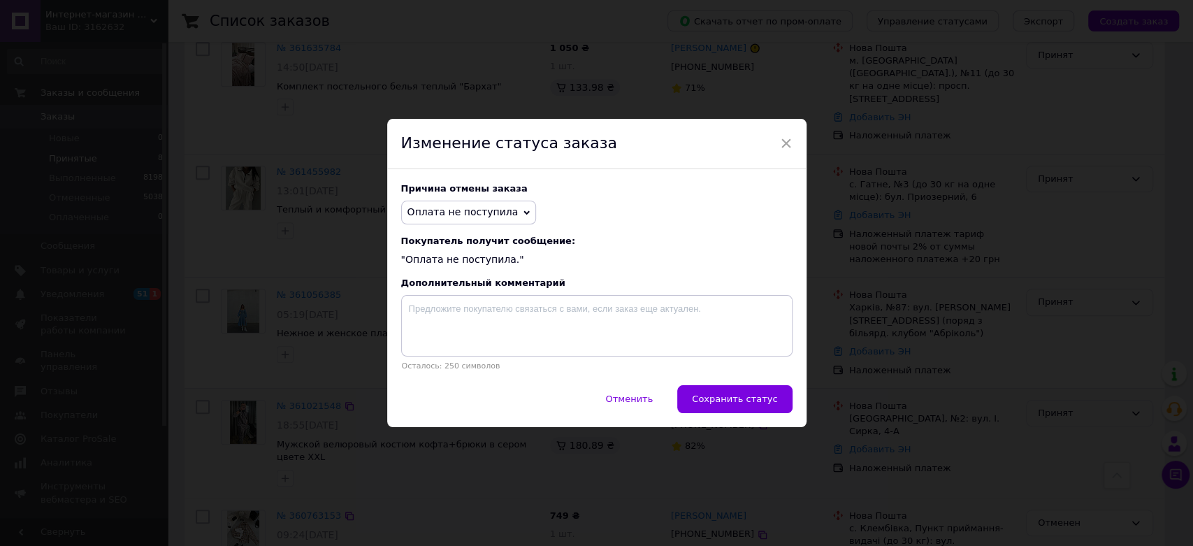
click at [734, 402] on span "Сохранить статус" at bounding box center [734, 398] width 85 height 10
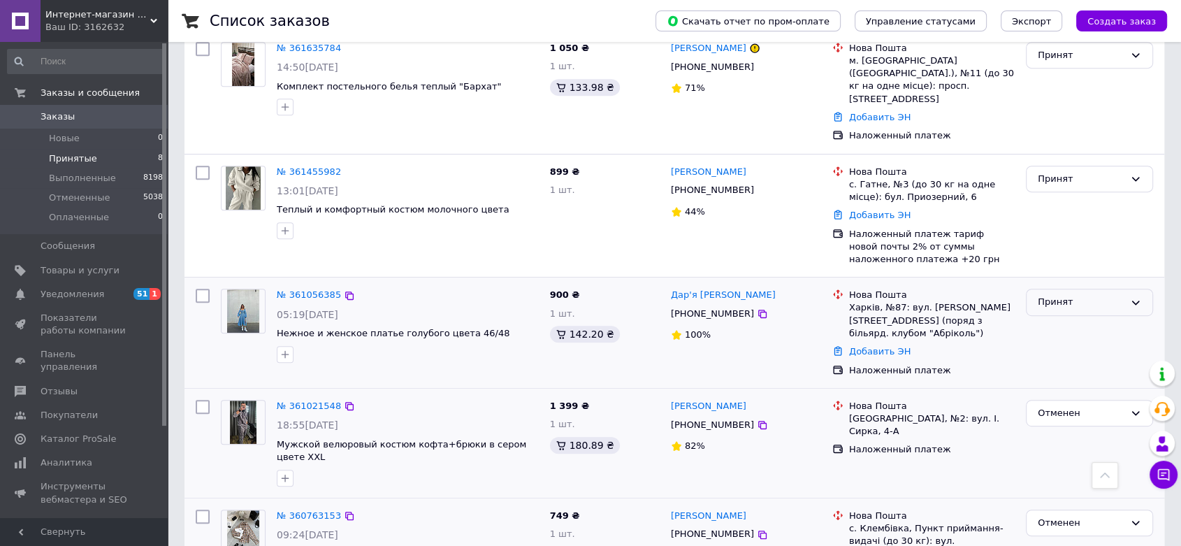
click at [1057, 295] on div "Принят" at bounding box center [1081, 302] width 87 height 15
click at [1046, 344] on li "Отменен" at bounding box center [1090, 357] width 126 height 26
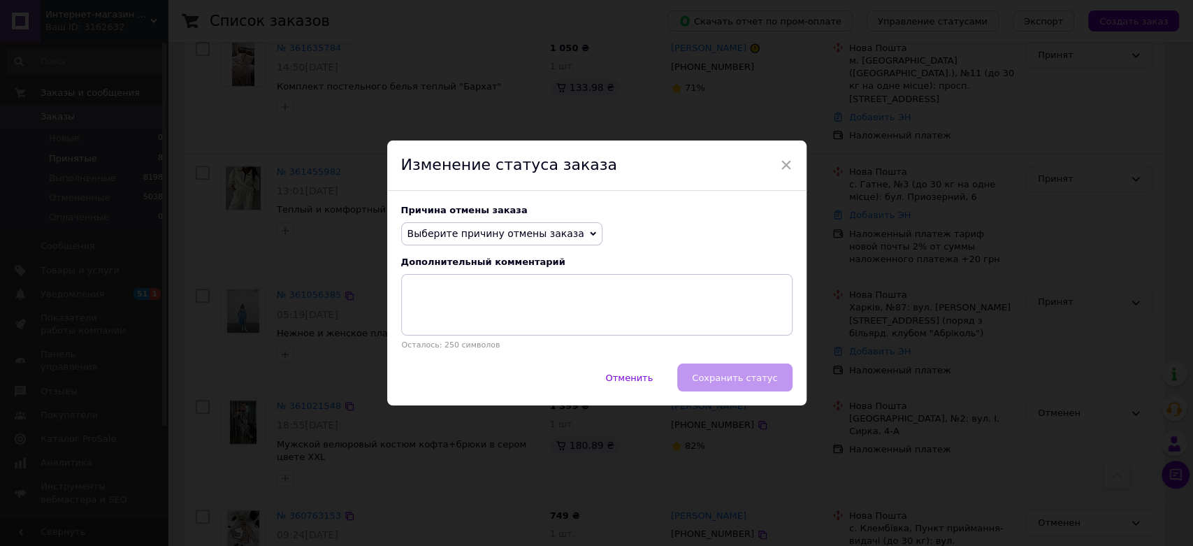
click at [559, 239] on span "Выберите причину отмены заказа" at bounding box center [501, 234] width 201 height 24
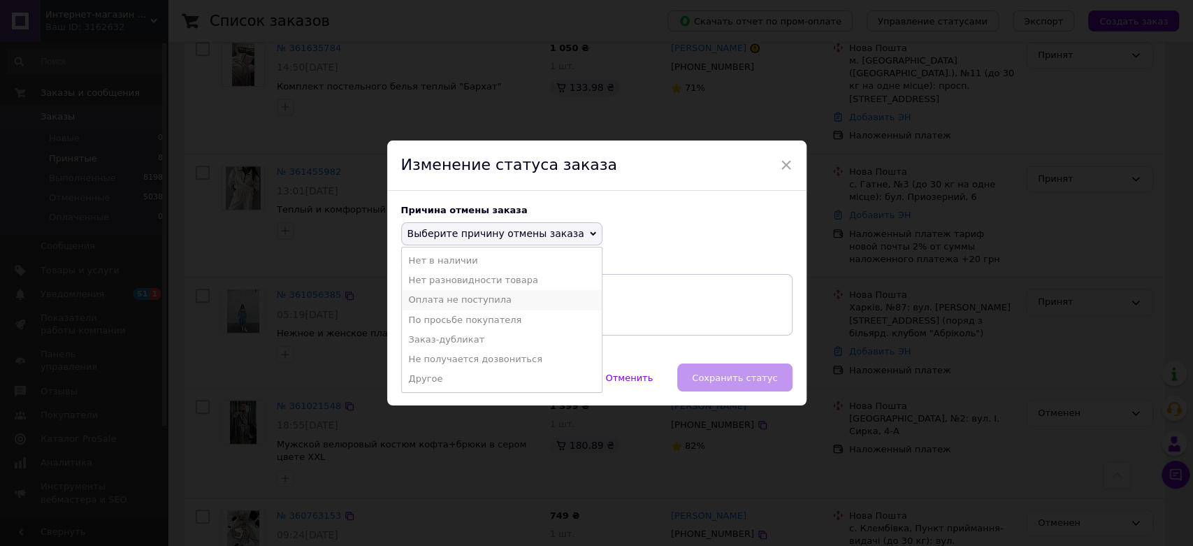
click at [531, 305] on li "Оплата не поступила" at bounding box center [502, 300] width 200 height 20
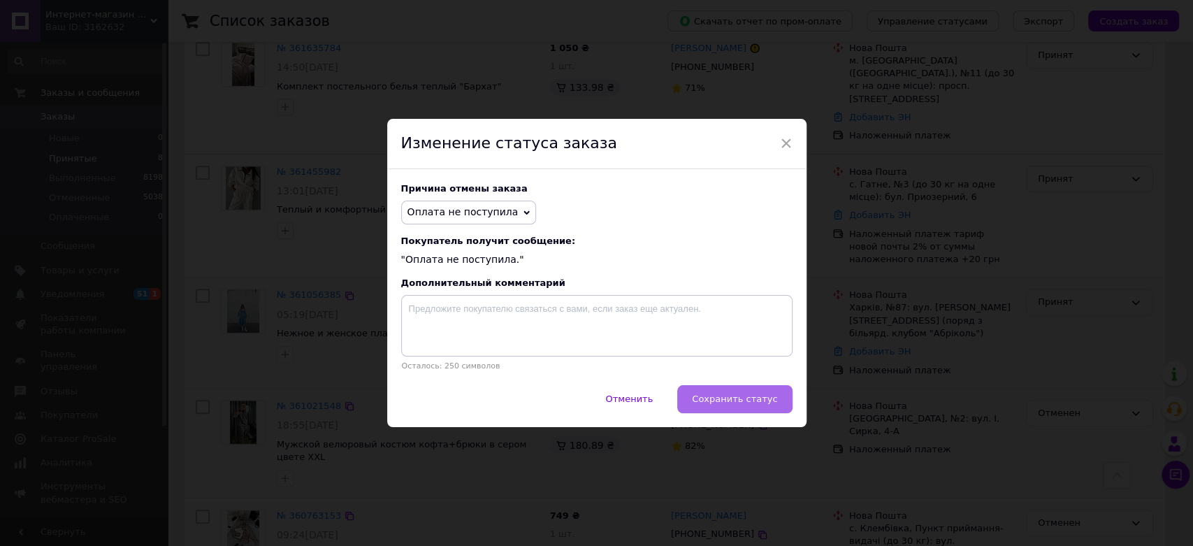
click at [738, 410] on button "Сохранить статус" at bounding box center [734, 399] width 115 height 28
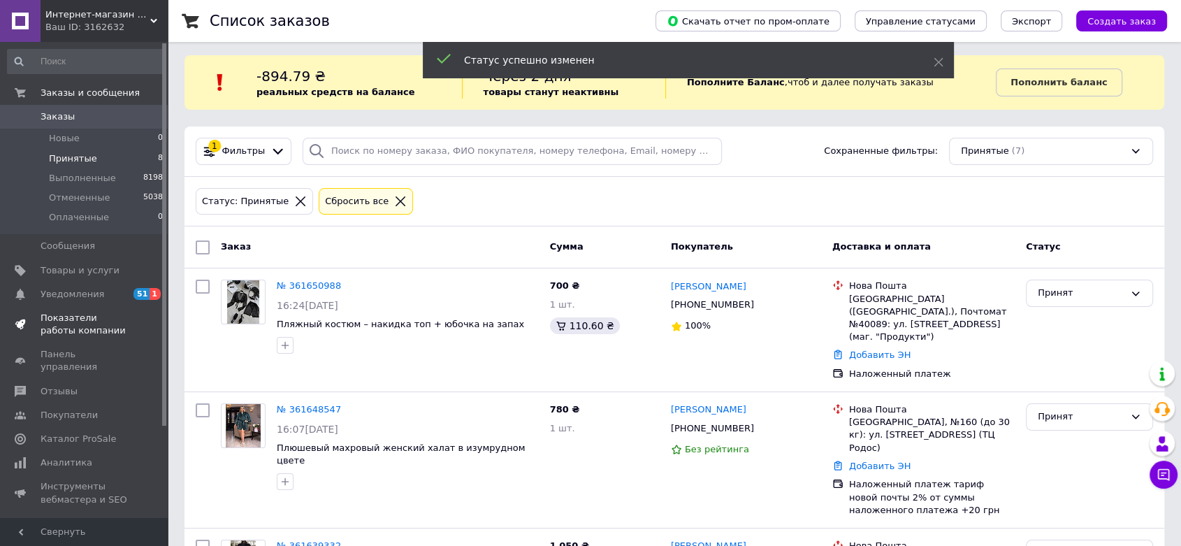
scroll to position [0, 0]
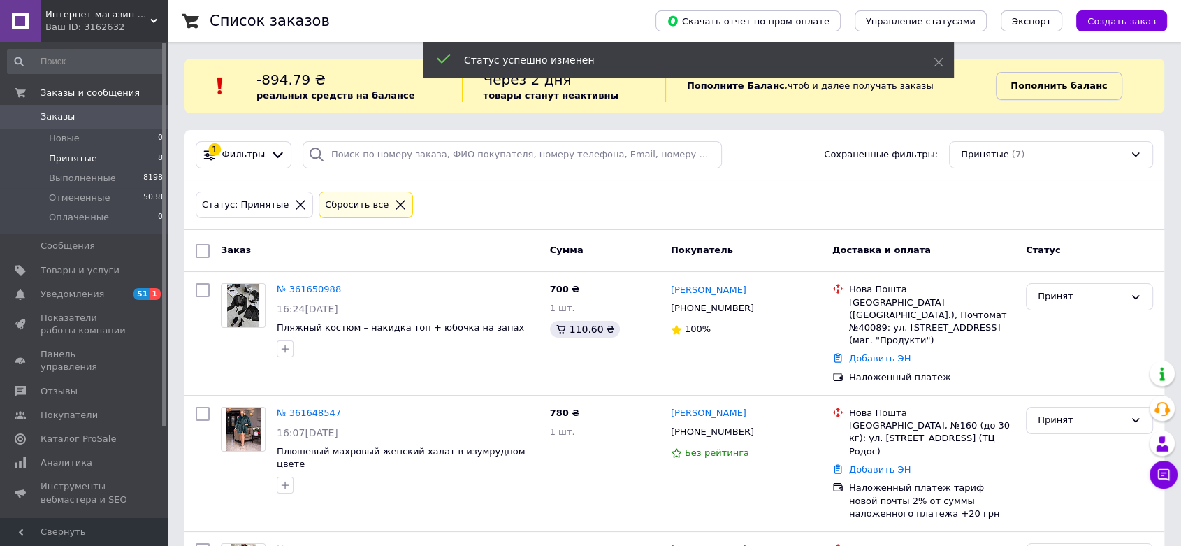
click at [1085, 82] on b "Пополнить баланс" at bounding box center [1059, 85] width 96 height 10
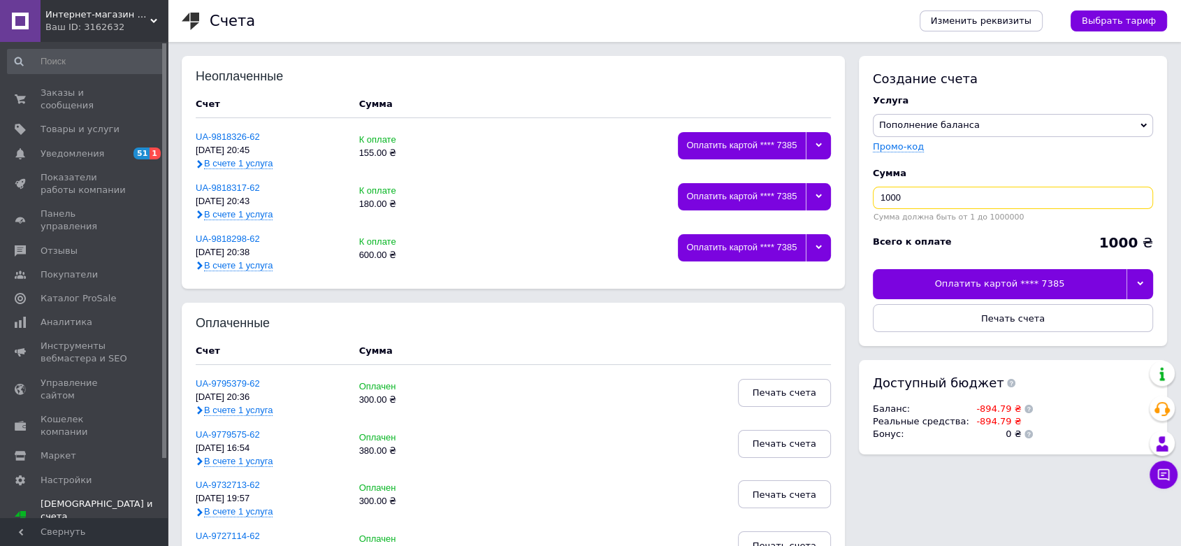
type textarea "0"
drag, startPoint x: 911, startPoint y: 198, endPoint x: 848, endPoint y: 193, distance: 63.1
type input "150"
click at [1138, 287] on div at bounding box center [1140, 283] width 27 height 29
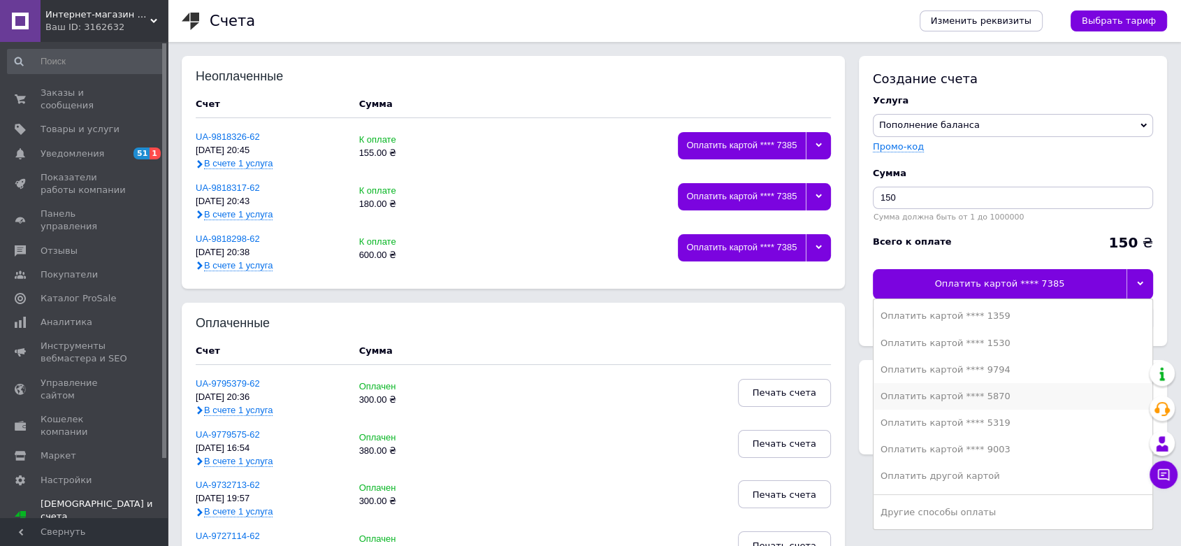
click at [1038, 400] on div "Оплатить картой **** 5870" at bounding box center [1013, 396] width 265 height 13
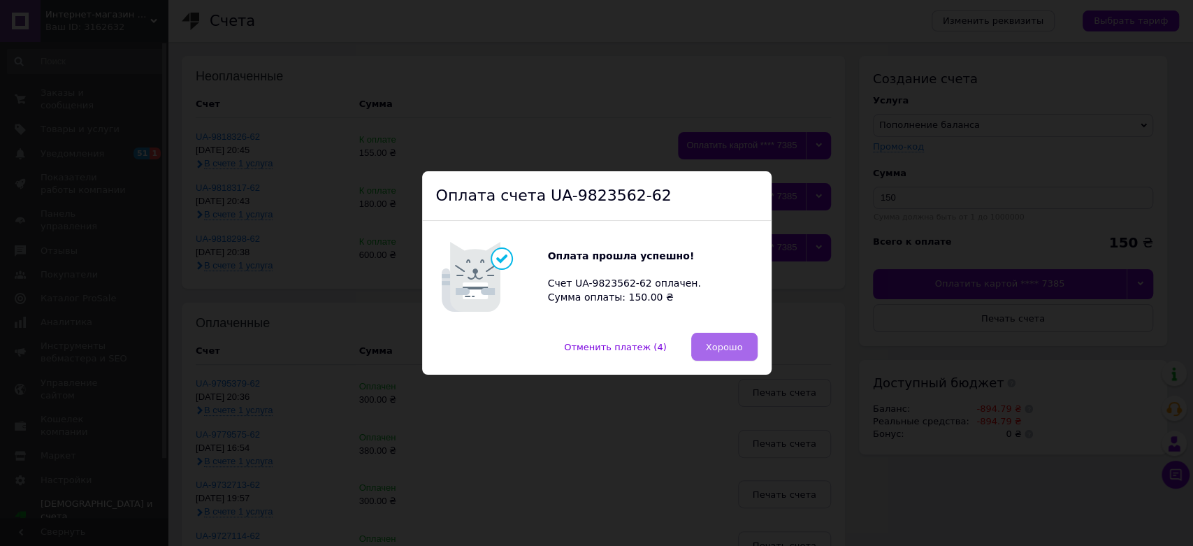
click at [733, 356] on button "Хорошо" at bounding box center [724, 347] width 66 height 28
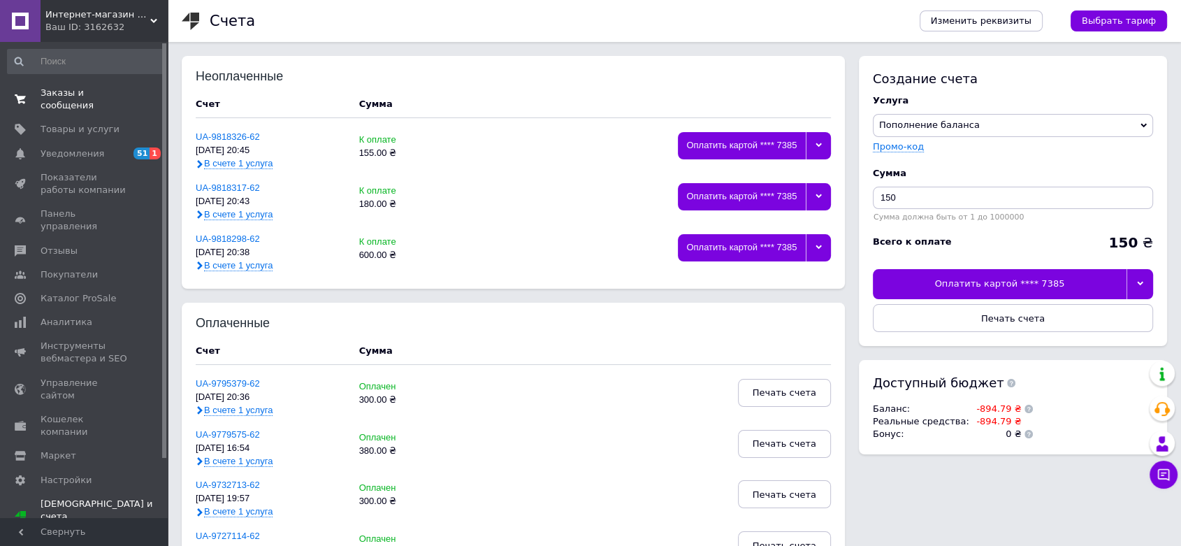
click at [65, 85] on link "Заказы и сообщения 0 0" at bounding box center [85, 99] width 171 height 36
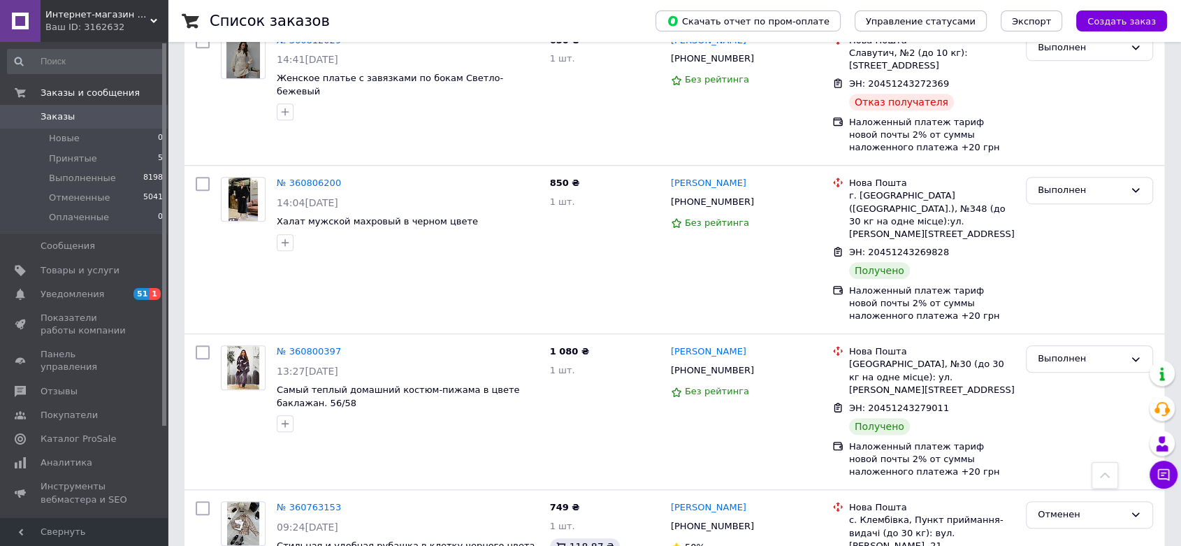
scroll to position [6256, 0]
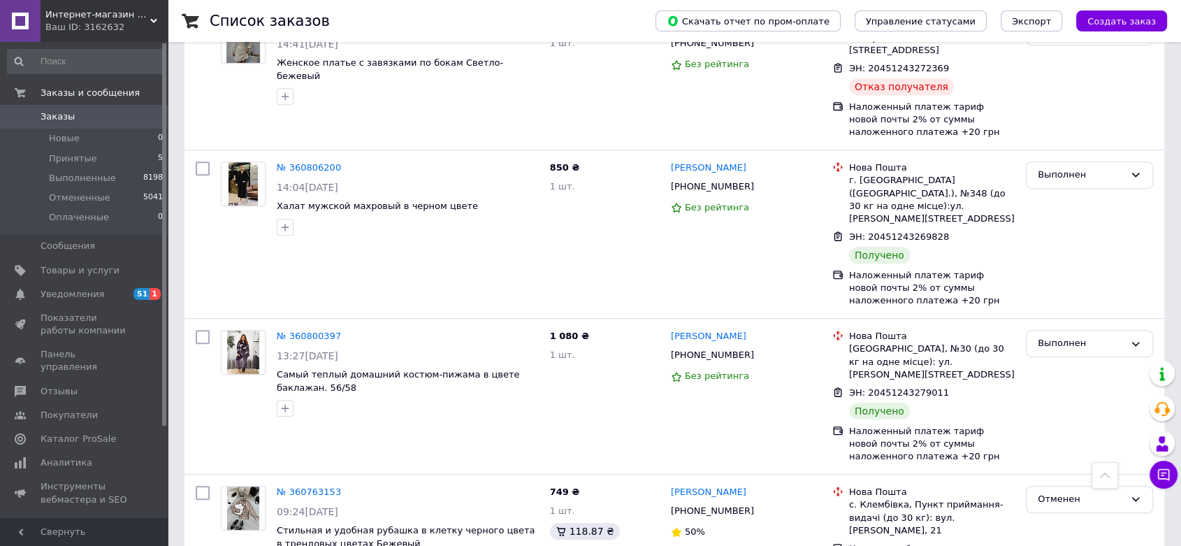
click at [127, 15] on span "Интернет-магазин одежды - Fashionbags" at bounding box center [97, 14] width 105 height 13
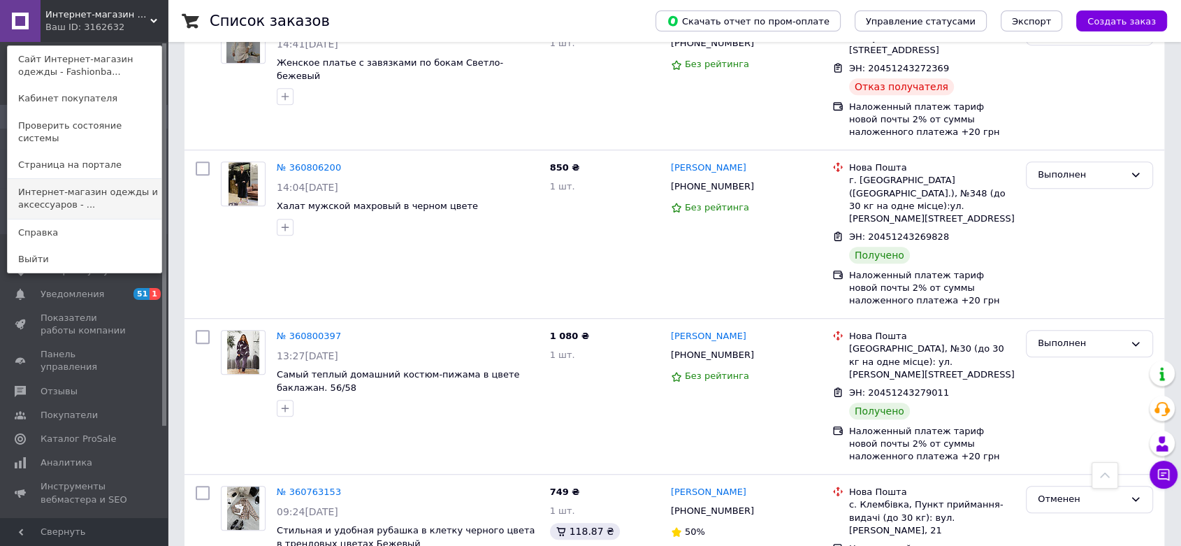
click at [84, 189] on link "Интернет-магазин одежды и аксессуаров - ..." at bounding box center [85, 198] width 154 height 39
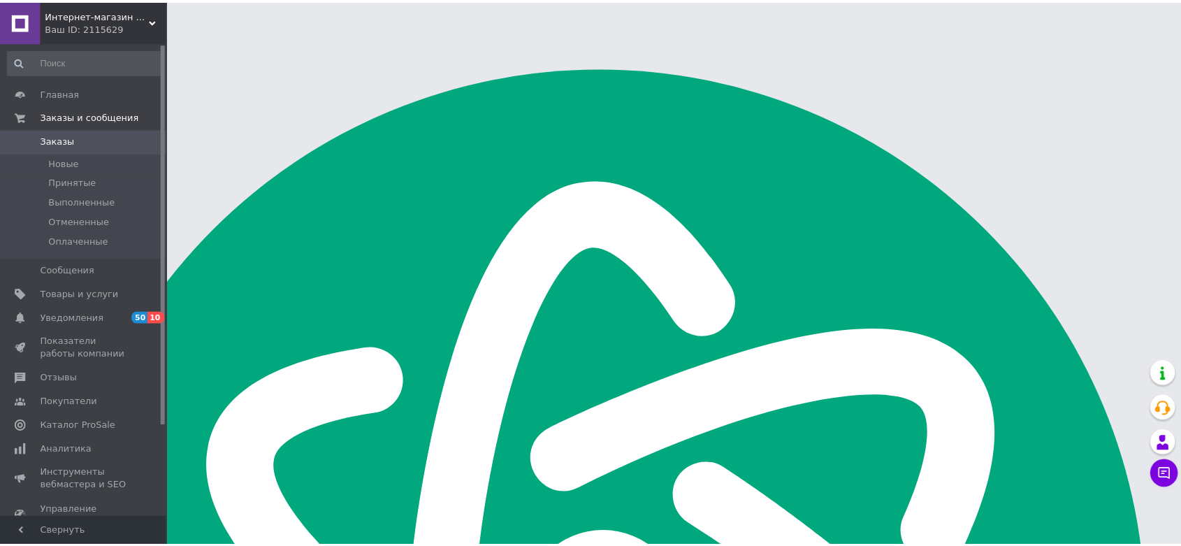
scroll to position [194, 0]
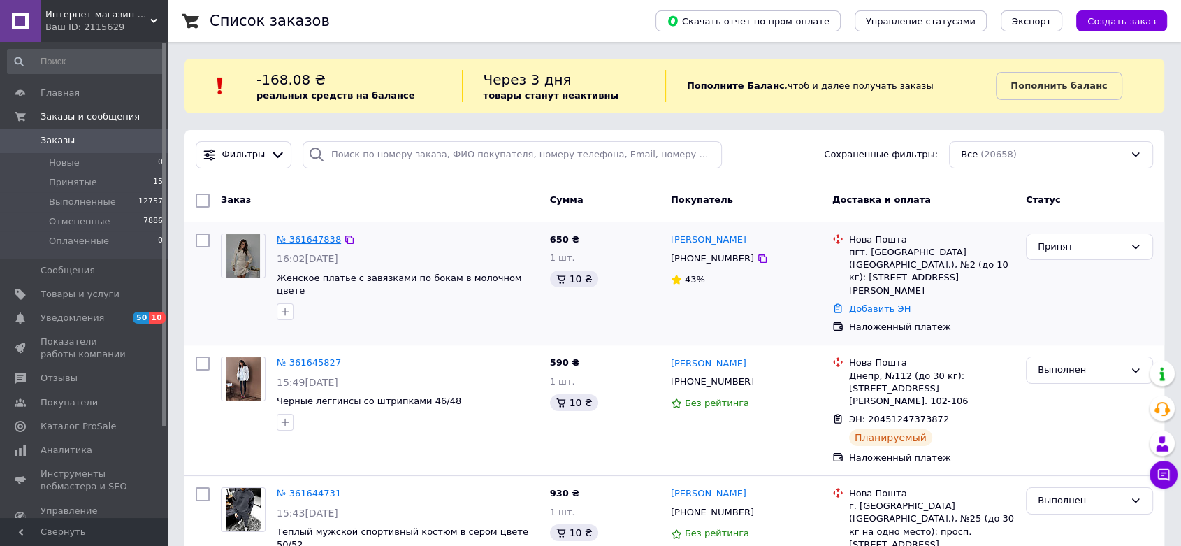
click at [312, 240] on link "№ 361647838" at bounding box center [309, 239] width 64 height 10
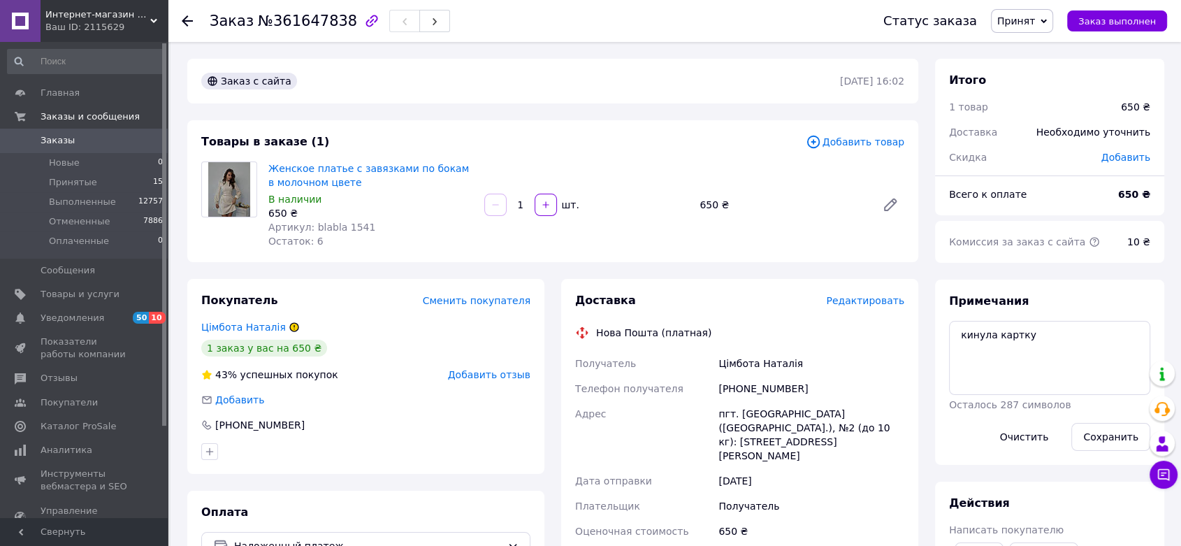
click at [73, 145] on span "Заказы" at bounding box center [85, 140] width 89 height 13
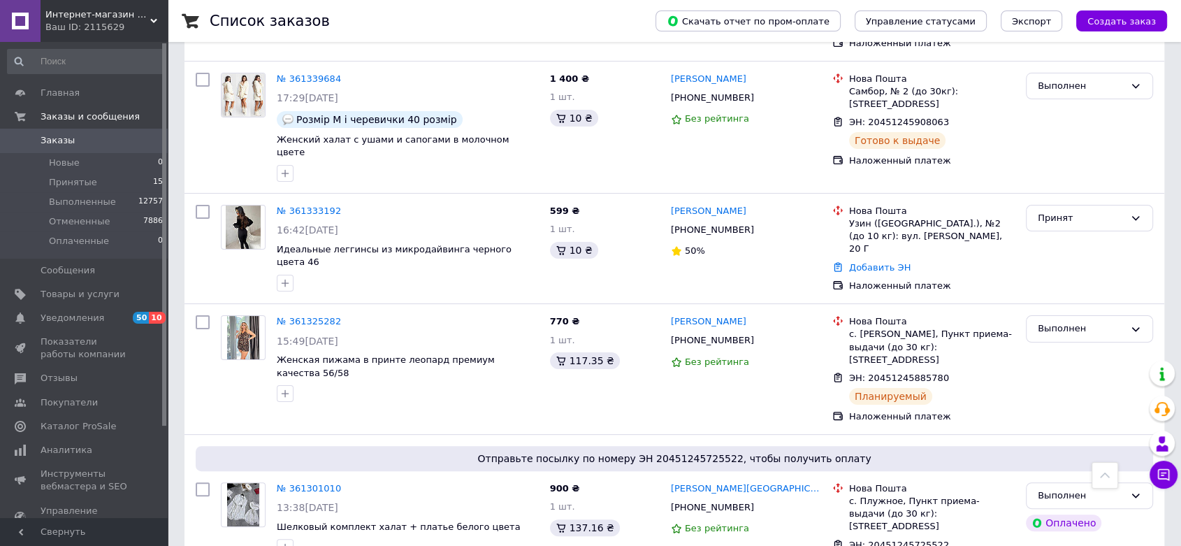
scroll to position [5591, 0]
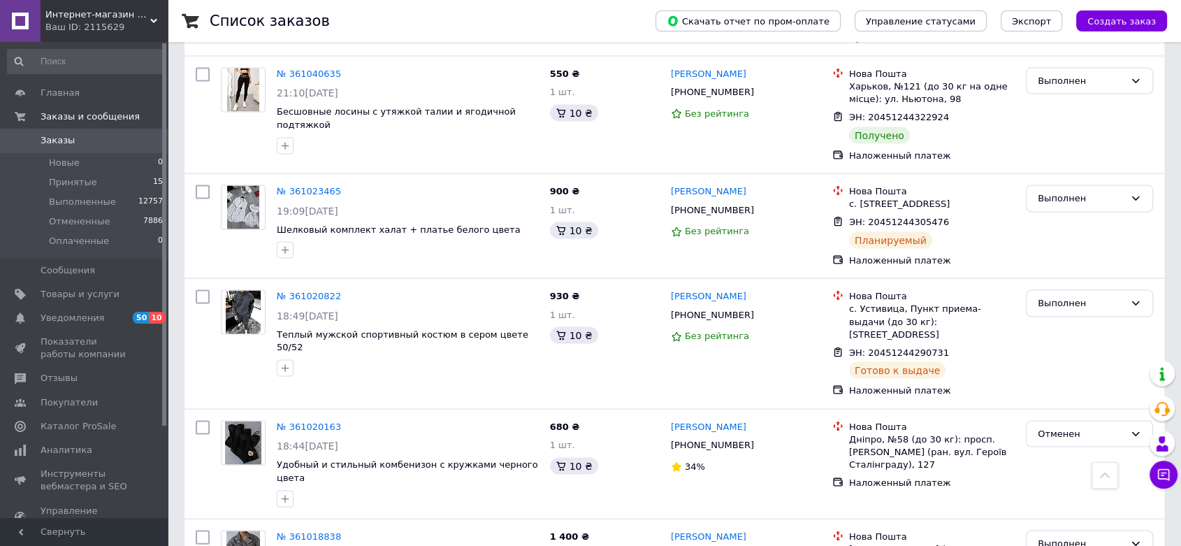
scroll to position [2873, 0]
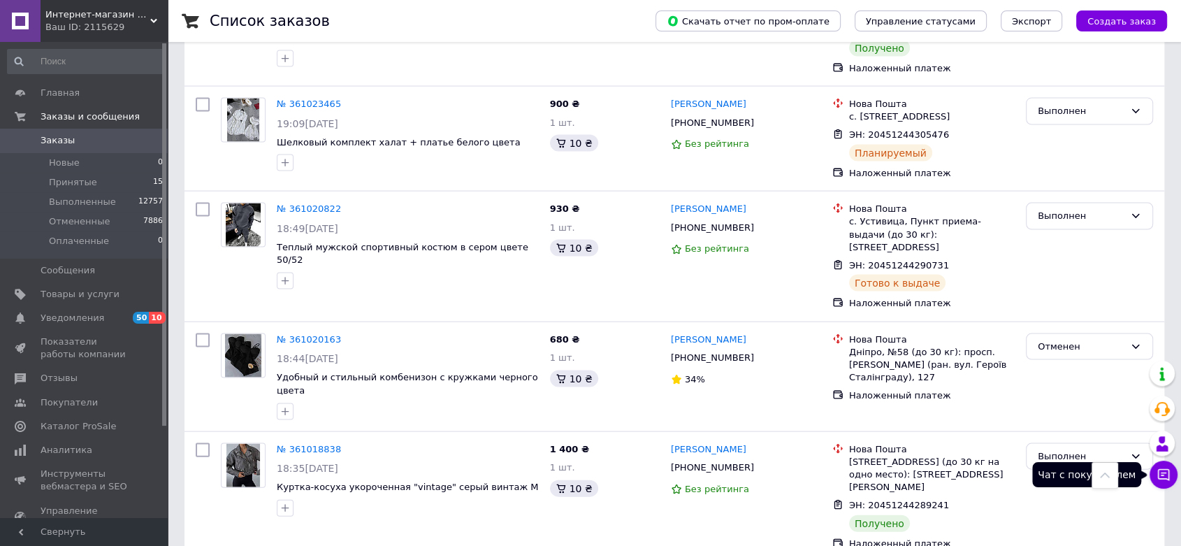
click at [1168, 472] on icon at bounding box center [1164, 475] width 14 height 14
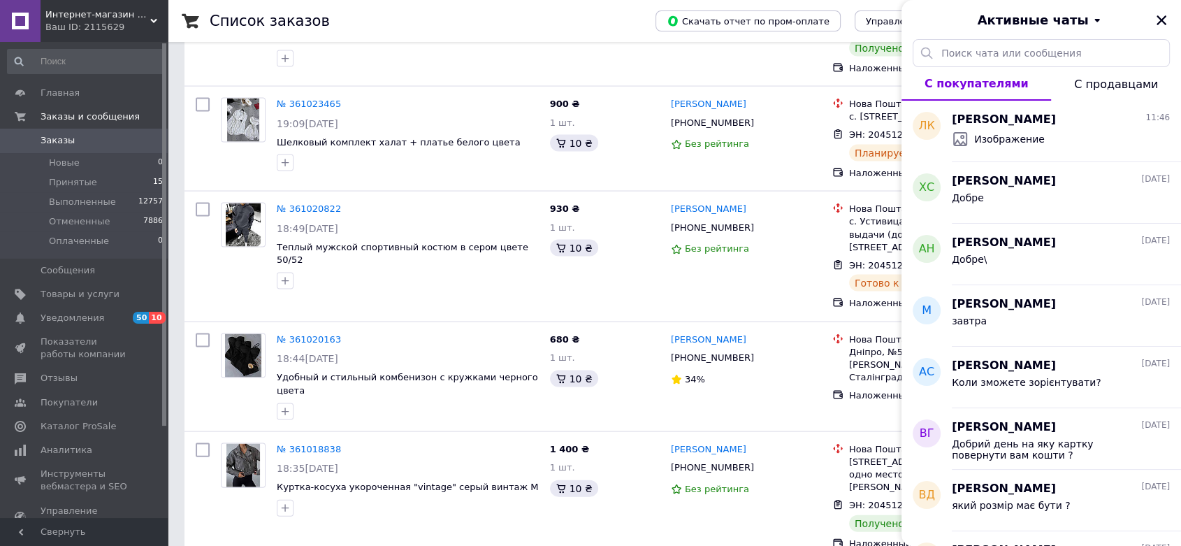
click at [1121, 90] on span "С продавцами" at bounding box center [1116, 84] width 84 height 13
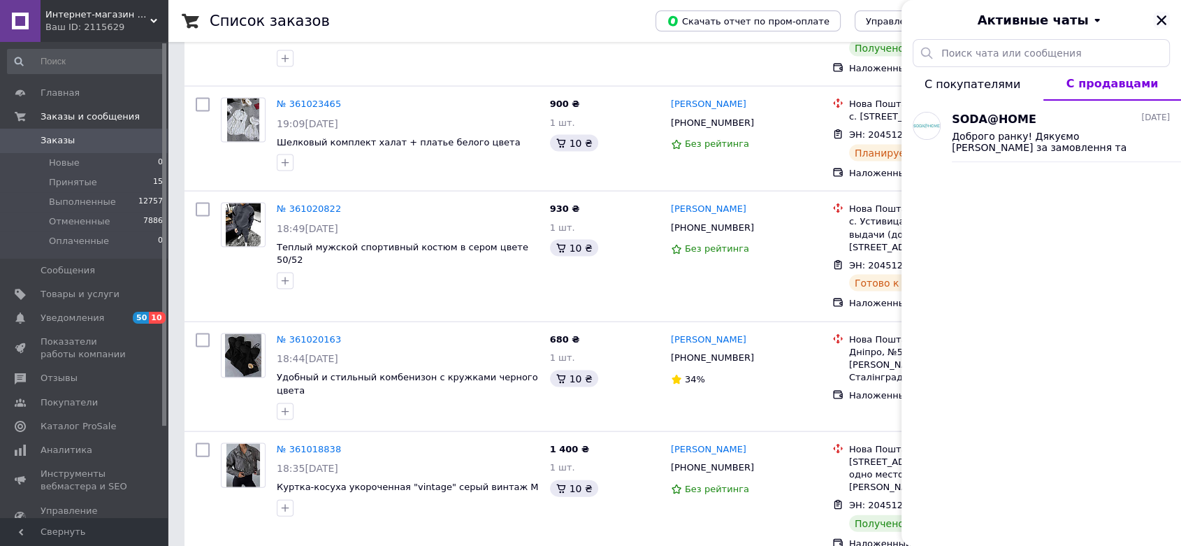
click at [1162, 22] on icon "Закрыть" at bounding box center [1161, 20] width 13 height 13
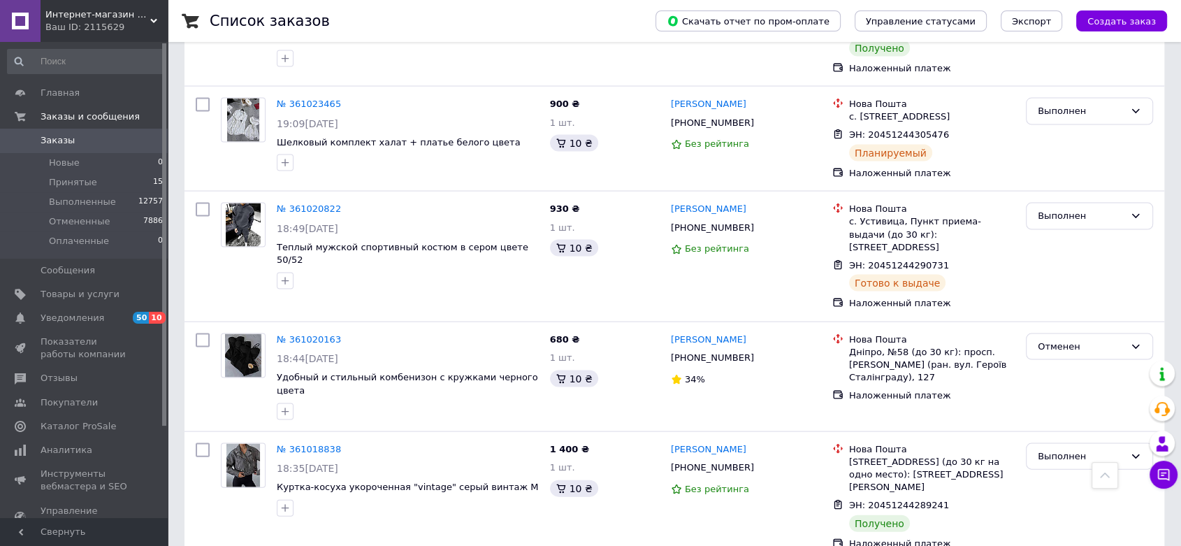
click at [117, 138] on span "Заказы" at bounding box center [85, 140] width 89 height 13
click at [59, 180] on span "Принятые" at bounding box center [73, 182] width 48 height 13
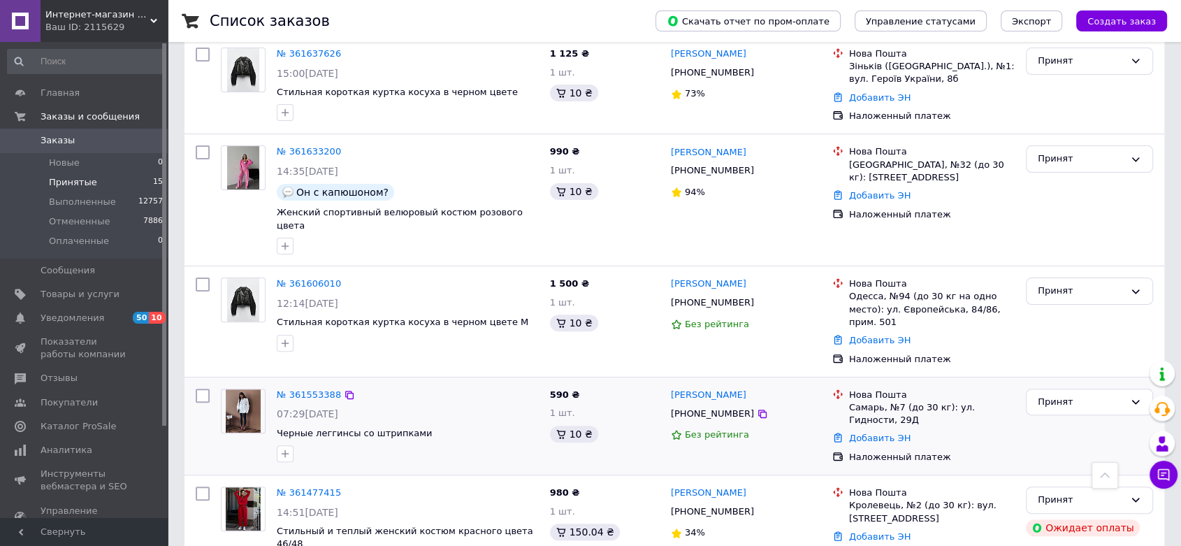
scroll to position [388, 0]
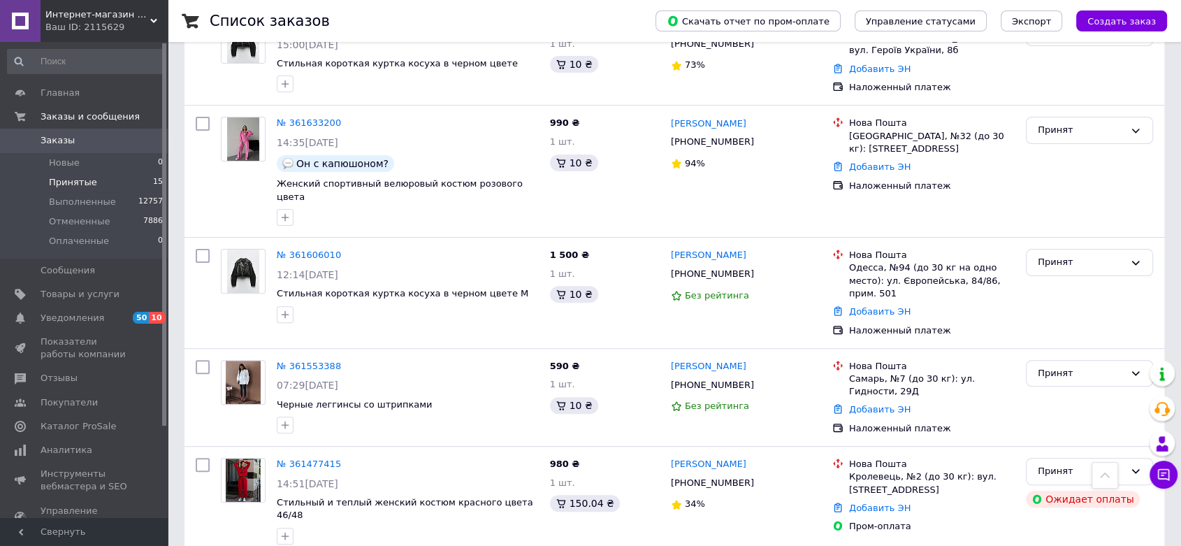
click at [143, 10] on span "Интернет-магазин одежды и аксессуаров - Barbaris" at bounding box center [97, 14] width 105 height 13
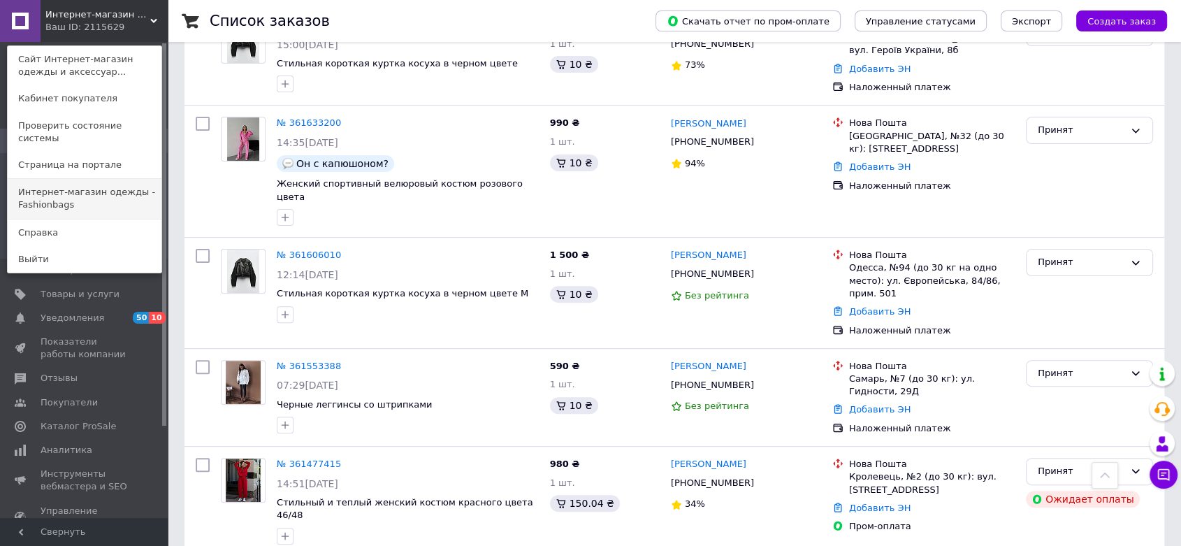
click at [95, 196] on link "Интернет-магазин одежды - Fashionbags" at bounding box center [85, 198] width 154 height 39
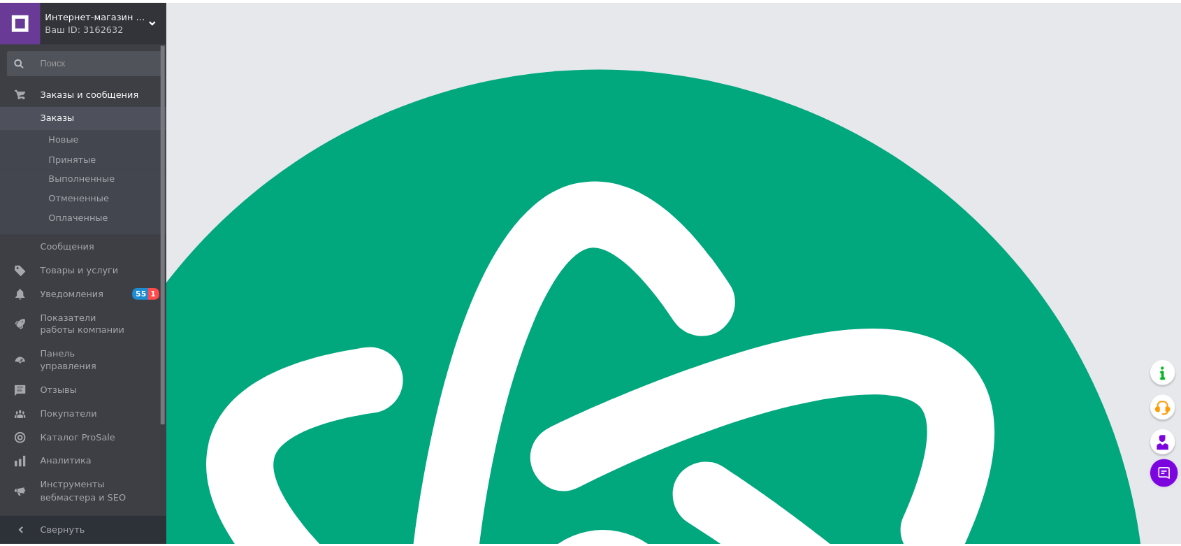
scroll to position [194, 0]
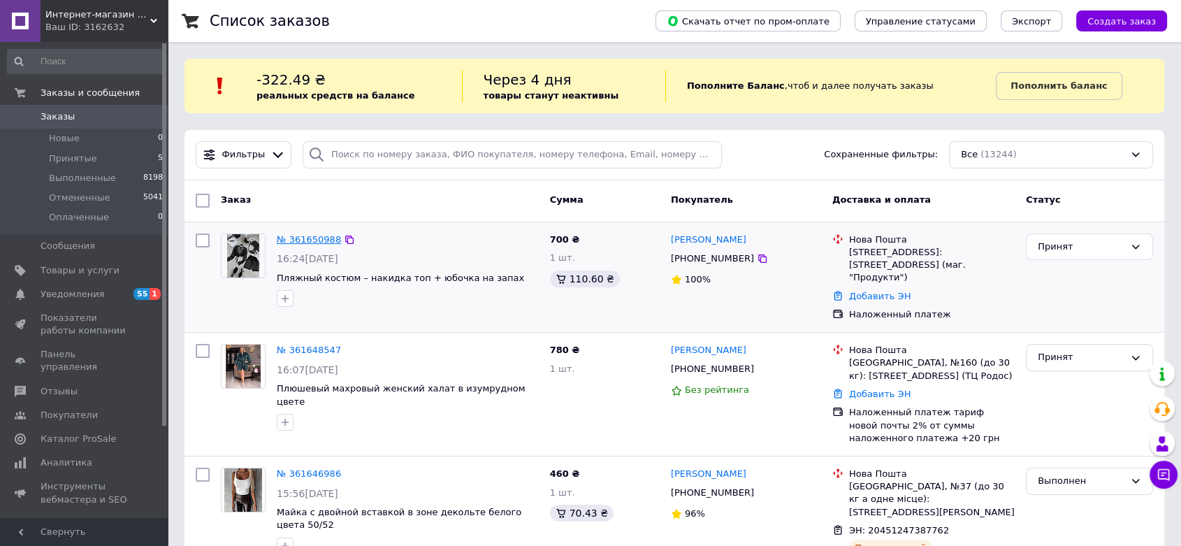
click at [279, 238] on link "№ 361650988" at bounding box center [309, 239] width 64 height 10
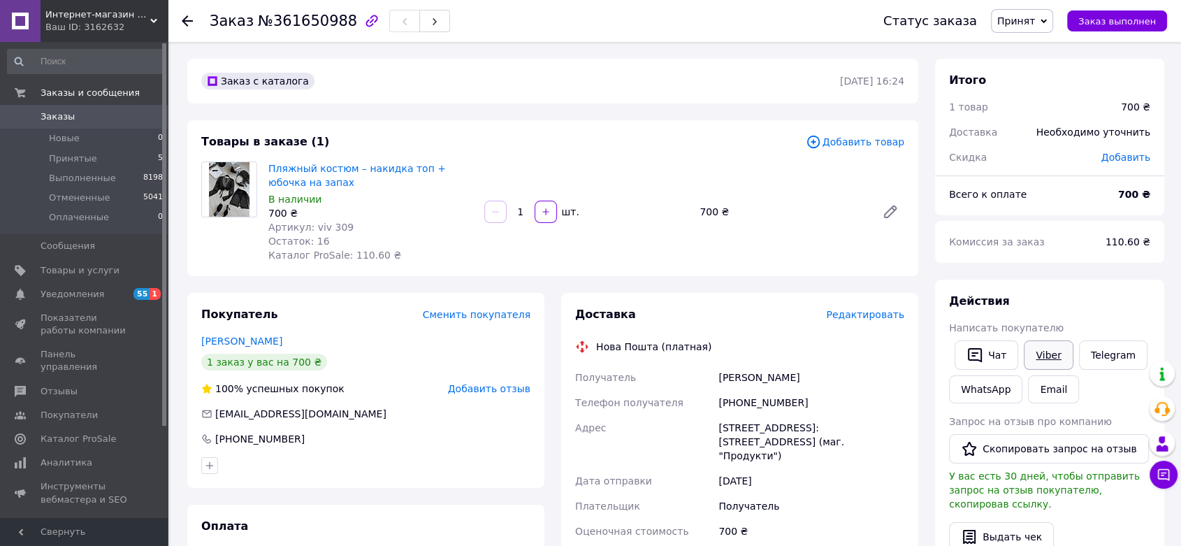
click at [1040, 359] on link "Viber" at bounding box center [1048, 354] width 49 height 29
click at [446, 171] on link "Пляжный костюм – накидка топ + юбочка на запах" at bounding box center [357, 175] width 178 height 25
click at [381, 171] on link "Пляжный костюм – накидка топ + юбочка на запах" at bounding box center [357, 175] width 178 height 25
drag, startPoint x: 312, startPoint y: 224, endPoint x: 361, endPoint y: 224, distance: 49.6
type textarea "viv 309"
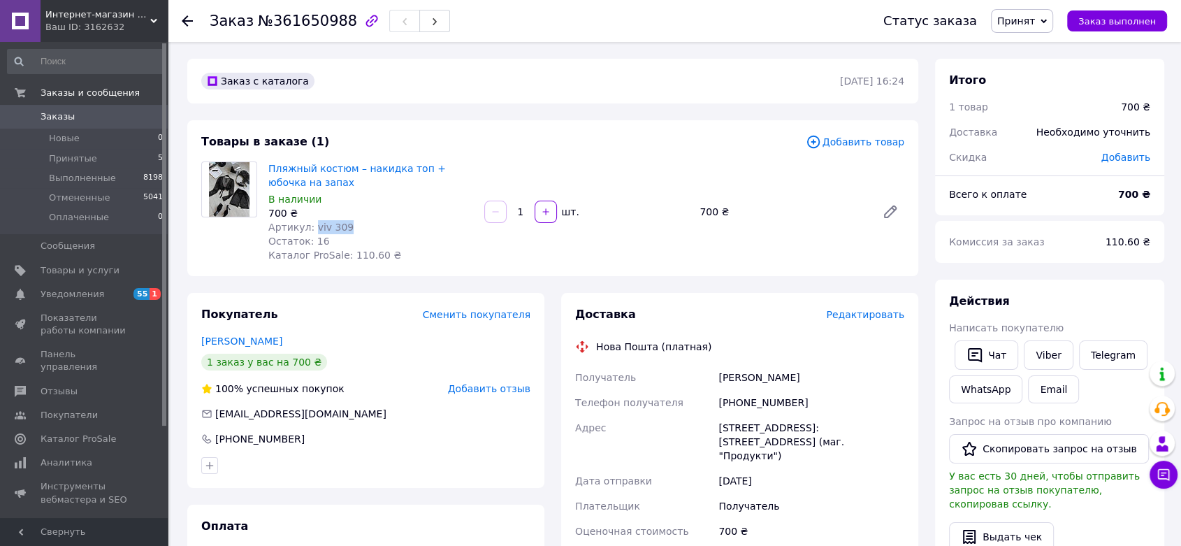
click at [361, 224] on div "Артикул: viv 309" at bounding box center [370, 227] width 205 height 14
click at [889, 215] on icon at bounding box center [890, 211] width 11 height 11
drag, startPoint x: 781, startPoint y: 403, endPoint x: 738, endPoint y: 401, distance: 42.7
click at [736, 402] on div "+380636514307" at bounding box center [811, 402] width 191 height 25
copy div "0636514307"
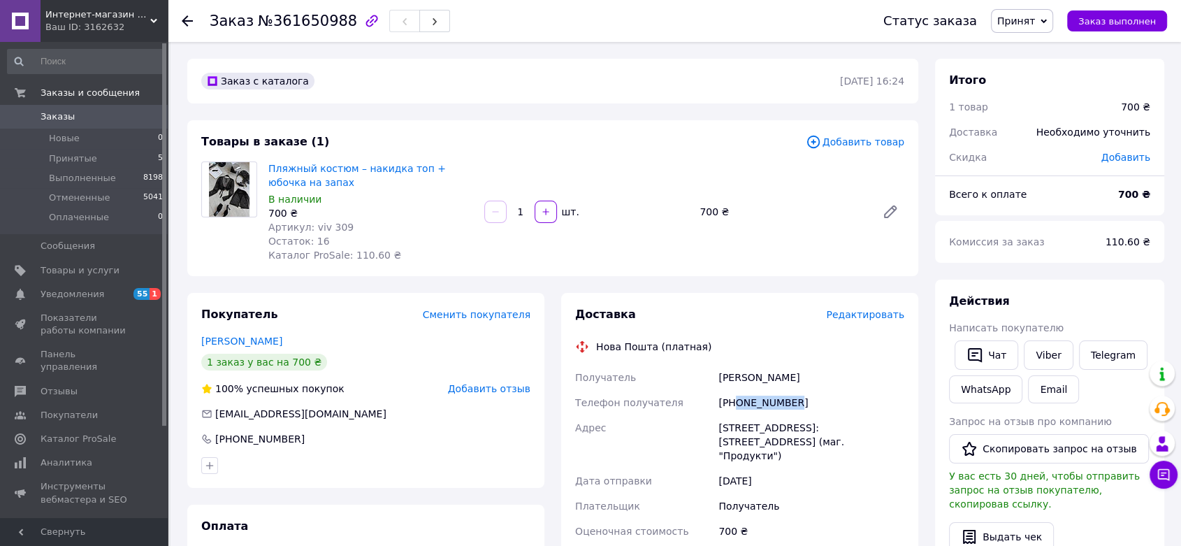
click at [1048, 24] on span "Принят" at bounding box center [1022, 21] width 62 height 24
click at [1039, 42] on li "Выполнен" at bounding box center [1029, 48] width 74 height 21
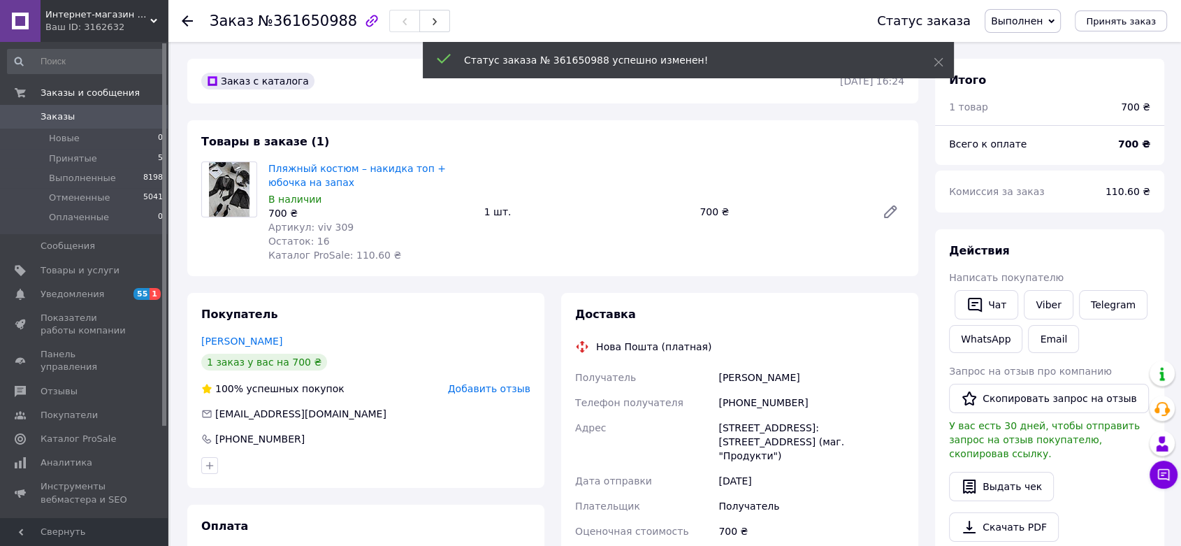
click at [97, 120] on span "Заказы" at bounding box center [85, 116] width 89 height 13
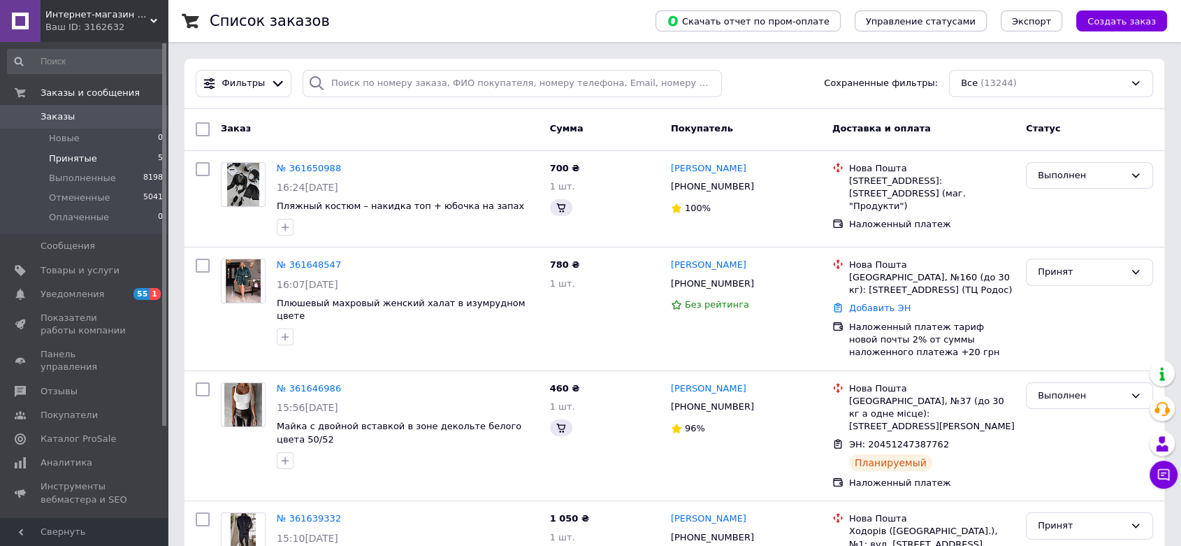
click at [104, 164] on li "Принятые 5" at bounding box center [85, 159] width 171 height 20
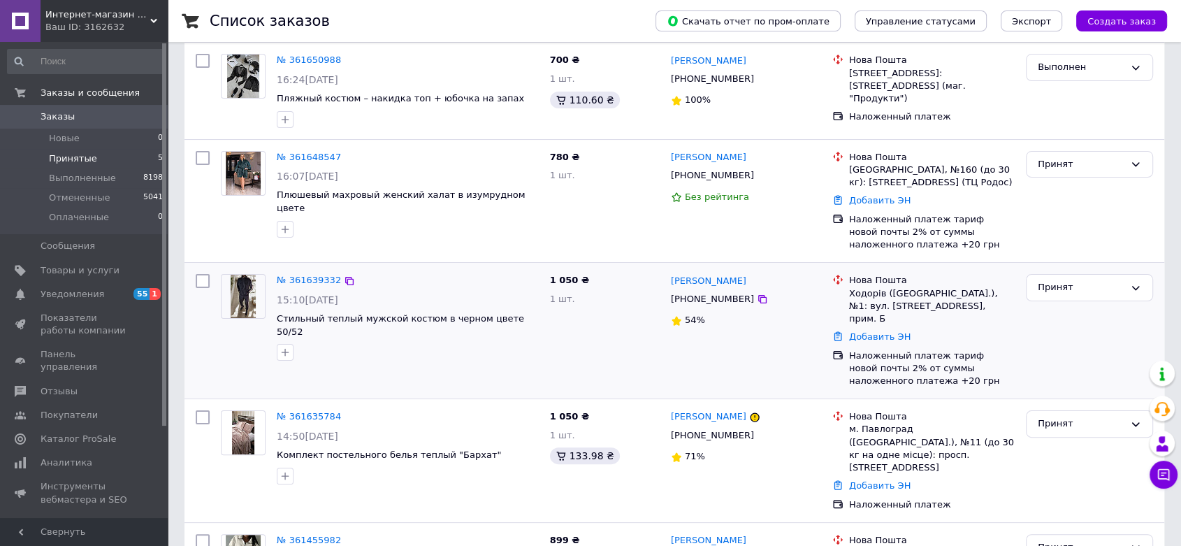
scroll to position [233, 0]
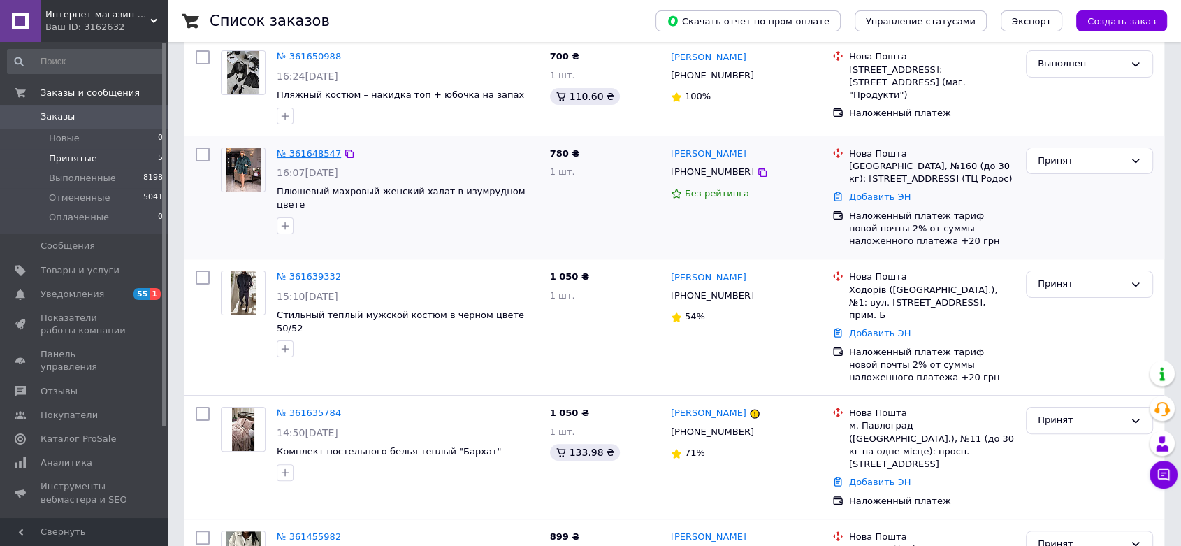
click at [307, 154] on link "№ 361648547" at bounding box center [309, 153] width 64 height 10
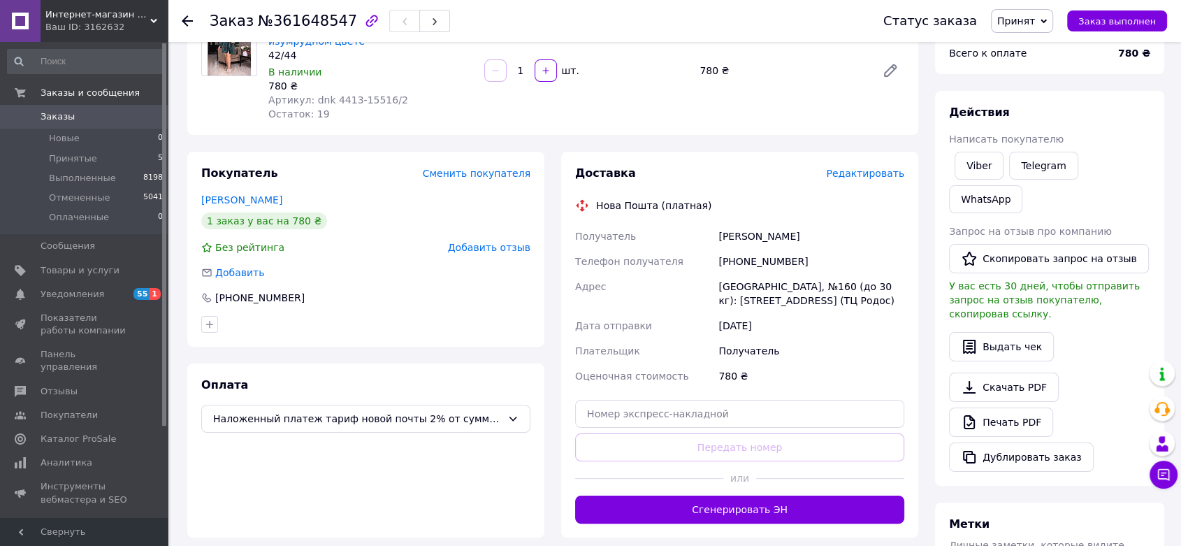
scroll to position [78, 0]
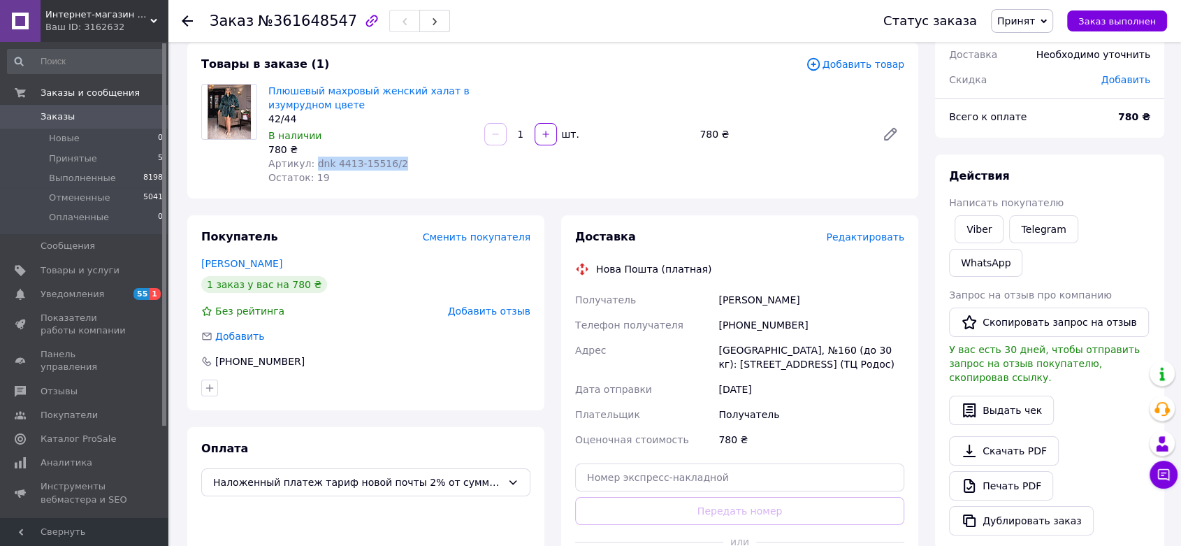
drag, startPoint x: 311, startPoint y: 163, endPoint x: 405, endPoint y: 164, distance: 93.7
click at [407, 164] on div "Артикул: dnk 4413-15516/2" at bounding box center [370, 164] width 205 height 14
copy span "dnk 4413-15516/2"
click at [132, 23] on div "Ваш ID: 3162632" at bounding box center [106, 27] width 122 height 13
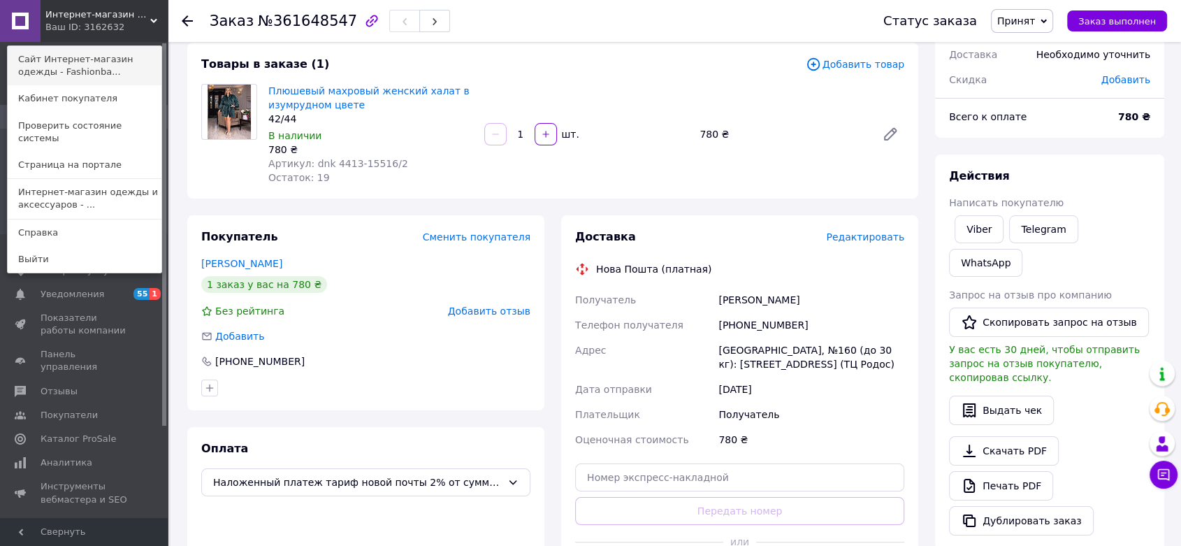
click at [134, 64] on link "Сайт Интернет-магазин одежды - Fashionba..." at bounding box center [85, 65] width 154 height 39
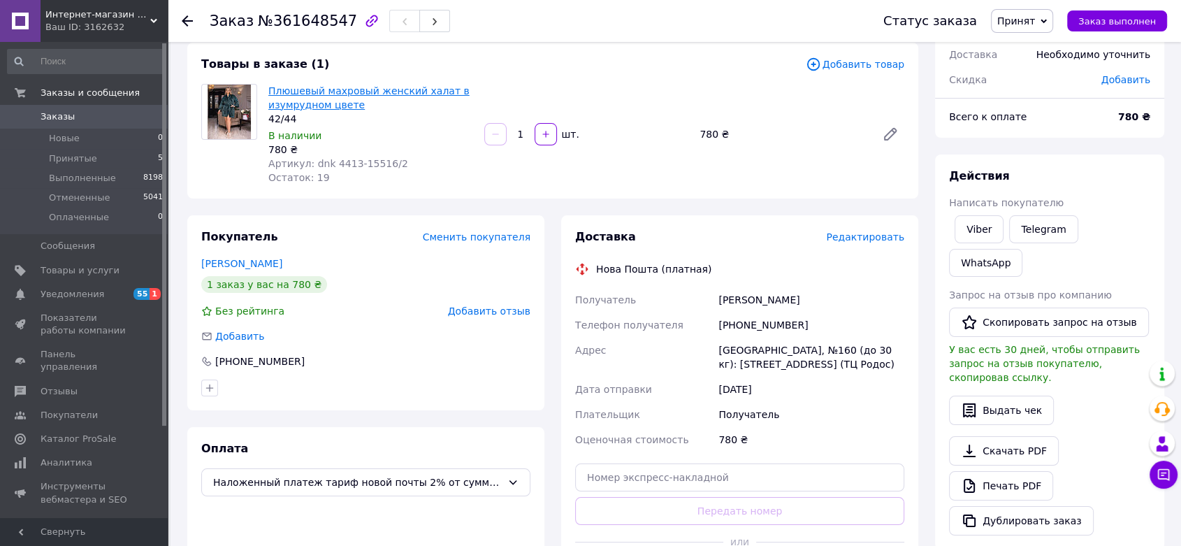
click at [398, 88] on link "Плюшевый махровый женский халат в изумрудном цвете" at bounding box center [368, 97] width 201 height 25
drag, startPoint x: 347, startPoint y: 162, endPoint x: 398, endPoint y: 158, distance: 51.2
click at [408, 157] on div "Артикул: dnk 4413-15516/2" at bounding box center [370, 164] width 205 height 14
copy span "dnk 4413-15516/2"
click at [892, 126] on icon at bounding box center [890, 134] width 17 height 17
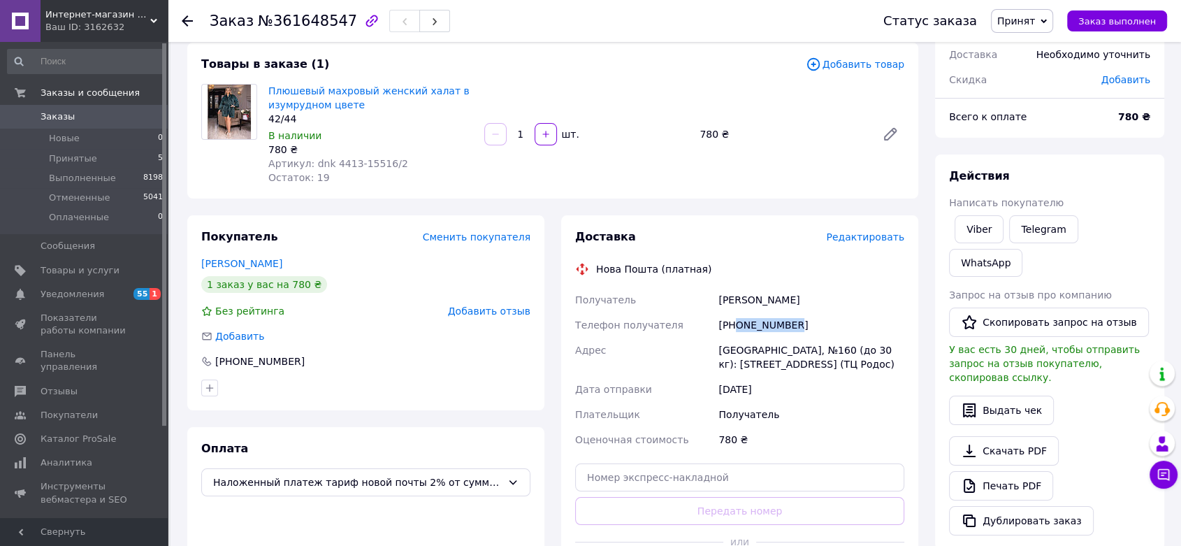
drag, startPoint x: 800, startPoint y: 333, endPoint x: 737, endPoint y: 326, distance: 63.3
click at [737, 326] on div "+380751101785" at bounding box center [811, 324] width 191 height 25
copy div "0751101785"
click at [108, 22] on div "Ваш ID: 3162632" at bounding box center [106, 27] width 122 height 13
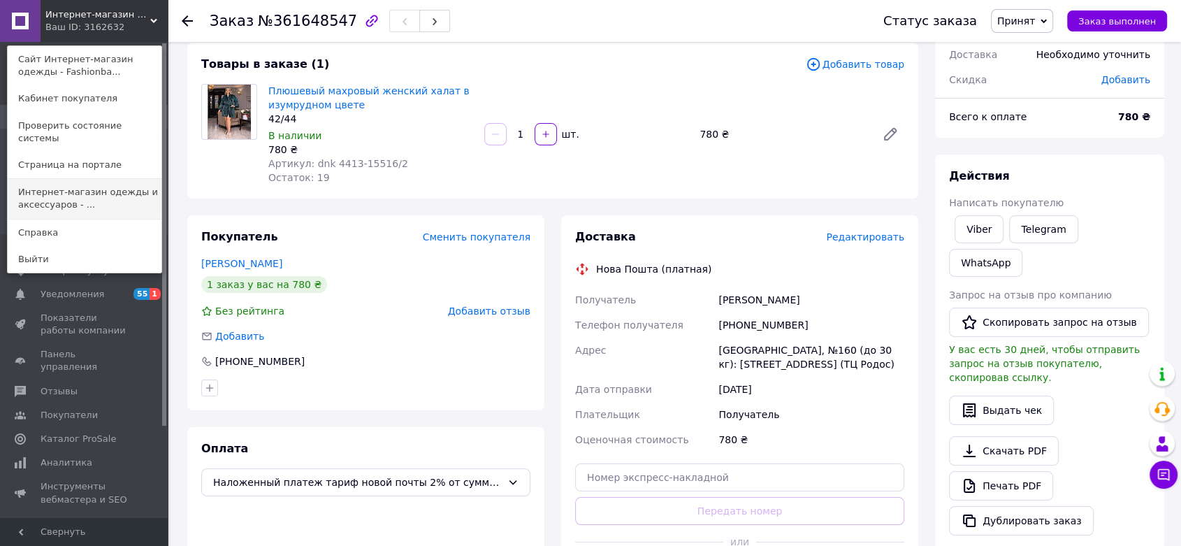
click at [112, 192] on link "Интернет-магазин одежды и аксессуаров - ..." at bounding box center [85, 198] width 154 height 39
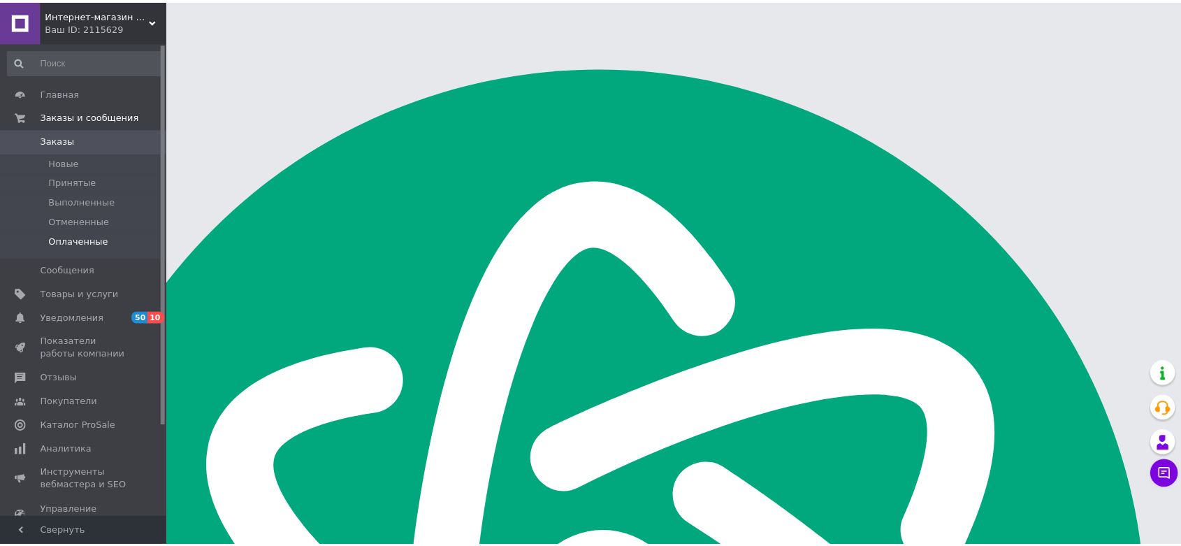
scroll to position [194, 0]
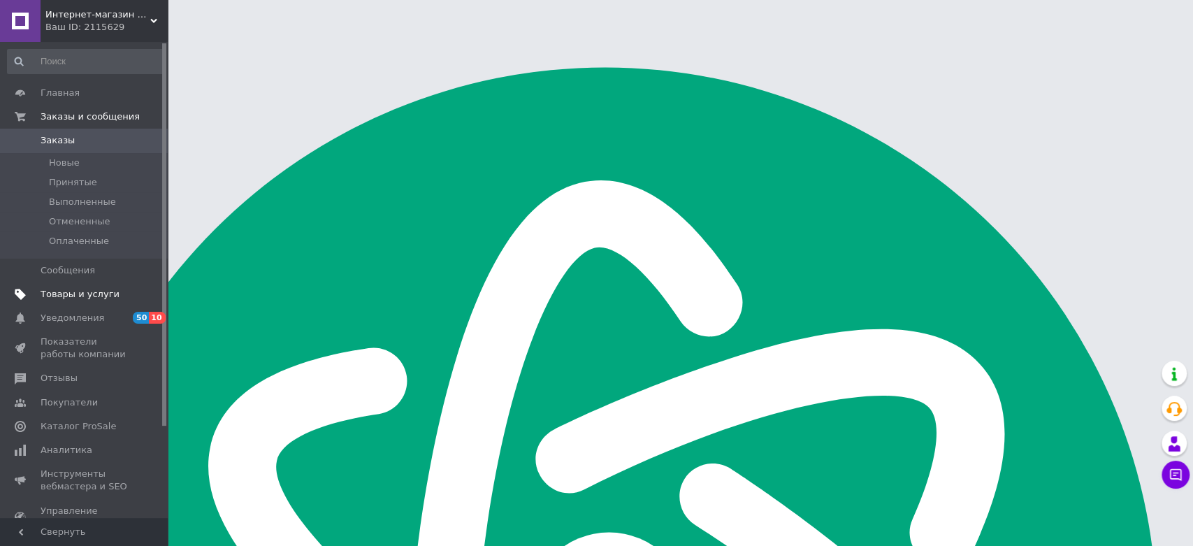
click at [55, 289] on span "Товары и услуги" at bounding box center [80, 294] width 79 height 13
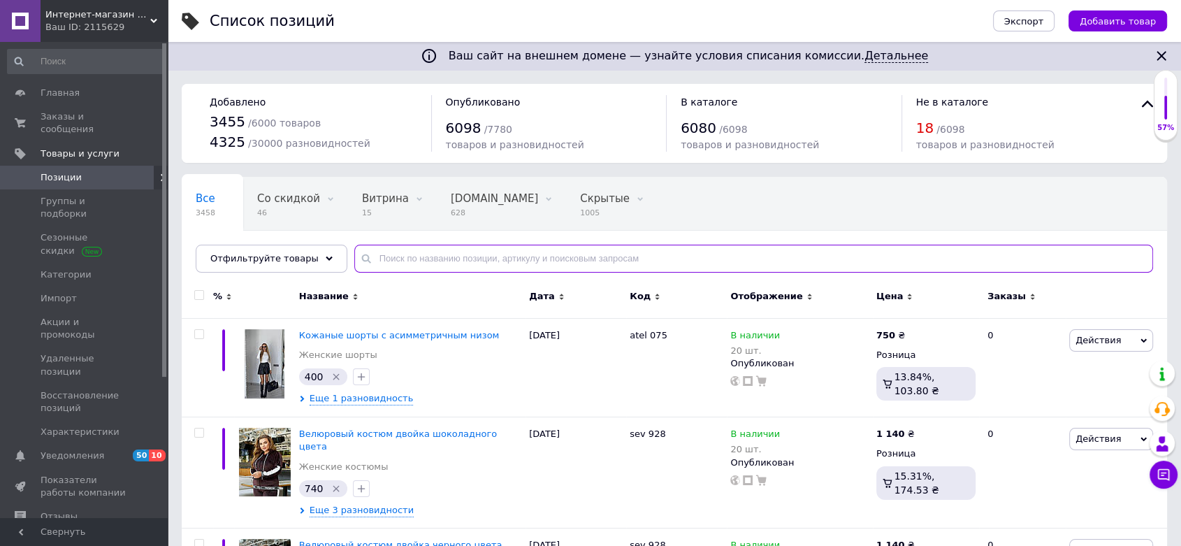
click at [514, 262] on input "text" at bounding box center [753, 259] width 799 height 28
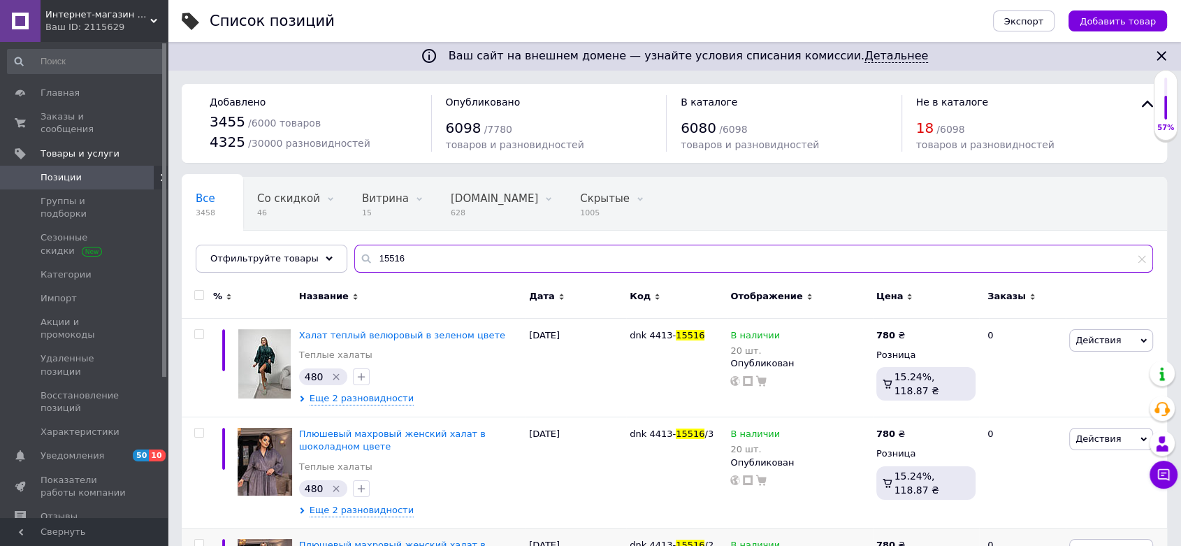
type input "15516"
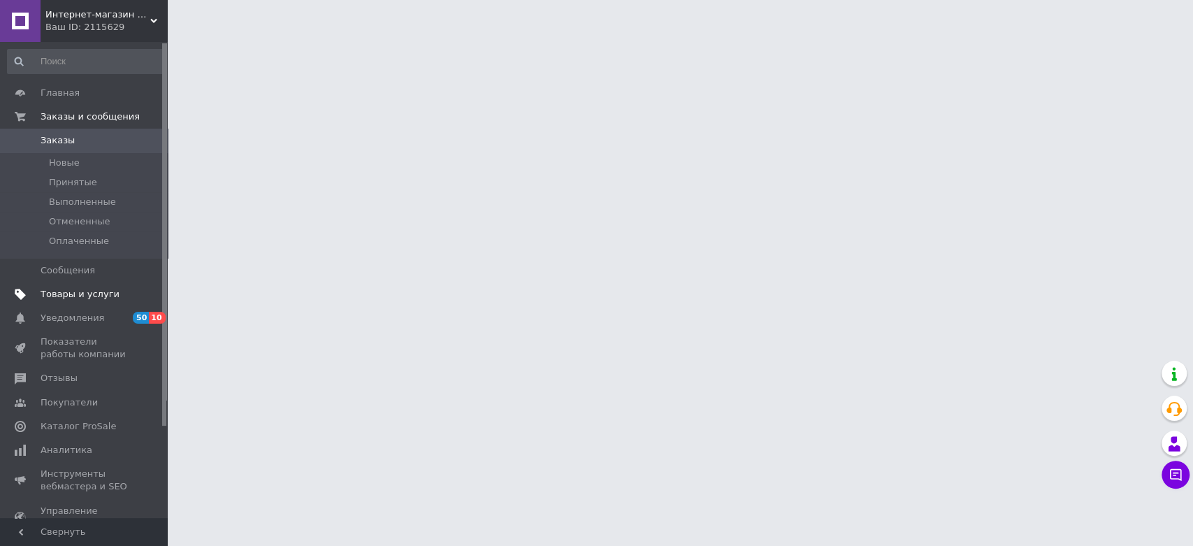
click at [58, 293] on span "Товары и услуги" at bounding box center [80, 294] width 79 height 13
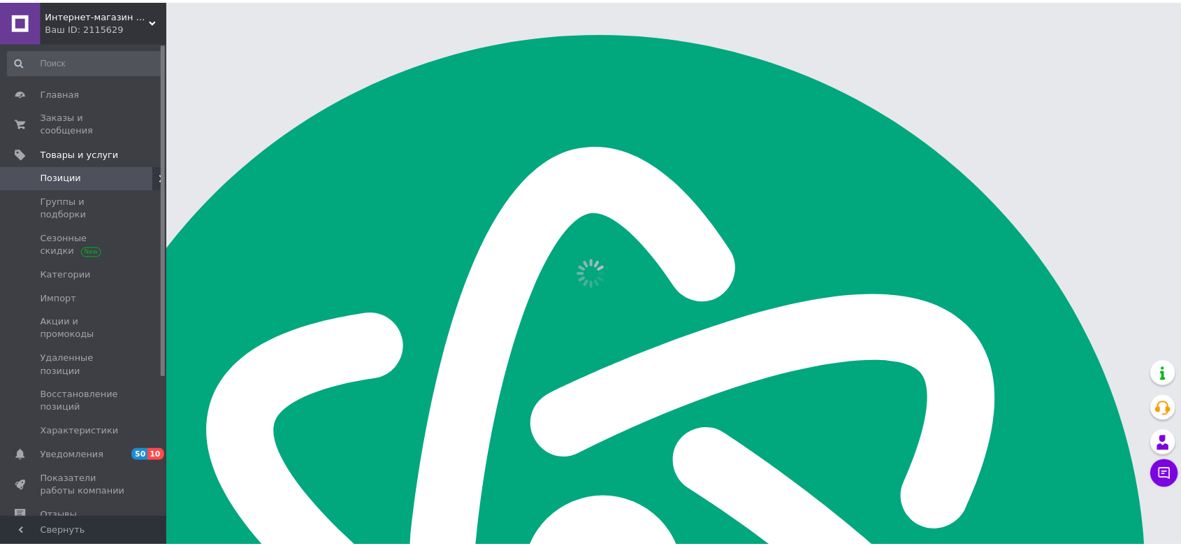
scroll to position [194, 0]
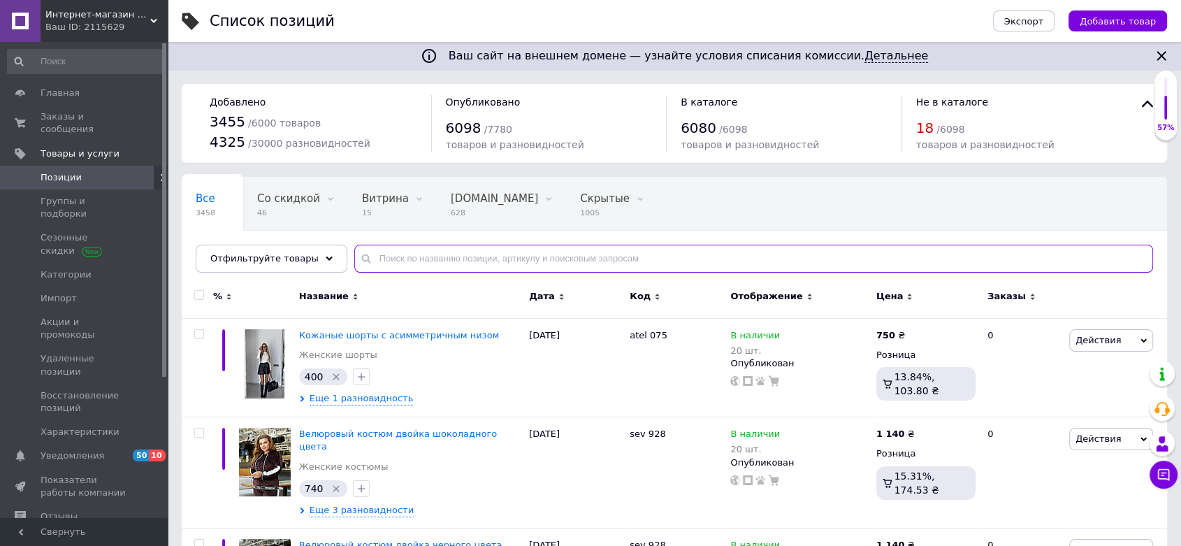
click at [451, 254] on input "text" at bounding box center [753, 259] width 799 height 28
type input "4955"
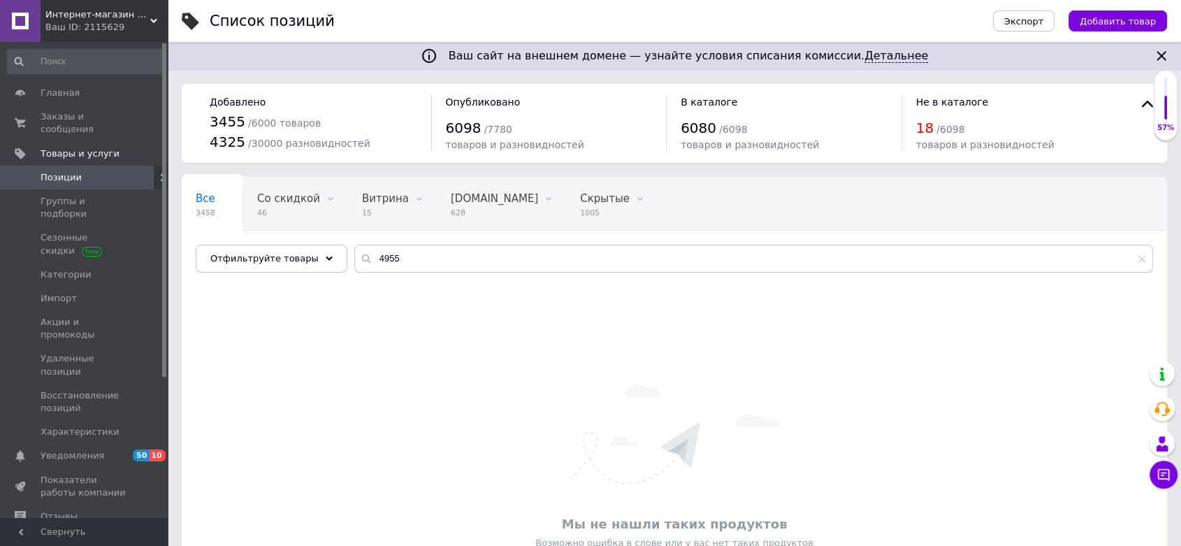
drag, startPoint x: 124, startPoint y: 31, endPoint x: 121, endPoint y: 53, distance: 22.6
click at [126, 29] on div "Ваш ID: 2115629" at bounding box center [106, 27] width 122 height 13
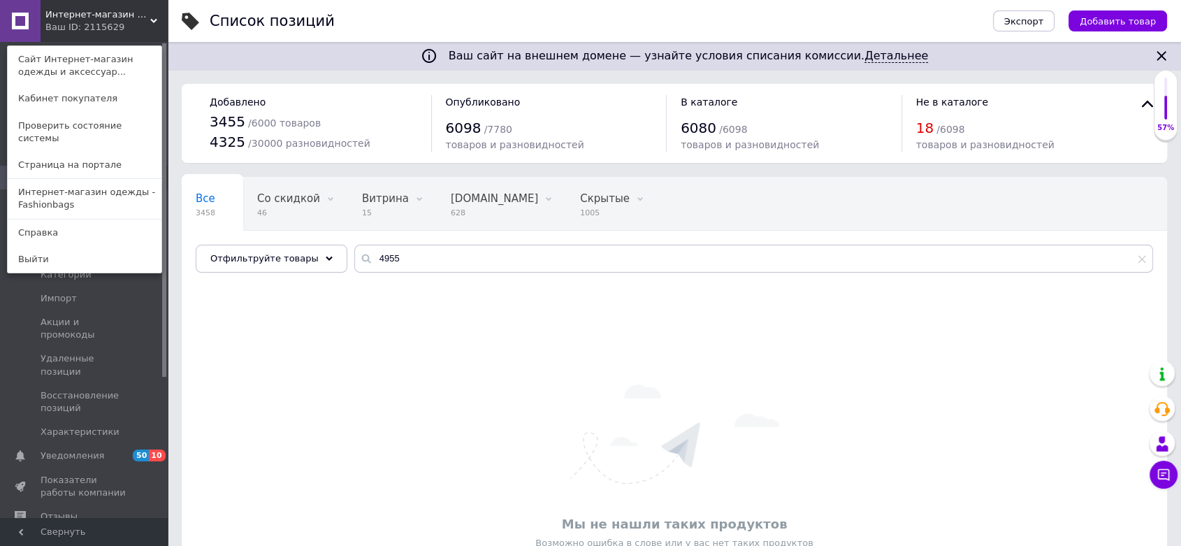
drag, startPoint x: 104, startPoint y: 188, endPoint x: 112, endPoint y: 185, distance: 8.4
click at [105, 187] on link "Интернет-магазин одежды - Fashionbags" at bounding box center [85, 198] width 154 height 39
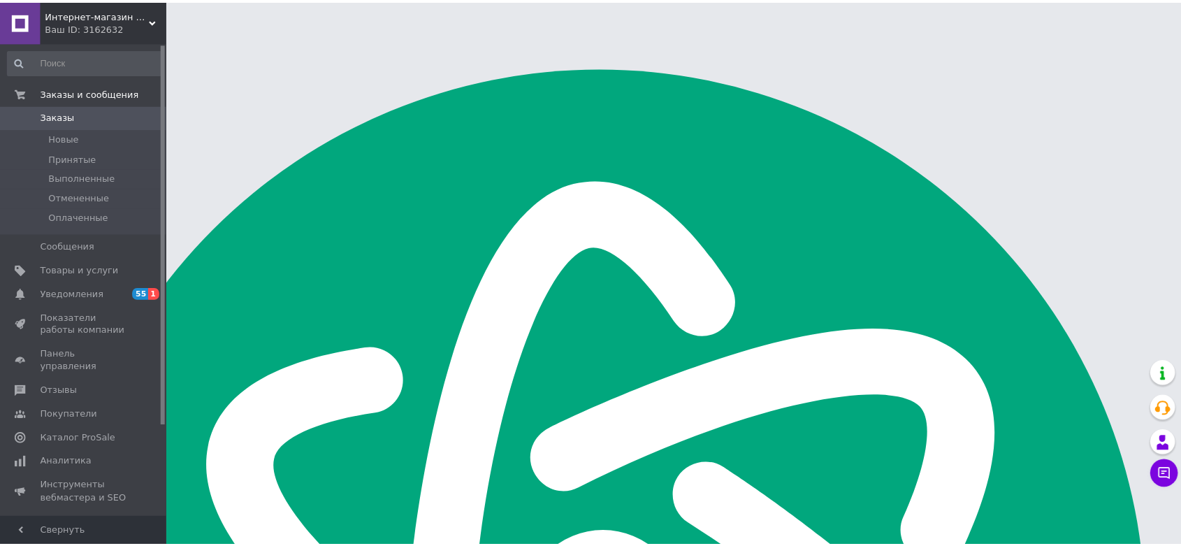
scroll to position [194, 0]
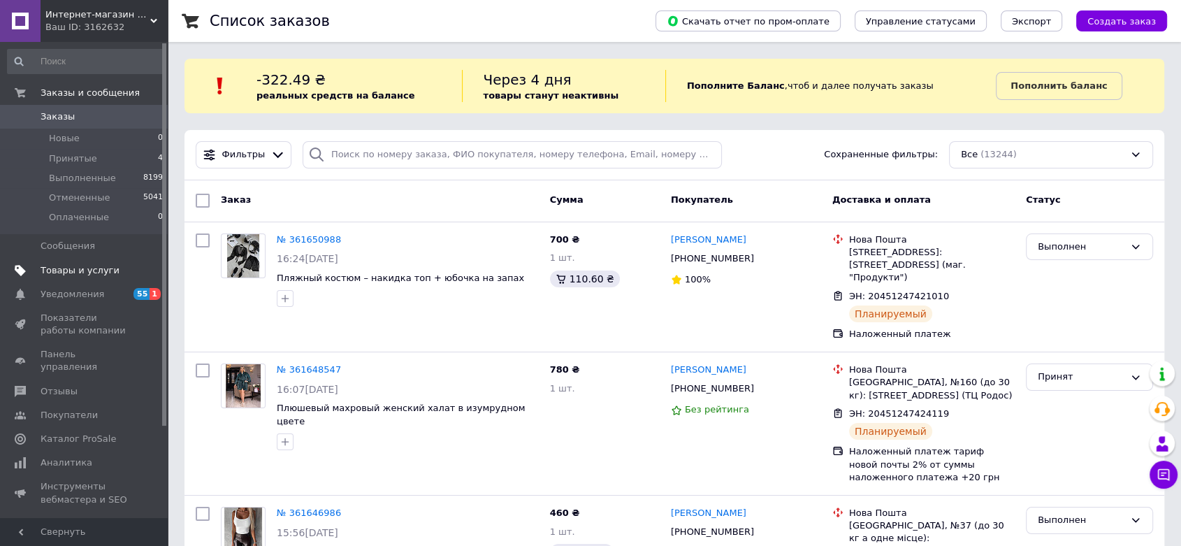
click at [123, 264] on span "Товары и услуги" at bounding box center [85, 270] width 89 height 13
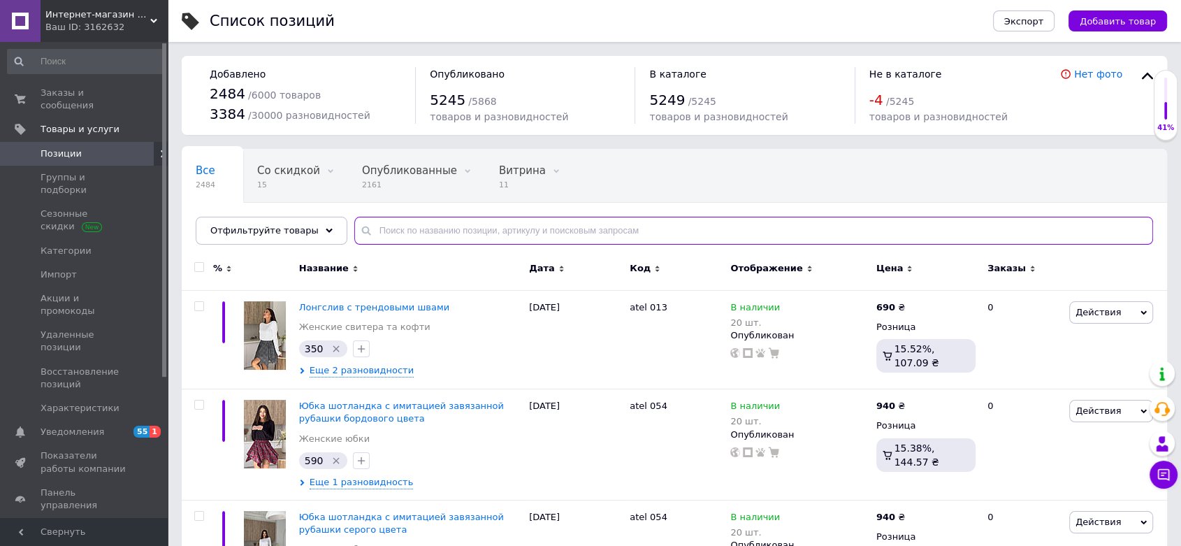
click at [475, 233] on input "text" at bounding box center [753, 231] width 799 height 28
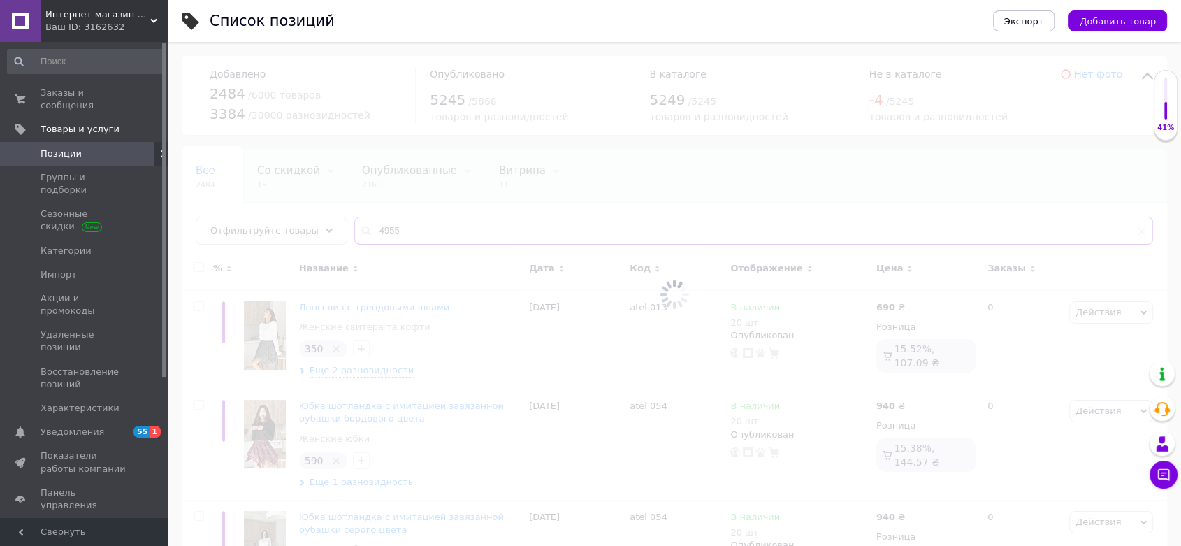
type input "4955"
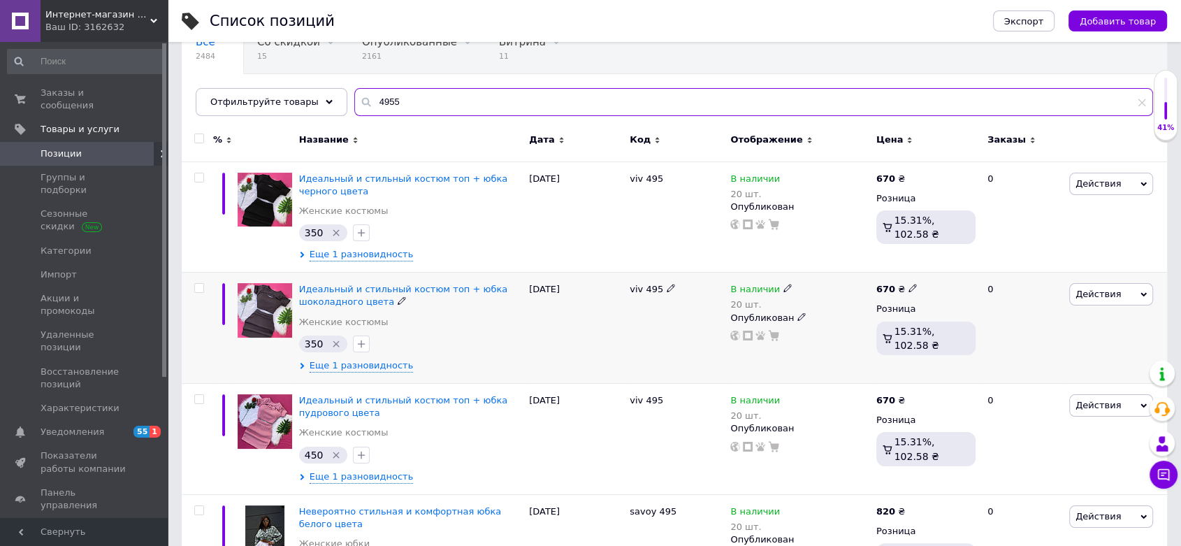
scroll to position [201, 0]
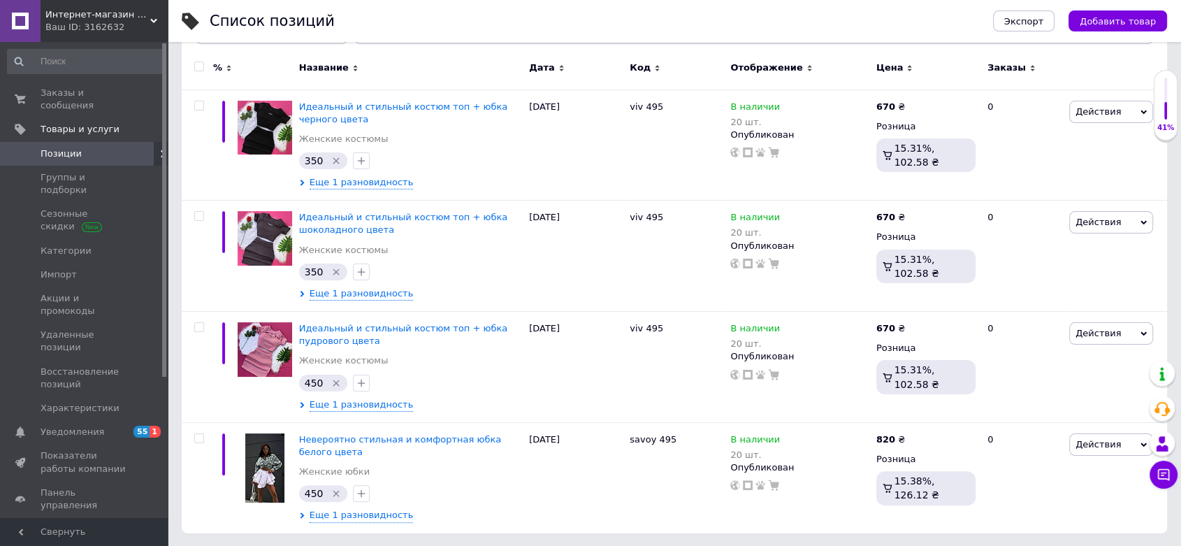
click at [151, 18] on icon at bounding box center [153, 20] width 7 height 7
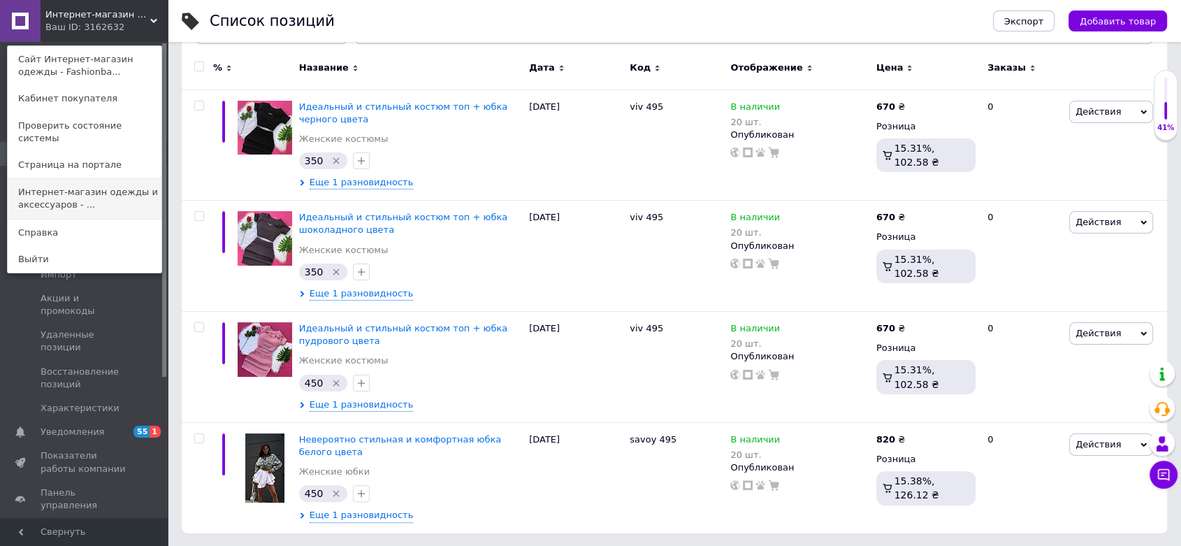
click at [89, 182] on link "Интернет-магазин одежды и аксессуаров - ..." at bounding box center [85, 198] width 154 height 39
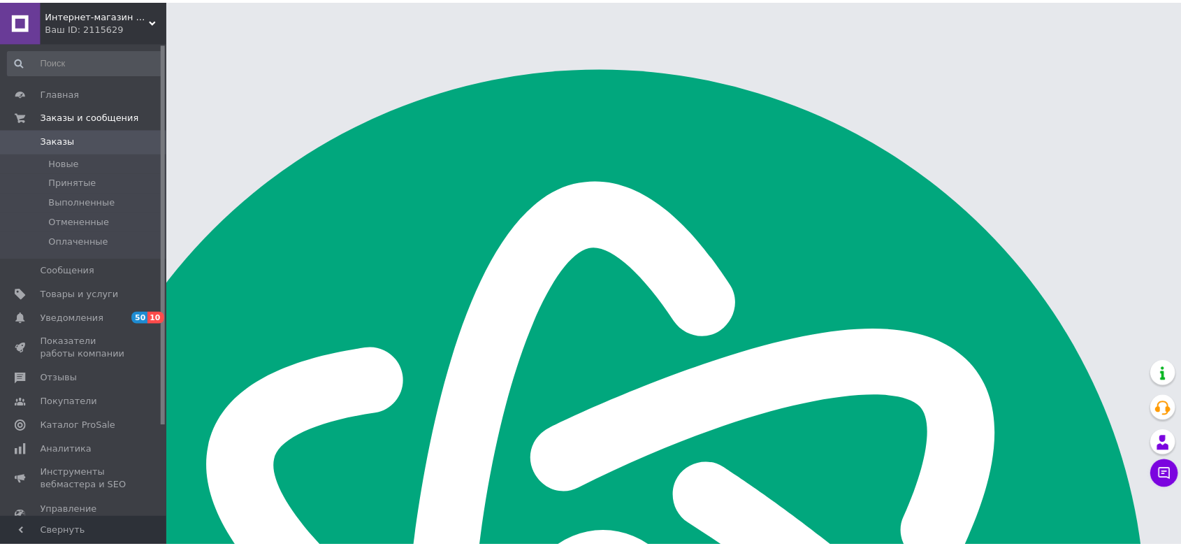
scroll to position [194, 0]
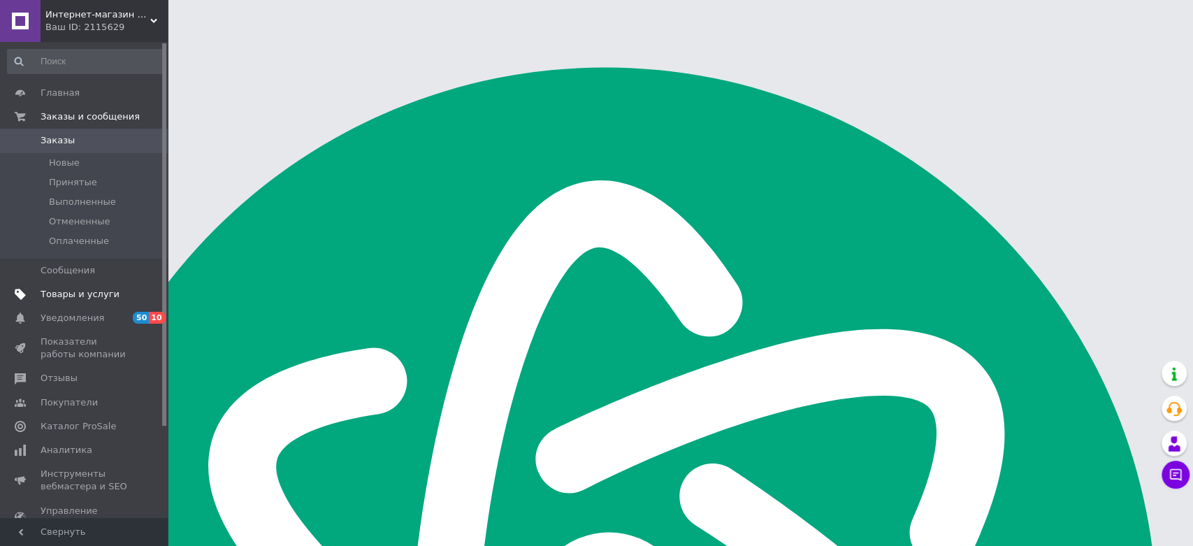
click at [119, 296] on span "Товары и услуги" at bounding box center [85, 294] width 89 height 13
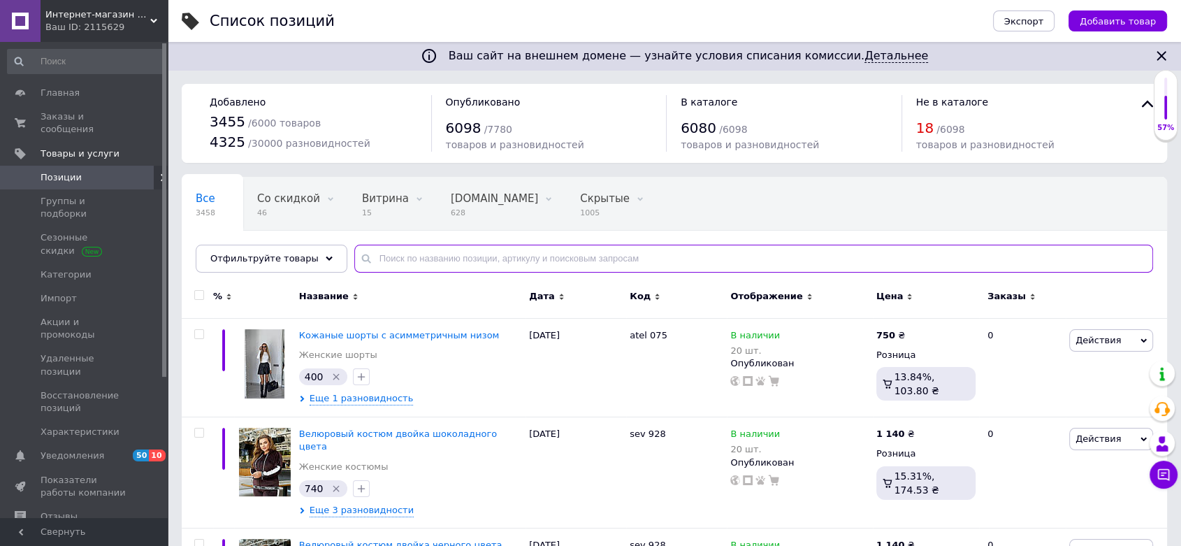
click at [426, 251] on input "text" at bounding box center [753, 259] width 799 height 28
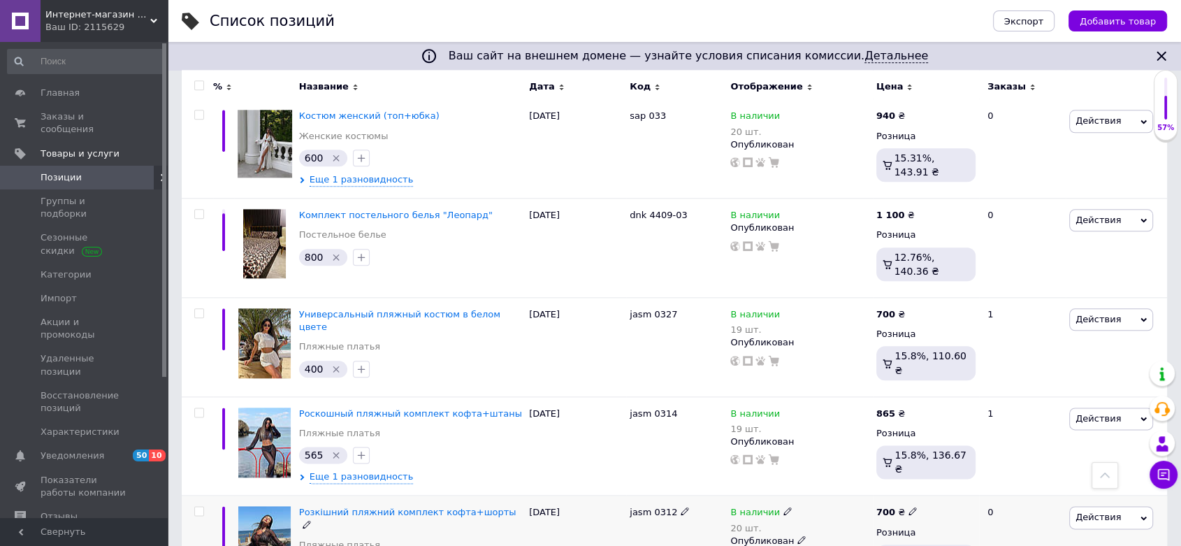
scroll to position [1794, 0]
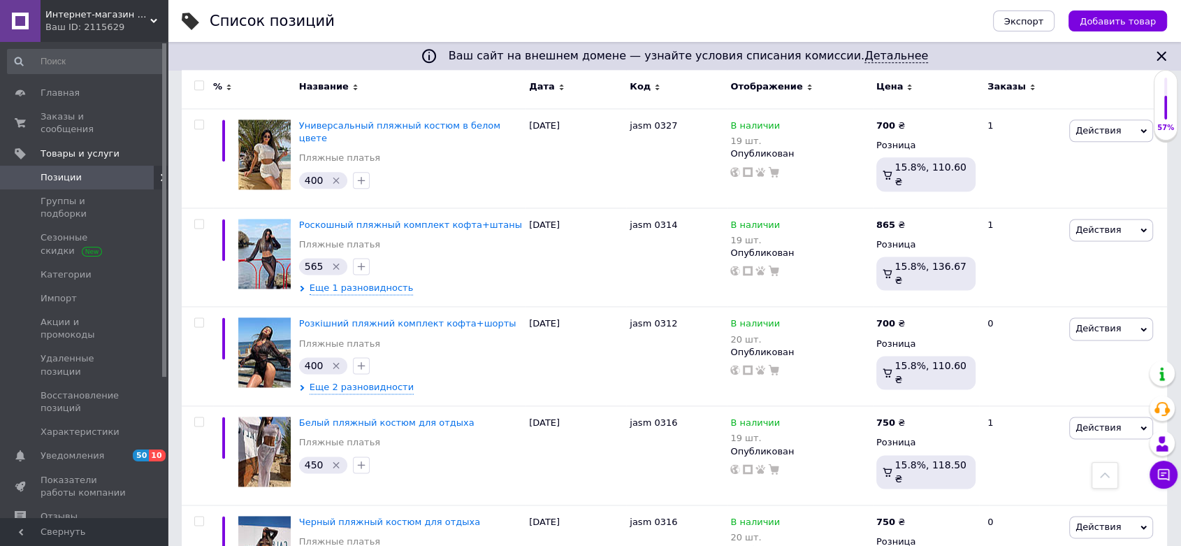
type input "0368"
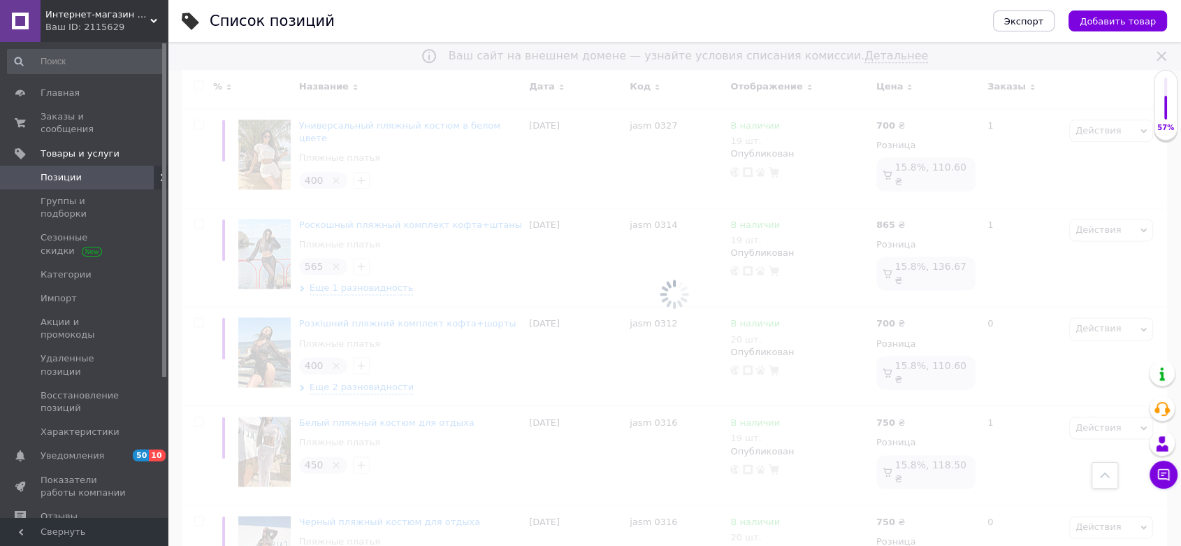
scroll to position [122, 0]
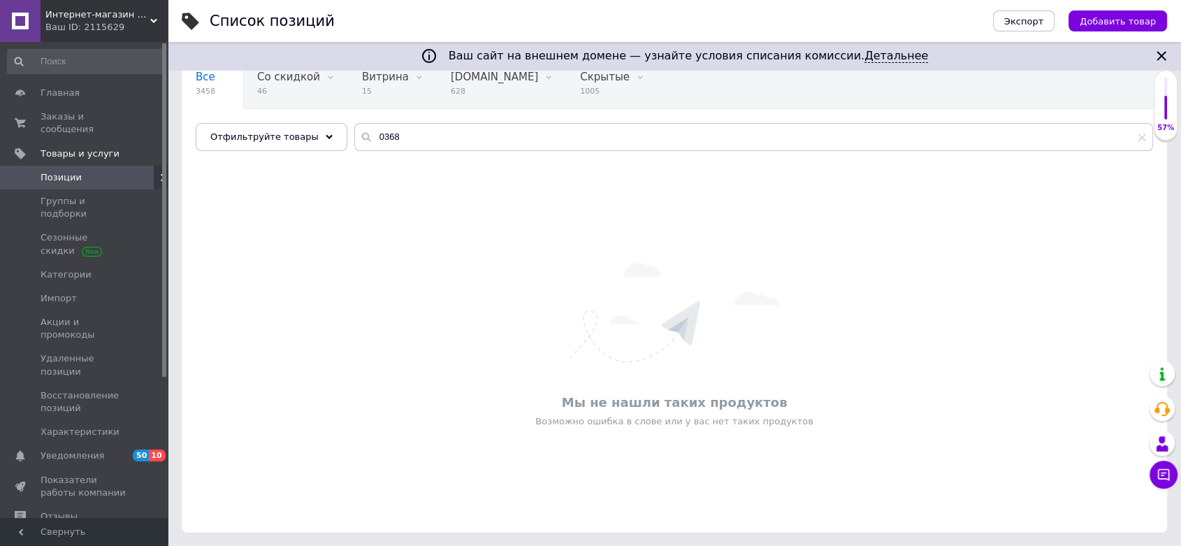
click at [102, 10] on span "Интернет-магазин одежды и аксессуаров - Barbaris" at bounding box center [97, 14] width 105 height 13
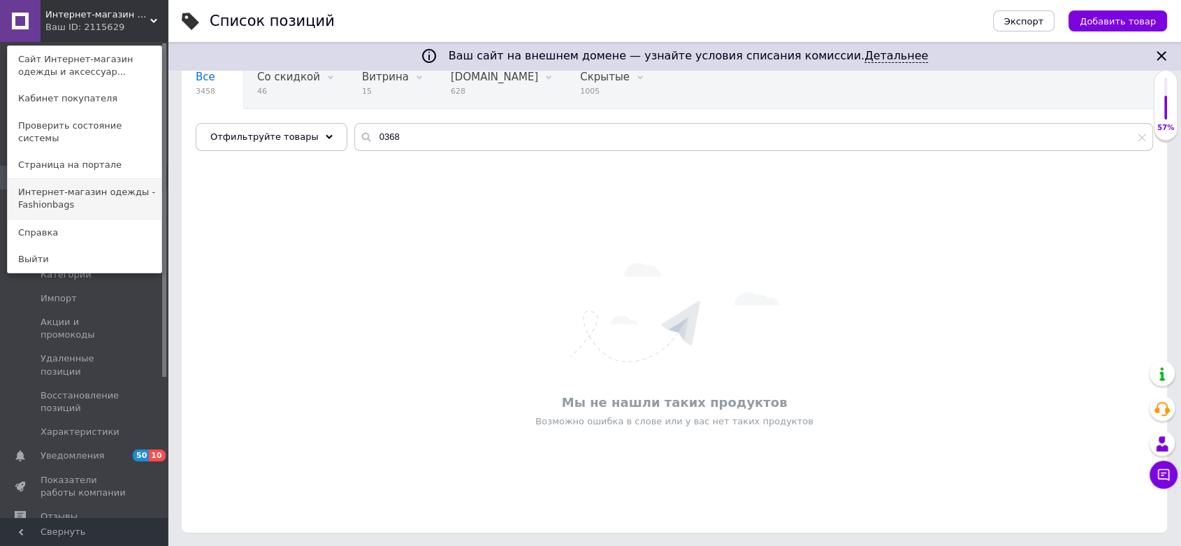
click at [83, 194] on link "Интернет-магазин одежды - Fashionbags" at bounding box center [85, 198] width 154 height 39
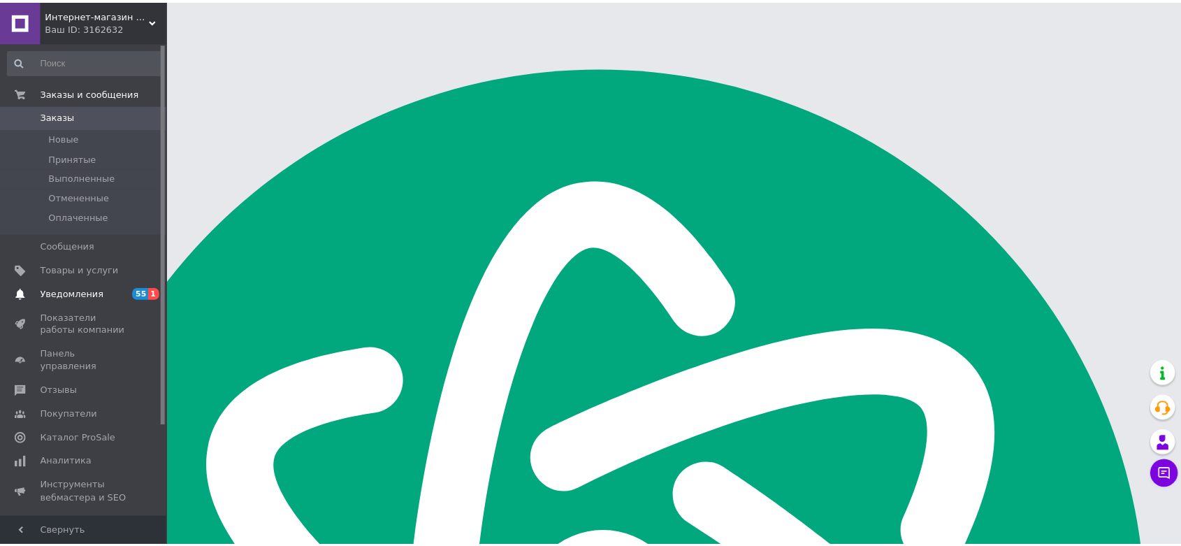
scroll to position [194, 0]
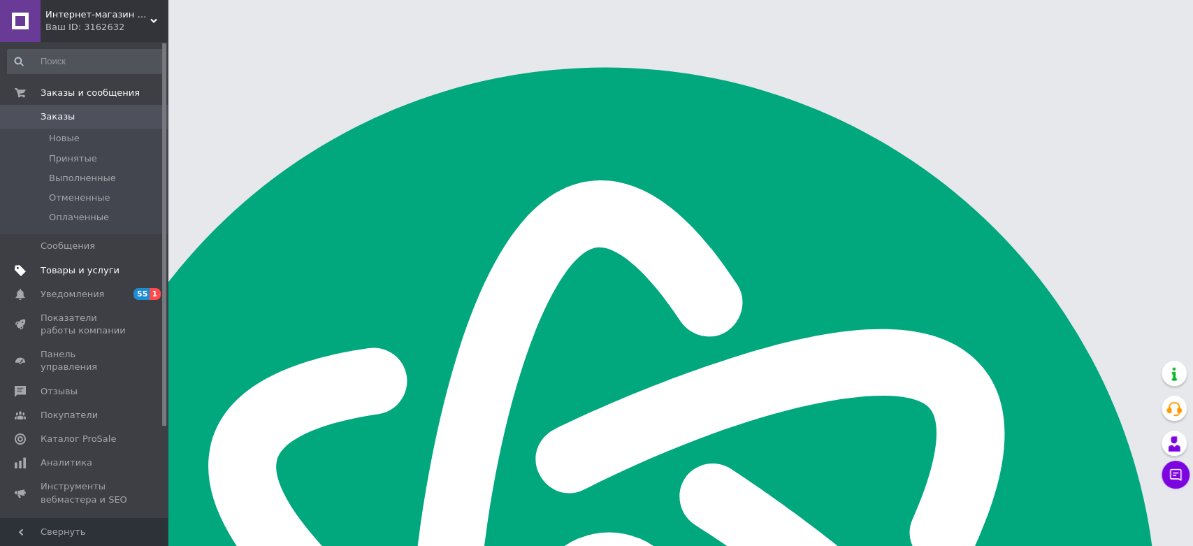
click at [89, 273] on span "Товары и услуги" at bounding box center [80, 270] width 79 height 13
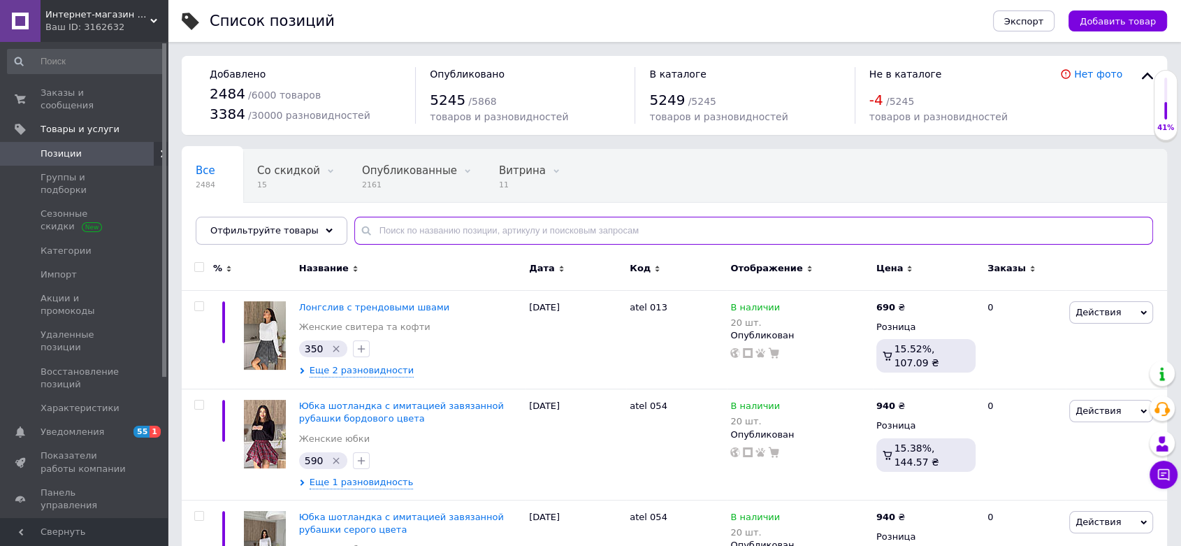
click at [431, 241] on input "text" at bounding box center [753, 231] width 799 height 28
type input "0368"
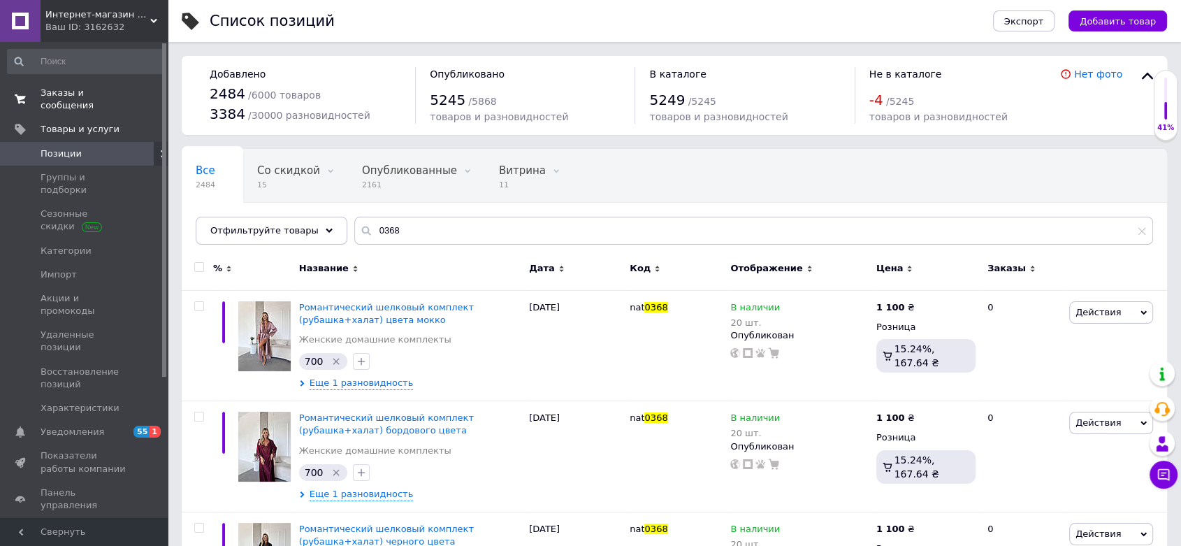
click at [60, 98] on span "Заказы и сообщения" at bounding box center [85, 99] width 89 height 25
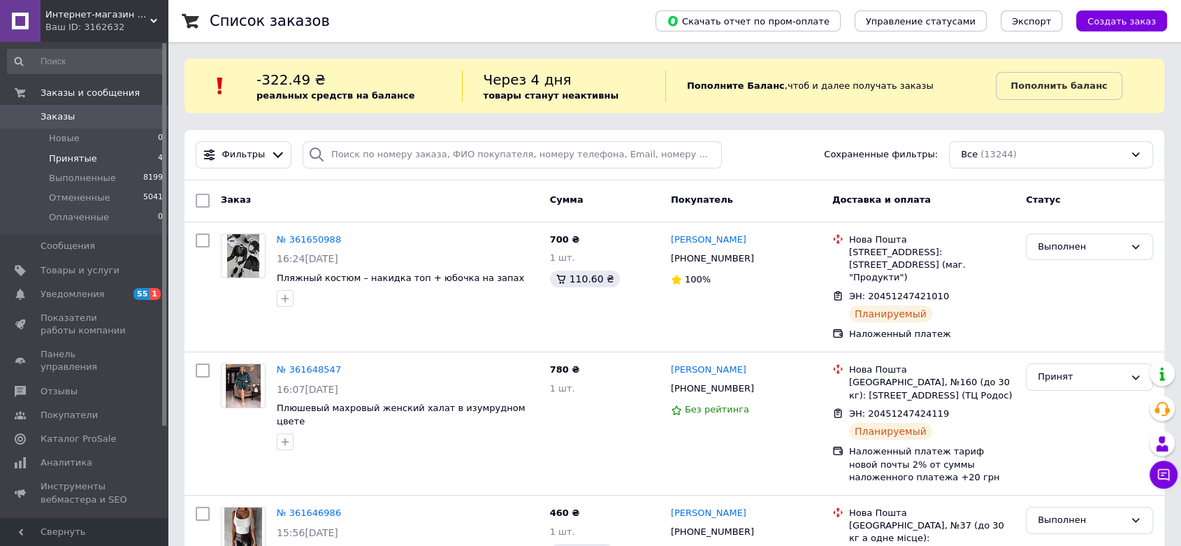
click at [99, 157] on li "Принятые 4" at bounding box center [85, 159] width 171 height 20
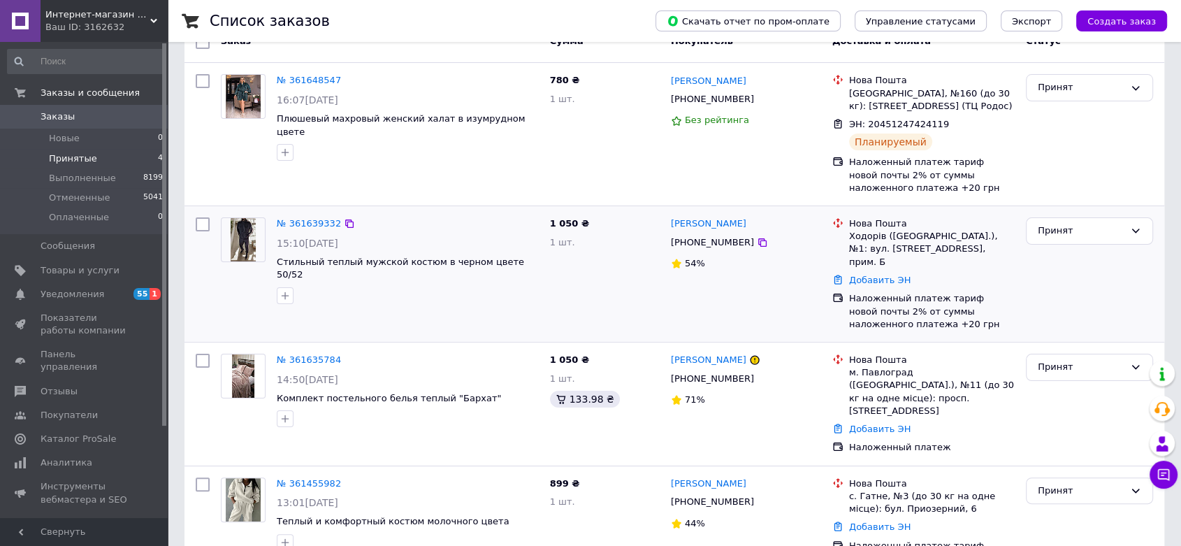
scroll to position [242, 0]
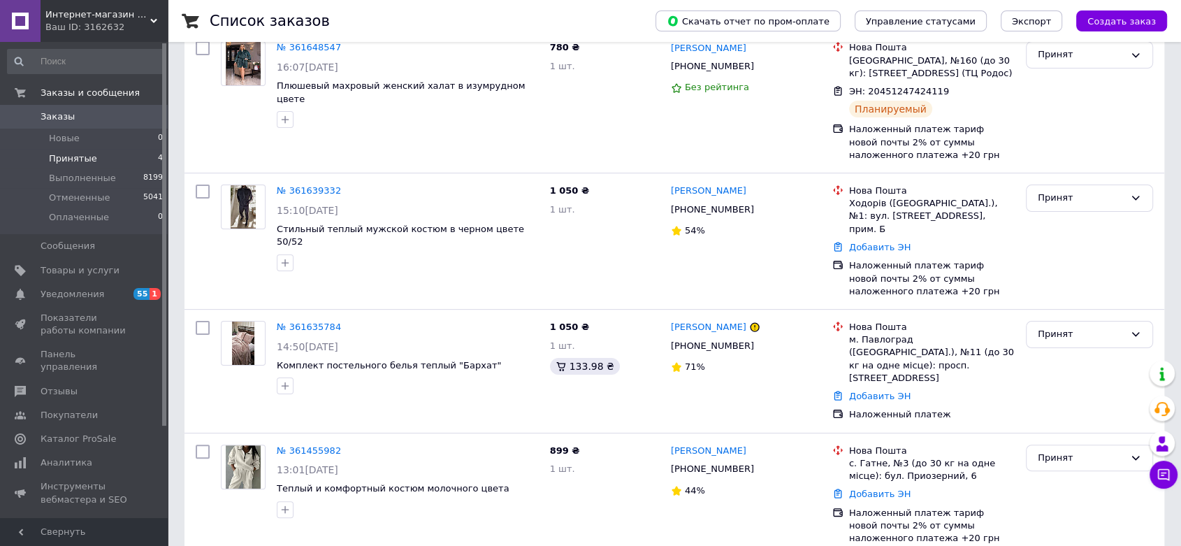
drag, startPoint x: 136, startPoint y: 20, endPoint x: 136, endPoint y: 29, distance: 9.1
click at [136, 20] on span "Интернет-магазин одежды - Fashionbags" at bounding box center [97, 14] width 105 height 13
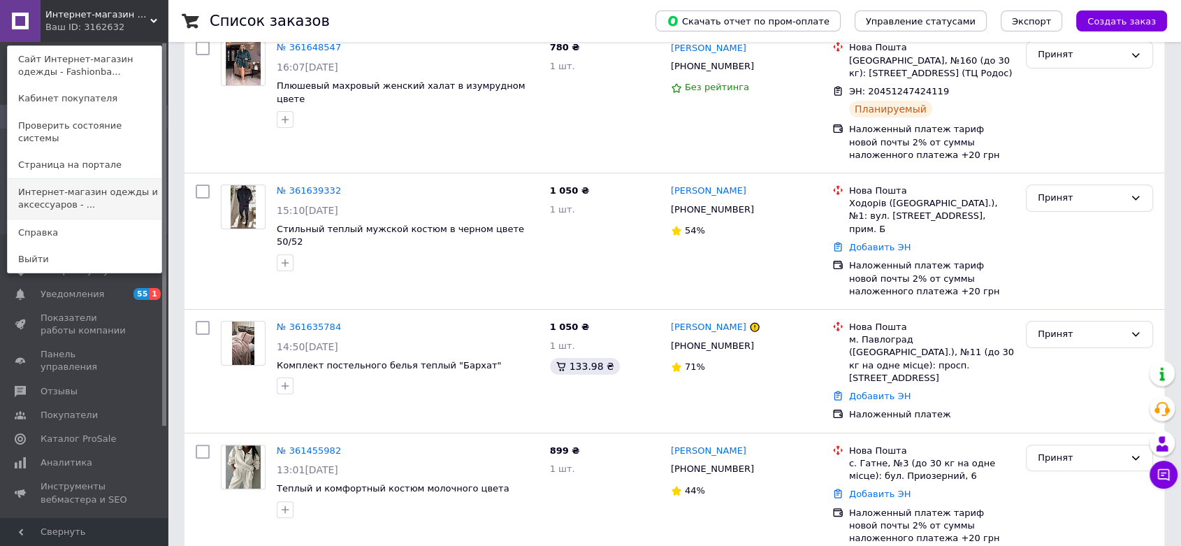
click at [129, 183] on link "Интернет-магазин одежды и аксессуаров - ..." at bounding box center [85, 198] width 154 height 39
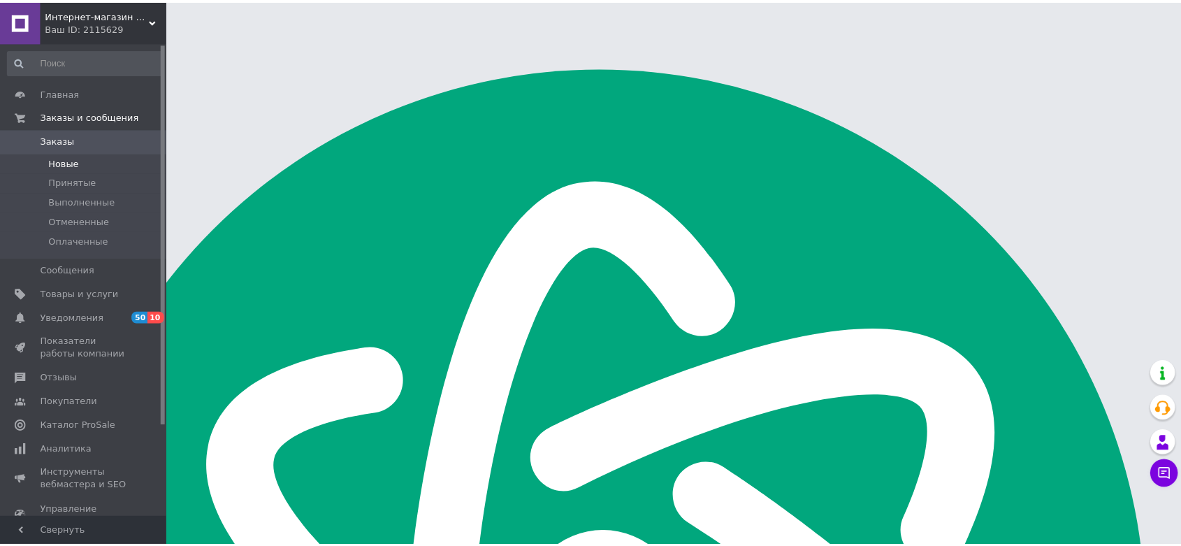
scroll to position [194, 0]
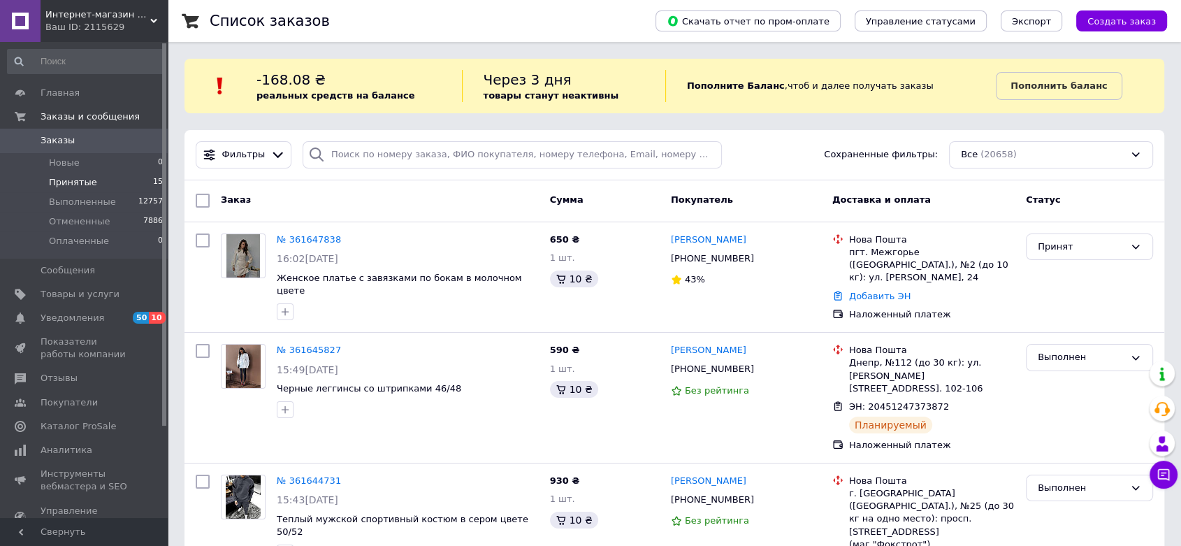
click at [84, 182] on span "Принятые" at bounding box center [73, 182] width 48 height 13
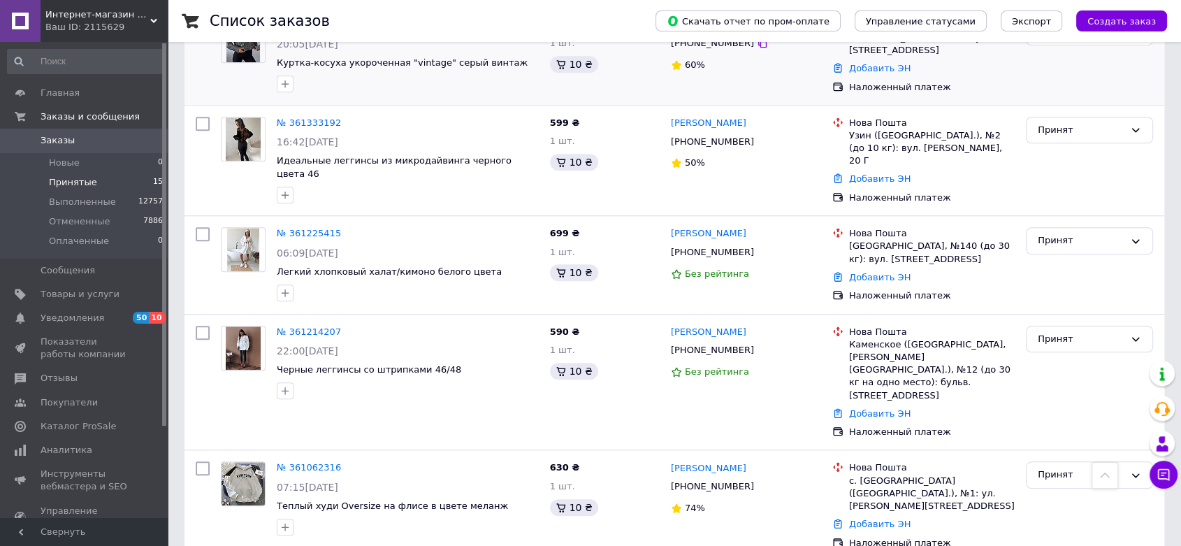
scroll to position [1258, 0]
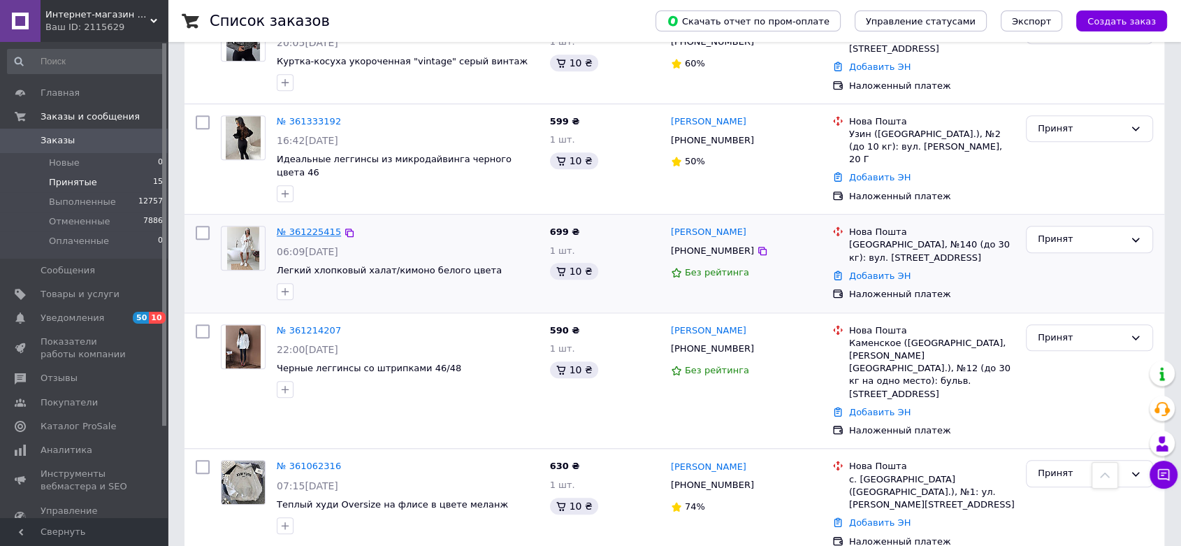
click at [294, 226] on link "№ 361225415" at bounding box center [309, 231] width 64 height 10
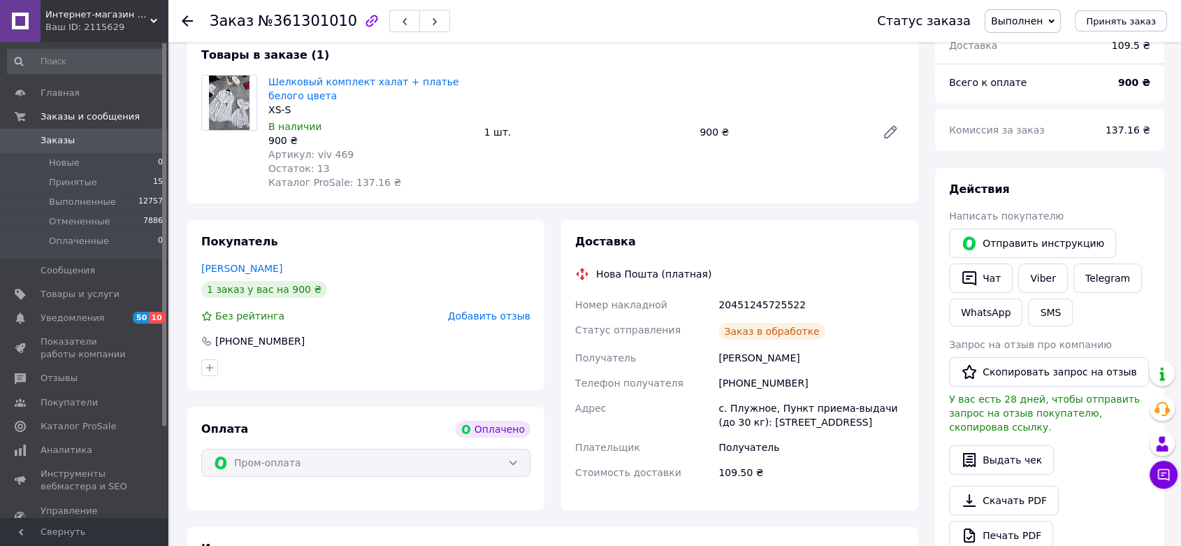
scroll to position [156, 0]
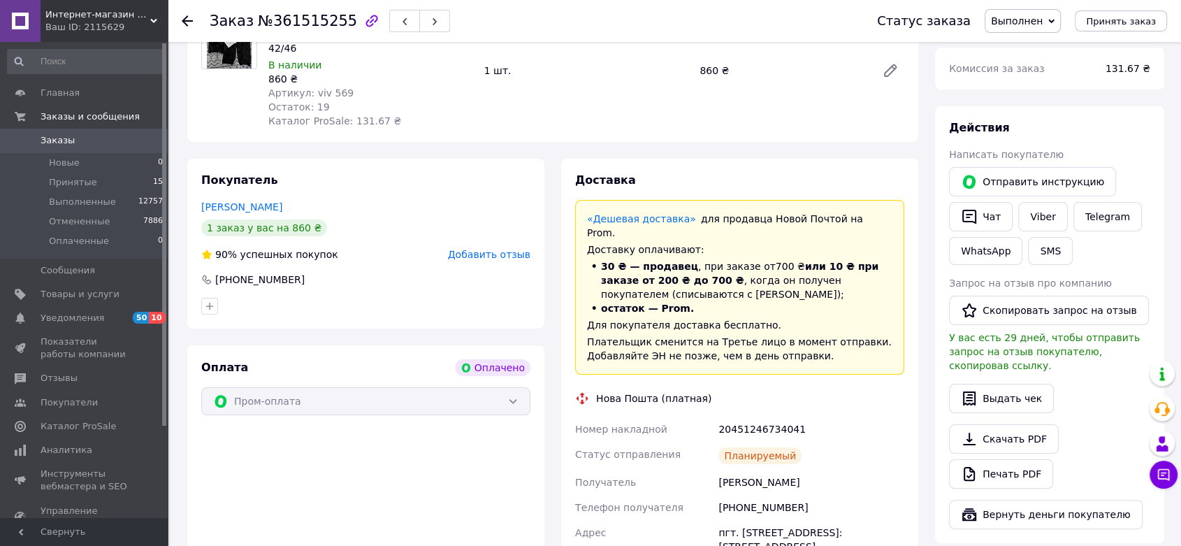
scroll to position [388, 0]
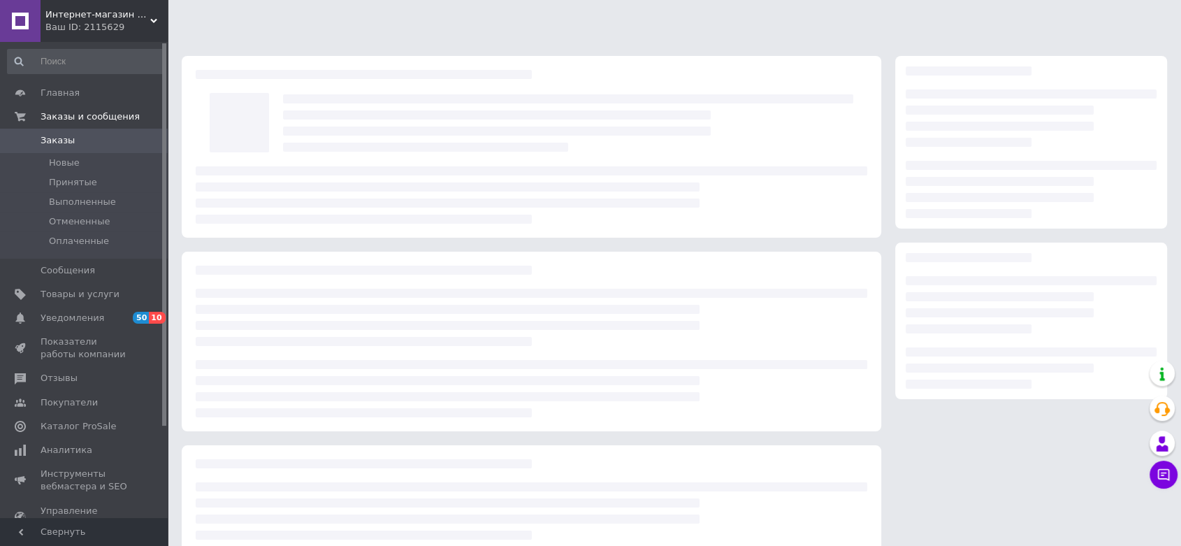
scroll to position [194, 0]
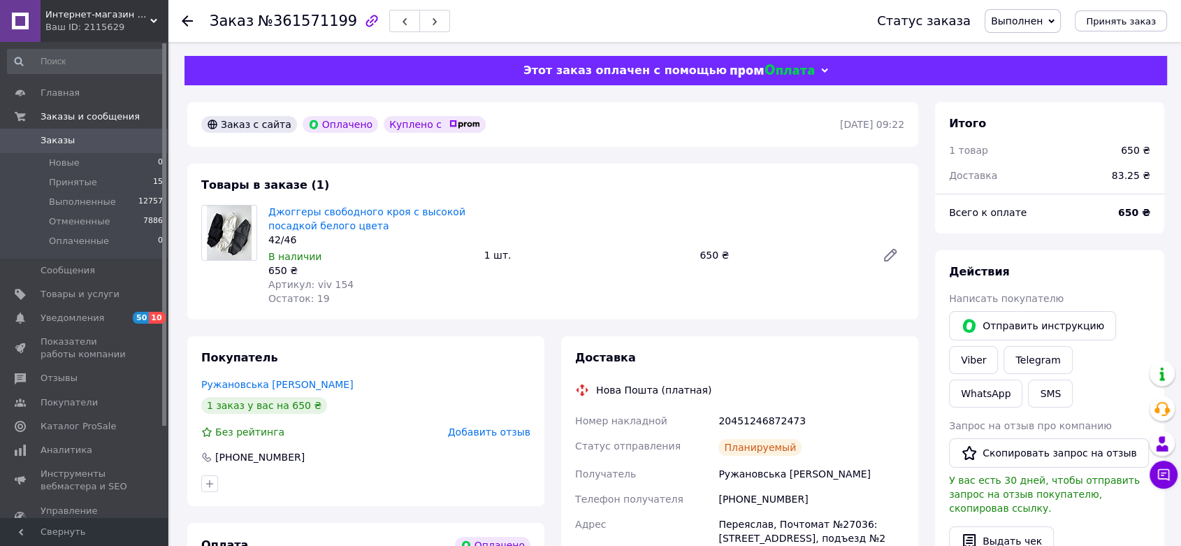
click at [92, 14] on span "Интернет-магазин одежды и аксессуаров - Barbaris" at bounding box center [97, 14] width 105 height 13
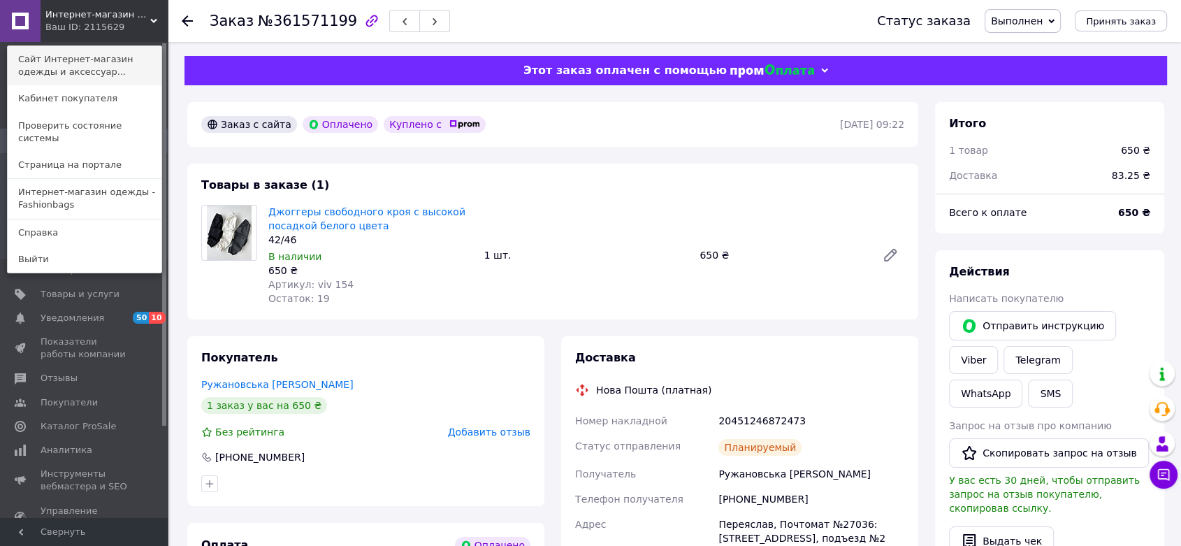
click at [108, 57] on link "Сайт Интернет-магазин одежды и аксессуар..." at bounding box center [85, 65] width 154 height 39
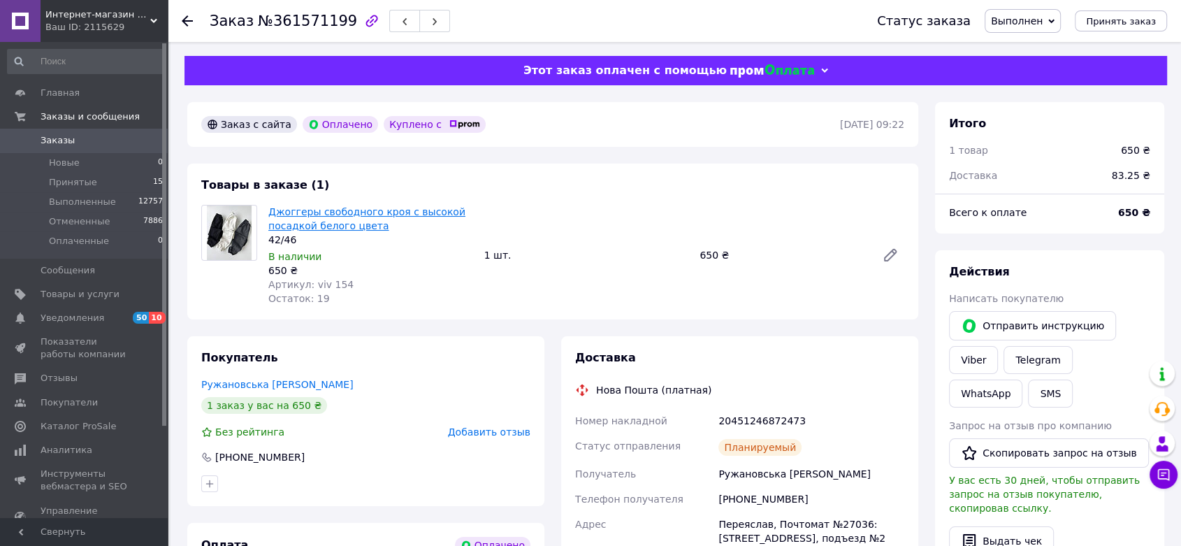
click at [366, 215] on link "Джоггеры свободного кроя с высокой посадкой белого цвета" at bounding box center [366, 218] width 197 height 25
drag, startPoint x: 310, startPoint y: 282, endPoint x: 357, endPoint y: 282, distance: 47.5
type textarea "viv 154"
click at [357, 282] on div "Артикул: viv 154" at bounding box center [370, 284] width 205 height 14
copy span "viv 154"
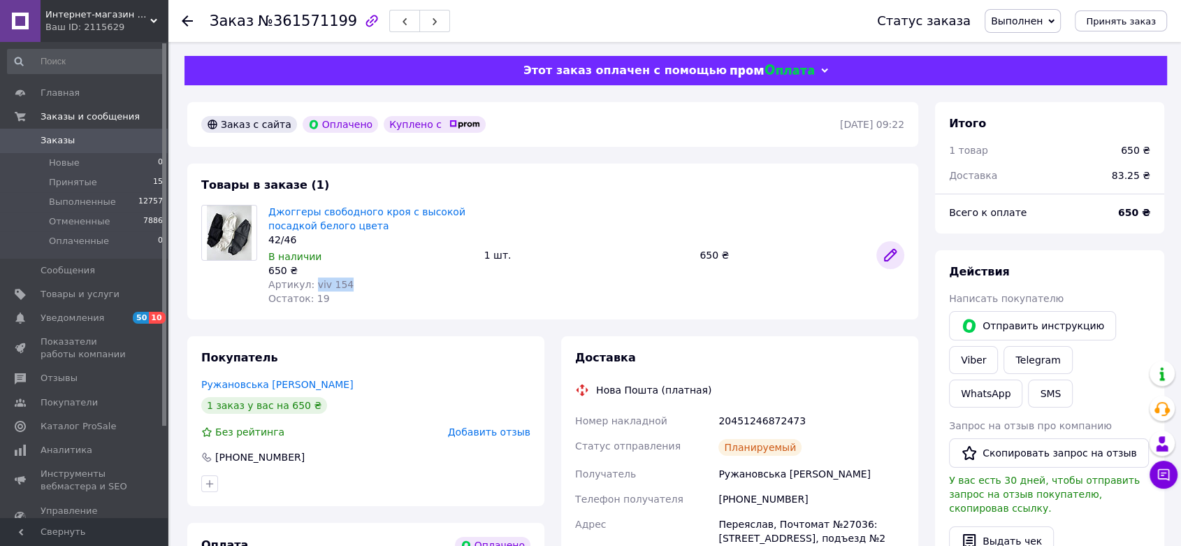
click at [883, 257] on icon at bounding box center [890, 255] width 17 height 17
click at [80, 140] on span "Заказы" at bounding box center [85, 140] width 89 height 13
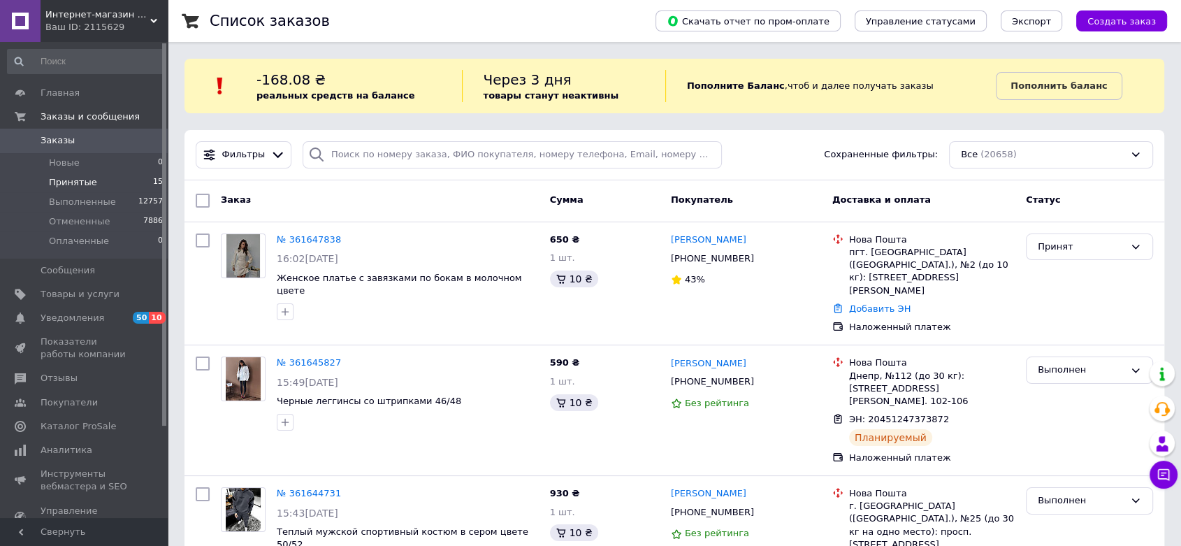
click at [75, 188] on span "Принятые" at bounding box center [73, 182] width 48 height 13
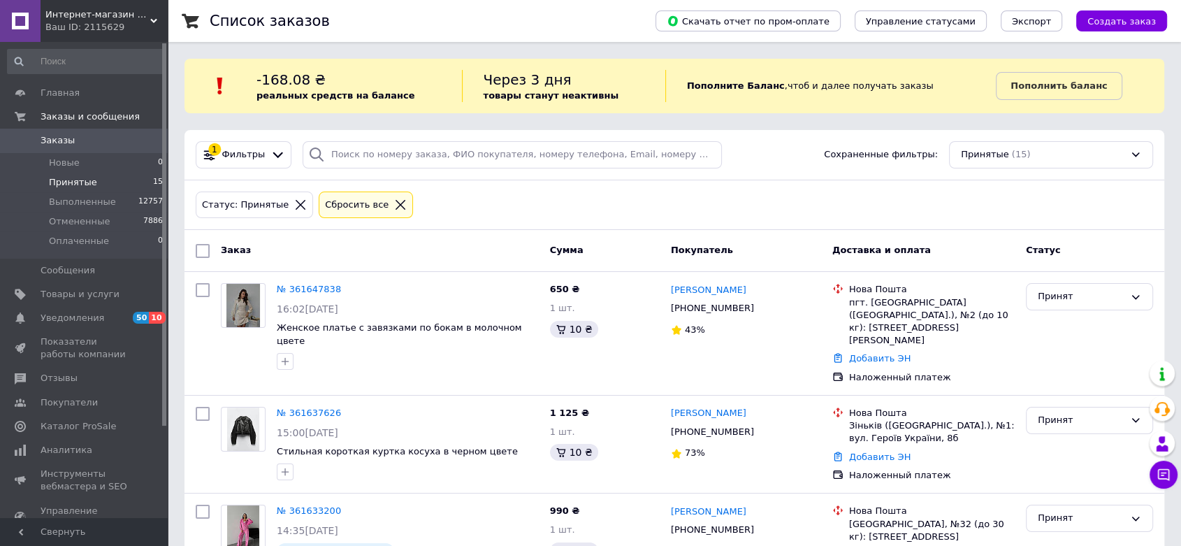
click at [145, 19] on span "Интернет-магазин одежды и аксессуаров - Barbaris" at bounding box center [97, 14] width 105 height 13
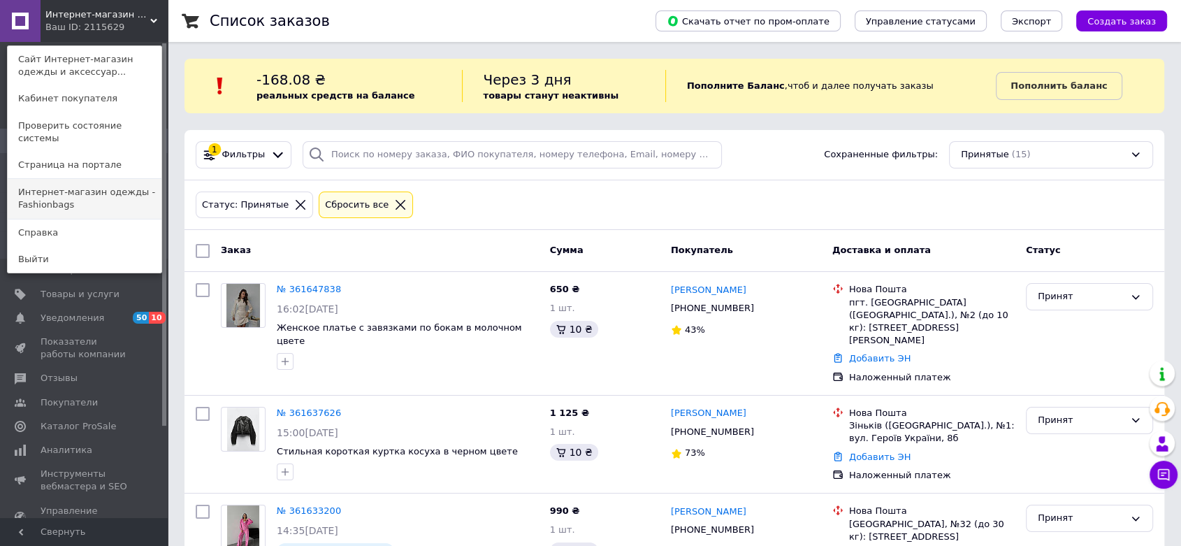
click at [87, 186] on link "Интернет-магазин одежды - Fashionbags" at bounding box center [85, 198] width 154 height 39
